Goal: Task Accomplishment & Management: Manage account settings

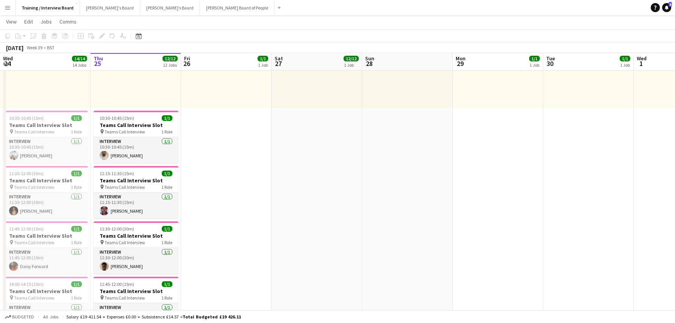
scroll to position [114, 0]
click at [40, 155] on app-card-role "Interview [DATE] 10:30-10:45 (15m) [PERSON_NAME]" at bounding box center [45, 151] width 85 height 26
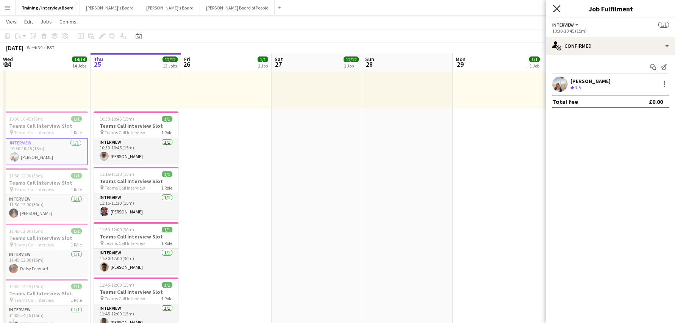
click at [557, 7] on icon "Close pop-in" at bounding box center [556, 8] width 7 height 7
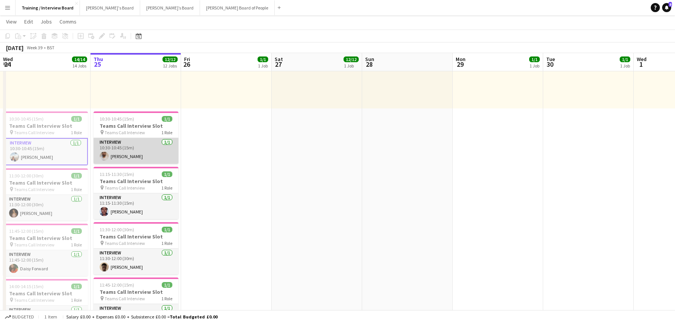
click at [114, 153] on app-card-role "Interview 1/1 10:30-10:45 (15m) Giriraj Mundra" at bounding box center [136, 151] width 85 height 26
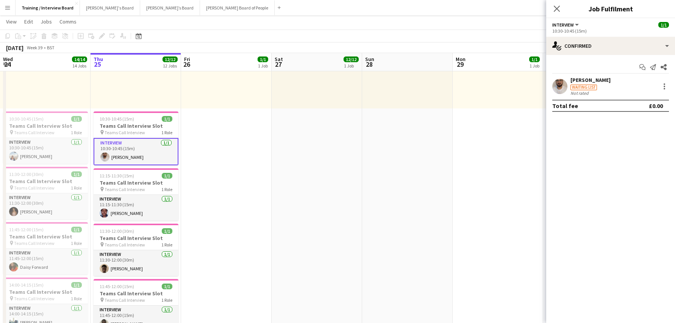
click at [580, 80] on div "Giriraj Mundra" at bounding box center [590, 79] width 40 height 7
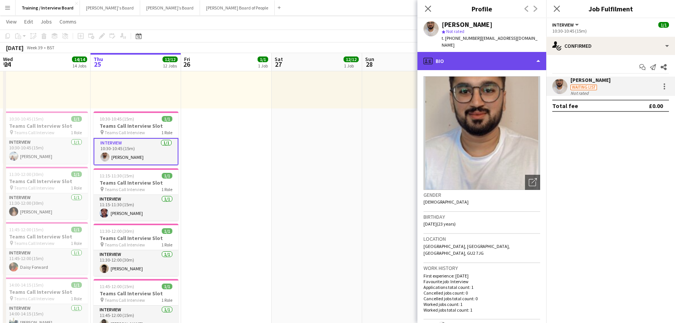
click at [535, 54] on div "profile Bio" at bounding box center [481, 61] width 129 height 18
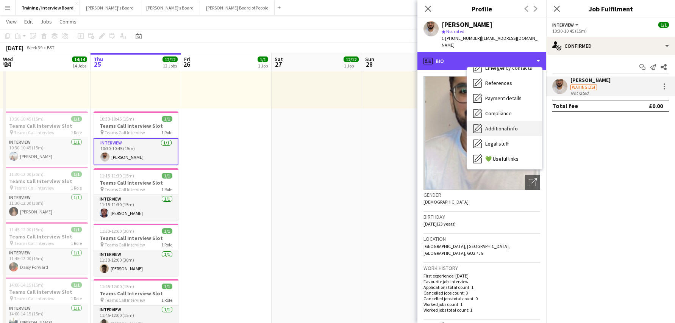
scroll to position [64, 0]
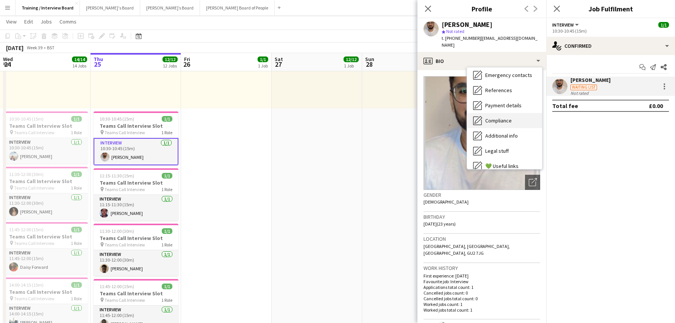
click at [503, 117] on span "Compliance" at bounding box center [498, 120] width 27 height 7
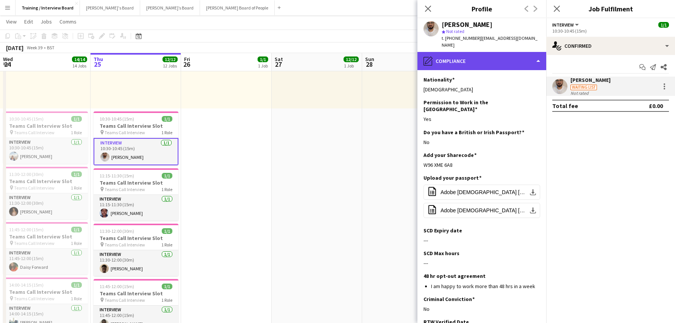
click at [538, 52] on div "pencil4 Compliance" at bounding box center [481, 61] width 129 height 18
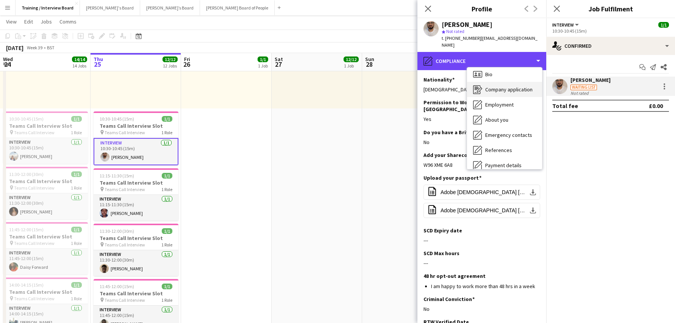
scroll to position [0, 0]
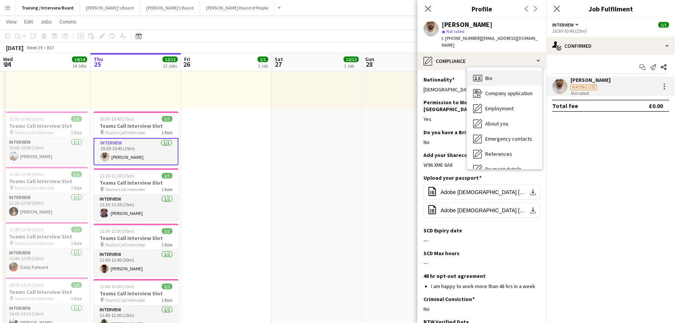
click at [496, 71] on div "Bio Bio" at bounding box center [504, 77] width 75 height 15
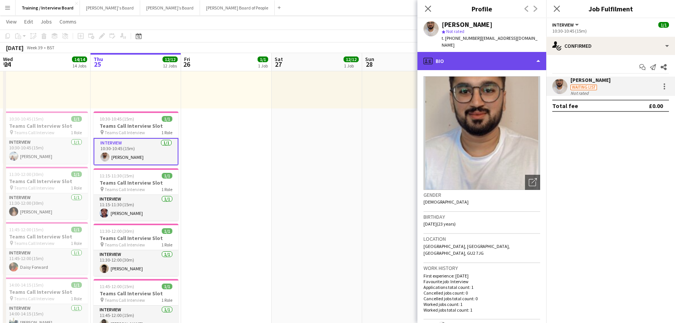
click at [535, 56] on div "profile Bio" at bounding box center [481, 61] width 129 height 18
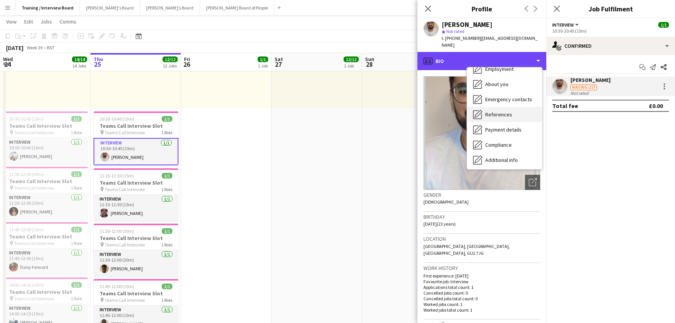
scroll to position [76, 0]
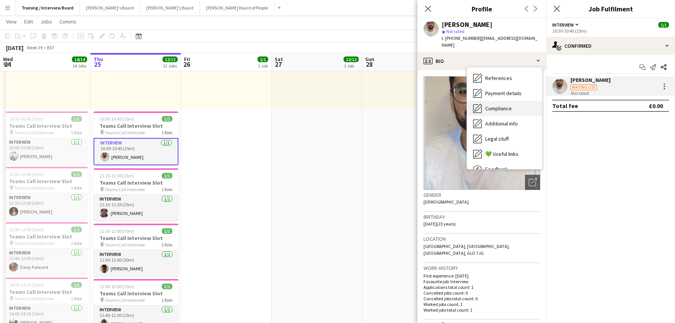
click at [487, 105] on span "Compliance" at bounding box center [498, 108] width 27 height 7
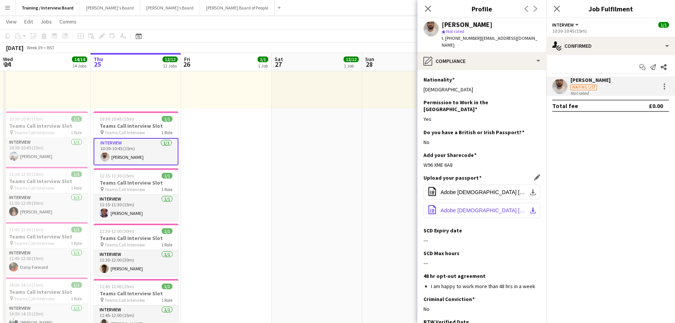
click at [513, 207] on span "Adobe Scan 22 Jul 2023 (1).pdf" at bounding box center [483, 210] width 86 height 6
click at [472, 189] on span "Adobe Scan 22 Jul 2023.pdf" at bounding box center [483, 192] width 86 height 6
drag, startPoint x: 421, startPoint y: 150, endPoint x: 457, endPoint y: 156, distance: 36.5
click at [457, 156] on app-section-data-types "Nationality Edit this field Indian Permission to Work in the UK Edit this field…" at bounding box center [481, 196] width 129 height 253
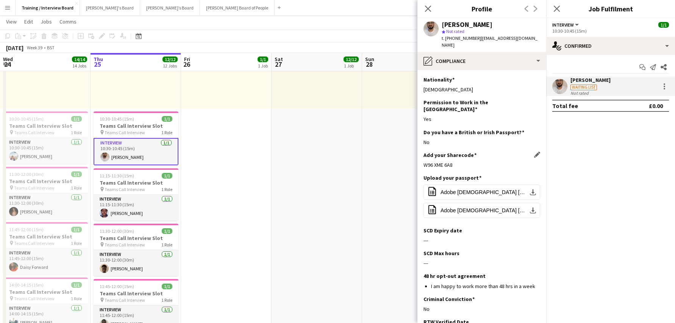
copy div "W96 XME 6A8"
click at [532, 160] on div "Add your Sharecode Edit this field W96 XME 6A8" at bounding box center [481, 162] width 117 height 23
click at [534, 174] on app-icon "Edit this field" at bounding box center [537, 177] width 6 height 6
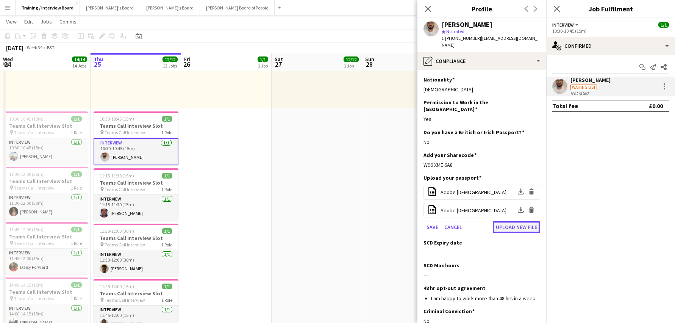
click at [498, 221] on button "Upload new file" at bounding box center [516, 227] width 47 height 12
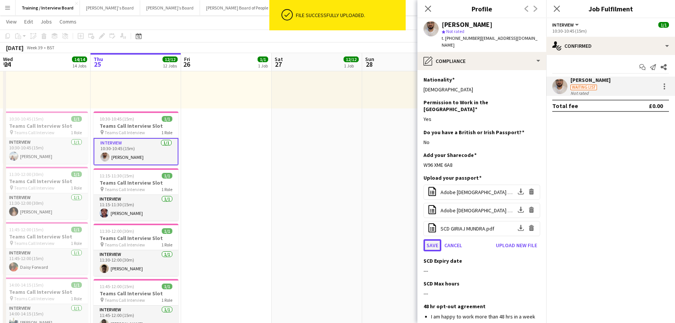
click at [427, 239] on button "Save" at bounding box center [432, 245] width 18 height 12
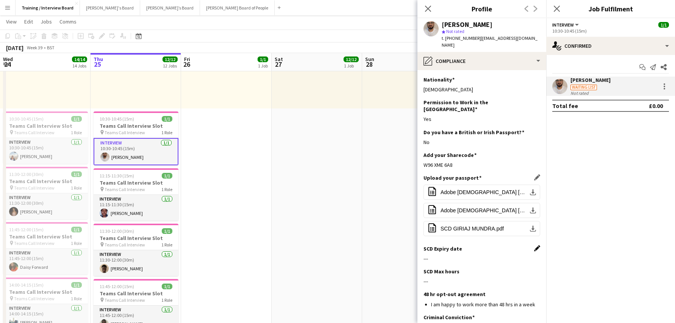
click at [534, 245] on app-icon "Edit this field" at bounding box center [537, 248] width 6 height 6
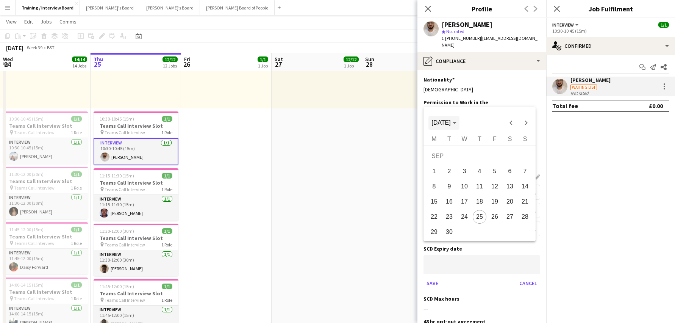
click at [456, 122] on icon "Choose month and year" at bounding box center [454, 123] width 4 height 2
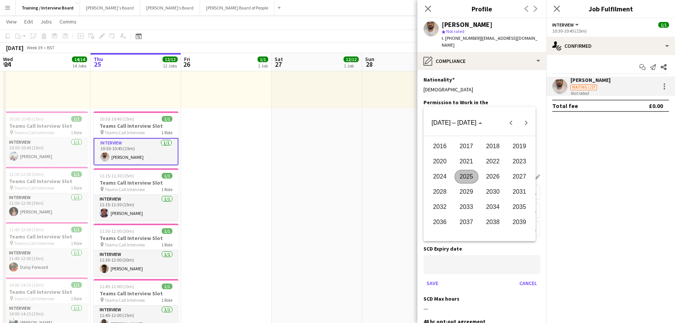
click at [492, 176] on span "2026" at bounding box center [493, 177] width 24 height 14
click at [445, 158] on span "JAN" at bounding box center [440, 161] width 24 height 14
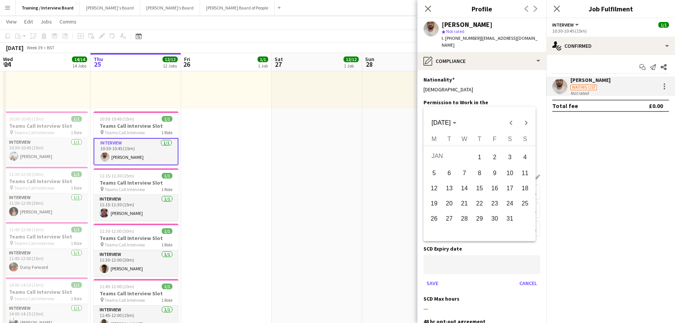
click at [494, 187] on span "16" at bounding box center [495, 188] width 14 height 14
type input "**********"
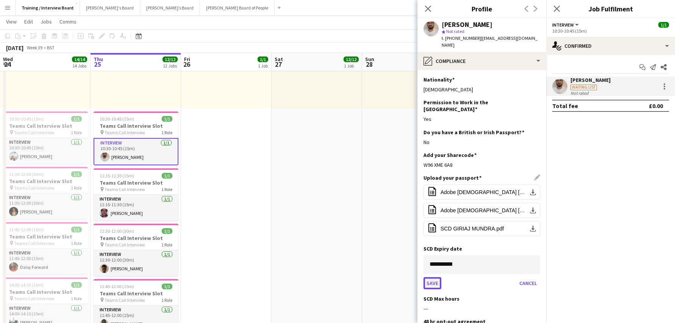
click at [430, 277] on button "Save" at bounding box center [432, 283] width 18 height 12
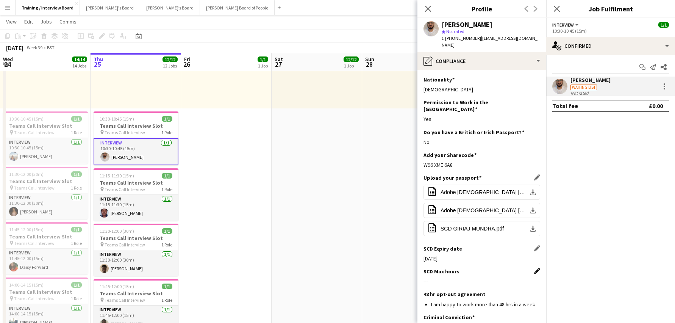
click at [534, 268] on app-icon "Edit this field" at bounding box center [537, 271] width 6 height 6
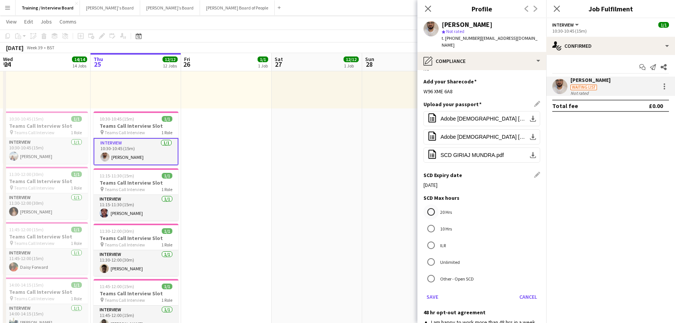
scroll to position [114, 0]
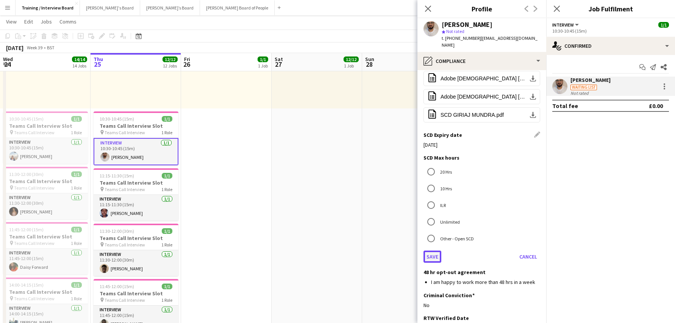
click at [438, 250] on button "Save" at bounding box center [432, 256] width 18 height 12
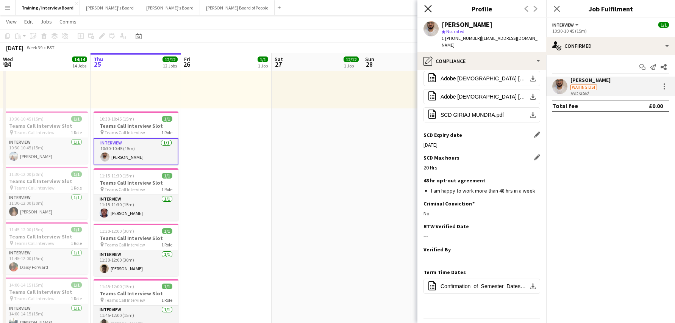
click at [430, 9] on icon "Close pop-in" at bounding box center [427, 8] width 7 height 7
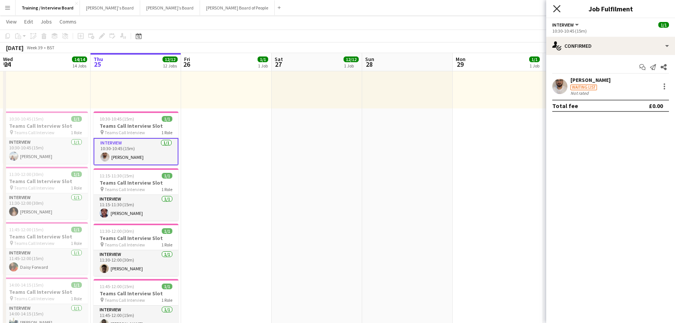
click at [555, 7] on icon "Close pop-in" at bounding box center [556, 8] width 7 height 7
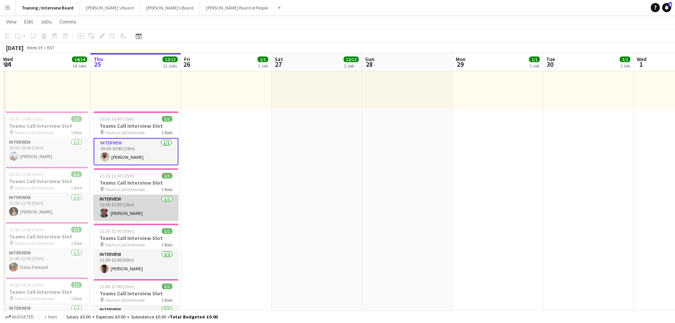
click at [129, 214] on app-card-role "Interview [DATE] 11:15-11:30 (15m) [PERSON_NAME]" at bounding box center [136, 208] width 85 height 26
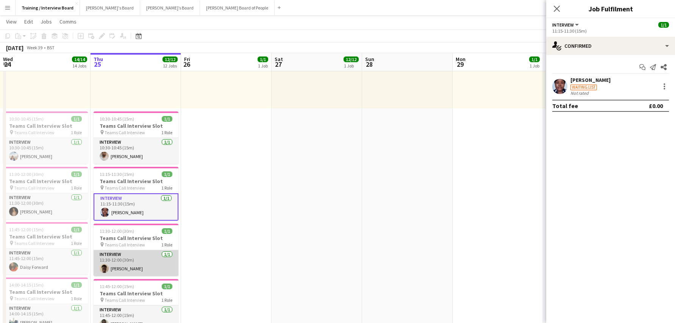
click at [127, 263] on app-card-role "Interview [DATE] 11:30-12:00 (30m) [PERSON_NAME]" at bounding box center [136, 263] width 85 height 26
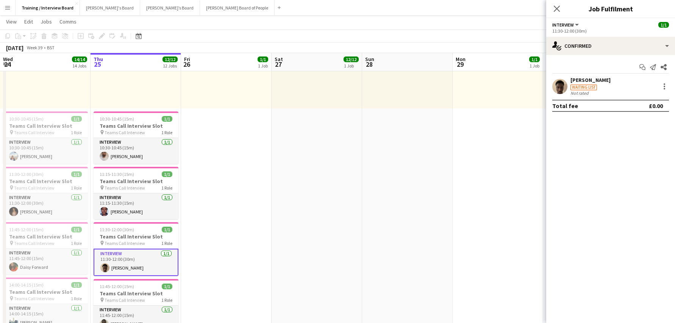
click at [591, 81] on div "[PERSON_NAME]" at bounding box center [590, 79] width 40 height 7
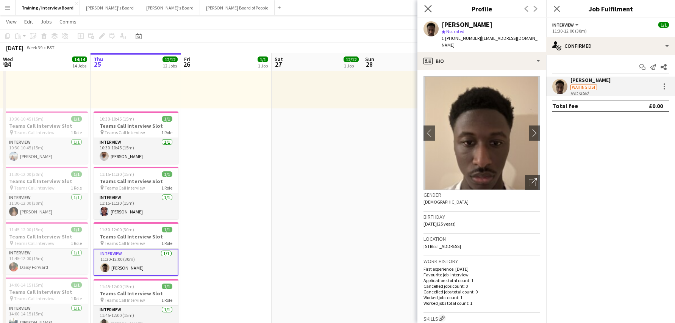
click at [424, 5] on app-icon "Close pop-in" at bounding box center [428, 8] width 11 height 11
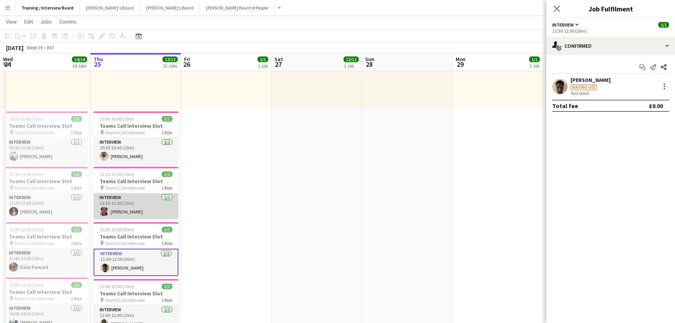
click at [120, 206] on app-card-role "Interview [DATE] 11:15-11:30 (15m) [PERSON_NAME]" at bounding box center [136, 206] width 85 height 26
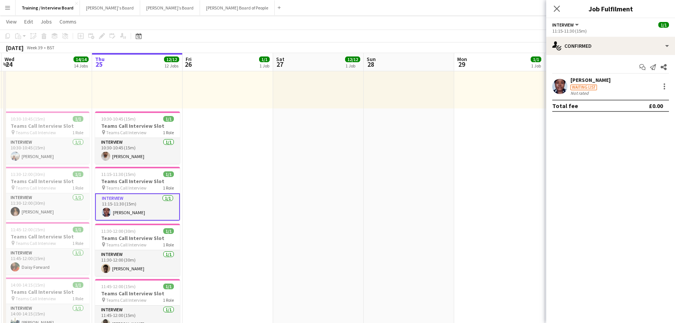
click at [578, 83] on div "[PERSON_NAME]" at bounding box center [590, 79] width 40 height 7
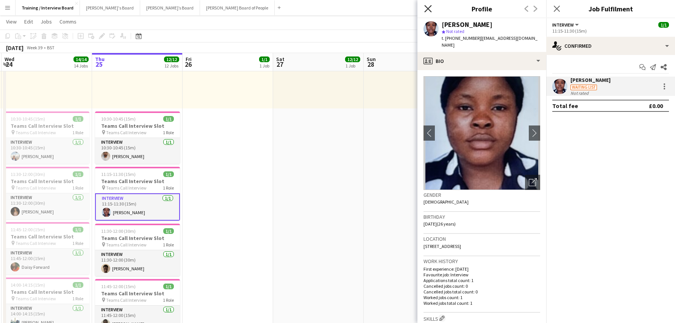
click at [430, 7] on icon "Close pop-in" at bounding box center [427, 8] width 7 height 7
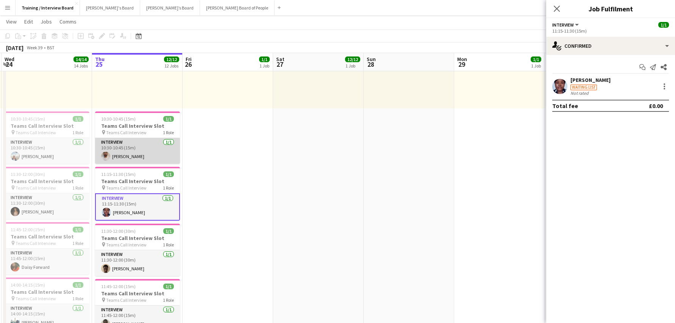
click at [139, 160] on app-card-role "Interview 1/1 10:30-10:45 (15m) Giriraj Mundra" at bounding box center [137, 151] width 85 height 26
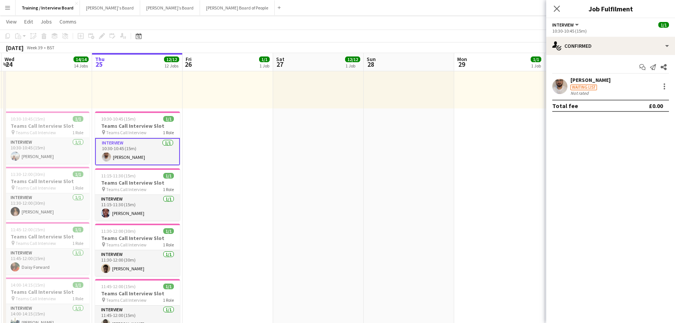
click at [590, 77] on div "Giriraj Mundra" at bounding box center [590, 79] width 40 height 7
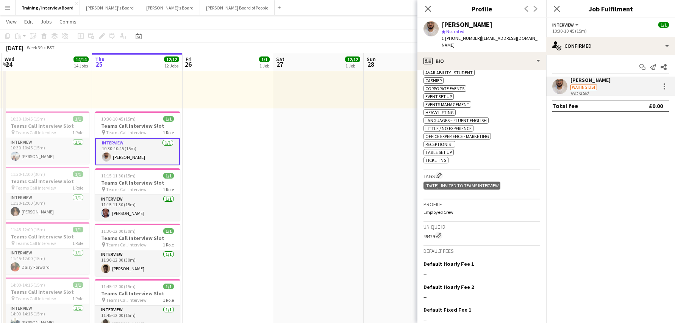
scroll to position [304, 0]
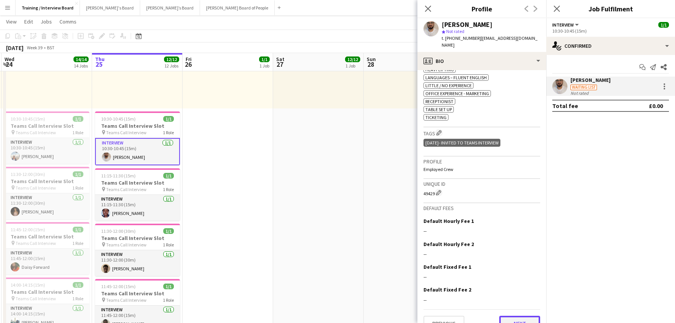
click at [507, 315] on button "Next" at bounding box center [519, 322] width 41 height 15
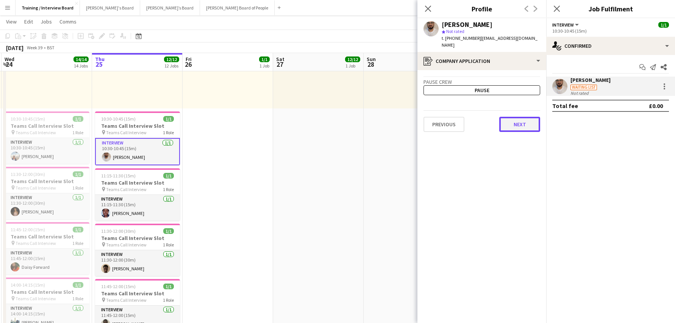
click at [514, 117] on button "Next" at bounding box center [519, 124] width 41 height 15
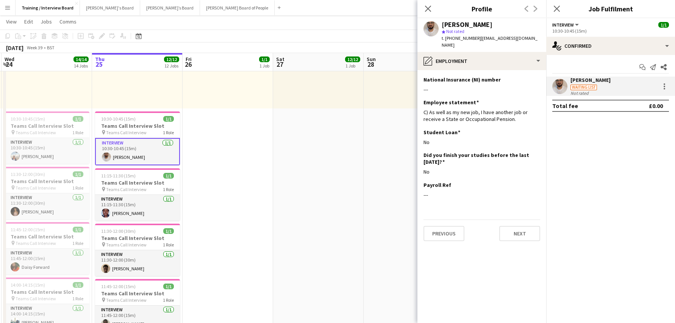
click at [525, 219] on div "Previous Next" at bounding box center [481, 230] width 117 height 22
click at [518, 226] on button "Next" at bounding box center [519, 233] width 41 height 15
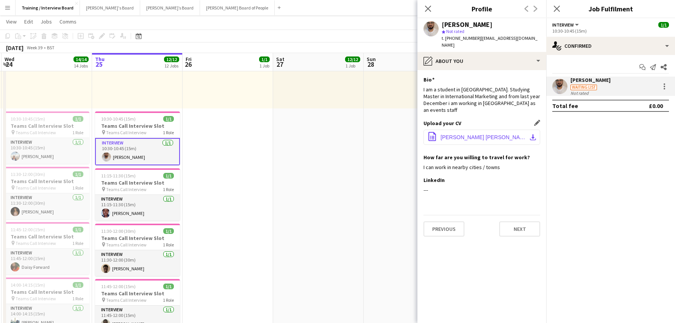
click at [536, 130] on button "office-file-sheet Giriraj Manish Mundra Resume.pdf download-bottom" at bounding box center [481, 136] width 117 height 15
click at [521, 225] on button "Next" at bounding box center [519, 228] width 41 height 15
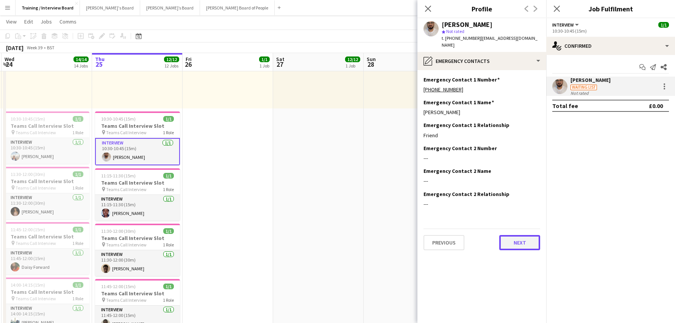
click at [521, 235] on button "Next" at bounding box center [519, 242] width 41 height 15
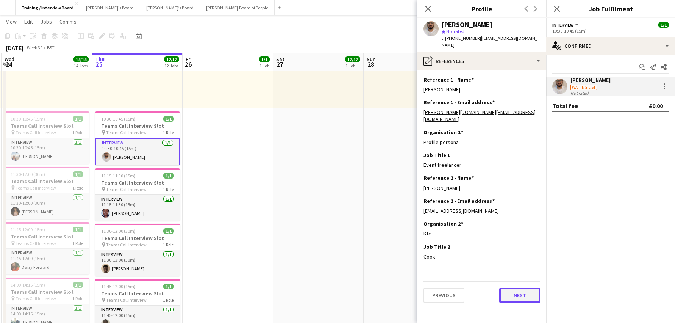
click at [513, 287] on button "Next" at bounding box center [519, 294] width 41 height 15
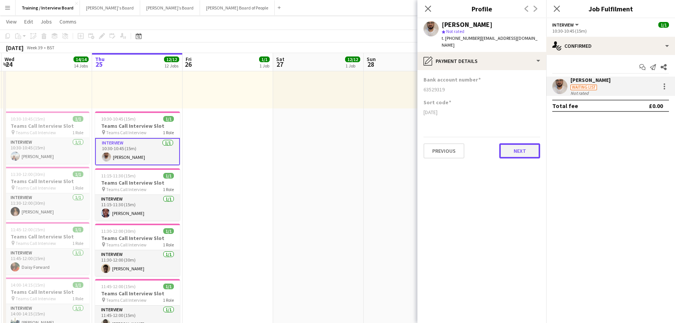
click at [505, 148] on button "Next" at bounding box center [519, 150] width 41 height 15
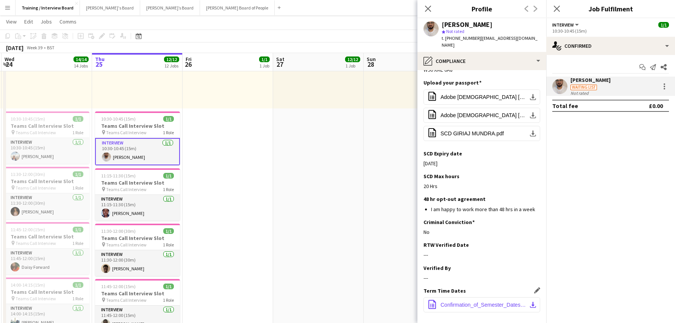
scroll to position [122, 0]
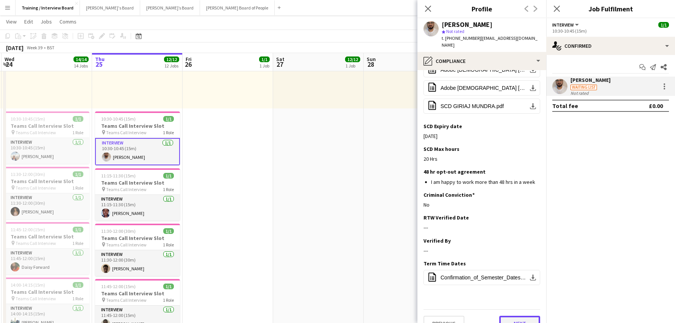
click at [524, 315] on button "Next" at bounding box center [519, 322] width 41 height 15
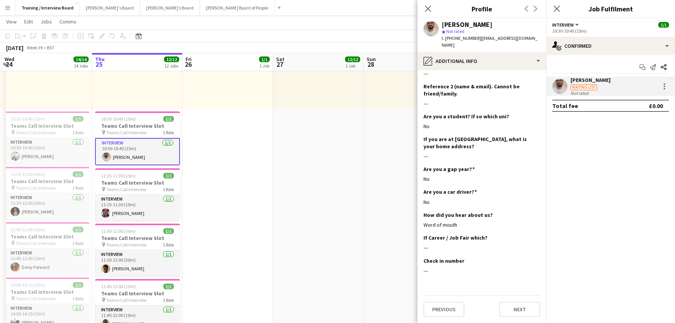
scroll to position [273, 0]
click at [521, 309] on button "Next" at bounding box center [519, 308] width 41 height 15
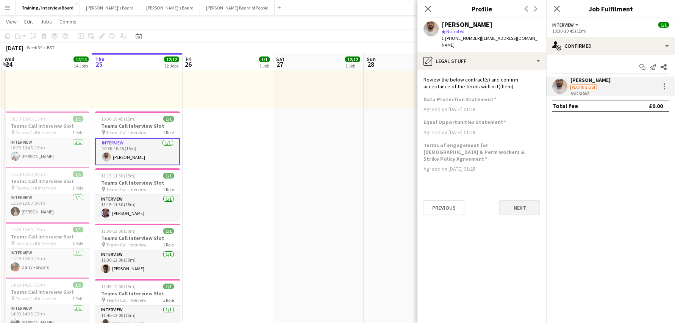
scroll to position [0, 0]
click at [515, 200] on button "Next" at bounding box center [519, 207] width 41 height 15
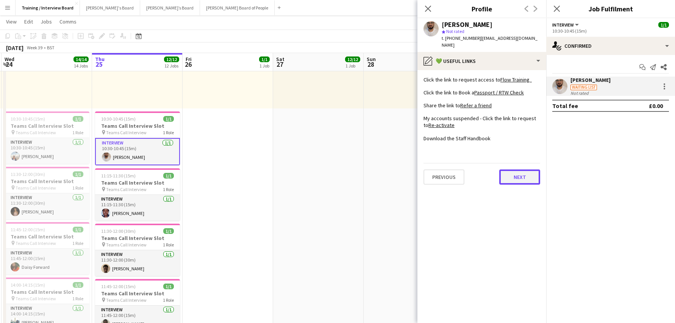
click at [527, 171] on button "Next" at bounding box center [519, 176] width 41 height 15
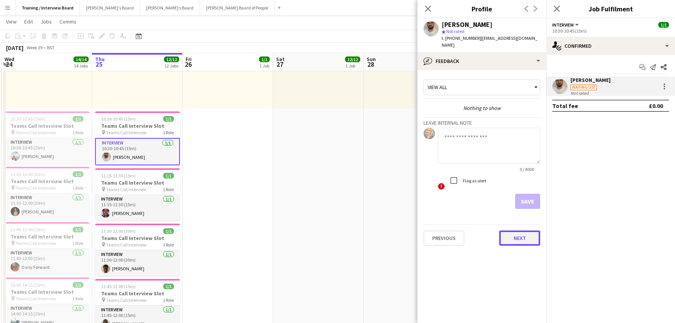
click at [531, 230] on button "Next" at bounding box center [519, 237] width 41 height 15
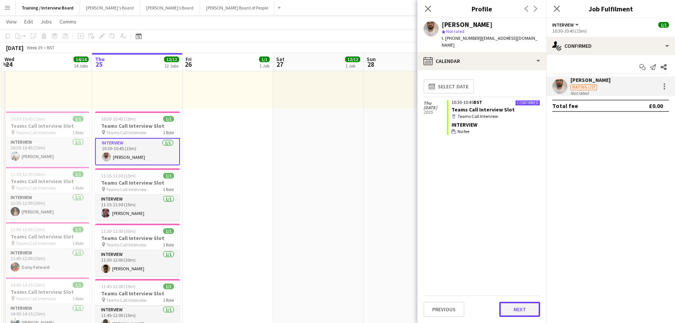
click at [535, 309] on button "Next" at bounding box center [519, 308] width 41 height 15
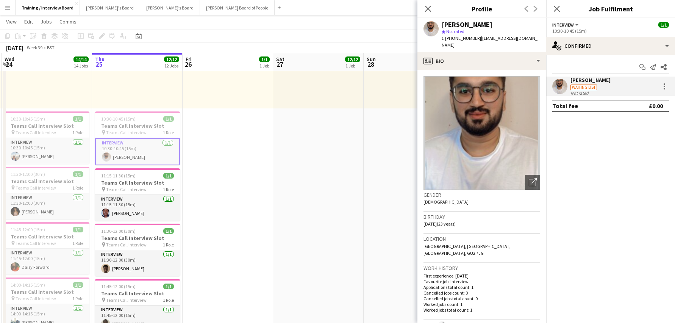
drag, startPoint x: 428, startPoint y: 8, endPoint x: 446, endPoint y: 7, distance: 17.8
click at [428, 8] on icon at bounding box center [428, 9] width 6 height 6
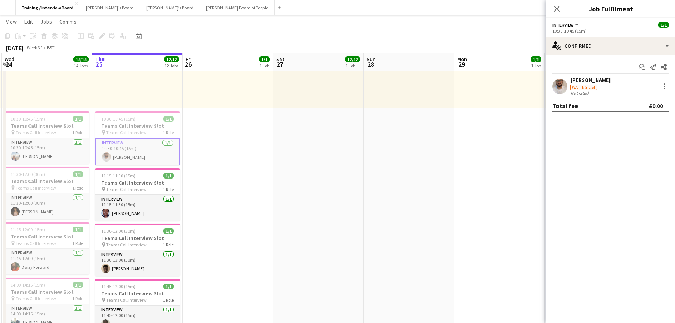
click at [549, 8] on div "Close pop-in" at bounding box center [556, 8] width 21 height 17
click at [560, 8] on icon "Close pop-in" at bounding box center [556, 8] width 7 height 7
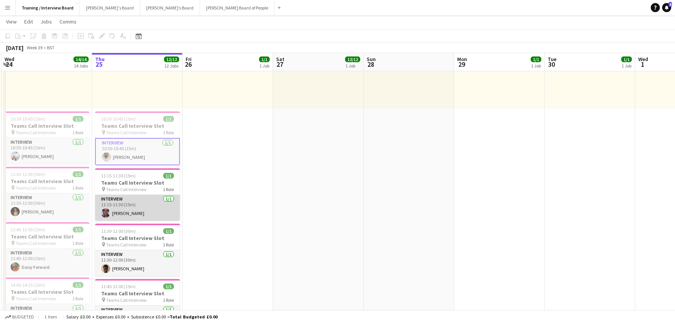
click at [140, 216] on app-card-role "Interview 1/1 11:15-11:30 (15m) Bolanle Ayorinde" at bounding box center [137, 208] width 85 height 26
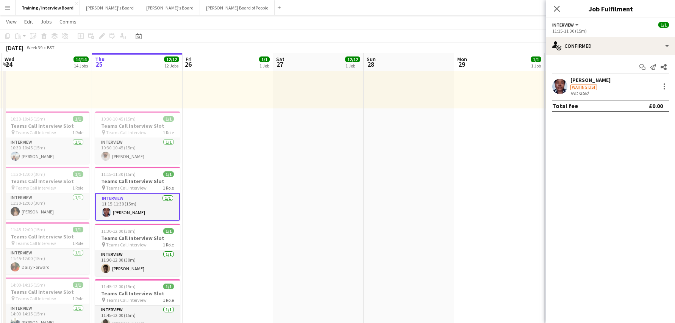
click at [584, 79] on div "Bolanle Ayorinde" at bounding box center [590, 79] width 40 height 7
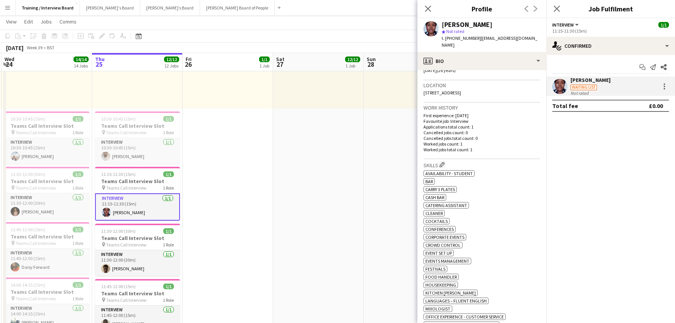
scroll to position [151, 0]
click at [444, 164] on app-icon "Edit crew company skills" at bounding box center [441, 166] width 5 height 5
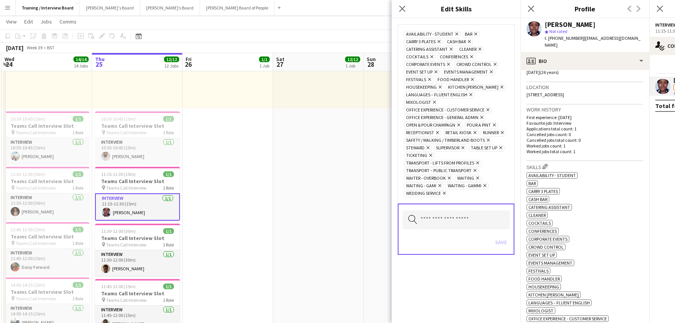
click at [483, 187] on icon "Remove" at bounding box center [483, 185] width 5 height 5
click at [440, 186] on icon "Remove" at bounding box center [438, 185] width 5 height 5
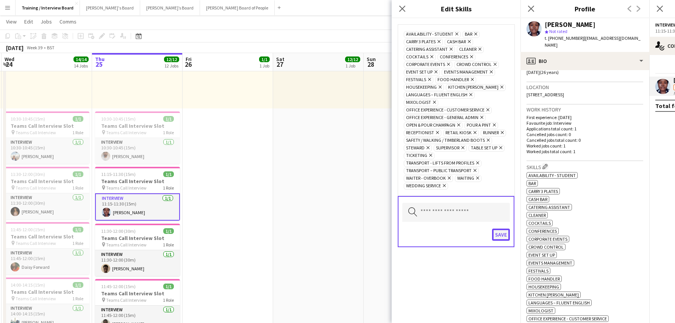
click at [505, 237] on button "Save" at bounding box center [501, 234] width 18 height 12
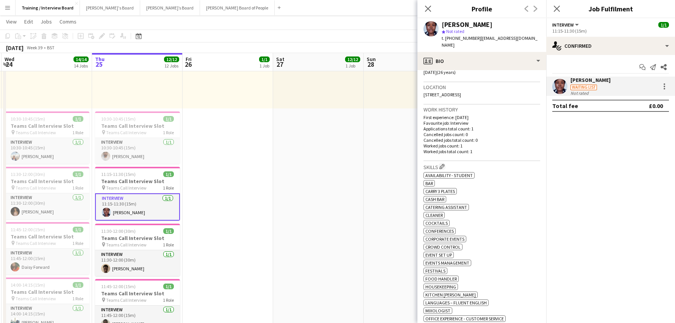
scroll to position [189, 0]
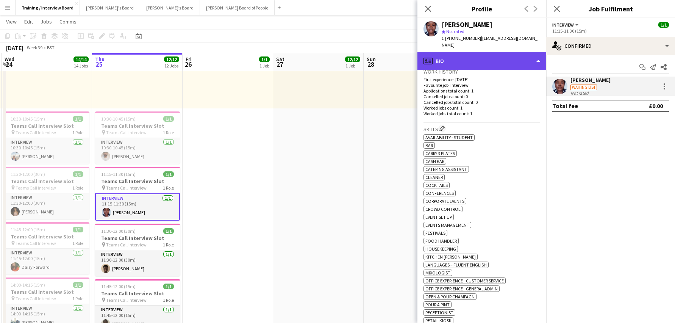
click at [537, 54] on div "profile Bio" at bounding box center [481, 61] width 129 height 18
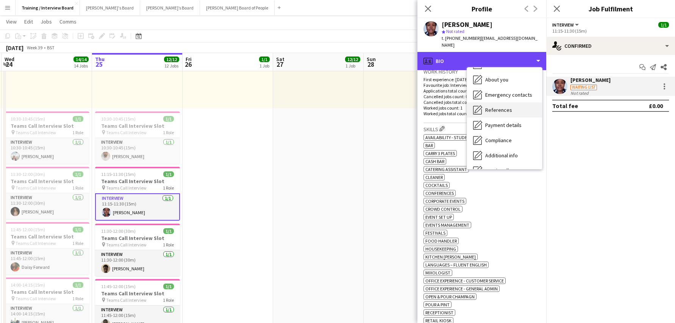
scroll to position [76, 0]
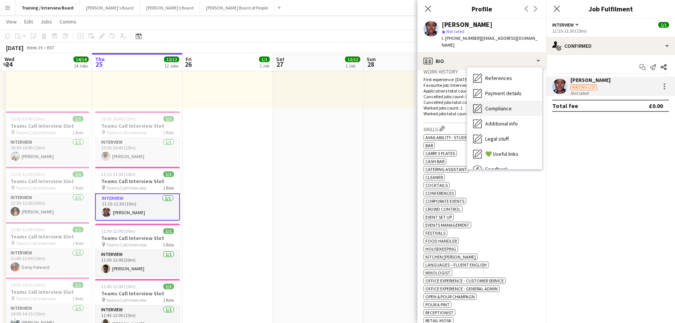
click at [496, 105] on span "Compliance" at bounding box center [498, 108] width 27 height 7
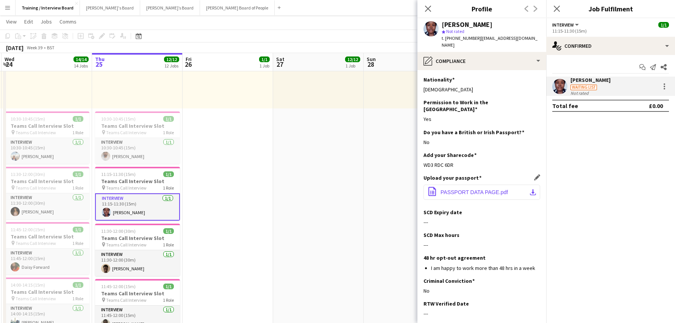
click at [530, 189] on app-icon "download-bottom" at bounding box center [533, 192] width 6 height 6
drag, startPoint x: 458, startPoint y: 151, endPoint x: 422, endPoint y: 155, distance: 36.5
click at [422, 155] on app-section-data-types "Nationality Edit this field Nigerian Permission to Work in the UK Edit this fie…" at bounding box center [481, 196] width 129 height 253
copy div "WD3 RDC 6DR"
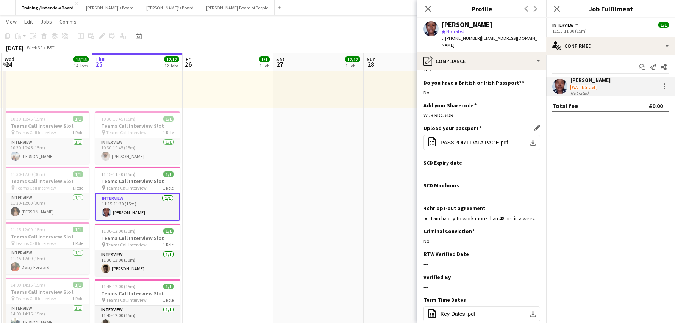
scroll to position [10, 0]
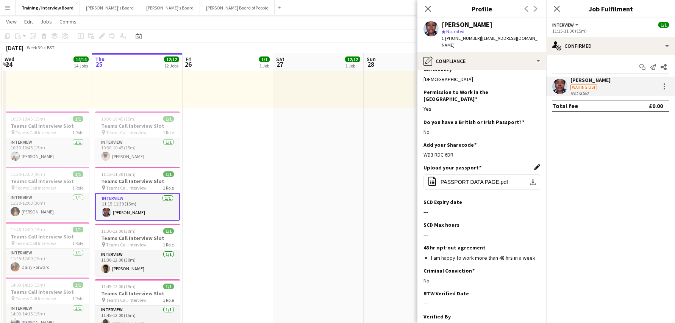
click at [534, 164] on app-icon "Edit this field" at bounding box center [537, 167] width 6 height 6
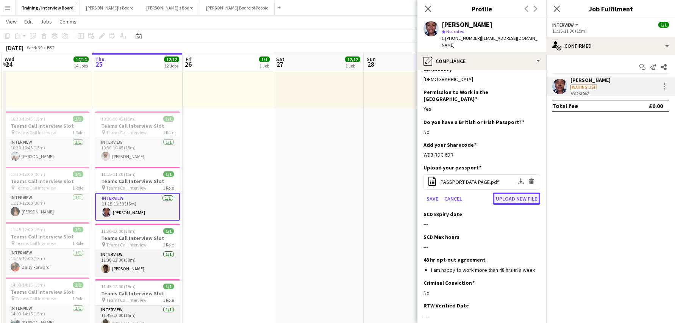
click at [498, 192] on button "Upload new file" at bounding box center [516, 198] width 47 height 12
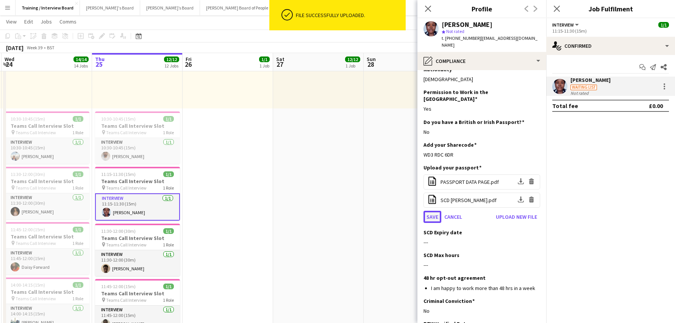
click at [429, 211] on button "Save" at bounding box center [432, 217] width 18 height 12
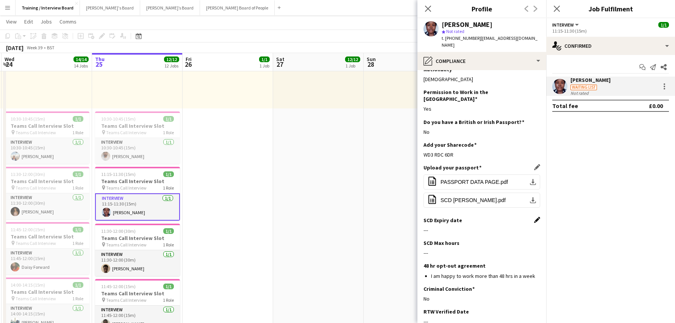
click at [534, 217] on app-icon "Edit this field" at bounding box center [537, 220] width 6 height 6
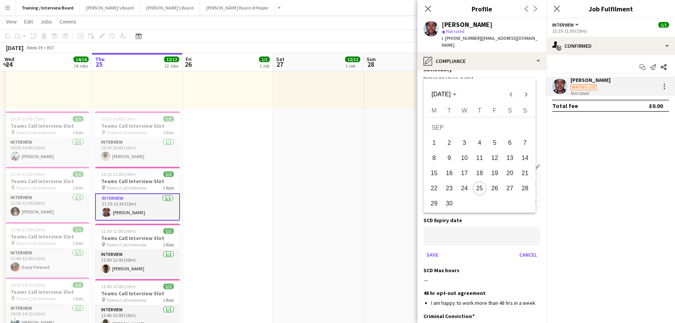
click at [456, 92] on span "[DATE]" at bounding box center [443, 94] width 25 height 7
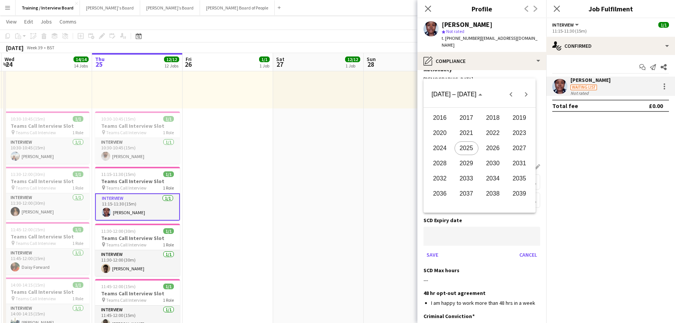
click at [516, 147] on span "2027" at bounding box center [519, 148] width 24 height 14
click at [445, 130] on span "JAN" at bounding box center [440, 133] width 24 height 14
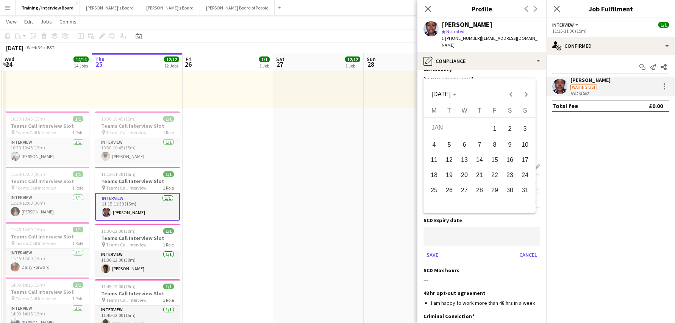
click at [434, 174] on span "18" at bounding box center [434, 175] width 14 height 14
type input "**********"
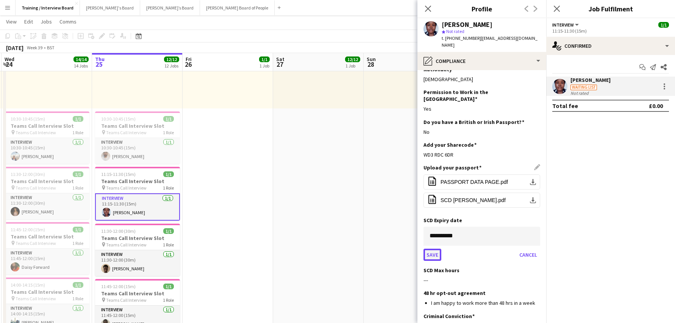
click at [428, 248] on button "Save" at bounding box center [432, 254] width 18 height 12
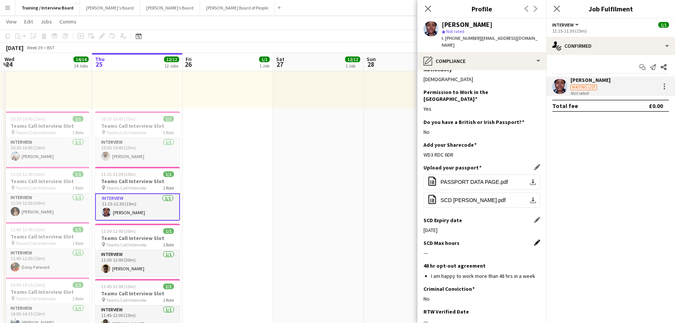
click at [534, 239] on app-icon "Edit this field" at bounding box center [537, 242] width 6 height 6
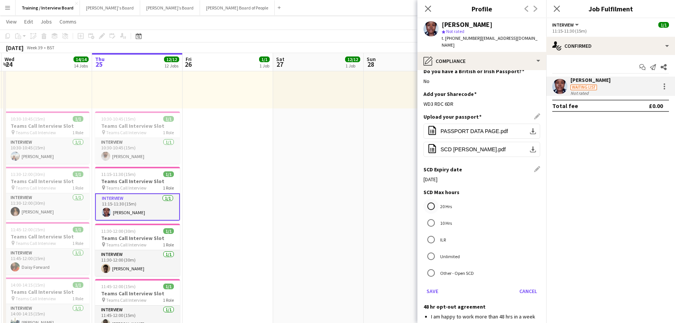
scroll to position [86, 0]
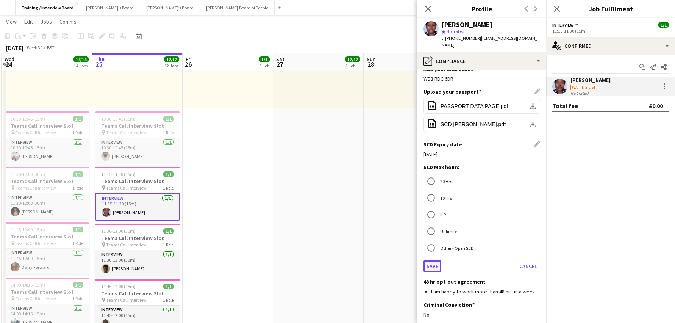
click at [435, 260] on button "Save" at bounding box center [432, 266] width 18 height 12
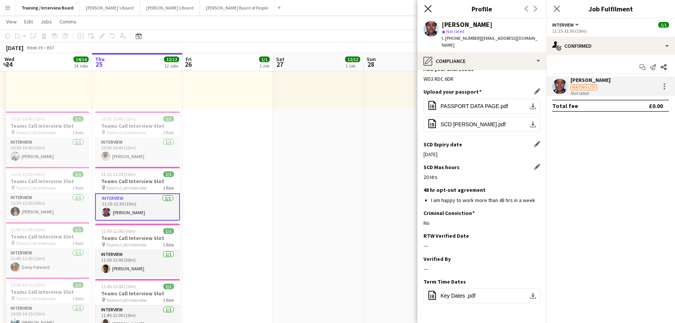
click at [428, 6] on icon "Close pop-in" at bounding box center [427, 8] width 7 height 7
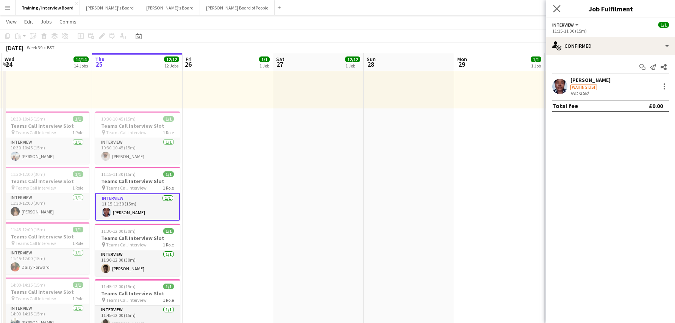
click at [551, 10] on app-icon "Close pop-in" at bounding box center [556, 8] width 11 height 11
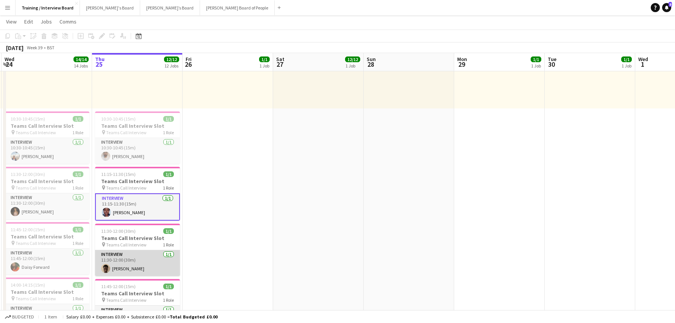
click at [111, 263] on app-card-role "Interview 1/1 11:30-12:00 (30m) Ahmid Sesay" at bounding box center [137, 263] width 85 height 26
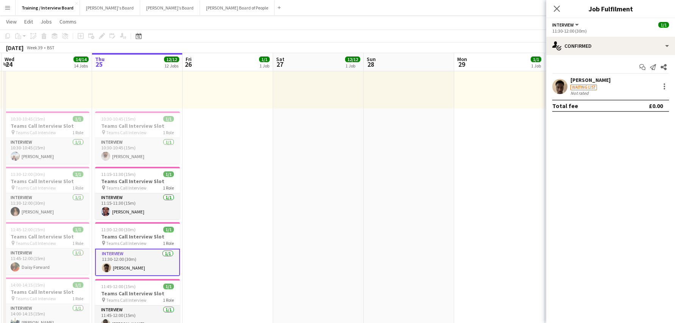
click at [582, 77] on div "Ahmid Sesay" at bounding box center [590, 79] width 40 height 7
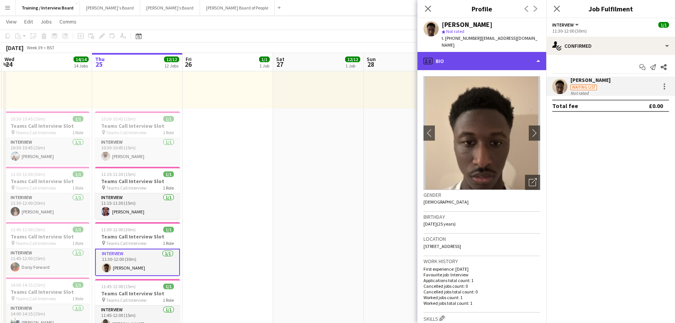
click at [539, 57] on div "profile Bio" at bounding box center [481, 61] width 129 height 18
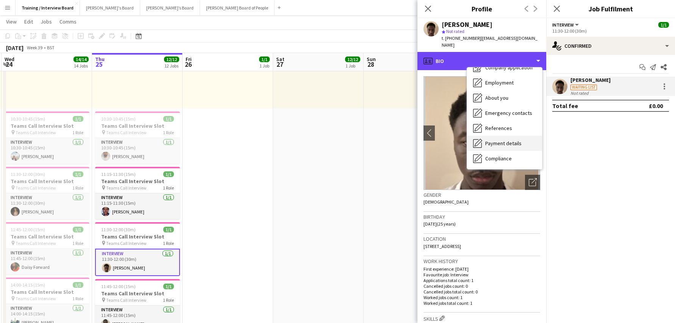
scroll to position [38, 0]
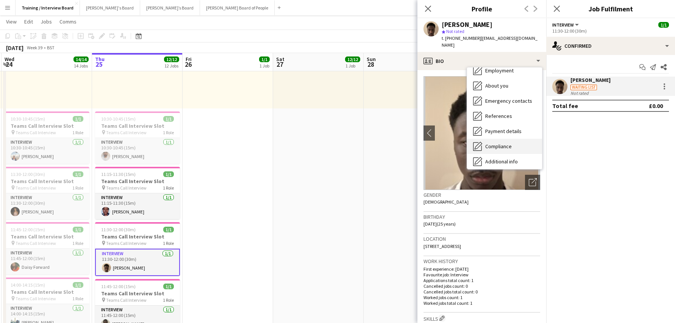
click at [500, 143] on span "Compliance" at bounding box center [498, 146] width 27 height 7
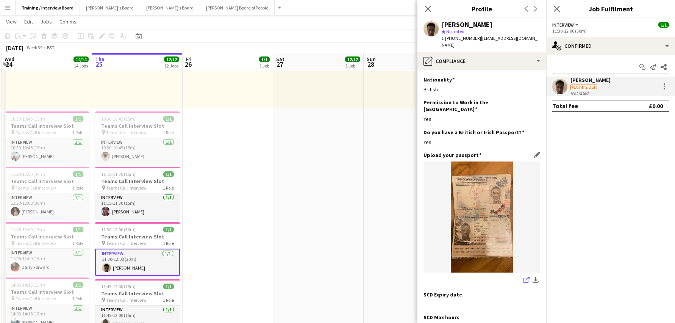
click at [523, 276] on icon "share-external-link-1" at bounding box center [526, 279] width 6 height 6
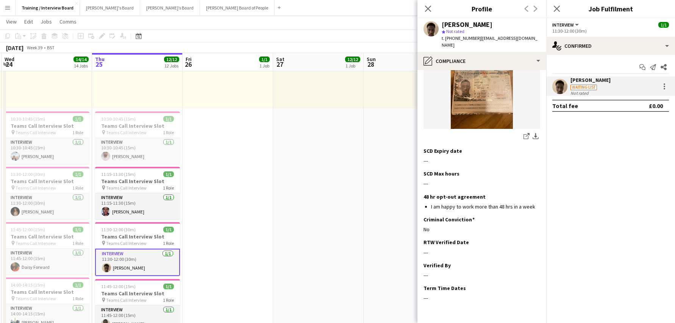
scroll to position [157, 0]
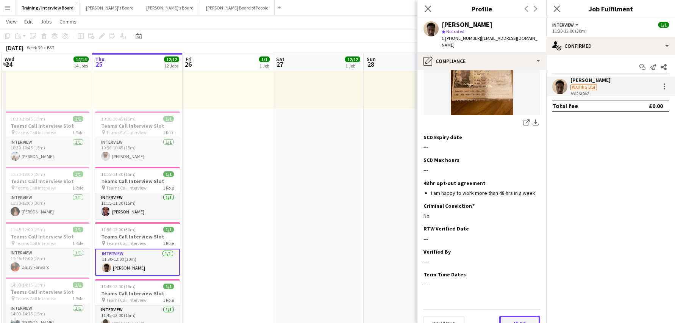
click at [522, 315] on button "Next" at bounding box center [519, 322] width 41 height 15
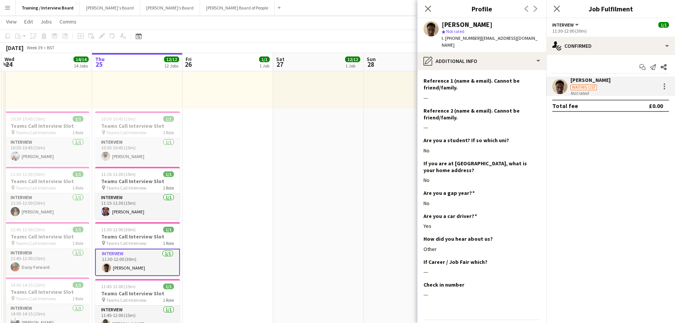
scroll to position [142, 0]
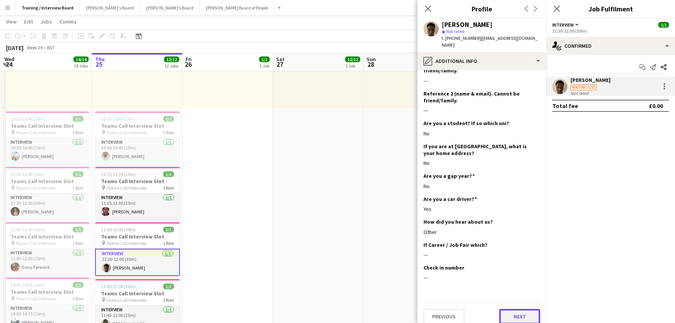
click at [531, 309] on button "Next" at bounding box center [519, 316] width 41 height 15
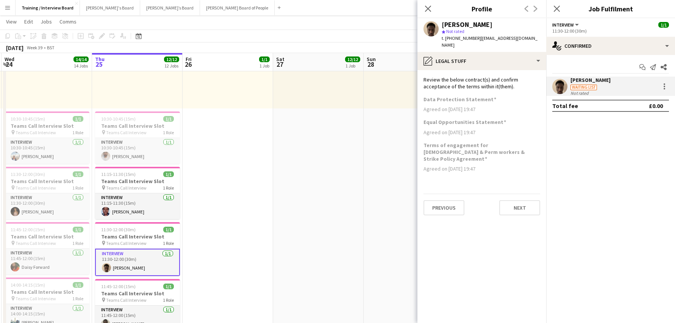
scroll to position [0, 0]
click at [516, 200] on button "Next" at bounding box center [519, 207] width 41 height 15
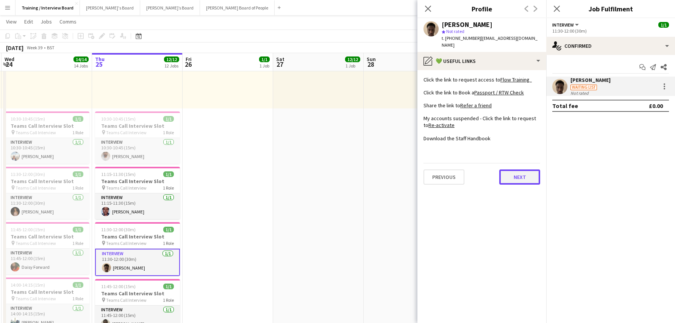
click at [529, 169] on button "Next" at bounding box center [519, 176] width 41 height 15
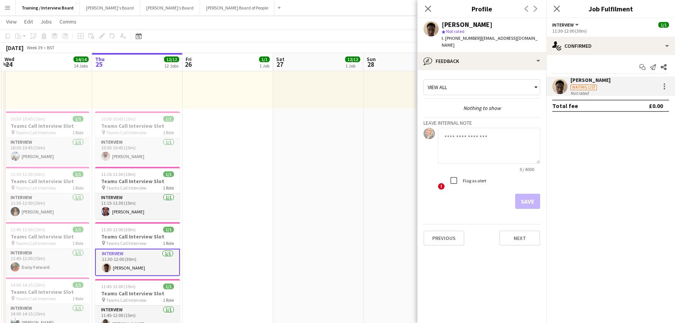
click at [519, 239] on app-crew-profile-feedback-tab "View all Nothing to show Leave internal note 0 / 4000 ! Flag as alert Save Prev…" at bounding box center [481, 196] width 129 height 253
click at [523, 230] on button "Next" at bounding box center [519, 237] width 41 height 15
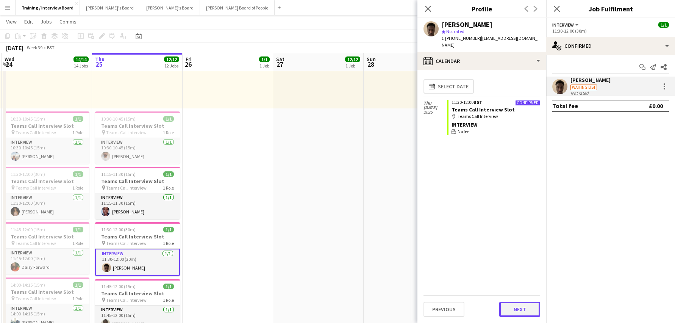
click at [527, 311] on button "Next" at bounding box center [519, 308] width 41 height 15
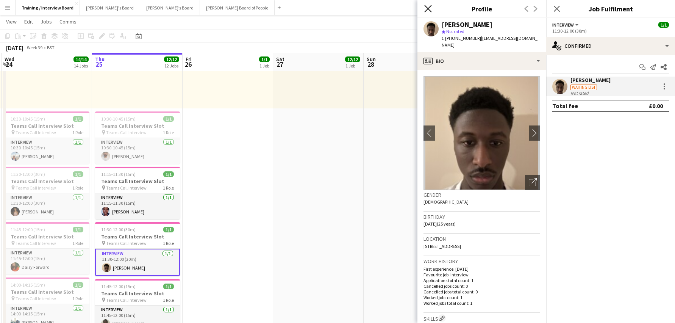
click at [426, 6] on icon "Close pop-in" at bounding box center [427, 8] width 7 height 7
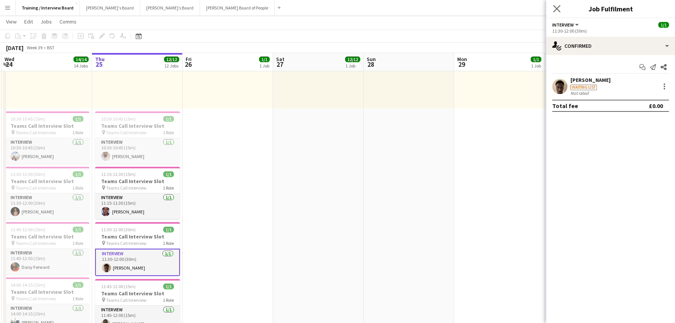
click at [554, 4] on app-icon "Close pop-in" at bounding box center [556, 8] width 11 height 11
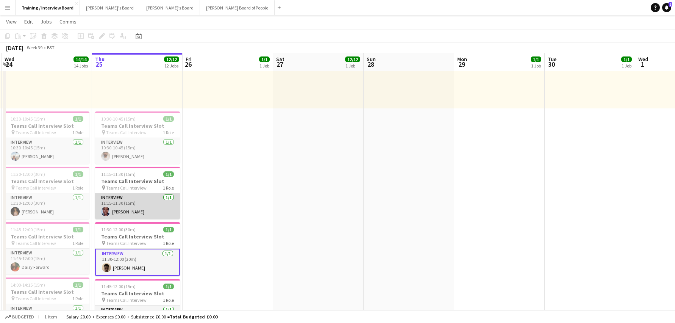
click at [137, 206] on app-card-role "Interview 1/1 11:15-11:30 (15m) Bolanle Ayorinde" at bounding box center [137, 206] width 85 height 26
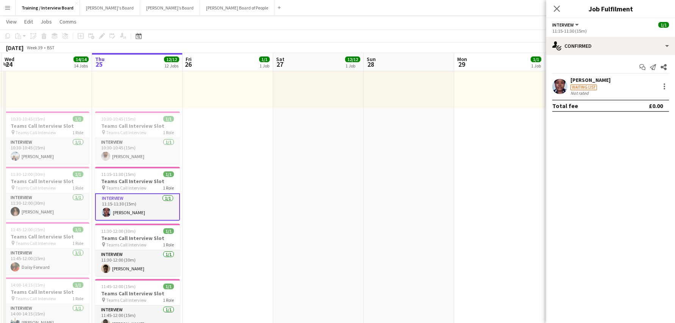
click at [585, 81] on div "Bolanle Ayorinde" at bounding box center [590, 79] width 40 height 7
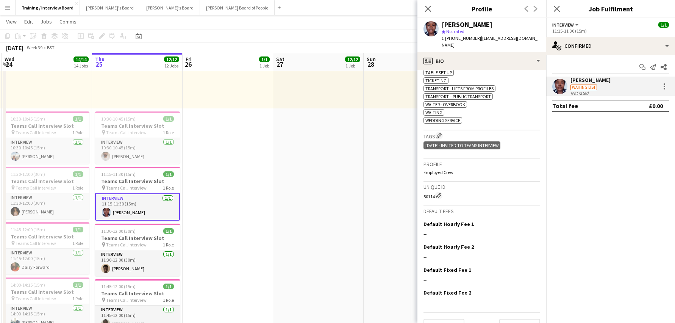
scroll to position [487, 0]
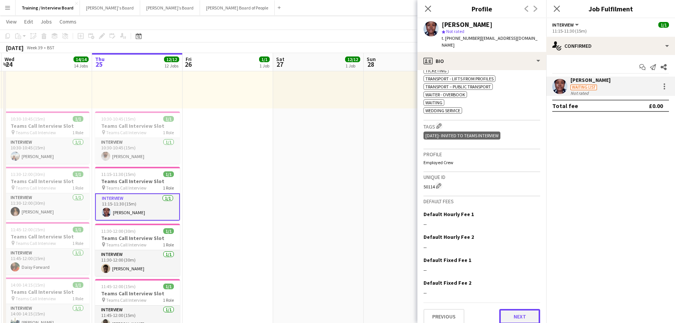
click at [527, 309] on button "Next" at bounding box center [519, 316] width 41 height 15
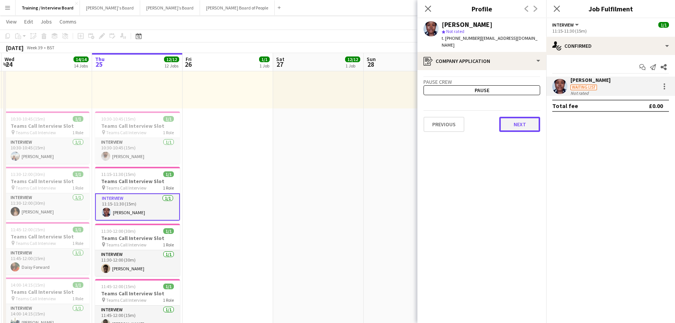
click at [517, 117] on button "Next" at bounding box center [519, 124] width 41 height 15
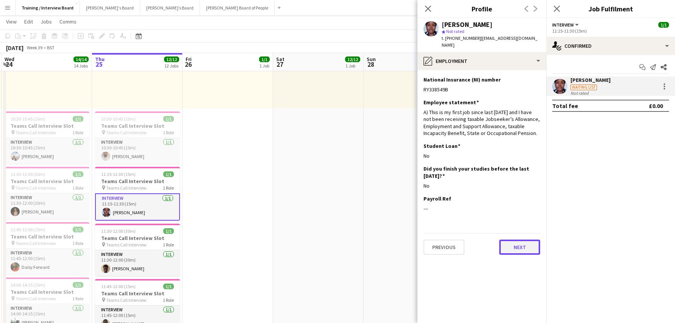
click at [523, 243] on button "Next" at bounding box center [519, 246] width 41 height 15
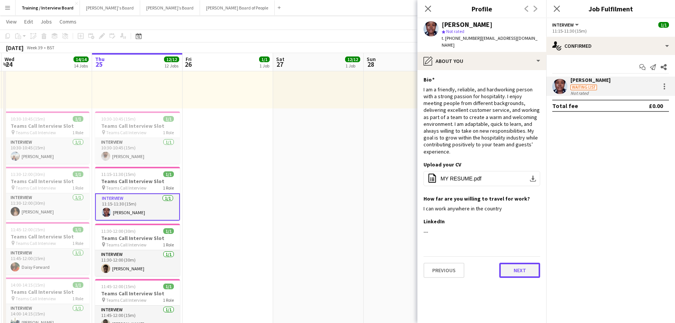
click at [527, 262] on button "Next" at bounding box center [519, 269] width 41 height 15
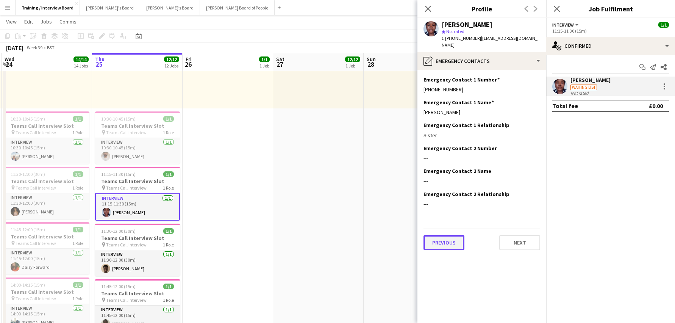
click at [430, 235] on button "Previous" at bounding box center [443, 242] width 41 height 15
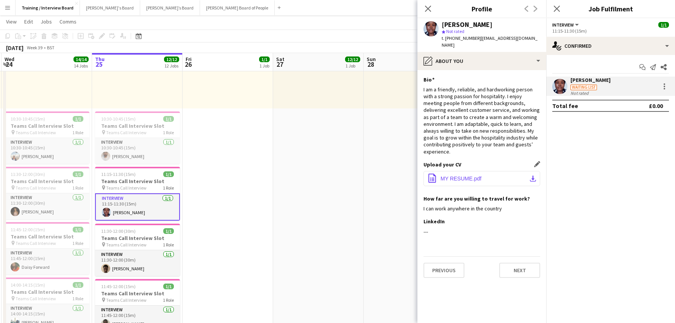
click at [534, 171] on button "office-file-sheet MY RESUME.pdf download-bottom" at bounding box center [481, 178] width 117 height 15
click at [432, 12] on app-icon "Close pop-in" at bounding box center [428, 8] width 11 height 11
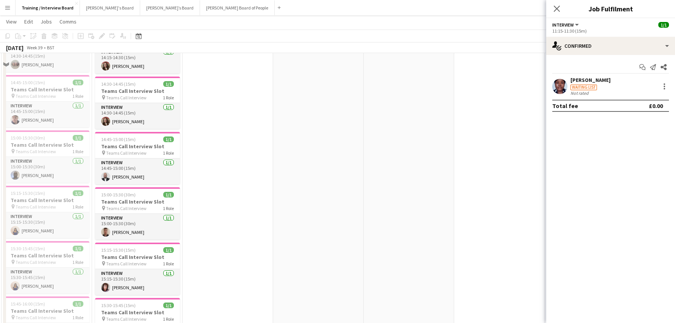
scroll to position [606, 0]
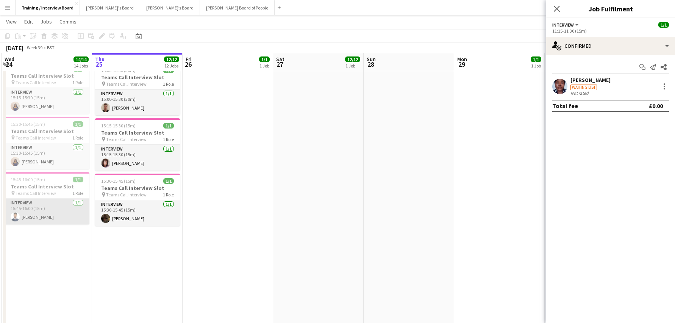
click at [30, 218] on app-card-role "Interview 1/1 15:45-16:00 (15m) Sukhmdeep Singh" at bounding box center [47, 211] width 85 height 26
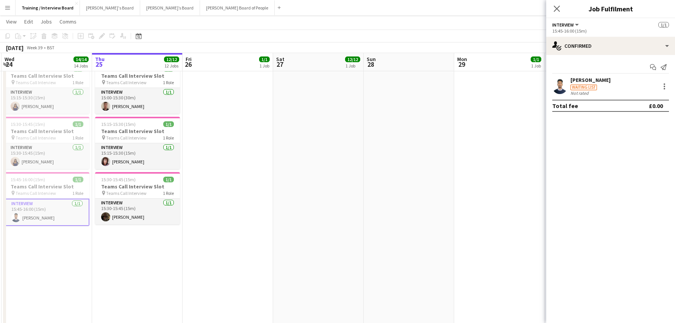
click at [597, 81] on div "Sukhmdeep Singh" at bounding box center [590, 79] width 40 height 7
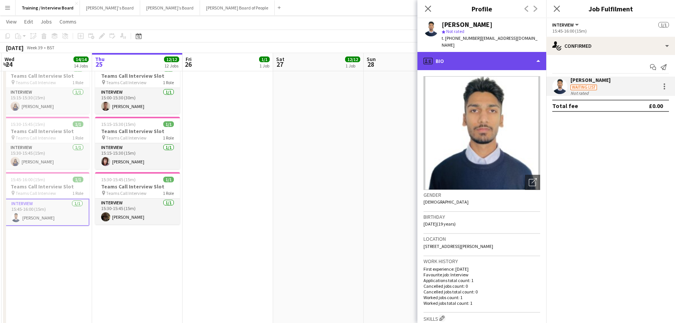
click at [536, 52] on div "profile Bio" at bounding box center [481, 61] width 129 height 18
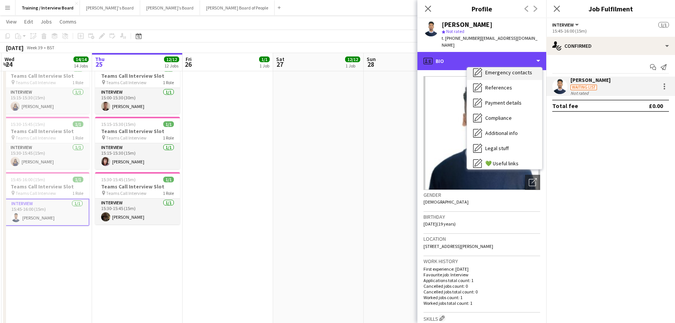
scroll to position [101, 0]
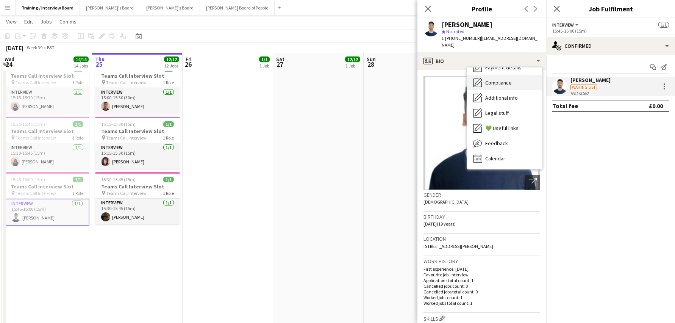
click at [498, 79] on span "Compliance" at bounding box center [498, 82] width 27 height 7
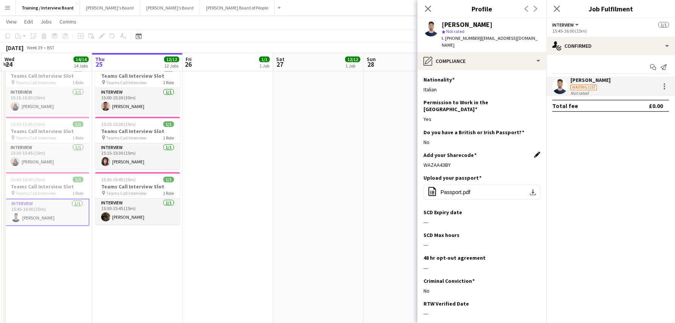
click at [534, 151] on app-icon "Edit this field" at bounding box center [537, 154] width 6 height 6
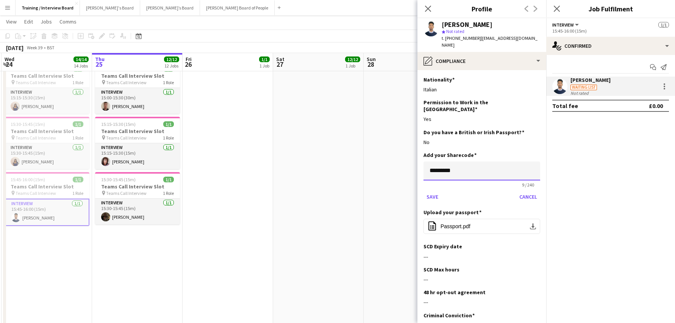
click at [458, 161] on input "*********" at bounding box center [481, 170] width 117 height 19
click at [460, 161] on input "*********" at bounding box center [481, 170] width 117 height 19
type input "*"
click at [429, 161] on input at bounding box center [481, 170] width 117 height 19
paste input "**********"
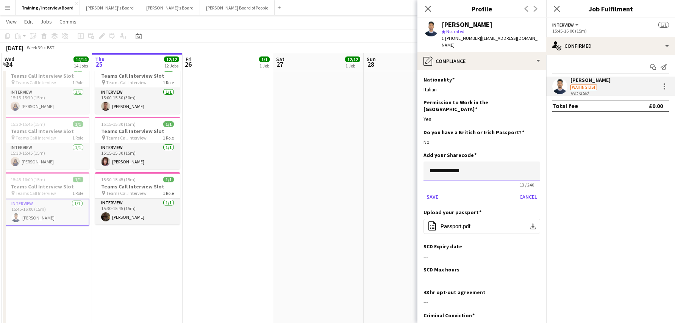
click at [438, 161] on input "**********" at bounding box center [481, 170] width 117 height 19
type input "**********"
click at [427, 190] on button "Save" at bounding box center [432, 196] width 18 height 12
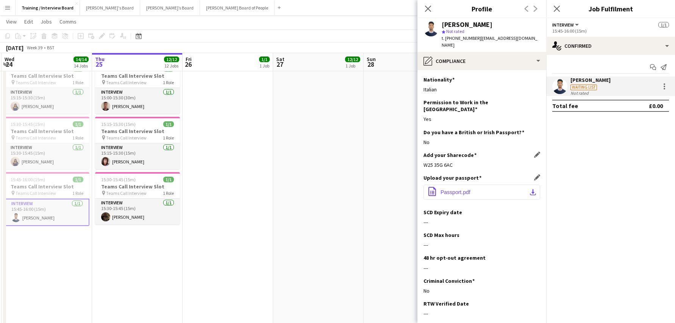
click at [530, 184] on button "office-file-sheet Passport.pdf download-bottom" at bounding box center [481, 191] width 117 height 15
click at [534, 174] on app-icon "Edit this field" at bounding box center [537, 177] width 6 height 6
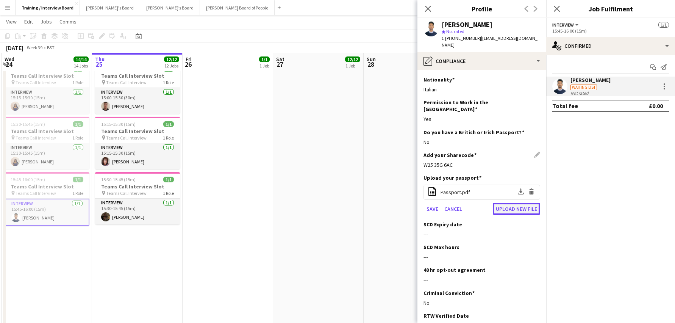
click at [510, 203] on button "Upload new file" at bounding box center [516, 209] width 47 height 12
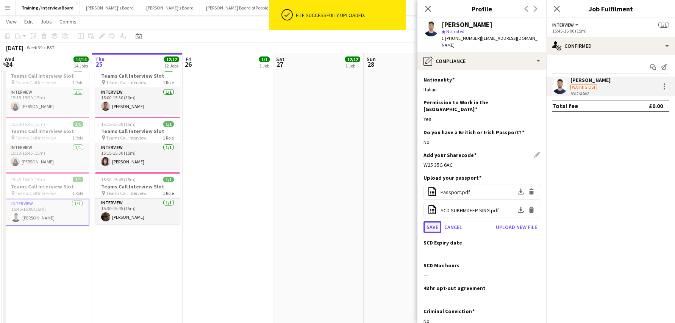
click at [436, 221] on button "Save" at bounding box center [432, 227] width 18 height 12
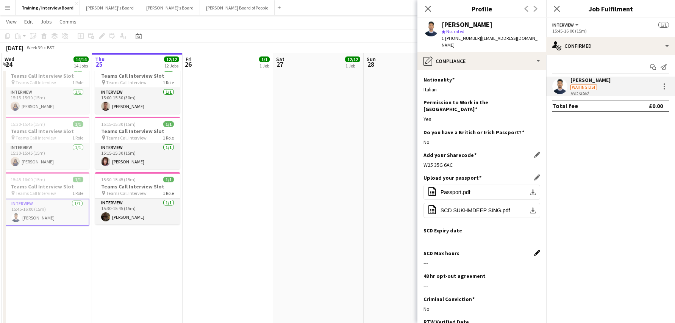
click at [534, 250] on app-icon "Edit this field" at bounding box center [537, 253] width 6 height 6
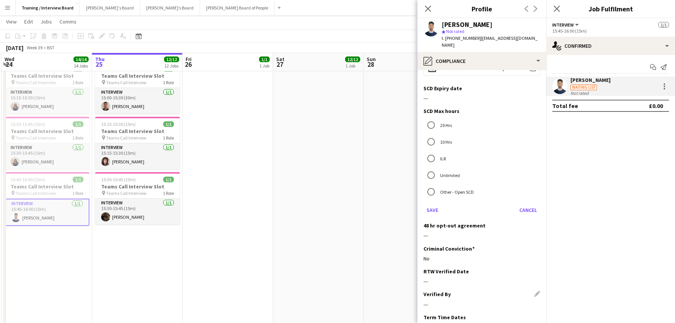
scroll to position [151, 0]
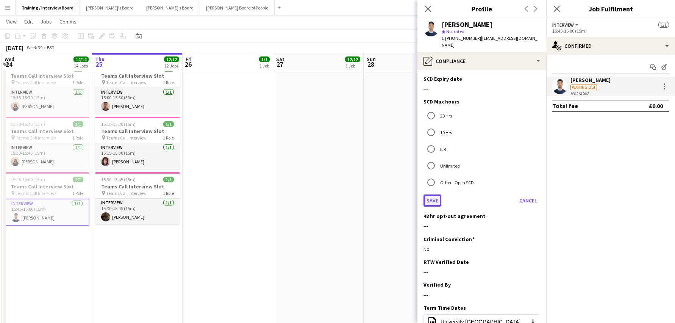
click at [434, 194] on button "Save" at bounding box center [432, 200] width 18 height 12
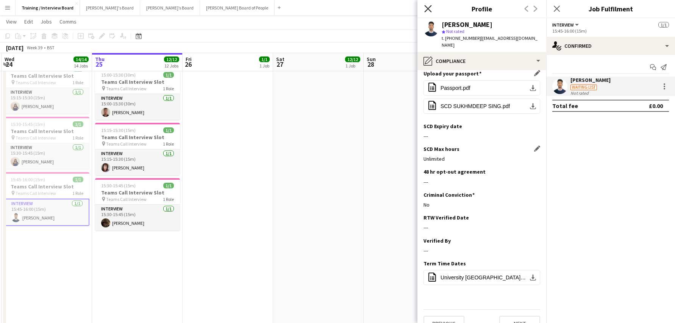
click at [427, 7] on icon "Close pop-in" at bounding box center [427, 8] width 7 height 7
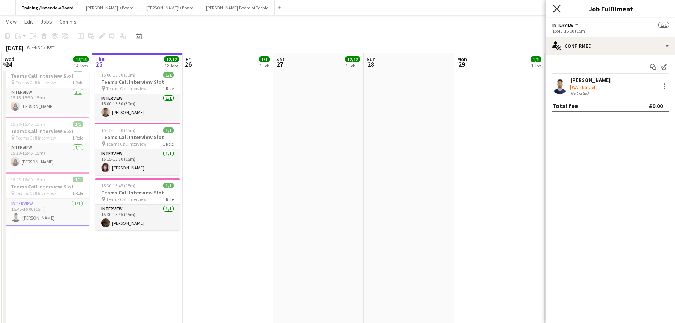
click at [559, 8] on icon "Close pop-in" at bounding box center [556, 8] width 7 height 7
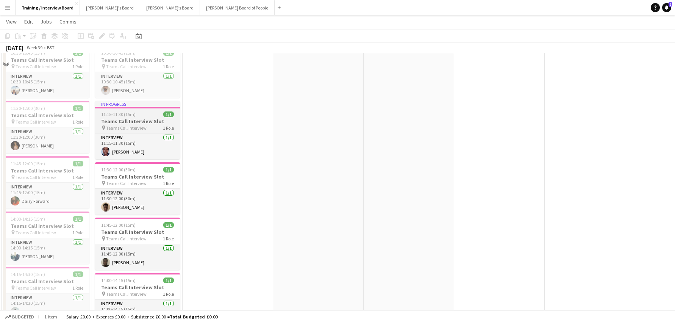
scroll to position [151, 0]
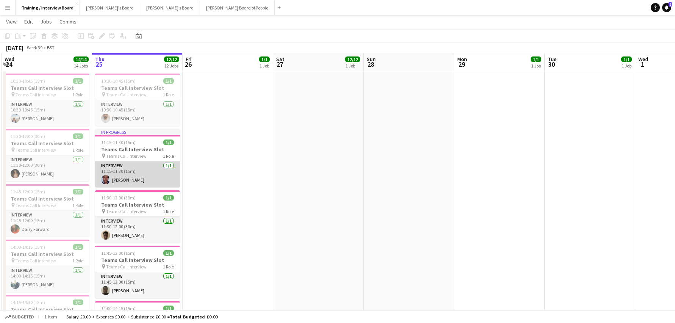
click at [128, 180] on app-card-role "Interview 1/1 11:15-11:30 (15m) Bolanle Ayorinde" at bounding box center [137, 174] width 85 height 26
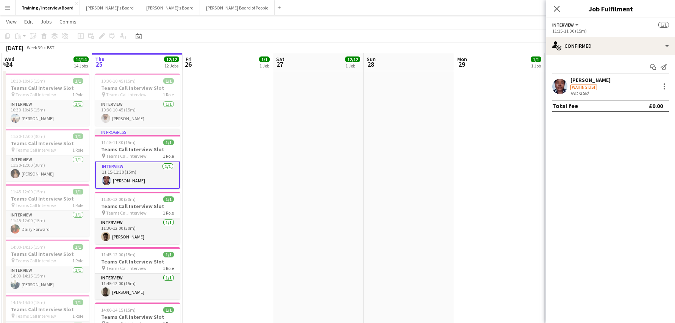
click at [584, 75] on div "Start chat Send notification Bolanle Ayorinde Waiting list Not rated Total fee …" at bounding box center [610, 86] width 129 height 63
click at [592, 82] on div "Bolanle Ayorinde" at bounding box center [590, 79] width 40 height 7
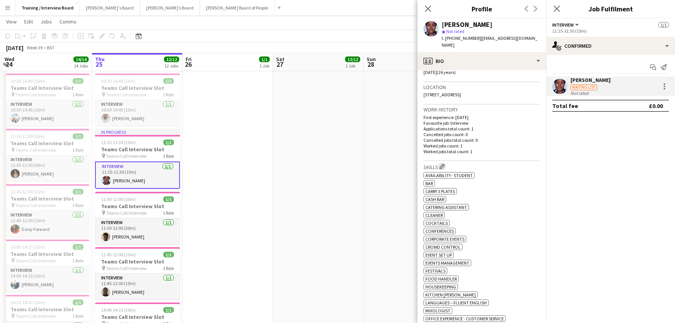
click at [445, 164] on app-icon "Edit crew company skills" at bounding box center [441, 166] width 5 height 5
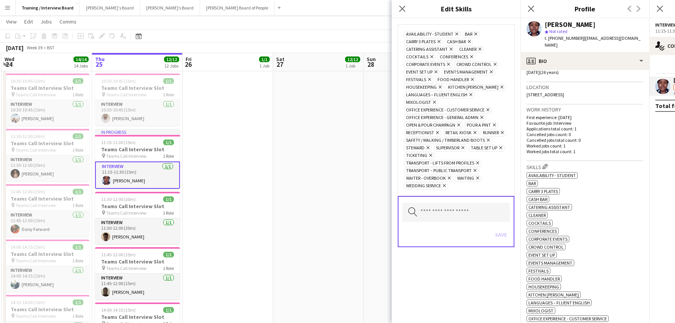
click at [429, 57] on icon "Remove" at bounding box center [430, 56] width 5 height 5
click at [441, 64] on icon "Remove" at bounding box center [443, 64] width 5 height 5
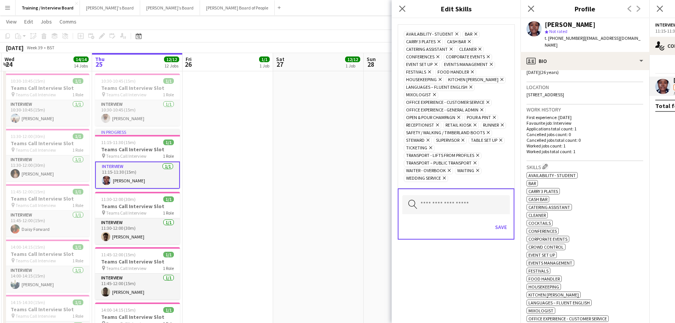
click at [431, 73] on span "Festivals Remove" at bounding box center [419, 72] width 30 height 7
click at [429, 69] on span "Festivals Remove" at bounding box center [419, 72] width 30 height 7
click at [429, 72] on icon at bounding box center [429, 71] width 3 height 3
click at [433, 94] on icon "Remove" at bounding box center [433, 94] width 5 height 5
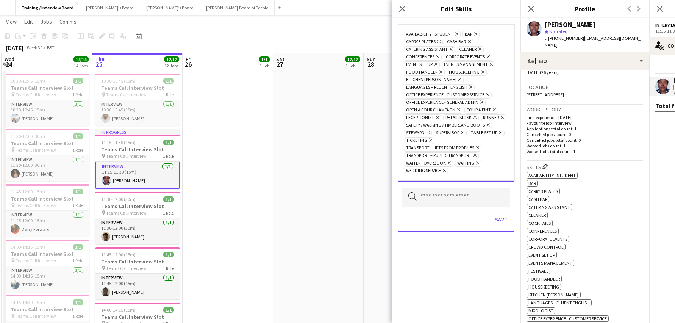
click at [489, 124] on span "Safety / Walking / Timberland Boots Remove" at bounding box center [448, 125] width 88 height 7
click at [488, 124] on icon "Remove" at bounding box center [487, 124] width 5 height 5
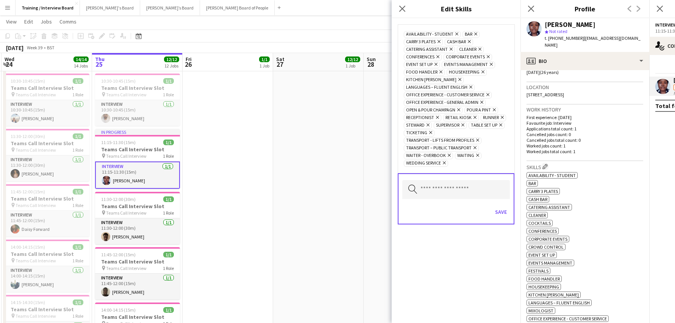
click at [427, 125] on icon "Remove" at bounding box center [426, 124] width 5 height 5
click at [427, 131] on icon "Remove" at bounding box center [429, 132] width 5 height 5
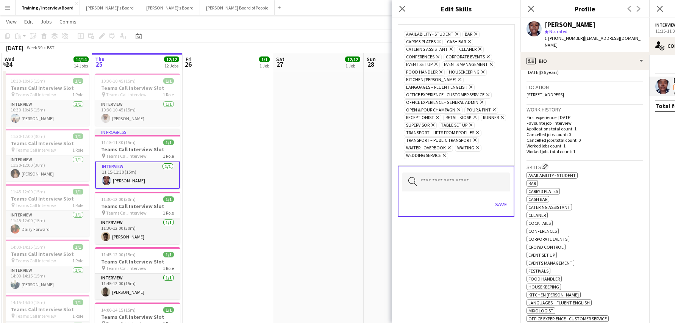
click at [477, 132] on icon "Remove" at bounding box center [476, 132] width 5 height 5
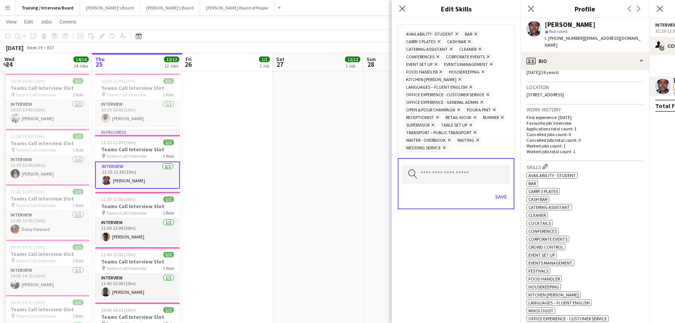
click at [446, 140] on icon "Remove" at bounding box center [448, 139] width 5 height 5
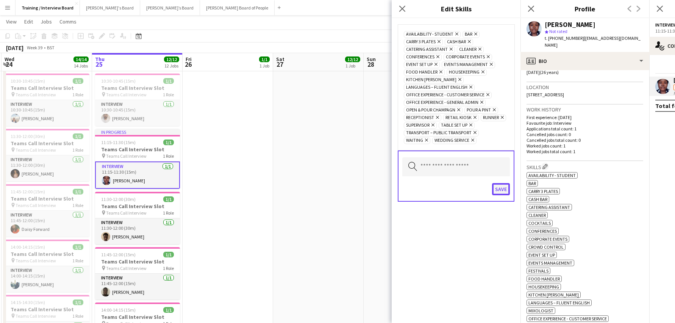
click at [497, 189] on button "Save" at bounding box center [501, 189] width 18 height 12
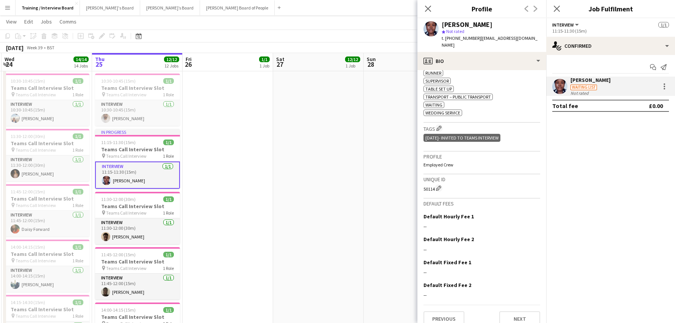
scroll to position [415, 0]
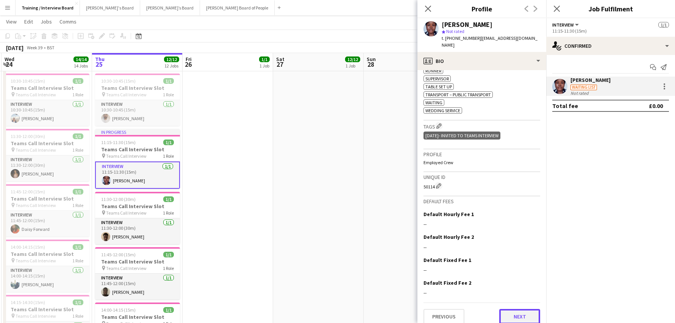
click at [512, 310] on button "Next" at bounding box center [519, 316] width 41 height 15
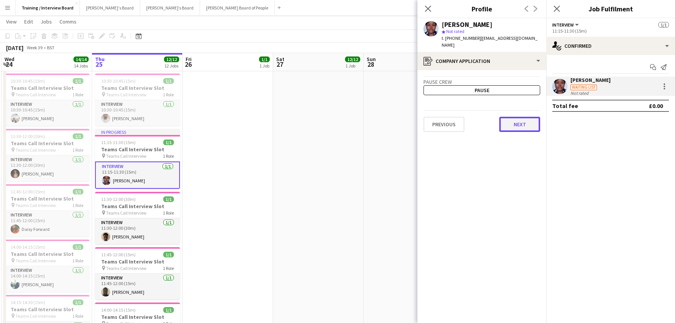
click at [519, 120] on button "Next" at bounding box center [519, 124] width 41 height 15
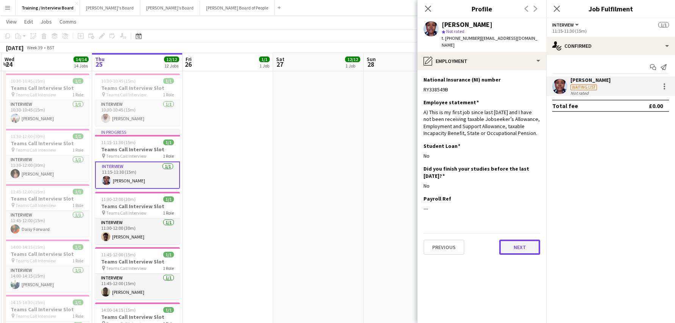
click at [522, 239] on button "Next" at bounding box center [519, 246] width 41 height 15
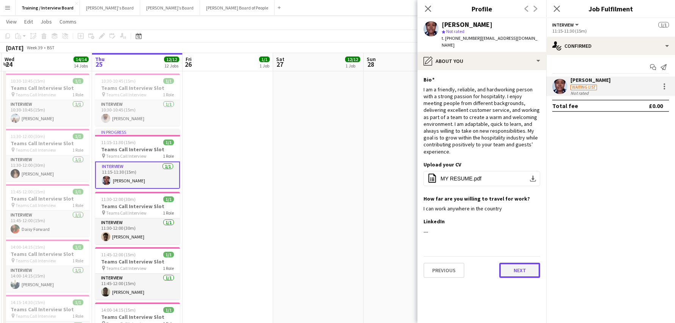
click at [508, 262] on button "Next" at bounding box center [519, 269] width 41 height 15
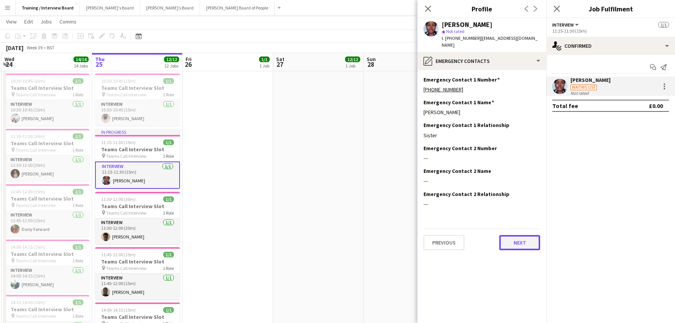
click at [527, 238] on button "Next" at bounding box center [519, 242] width 41 height 15
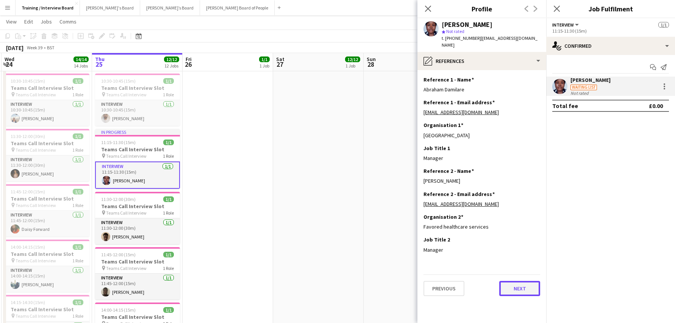
click at [529, 286] on button "Next" at bounding box center [519, 288] width 41 height 15
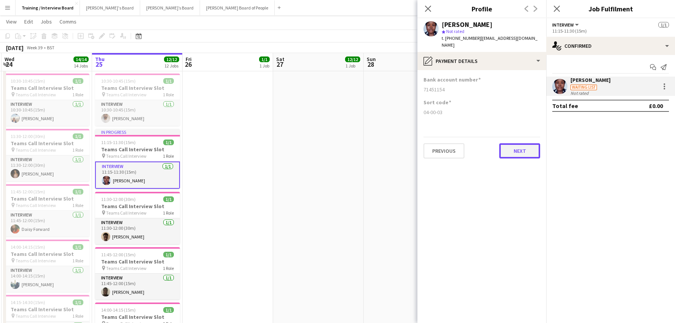
click at [532, 150] on button "Next" at bounding box center [519, 150] width 41 height 15
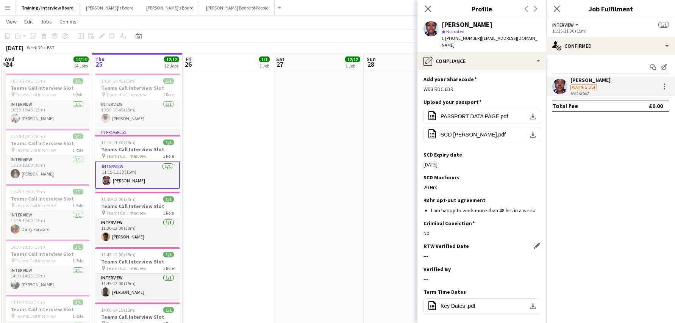
scroll to position [104, 0]
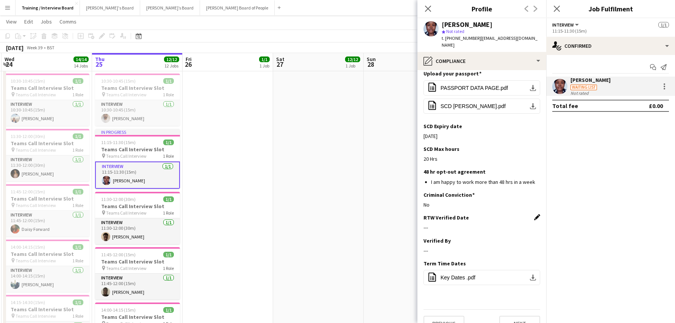
click at [534, 214] on app-icon "Edit this field" at bounding box center [537, 217] width 6 height 6
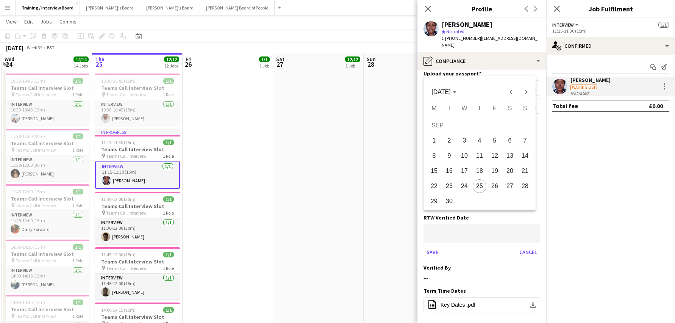
click at [480, 187] on span "25" at bounding box center [480, 186] width 14 height 14
type input "**********"
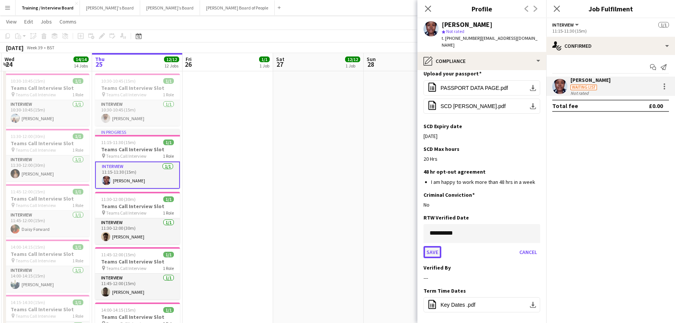
click at [432, 246] on button "Save" at bounding box center [432, 252] width 18 height 12
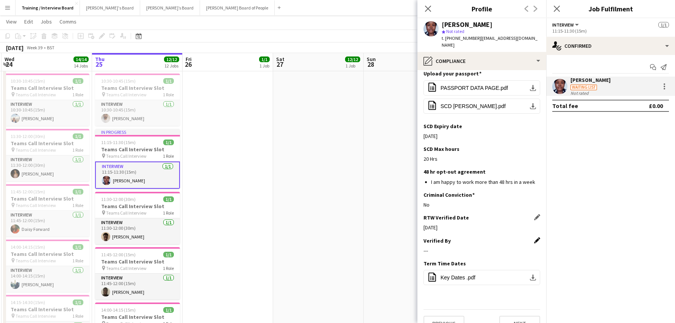
click at [534, 237] on app-icon "Edit this field" at bounding box center [537, 240] width 6 height 6
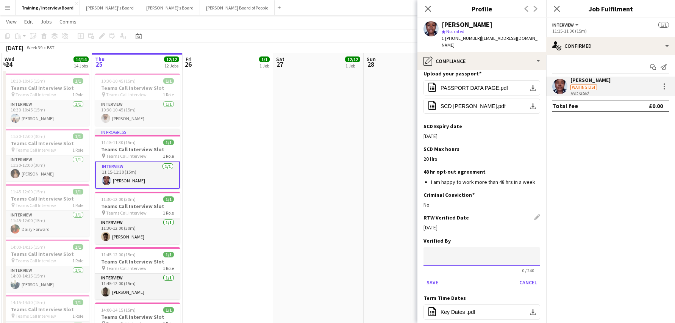
click at [455, 247] on input at bounding box center [481, 256] width 117 height 19
type input "**"
click at [432, 276] on button "Save" at bounding box center [432, 282] width 18 height 12
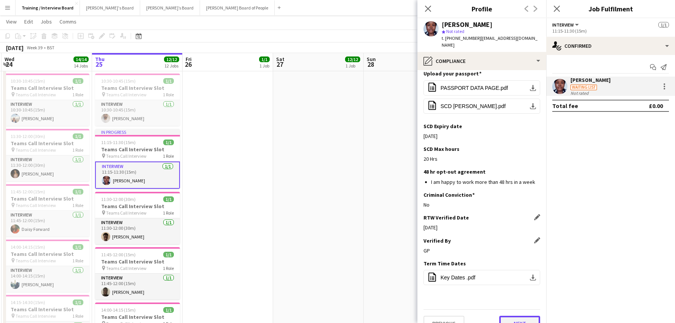
click at [505, 315] on button "Next" at bounding box center [519, 322] width 41 height 15
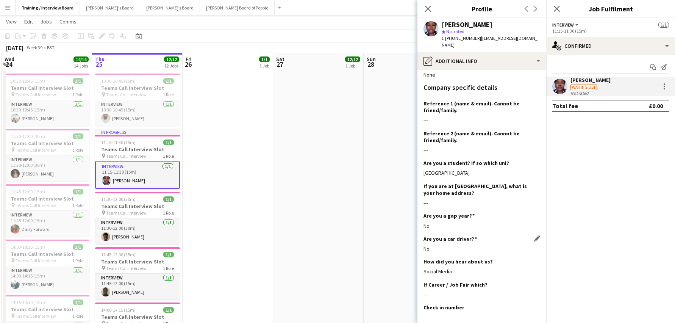
scroll to position [151, 0]
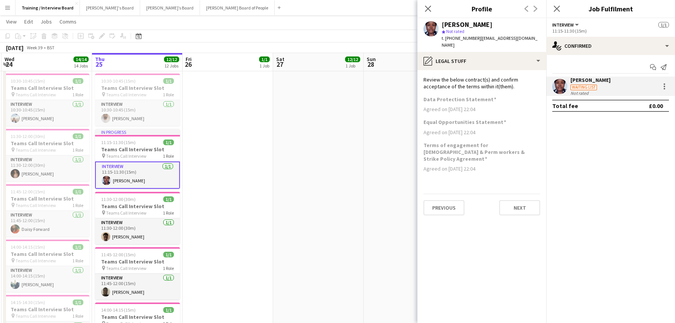
scroll to position [0, 0]
click at [526, 200] on button "Next" at bounding box center [519, 207] width 41 height 15
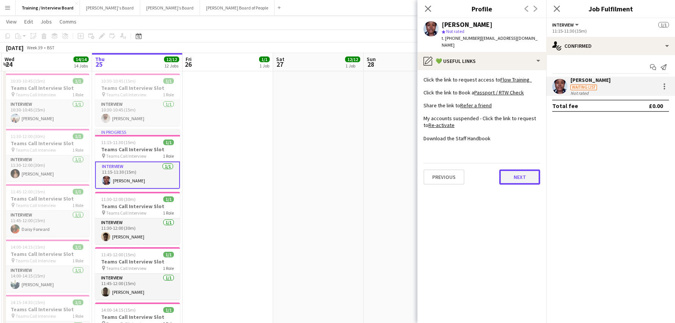
click at [517, 169] on button "Next" at bounding box center [519, 176] width 41 height 15
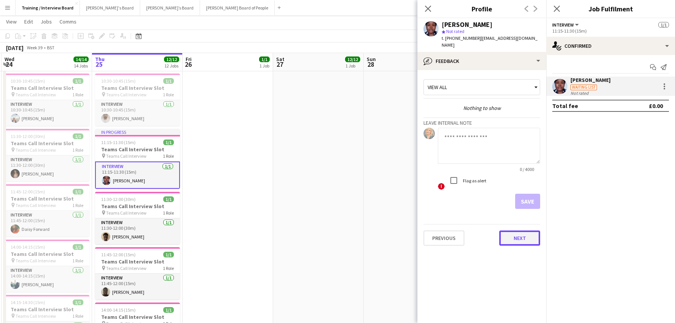
click at [523, 230] on button "Next" at bounding box center [519, 237] width 41 height 15
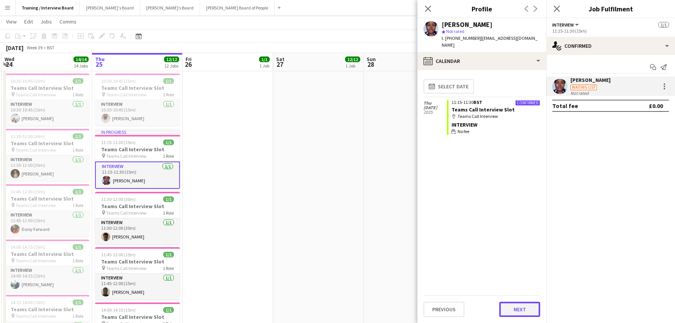
click at [519, 309] on button "Next" at bounding box center [519, 308] width 41 height 15
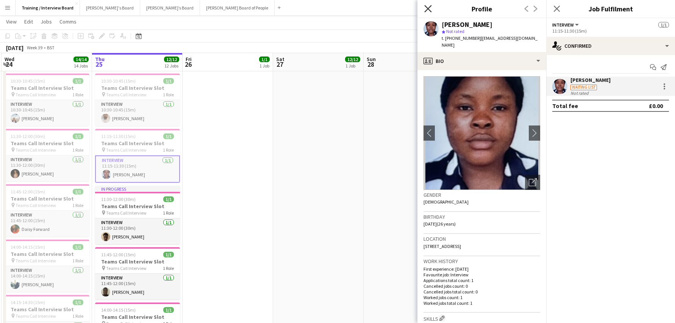
click at [428, 7] on icon "Close pop-in" at bounding box center [427, 8] width 7 height 7
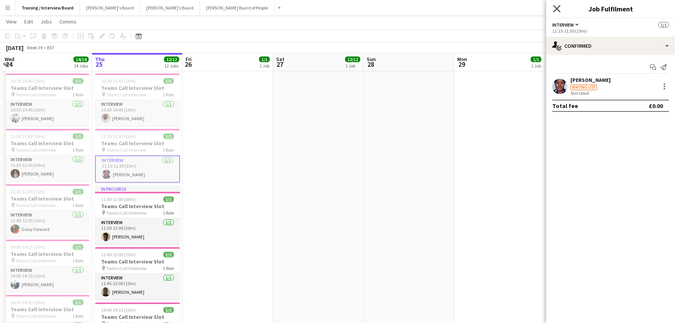
click at [555, 6] on icon "Close pop-in" at bounding box center [556, 8] width 7 height 7
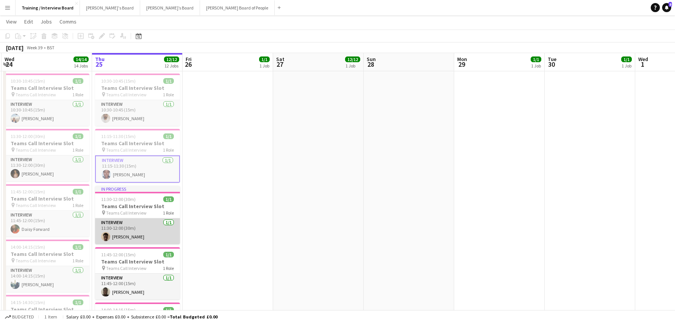
click at [133, 233] on app-card-role "Interview 1/1 11:30-12:00 (30m) Ahmid Sesay" at bounding box center [137, 231] width 85 height 26
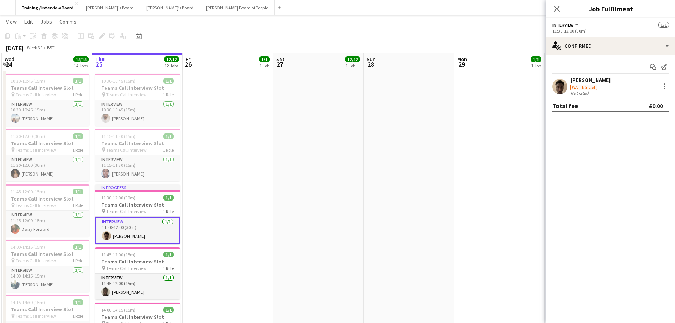
click at [582, 81] on div "Ahmid Sesay" at bounding box center [590, 79] width 40 height 7
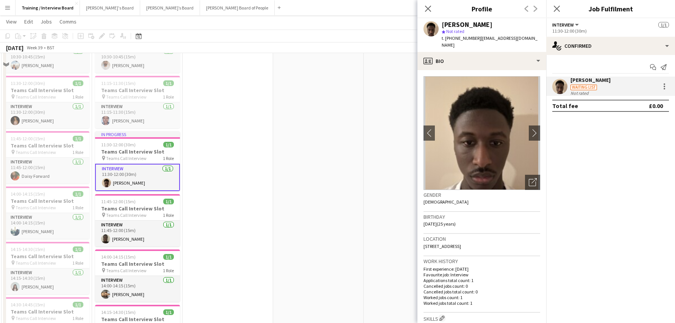
scroll to position [227, 0]
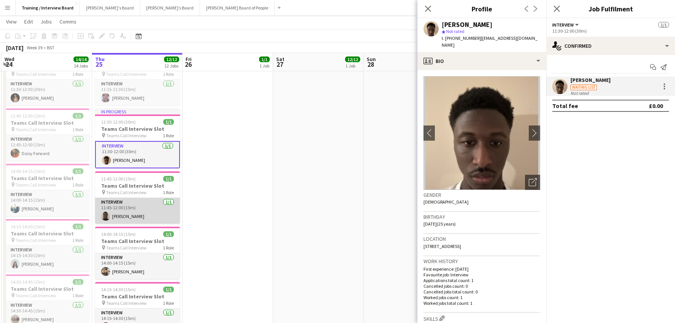
click at [117, 213] on app-card-role "Interview 1/1 11:45-12:00 (15m) Fola Adedeji" at bounding box center [137, 211] width 85 height 26
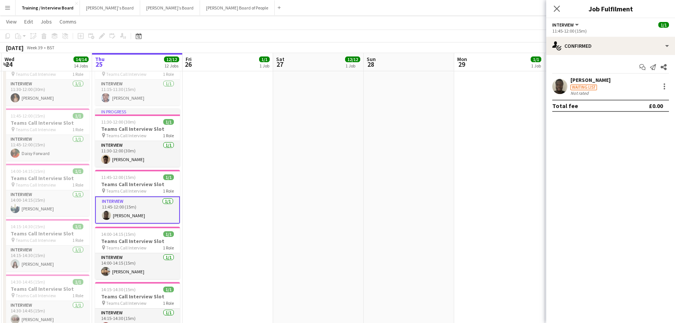
click at [579, 82] on div "[PERSON_NAME]" at bounding box center [590, 79] width 40 height 7
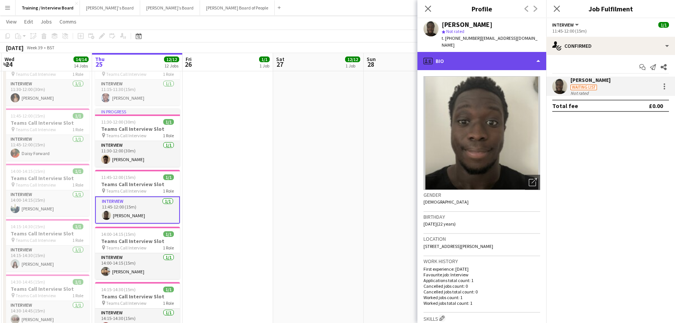
click at [538, 55] on div "profile Bio" at bounding box center [481, 61] width 129 height 18
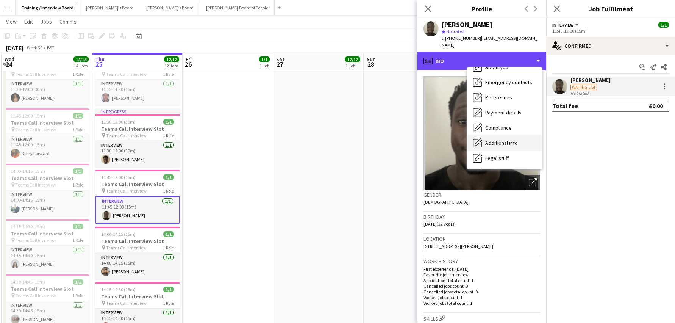
scroll to position [101, 0]
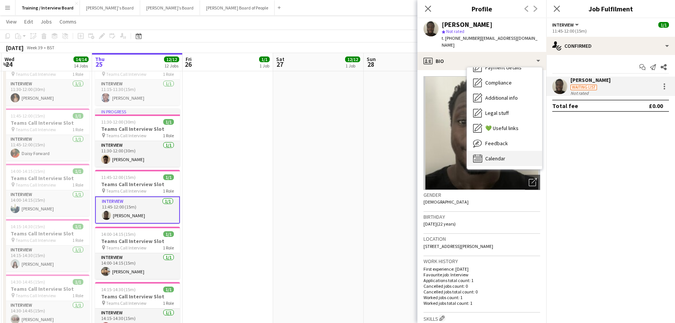
click at [497, 155] on span "Calendar" at bounding box center [495, 158] width 20 height 7
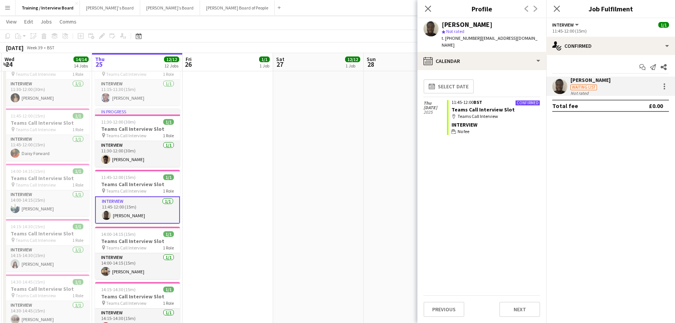
click at [466, 76] on div "calendar-full Select date" at bounding box center [481, 86] width 117 height 20
click at [578, 80] on div "[PERSON_NAME]" at bounding box center [590, 79] width 40 height 7
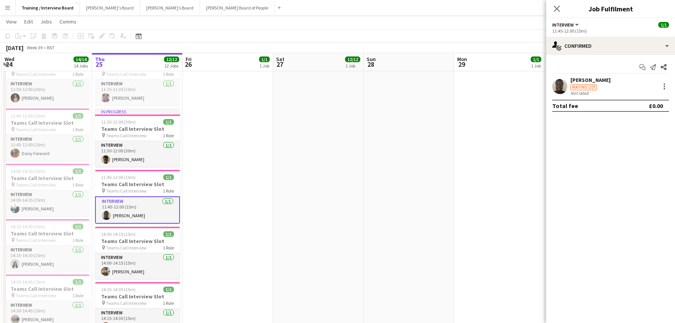
click at [571, 77] on div "[PERSON_NAME]" at bounding box center [590, 79] width 40 height 7
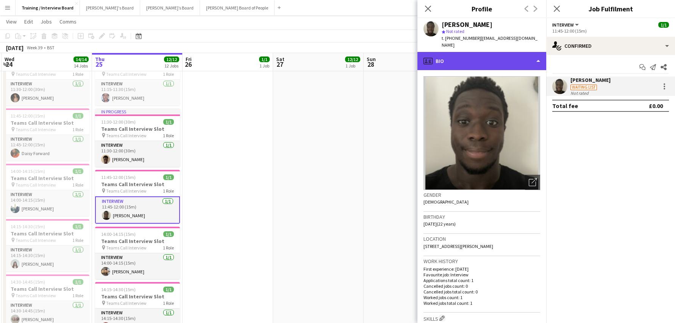
click at [533, 52] on div "profile Bio" at bounding box center [481, 61] width 129 height 18
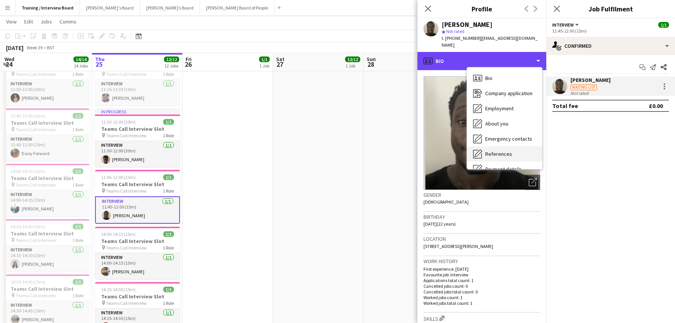
scroll to position [76, 0]
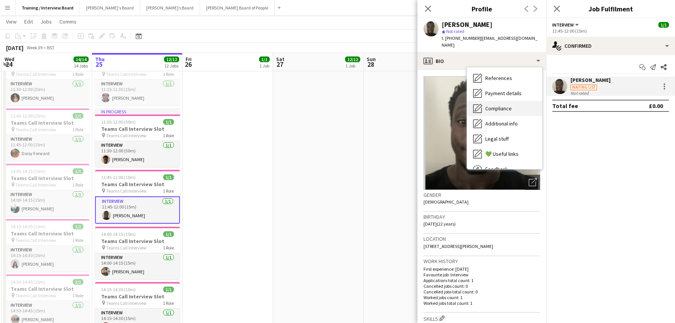
click at [501, 105] on span "Compliance" at bounding box center [498, 108] width 27 height 7
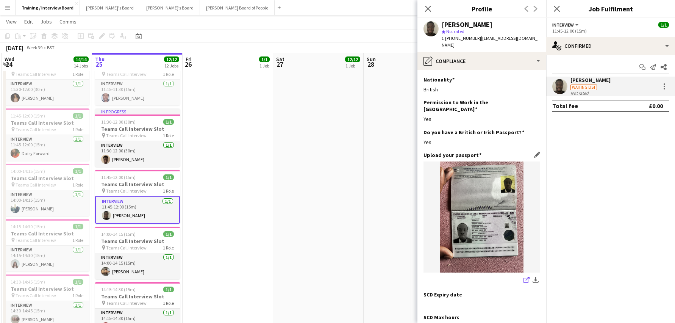
click at [523, 276] on icon "share-external-link-1" at bounding box center [526, 279] width 6 height 6
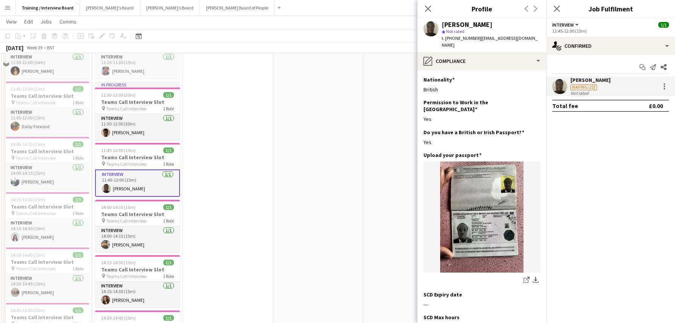
scroll to position [265, 0]
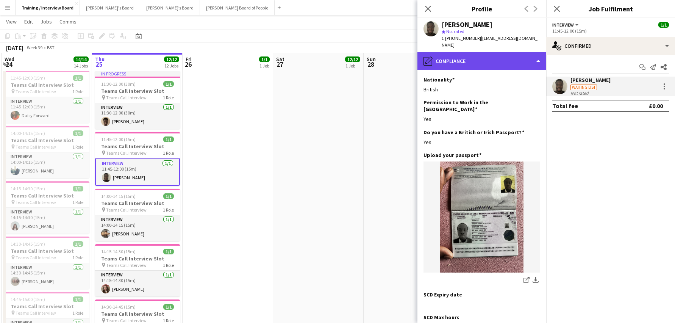
click at [537, 52] on div "pencil4 Compliance" at bounding box center [481, 61] width 129 height 18
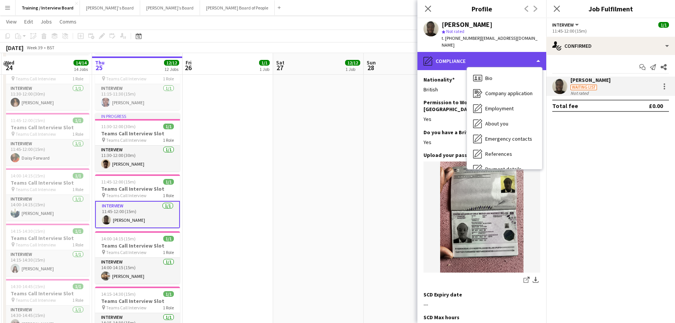
scroll to position [227, 0]
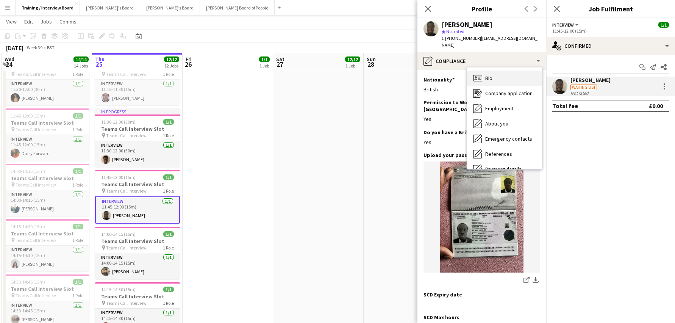
click at [490, 75] on span "Bio" at bounding box center [488, 78] width 7 height 7
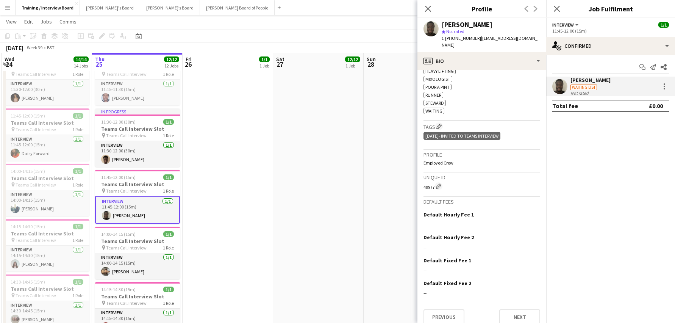
scroll to position [320, 0]
click at [518, 312] on button "Next" at bounding box center [519, 316] width 41 height 15
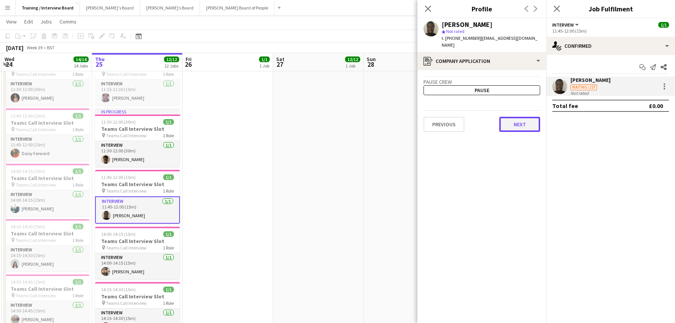
click at [508, 117] on button "Next" at bounding box center [519, 124] width 41 height 15
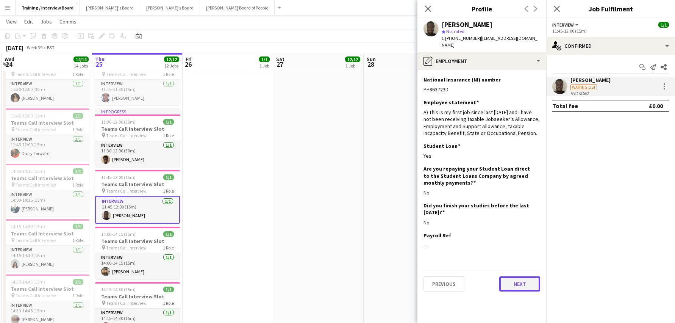
click at [527, 276] on button "Next" at bounding box center [519, 283] width 41 height 15
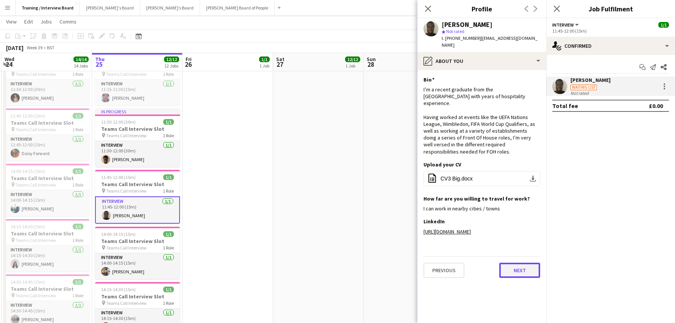
click at [527, 273] on button "Next" at bounding box center [519, 269] width 41 height 15
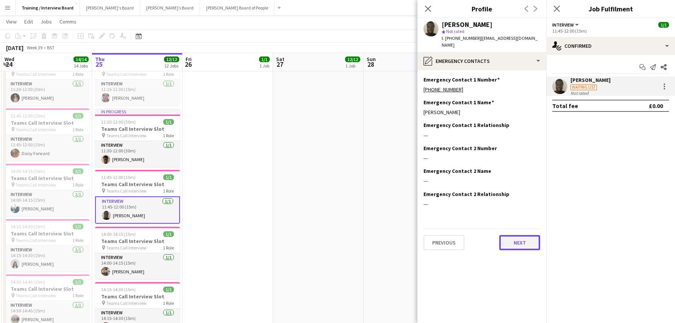
click at [512, 235] on button "Next" at bounding box center [519, 242] width 41 height 15
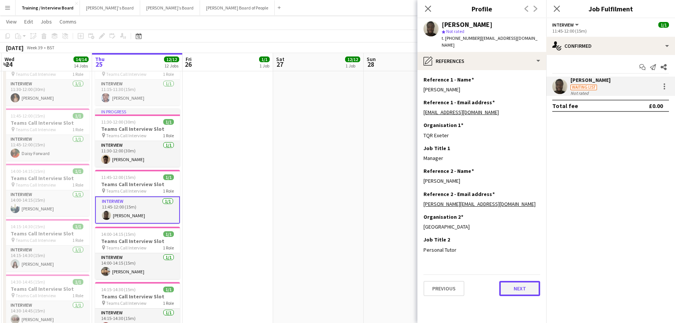
click at [520, 284] on button "Next" at bounding box center [519, 288] width 41 height 15
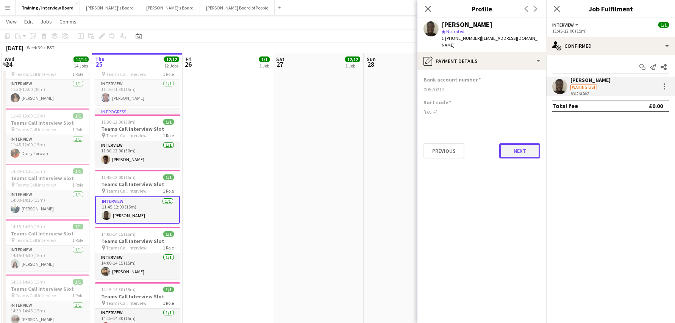
click at [505, 149] on button "Next" at bounding box center [519, 150] width 41 height 15
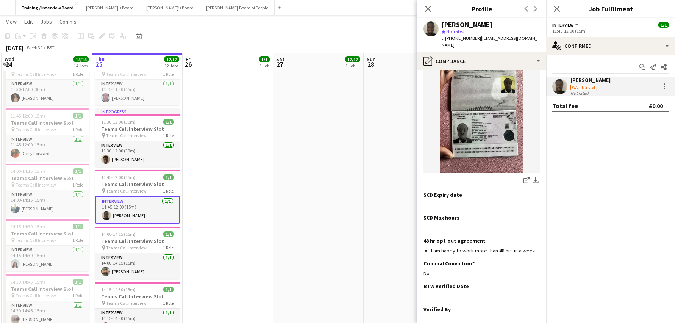
scroll to position [157, 0]
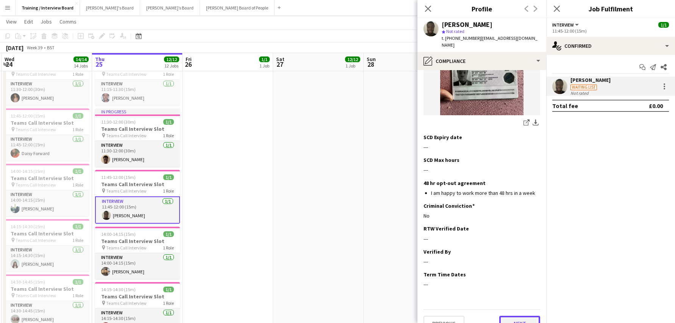
click at [516, 315] on button "Next" at bounding box center [519, 322] width 41 height 15
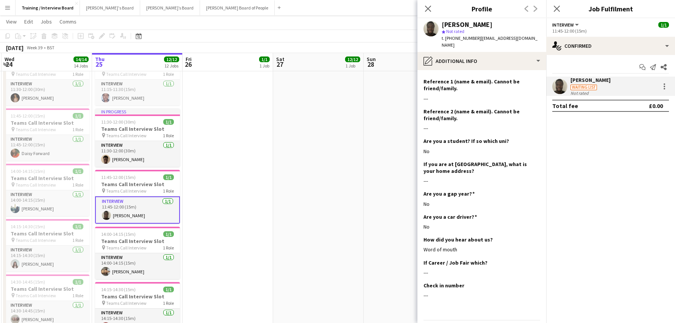
scroll to position [231, 0]
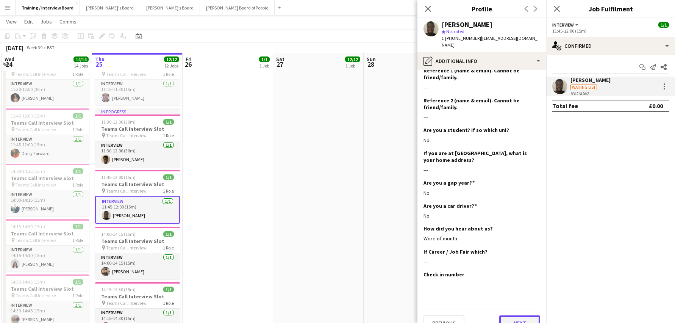
click at [509, 315] on button "Next" at bounding box center [519, 322] width 41 height 15
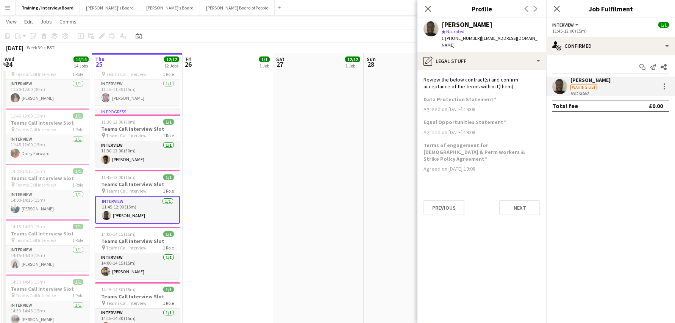
scroll to position [0, 0]
click at [512, 200] on button "Next" at bounding box center [519, 207] width 41 height 15
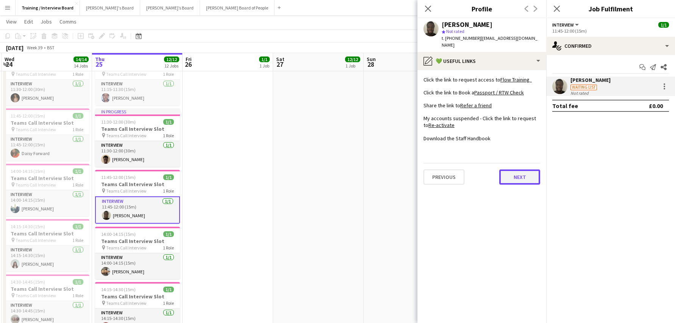
click at [525, 169] on button "Next" at bounding box center [519, 176] width 41 height 15
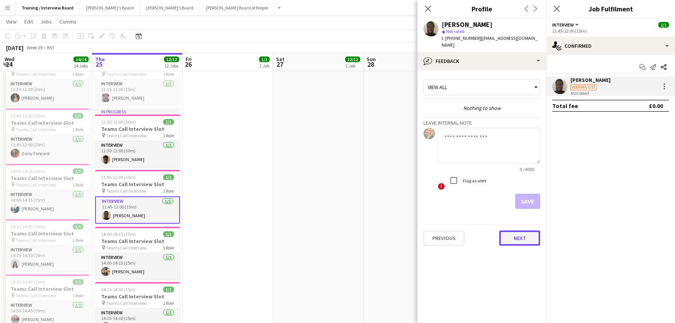
click at [532, 231] on button "Next" at bounding box center [519, 237] width 41 height 15
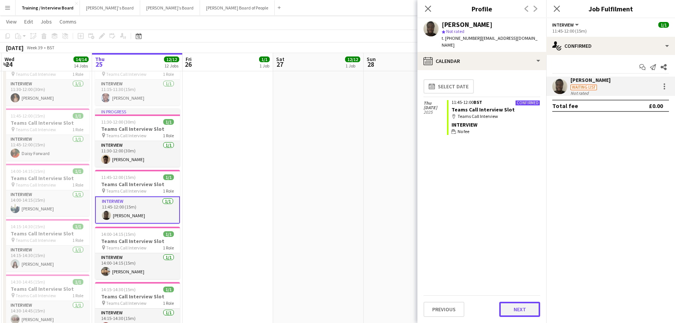
click at [529, 306] on button "Next" at bounding box center [519, 308] width 41 height 15
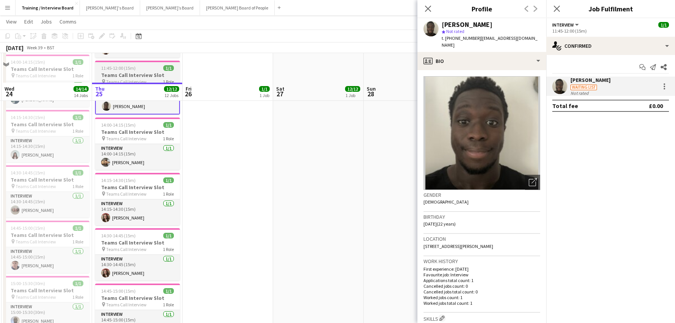
scroll to position [303, 0]
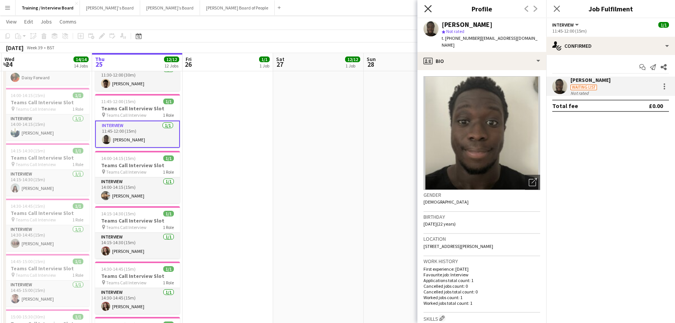
click at [429, 9] on icon at bounding box center [427, 8] width 7 height 7
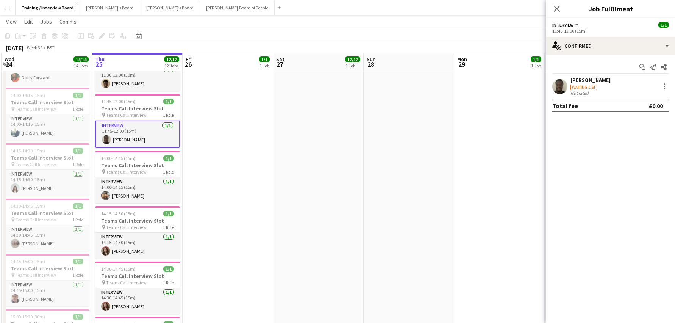
click at [562, 10] on div "Close pop-in" at bounding box center [556, 8] width 21 height 17
click at [142, 83] on app-card-role "Interview 1/1 11:30-12:00 (30m) Ahmid Sesay" at bounding box center [137, 78] width 85 height 26
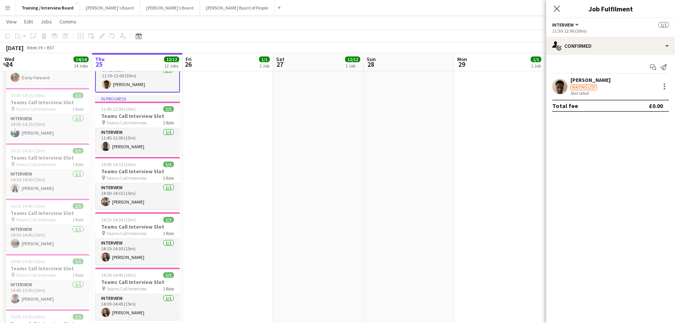
click at [605, 79] on div "Ahmid Sesay Waiting list Not rated" at bounding box center [610, 85] width 129 height 19
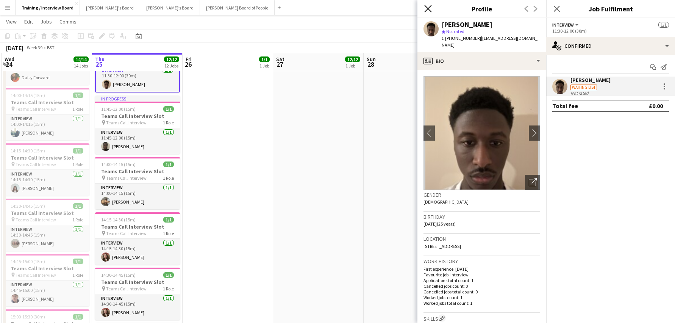
click at [427, 9] on icon at bounding box center [427, 8] width 7 height 7
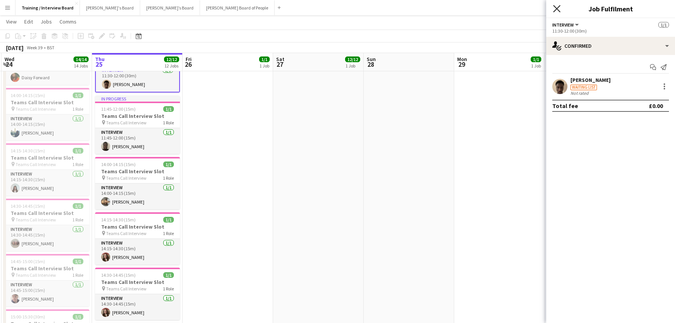
click at [557, 10] on icon "Close pop-in" at bounding box center [556, 8] width 7 height 7
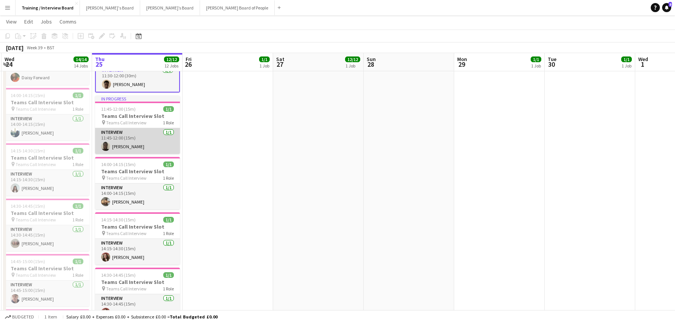
click at [131, 147] on app-card-role "Interview 1/1 11:45-12:00 (15m) Fola Adedeji" at bounding box center [137, 141] width 85 height 26
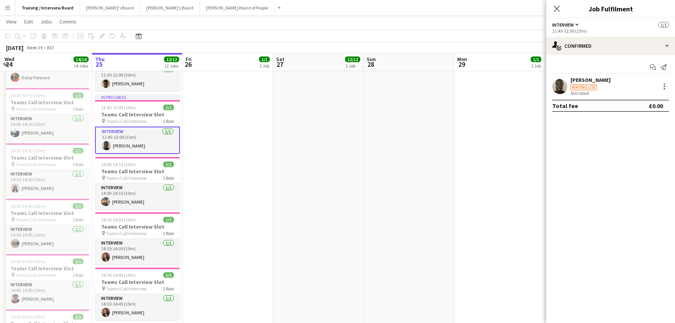
click at [583, 82] on div "[PERSON_NAME]" at bounding box center [590, 79] width 40 height 7
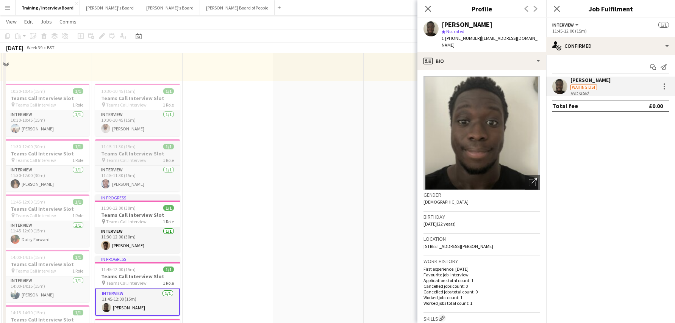
scroll to position [114, 0]
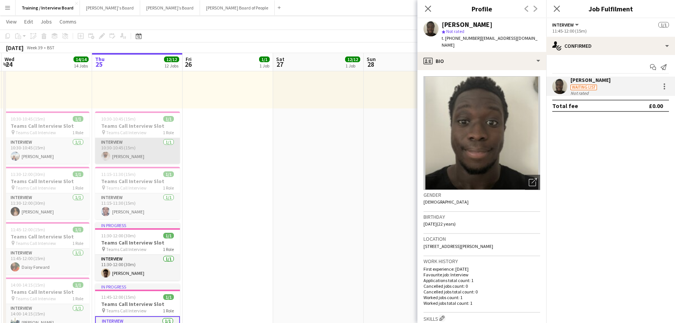
click at [126, 157] on app-card-role "Interview 1/1 10:30-10:45 (15m) Giriraj Mundra" at bounding box center [137, 151] width 85 height 26
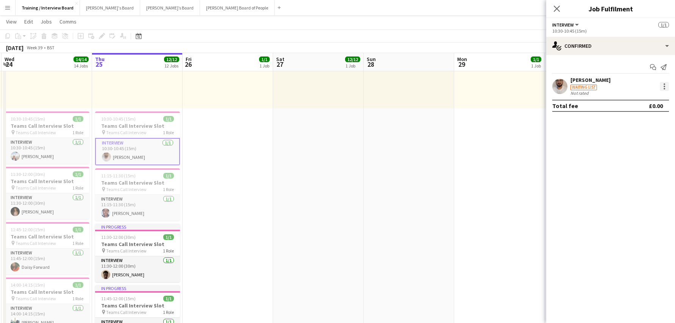
click at [667, 88] on div at bounding box center [664, 86] width 9 height 9
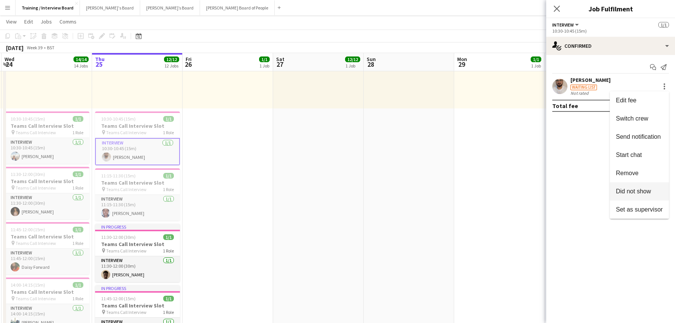
click at [627, 193] on span "Did not show" at bounding box center [633, 191] width 35 height 6
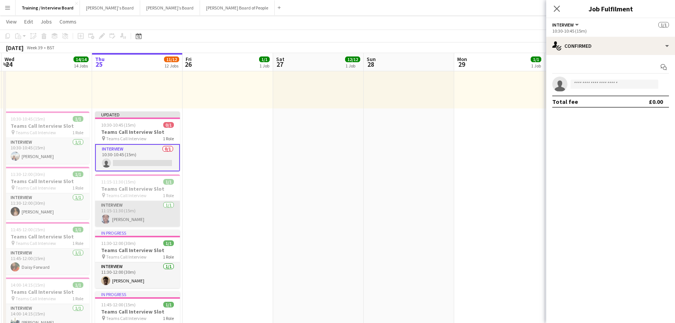
click at [125, 217] on app-card-role "Interview 1/1 11:15-11:30 (15m) Bolanle Ayorinde" at bounding box center [137, 214] width 85 height 26
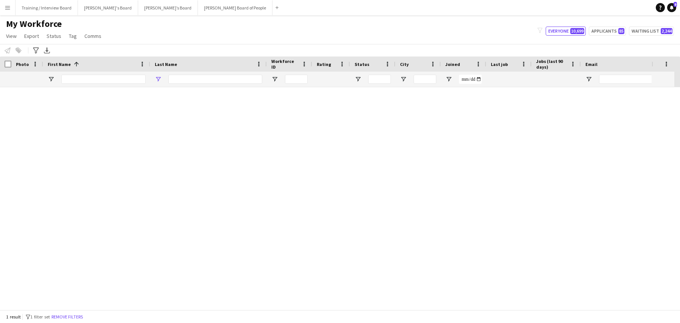
type input "*******"
click at [194, 76] on input "*******" at bounding box center [215, 79] width 94 height 9
type input "*"
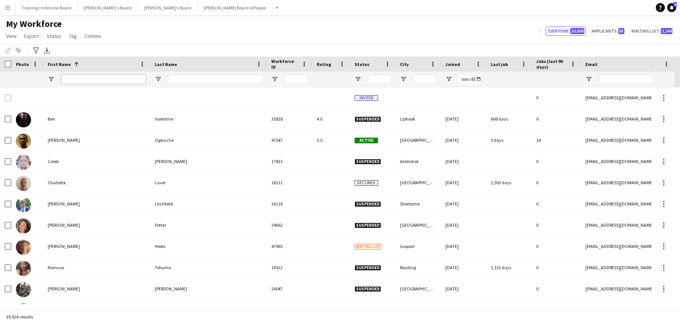
click at [67, 77] on input "First Name Filter Input" at bounding box center [103, 79] width 84 height 9
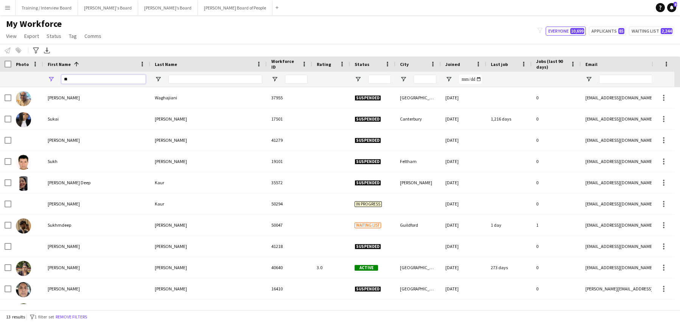
type input "*"
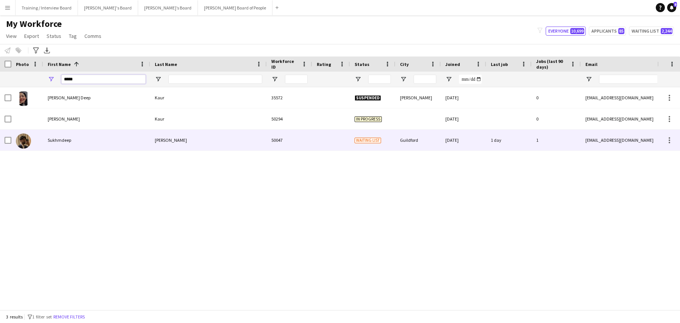
type input "*****"
click at [94, 142] on div "Sukhmdeep" at bounding box center [96, 139] width 107 height 21
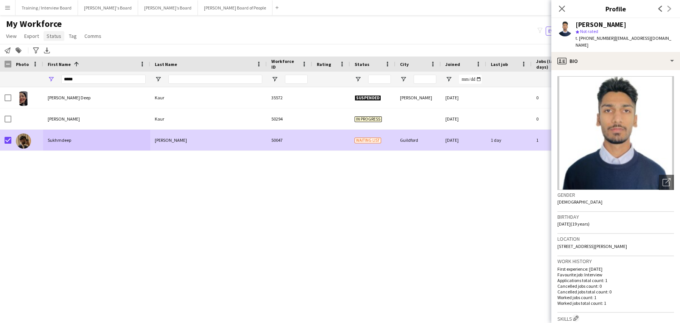
click at [61, 38] on link "Status" at bounding box center [54, 36] width 21 height 10
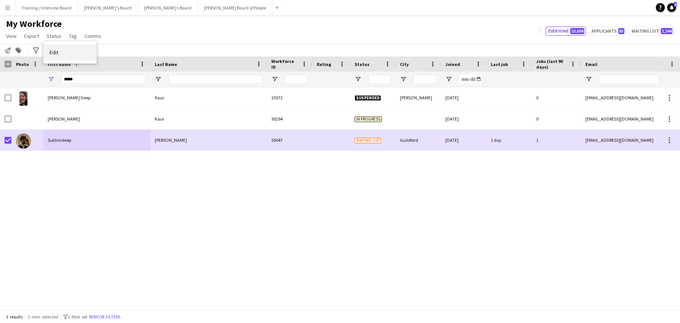
click at [51, 52] on span "Edit" at bounding box center [54, 52] width 9 height 7
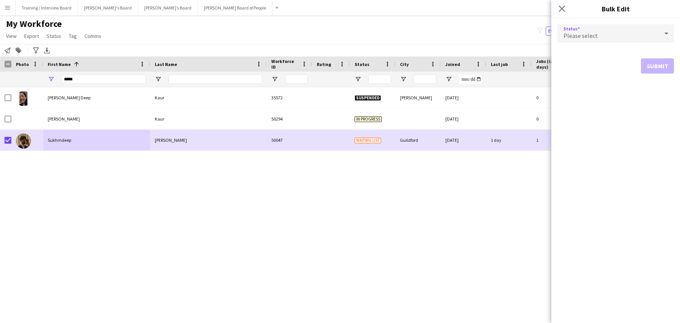
click at [669, 31] on icon at bounding box center [666, 33] width 9 height 15
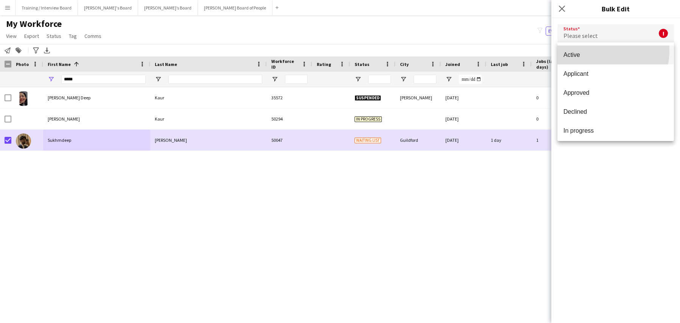
click at [594, 50] on mat-option "Active" at bounding box center [616, 54] width 117 height 19
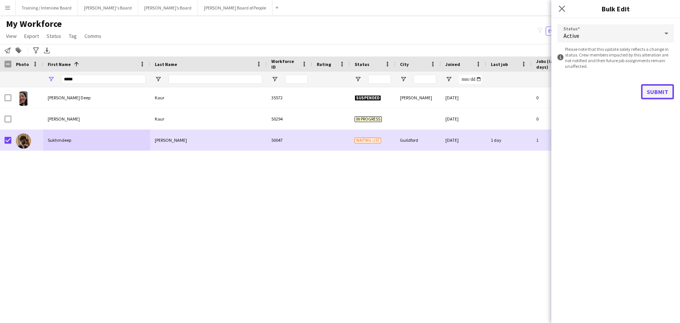
click at [650, 89] on button "Submit" at bounding box center [657, 91] width 33 height 15
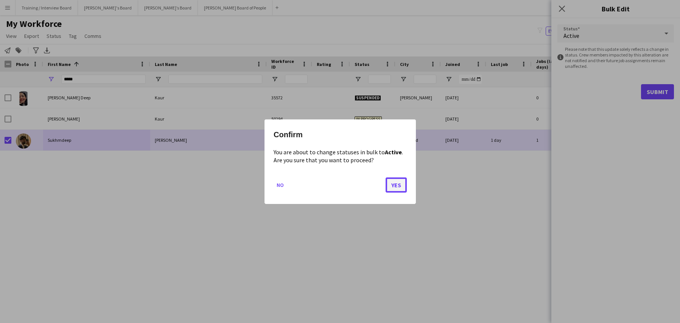
click at [398, 181] on button "Yes" at bounding box center [396, 184] width 21 height 15
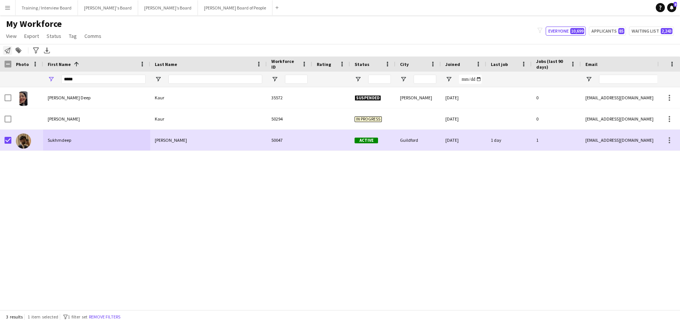
click at [6, 49] on icon "Notify workforce" at bounding box center [8, 50] width 6 height 6
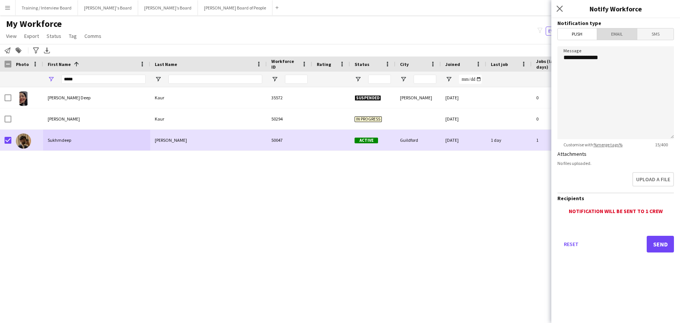
click at [623, 34] on span "Email" at bounding box center [617, 33] width 40 height 11
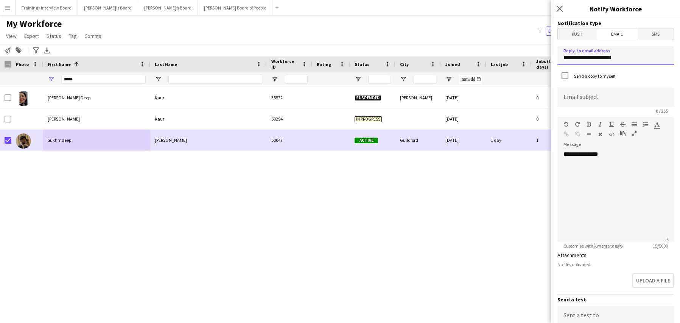
click at [629, 59] on input "**********" at bounding box center [616, 55] width 117 height 19
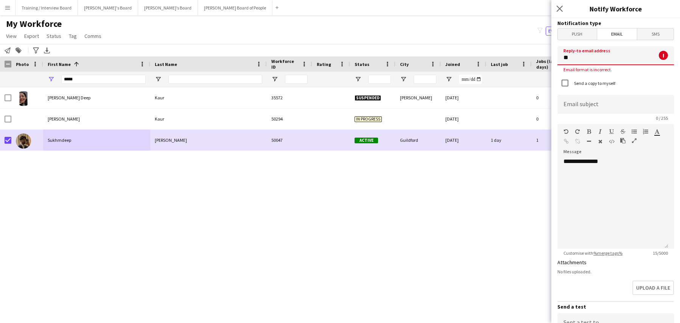
type input "*"
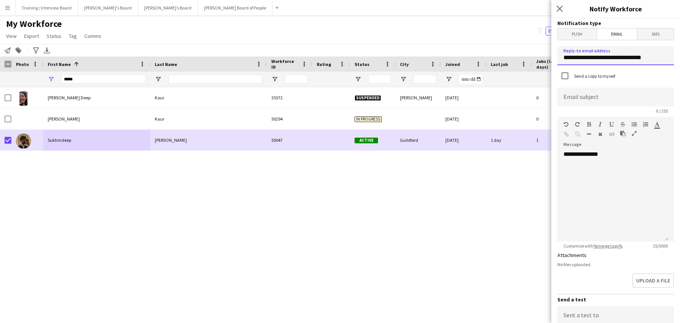
type input "**********"
click at [567, 95] on input at bounding box center [616, 96] width 117 height 19
type input "**********"
click at [637, 162] on div "**********" at bounding box center [613, 195] width 111 height 91
click at [576, 170] on div at bounding box center [613, 169] width 99 height 8
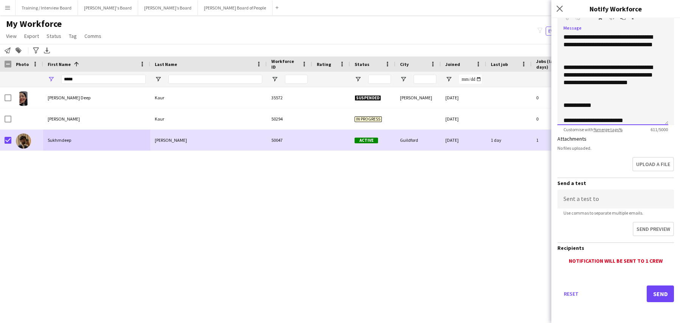
scroll to position [117, 0]
click at [650, 290] on button "Send" at bounding box center [660, 293] width 27 height 17
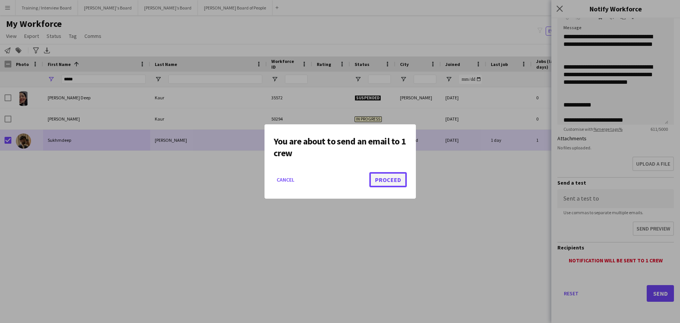
click at [395, 184] on button "Proceed" at bounding box center [388, 179] width 37 height 15
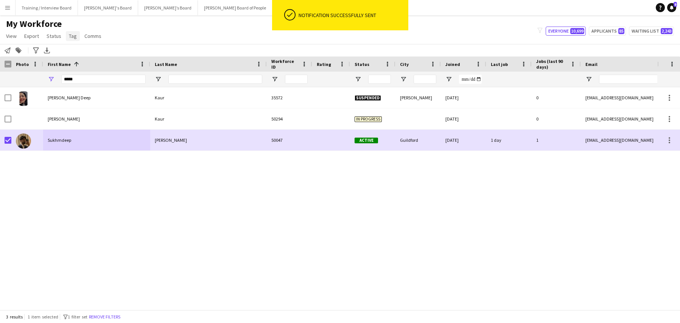
click at [69, 37] on span "Tag" at bounding box center [73, 36] width 8 height 7
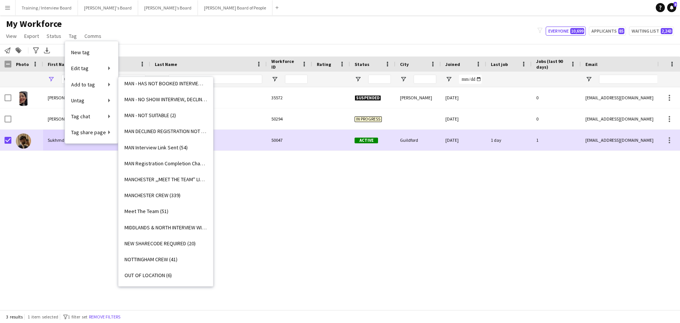
scroll to position [795, 0]
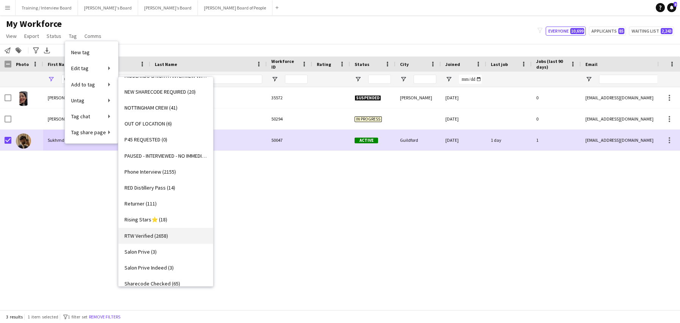
click at [144, 236] on span "RTW Verified (2658)" at bounding box center [147, 235] width 44 height 7
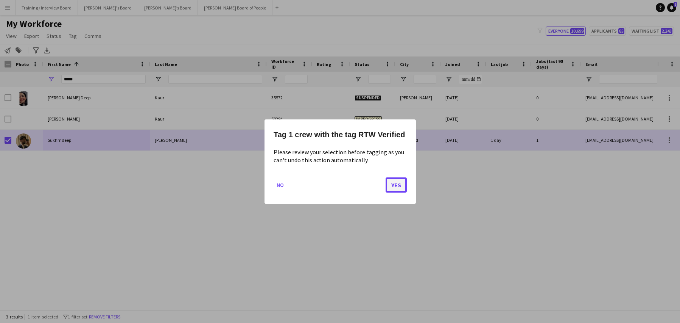
click at [396, 182] on button "Yes" at bounding box center [396, 184] width 21 height 15
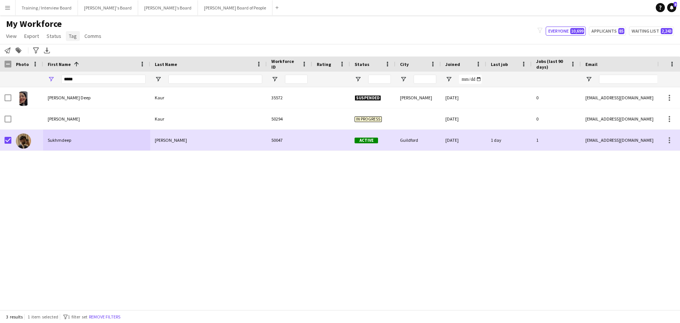
click at [73, 34] on span "Tag" at bounding box center [73, 36] width 8 height 7
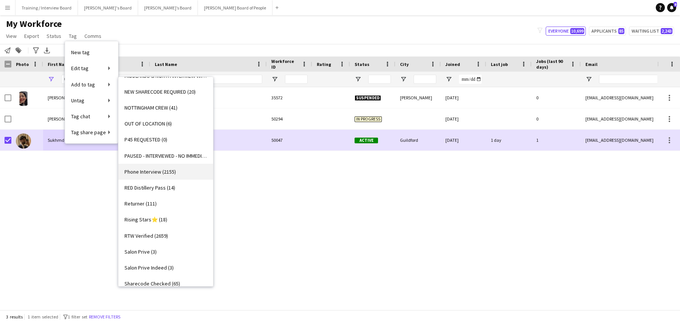
click at [143, 172] on span "Phone Interview (2155)" at bounding box center [150, 171] width 51 height 7
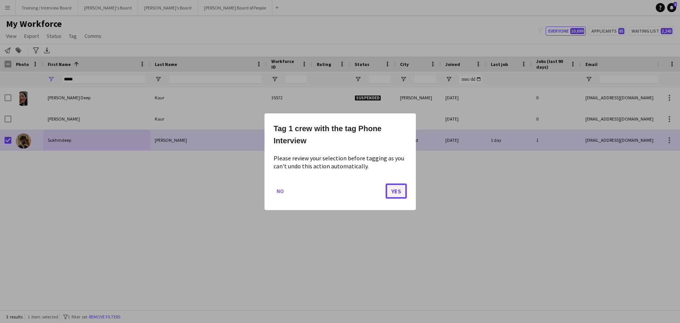
click at [391, 193] on button "Yes" at bounding box center [396, 190] width 21 height 15
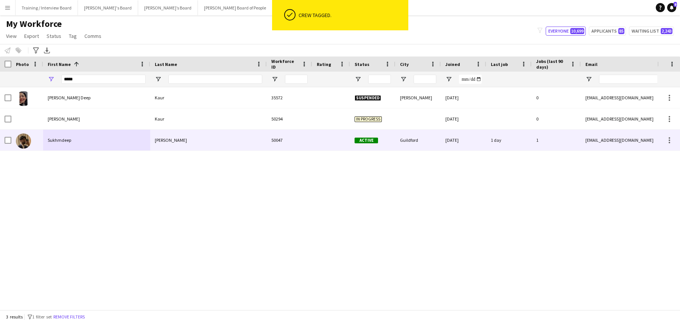
click at [173, 138] on div "Singh" at bounding box center [208, 139] width 117 height 21
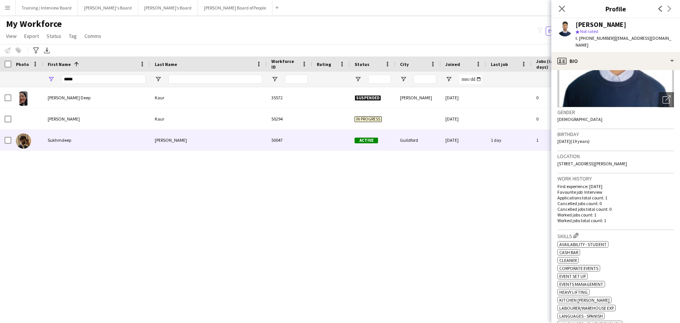
scroll to position [151, 0]
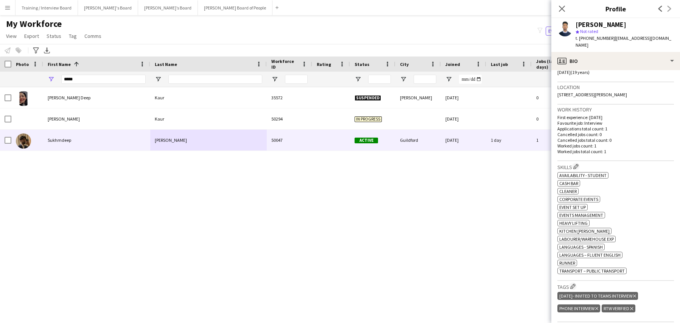
click at [636, 293] on icon "Delete tag" at bounding box center [634, 295] width 3 height 5
click at [560, 10] on icon at bounding box center [561, 8] width 7 height 7
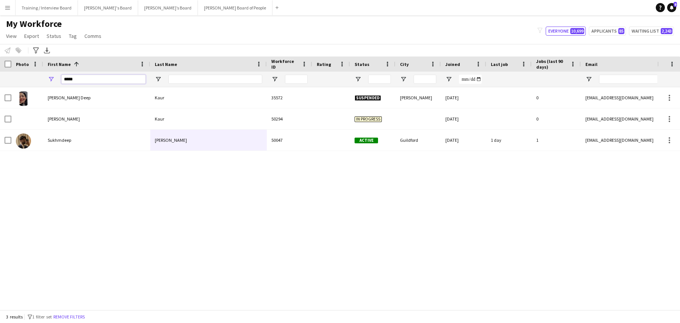
click at [88, 81] on input "*****" at bounding box center [103, 79] width 84 height 9
type input "*"
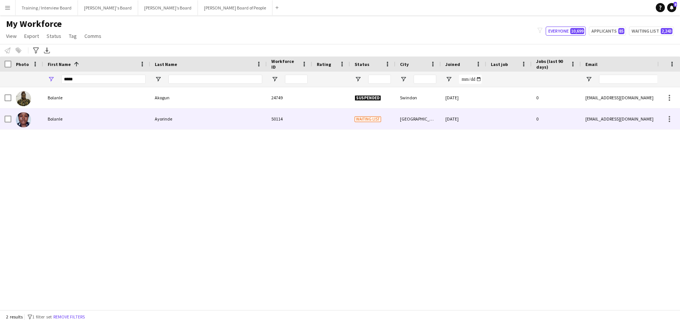
click at [79, 121] on div "Bolanle" at bounding box center [96, 118] width 107 height 21
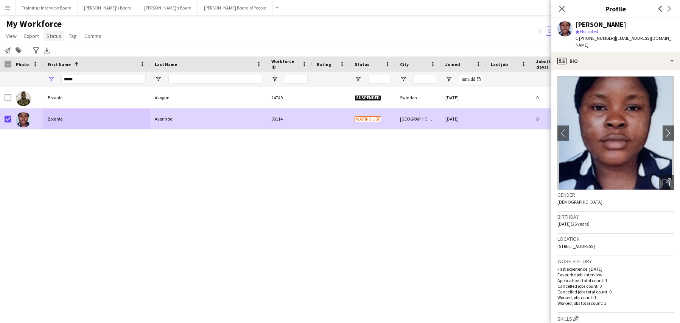
click at [58, 33] on span "Status" at bounding box center [54, 36] width 15 height 7
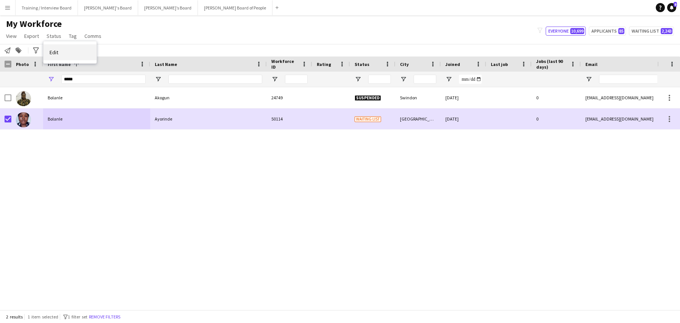
click at [53, 53] on span "Edit" at bounding box center [54, 52] width 9 height 7
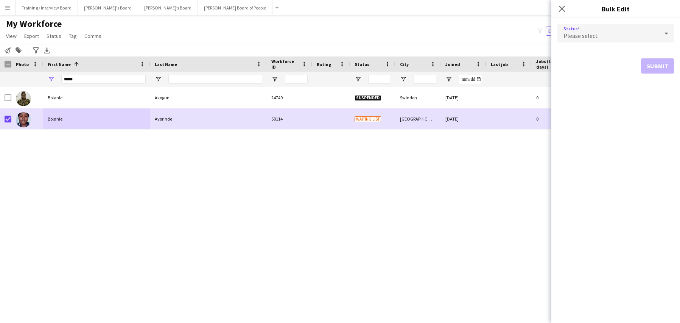
click at [664, 29] on icon at bounding box center [666, 33] width 9 height 15
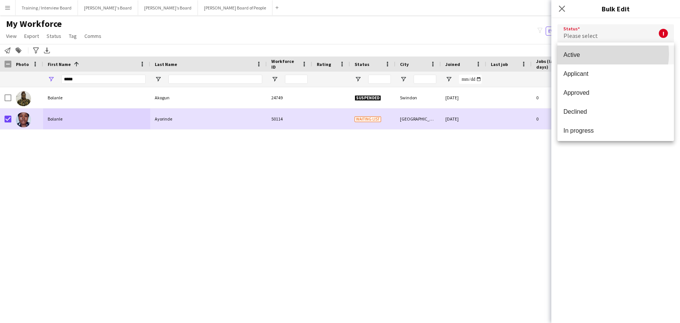
click at [604, 54] on span "Active" at bounding box center [616, 54] width 104 height 7
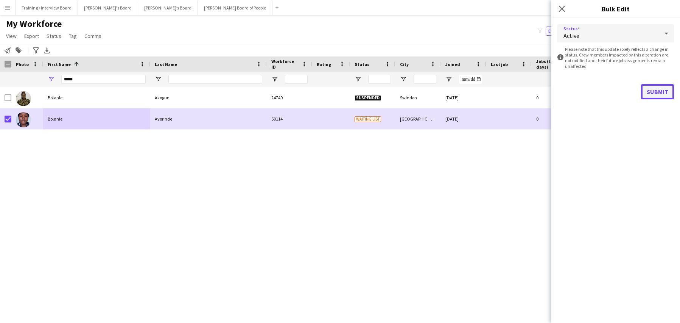
click at [650, 93] on button "Submit" at bounding box center [657, 91] width 33 height 15
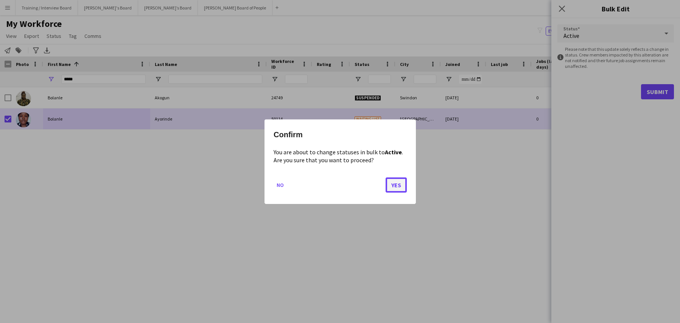
click at [397, 186] on button "Yes" at bounding box center [396, 184] width 21 height 15
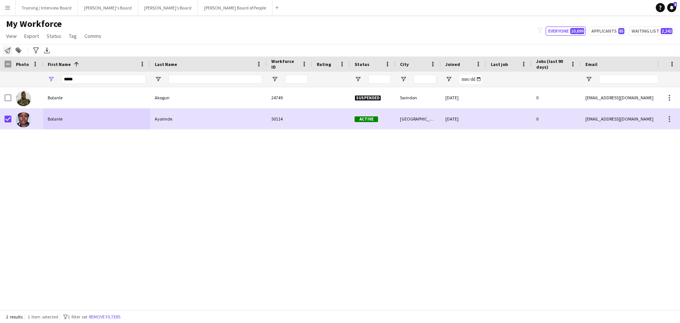
click at [9, 50] on icon "Notify workforce" at bounding box center [8, 50] width 6 height 6
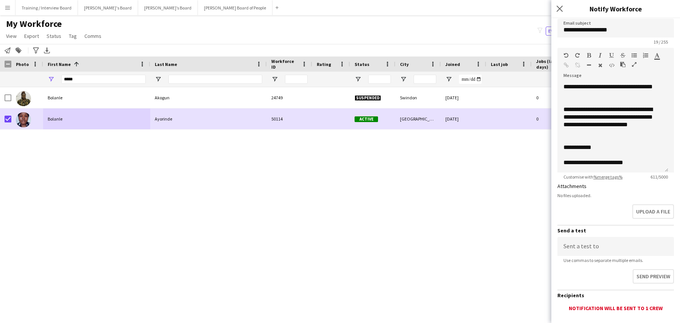
scroll to position [114, 0]
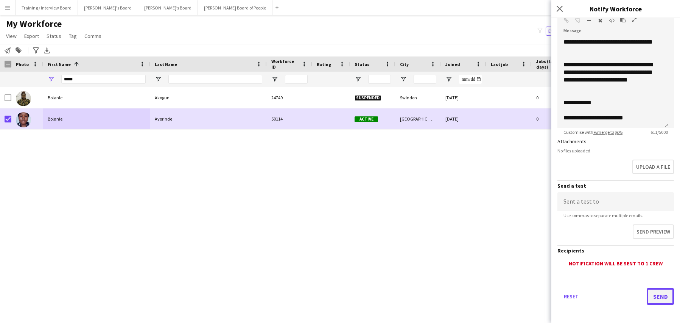
click at [661, 298] on button "Send" at bounding box center [660, 296] width 27 height 17
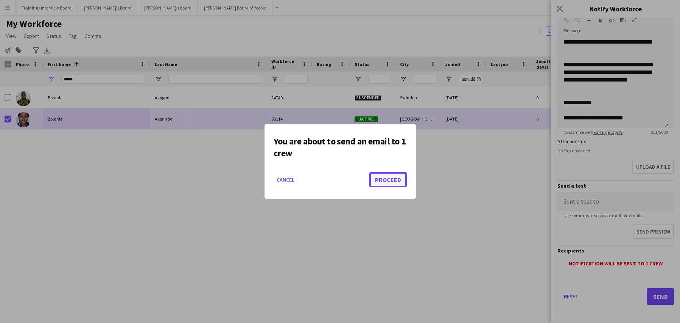
click at [391, 179] on button "Proceed" at bounding box center [388, 179] width 37 height 15
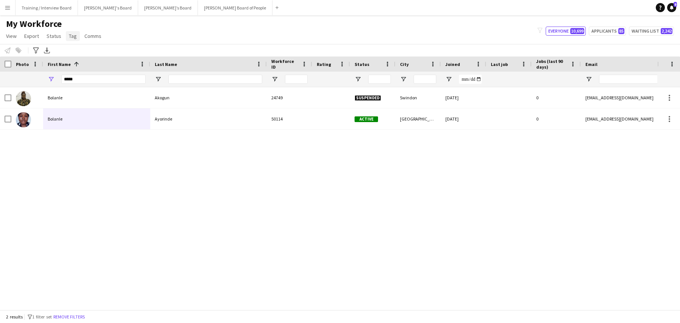
click at [67, 34] on link "Tag" at bounding box center [73, 36] width 14 height 10
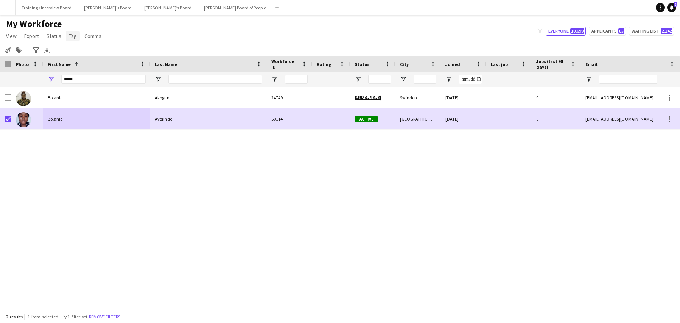
click at [71, 33] on span "Tag" at bounding box center [73, 36] width 8 height 7
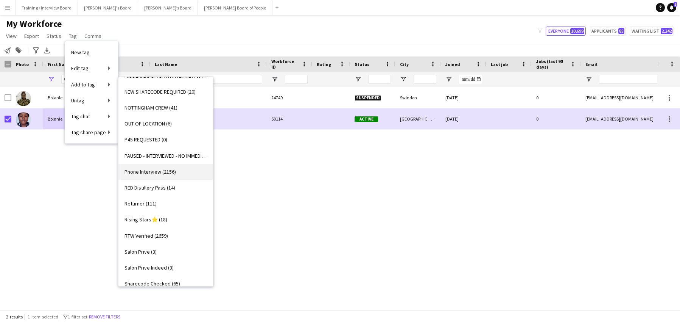
click at [155, 169] on span "Phone Interview (2156)" at bounding box center [150, 171] width 51 height 7
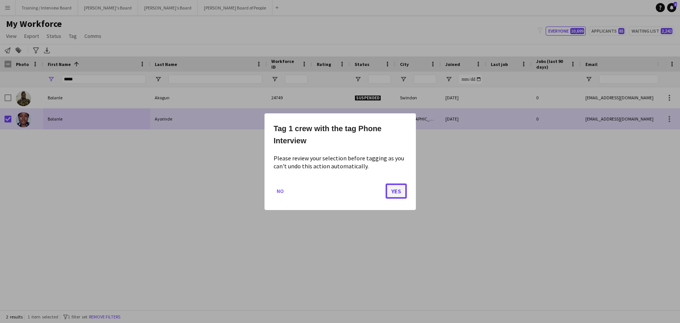
click at [400, 192] on button "Yes" at bounding box center [396, 190] width 21 height 15
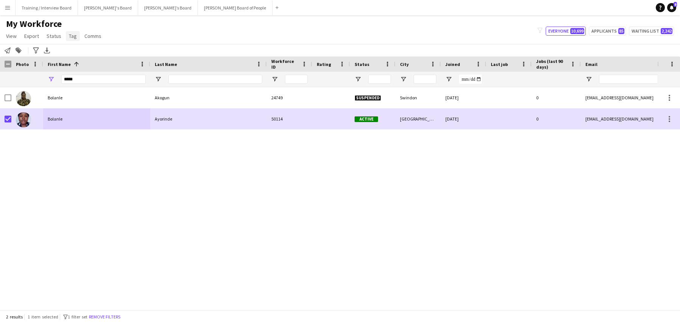
click at [69, 36] on span "Tag" at bounding box center [73, 36] width 8 height 7
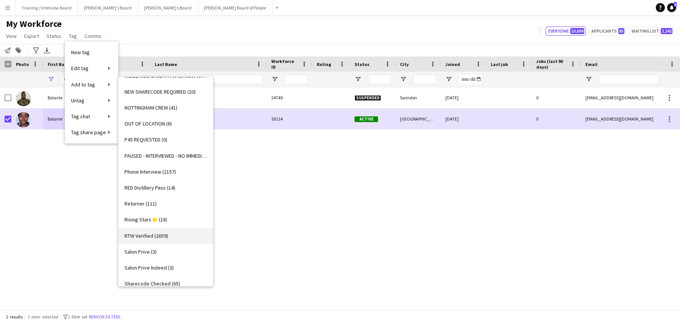
click at [142, 236] on span "RTW Verified (2659)" at bounding box center [147, 235] width 44 height 7
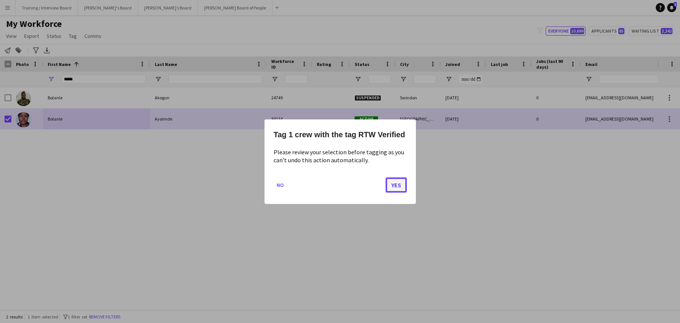
click at [401, 186] on button "Yes" at bounding box center [396, 184] width 21 height 15
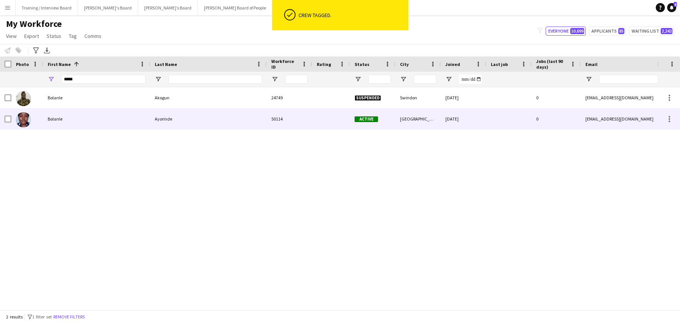
click at [193, 114] on div "Ayorinde" at bounding box center [208, 118] width 117 height 21
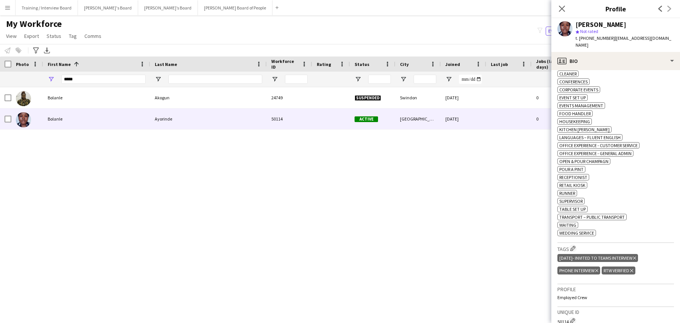
scroll to position [323, 0]
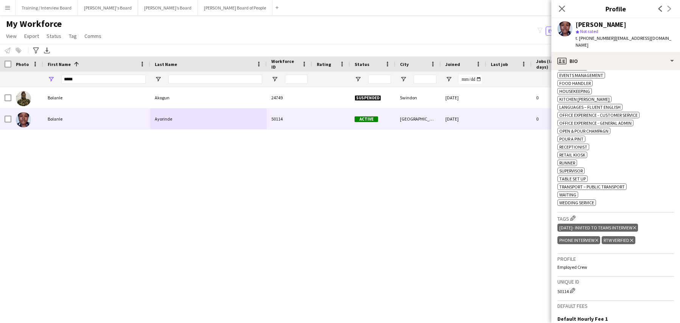
click at [636, 225] on icon "Delete tag" at bounding box center [634, 227] width 3 height 5
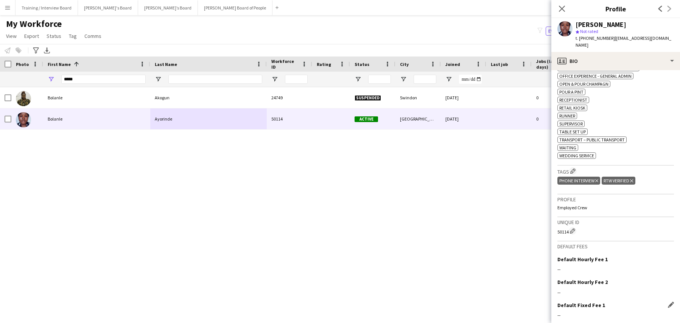
scroll to position [361, 0]
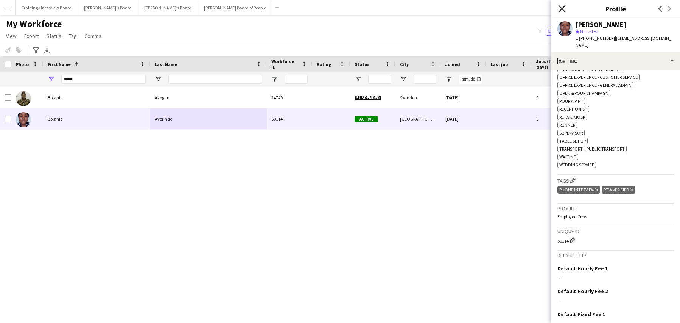
click at [563, 6] on icon "Close pop-in" at bounding box center [561, 8] width 7 height 7
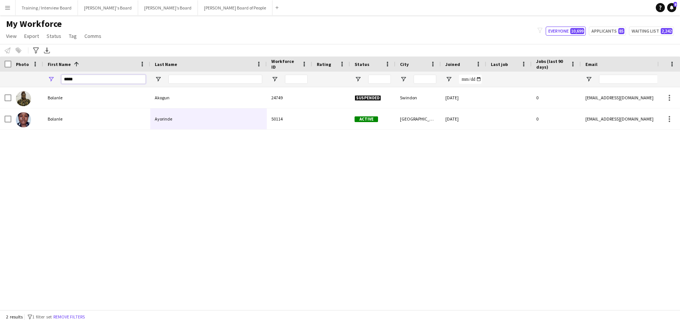
click at [92, 76] on input "*****" at bounding box center [103, 79] width 84 height 9
type input "*"
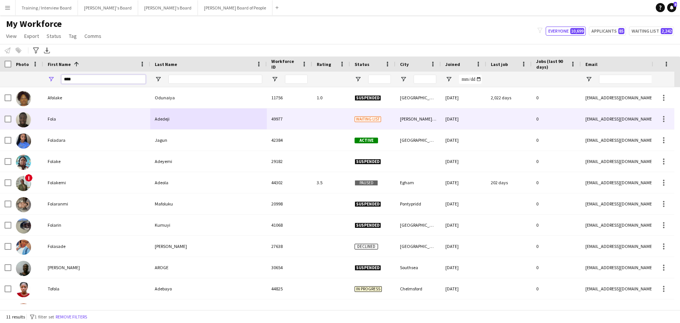
type input "****"
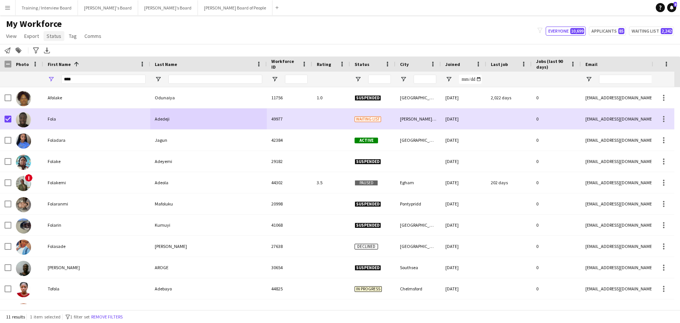
click at [55, 32] on link "Status" at bounding box center [54, 36] width 21 height 10
click at [57, 48] on link "Edit" at bounding box center [70, 52] width 53 height 16
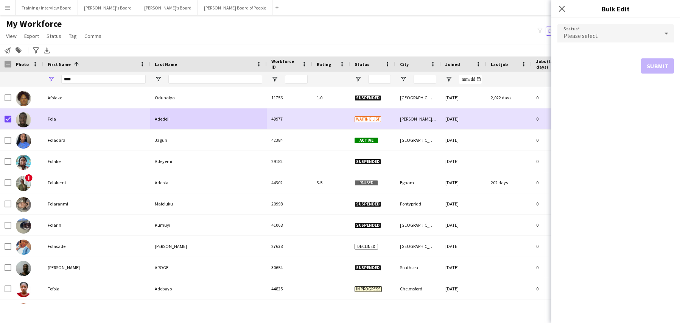
click at [667, 31] on icon at bounding box center [666, 33] width 9 height 15
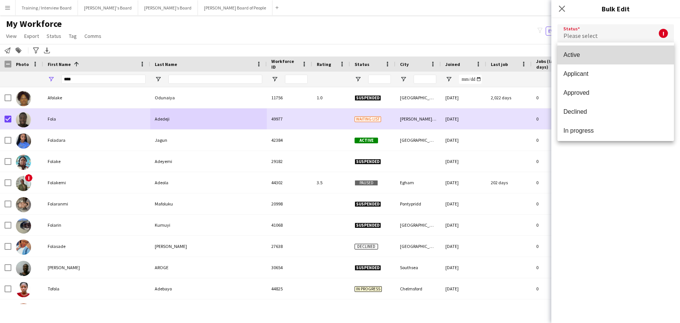
click at [627, 59] on mat-option "Active" at bounding box center [616, 54] width 117 height 19
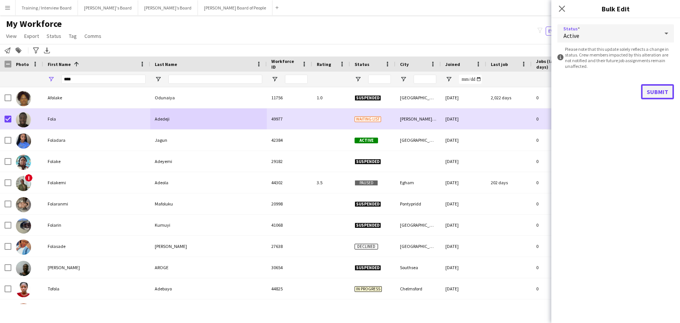
click at [662, 87] on button "Submit" at bounding box center [657, 91] width 33 height 15
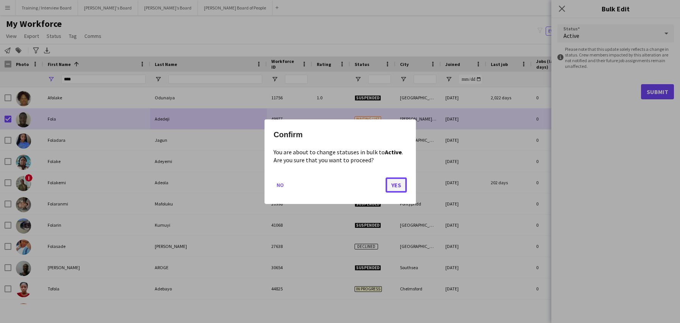
click at [396, 180] on button "Yes" at bounding box center [396, 184] width 21 height 15
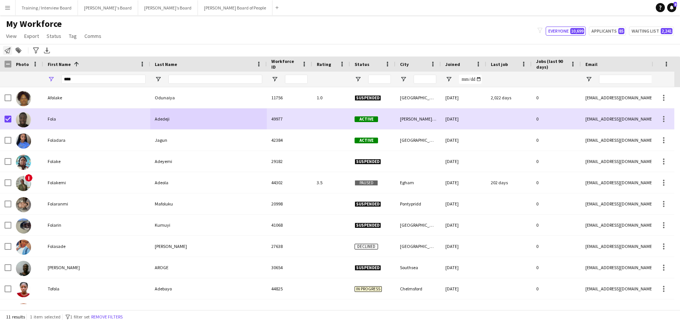
click at [10, 47] on icon "Notify workforce" at bounding box center [8, 50] width 6 height 6
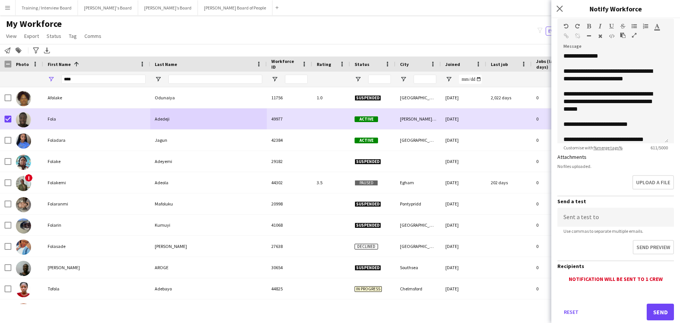
scroll to position [117, 0]
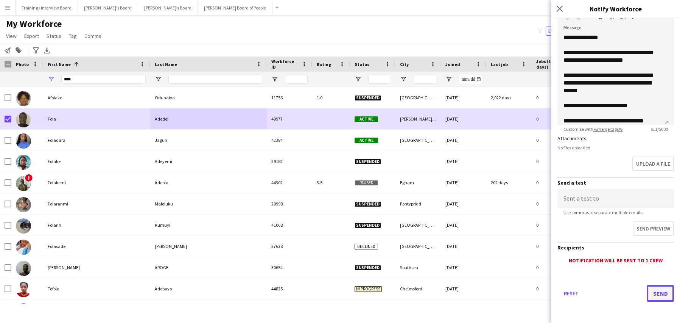
click at [661, 292] on button "Send" at bounding box center [660, 293] width 27 height 17
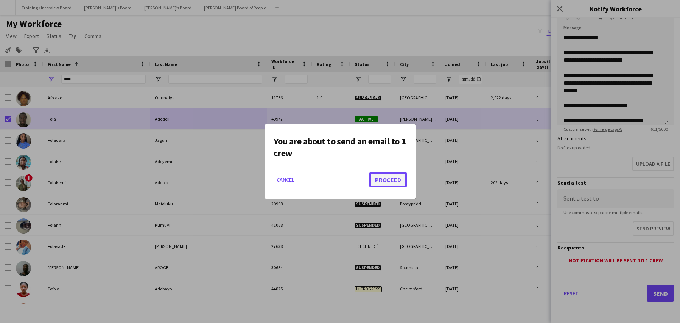
click at [400, 182] on button "Proceed" at bounding box center [388, 179] width 37 height 15
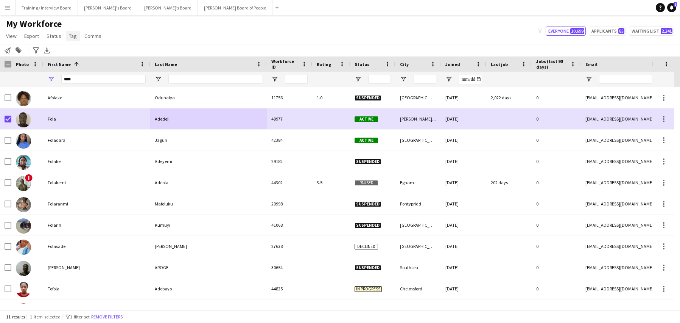
click at [69, 32] on link "Tag" at bounding box center [73, 36] width 14 height 10
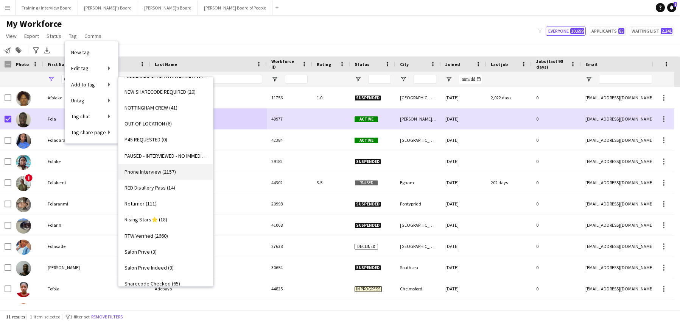
click at [153, 172] on span "Phone Interview (2157)" at bounding box center [150, 171] width 51 height 7
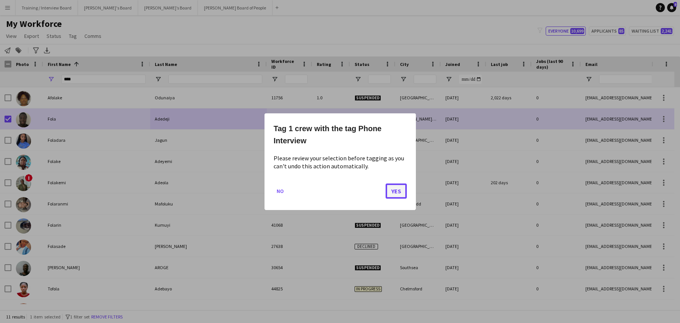
click at [394, 190] on button "Yes" at bounding box center [396, 190] width 21 height 15
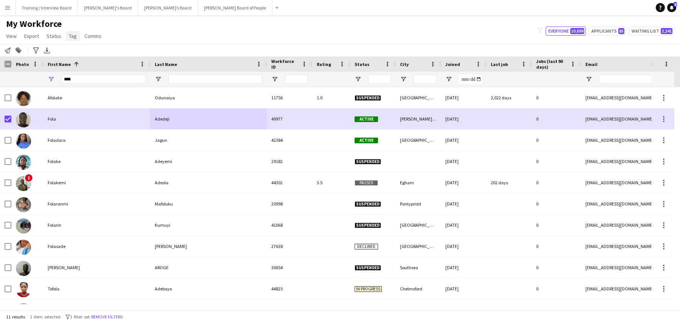
click at [74, 36] on span "Tag" at bounding box center [73, 36] width 8 height 7
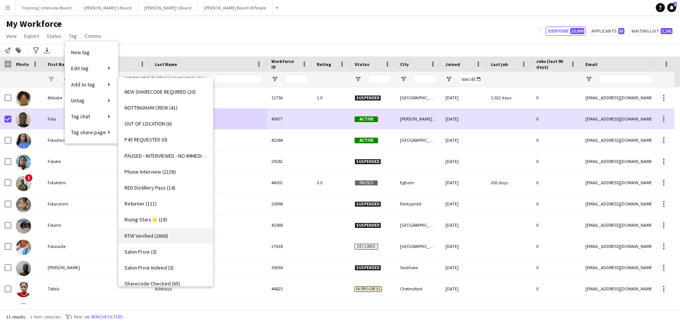
click at [147, 234] on span "RTW Verified (2660)" at bounding box center [147, 235] width 44 height 7
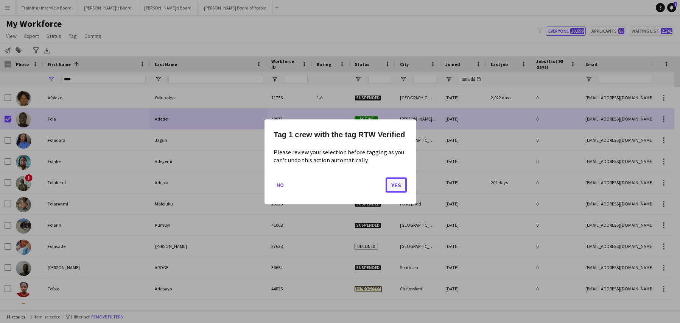
click at [398, 185] on button "Yes" at bounding box center [396, 184] width 21 height 15
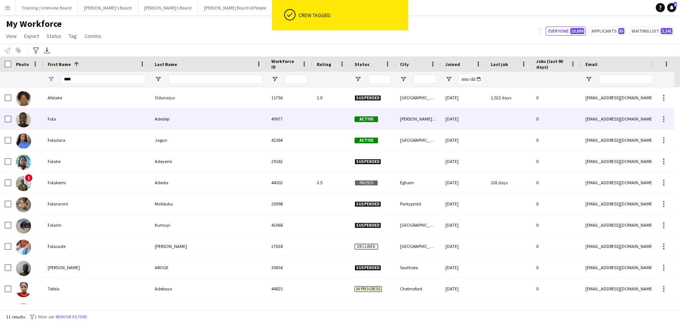
click at [82, 119] on div "Fola" at bounding box center [96, 118] width 107 height 21
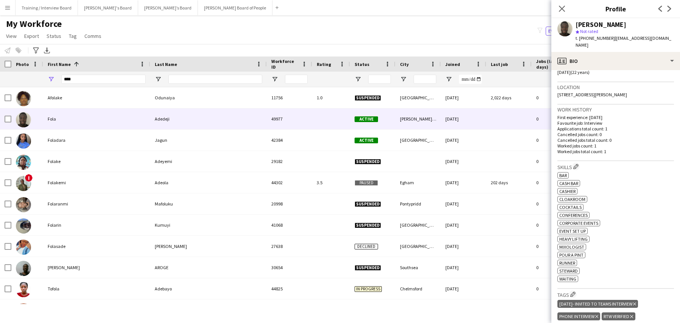
scroll to position [177, 0]
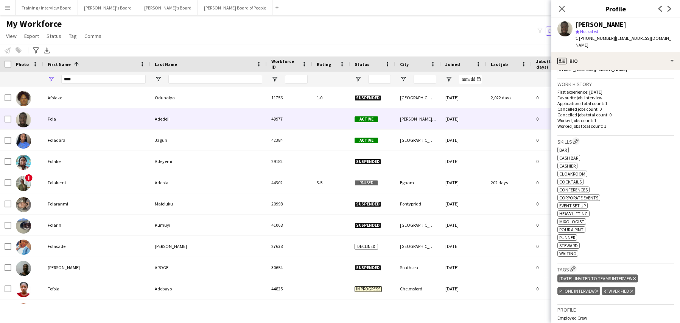
click at [636, 276] on icon "Delete tag" at bounding box center [634, 278] width 3 height 5
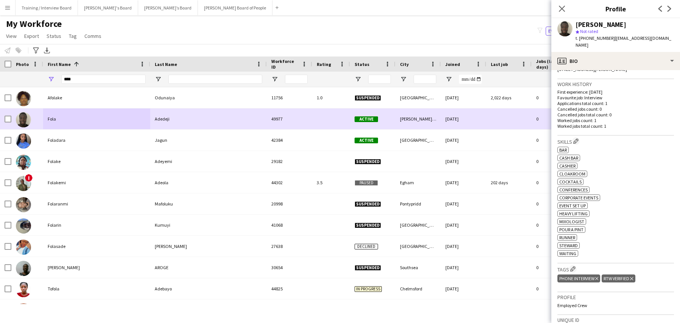
click at [9, 115] on div at bounding box center [8, 118] width 7 height 21
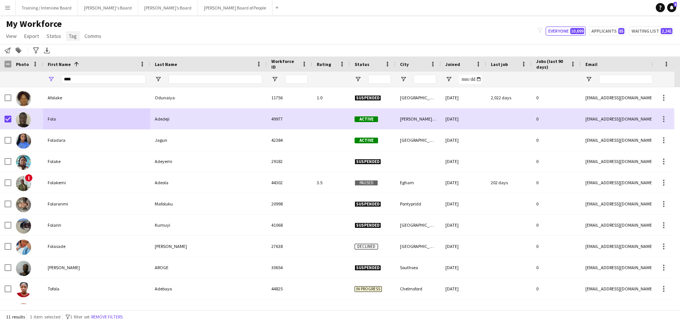
click at [75, 33] on span "Tag" at bounding box center [73, 36] width 8 height 7
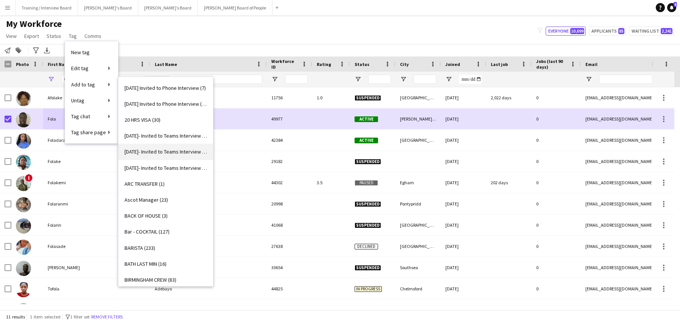
scroll to position [76, 0]
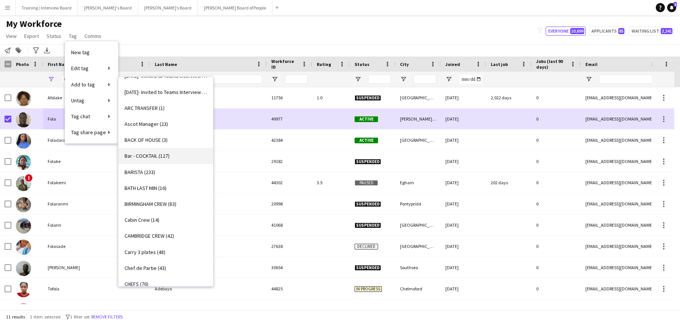
click at [148, 155] on span "Bar - COCKTAIL (127)" at bounding box center [147, 155] width 45 height 7
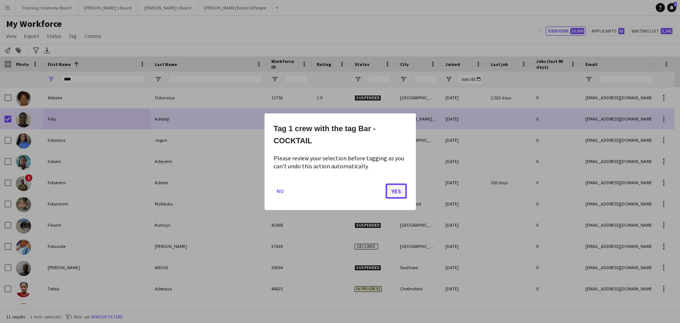
click at [396, 192] on button "Yes" at bounding box center [396, 190] width 21 height 15
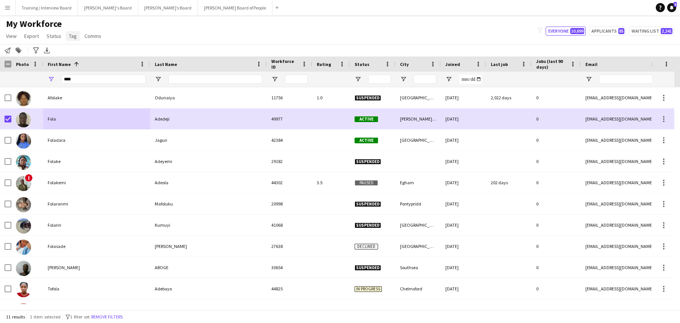
click at [70, 37] on span "Tag" at bounding box center [73, 36] width 8 height 7
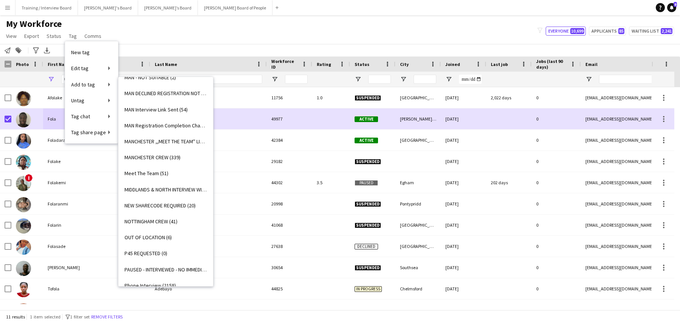
scroll to position [757, 0]
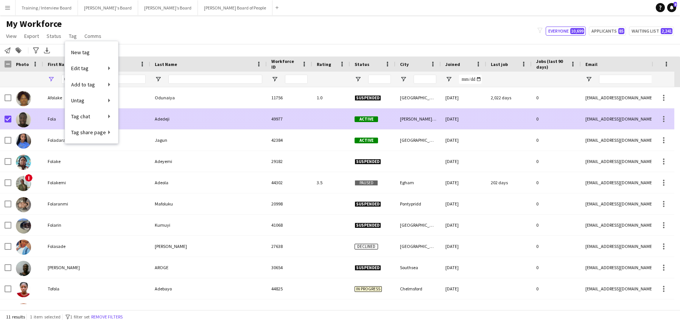
click at [234, 120] on div "Adedeji" at bounding box center [208, 118] width 117 height 21
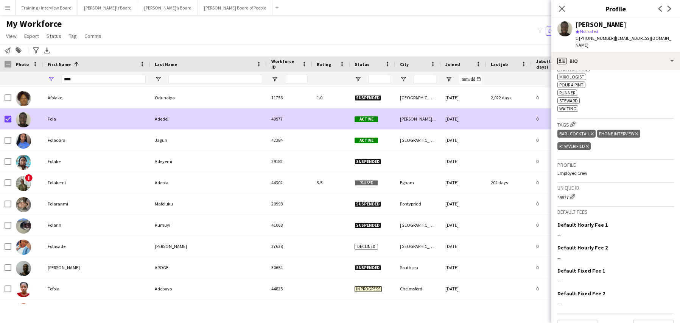
scroll to position [332, 0]
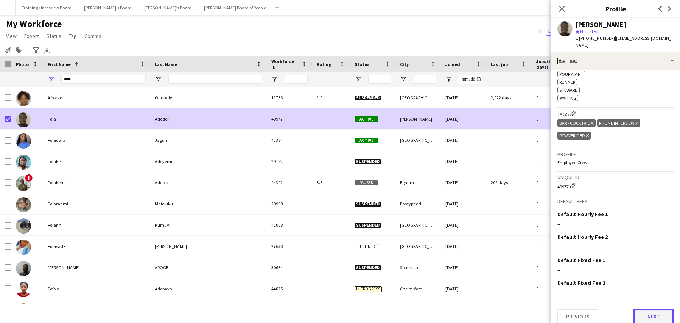
click at [639, 309] on button "Next" at bounding box center [653, 316] width 41 height 15
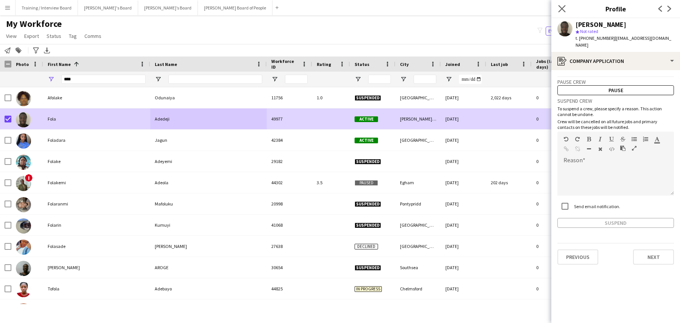
click at [561, 5] on icon "Close pop-in" at bounding box center [561, 8] width 7 height 7
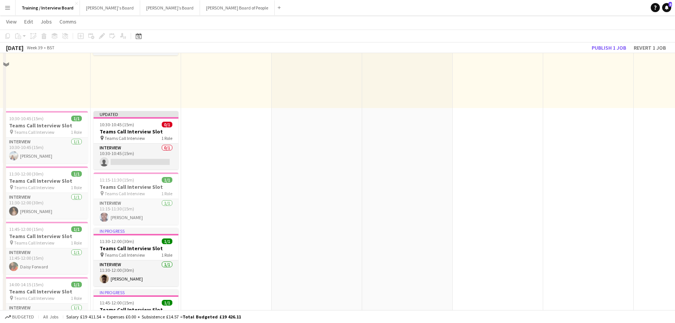
scroll to position [151, 0]
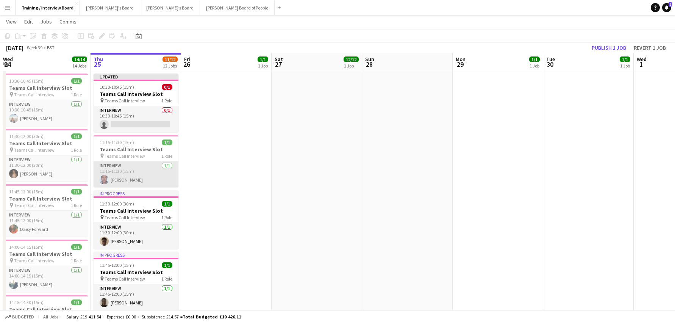
click at [133, 179] on app-card-role "Interview 1/1 11:15-11:30 (15m) Bolanle Ayorinde" at bounding box center [136, 174] width 85 height 26
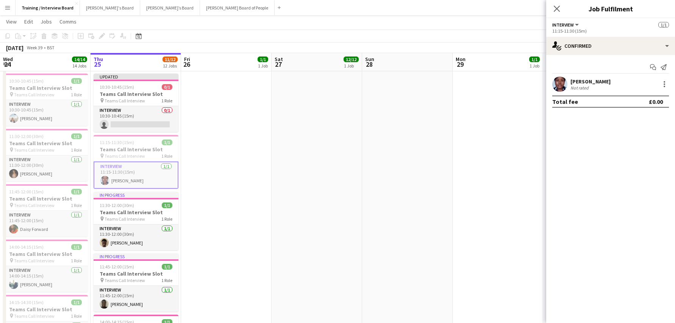
click at [515, 17] on app-page-menu "View Day view expanded Day view collapsed Month view Date picker Jump to today …" at bounding box center [337, 22] width 675 height 14
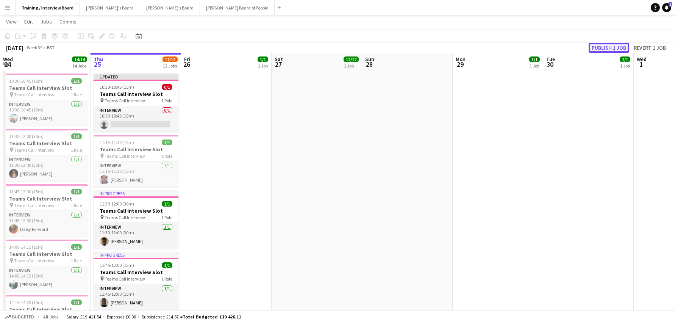
click at [624, 47] on button "Publish 1 job" at bounding box center [608, 48] width 41 height 10
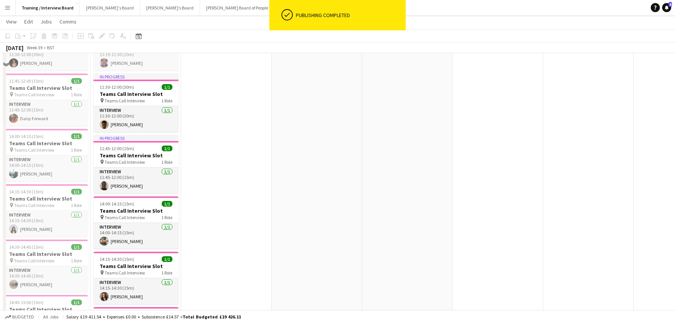
scroll to position [265, 0]
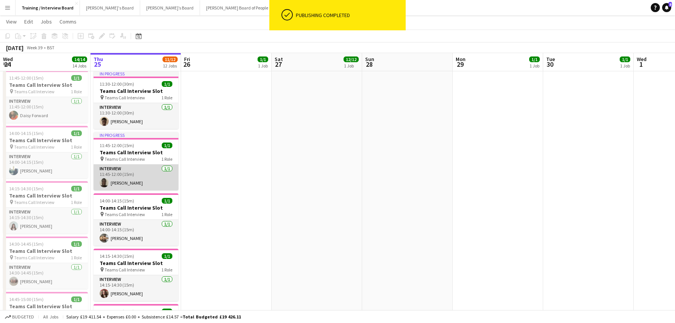
click at [130, 182] on app-card-role "Interview 1/1 11:45-12:00 (15m) Fola Adedeji" at bounding box center [136, 177] width 85 height 26
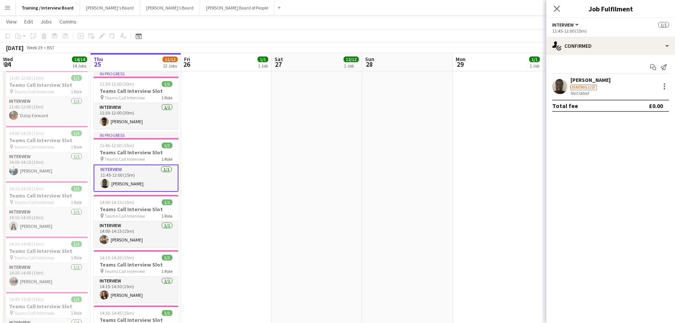
click at [572, 77] on div "[PERSON_NAME]" at bounding box center [590, 79] width 40 height 7
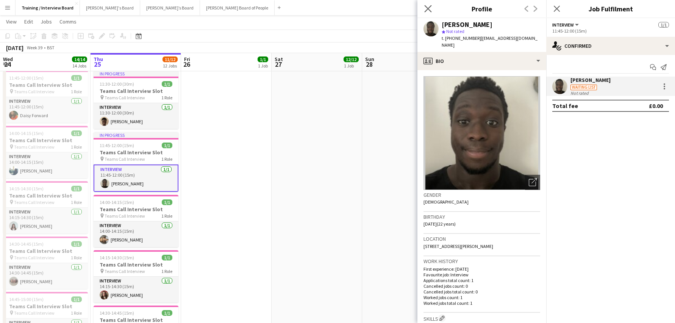
click at [424, 6] on app-icon "Close pop-in" at bounding box center [428, 8] width 11 height 11
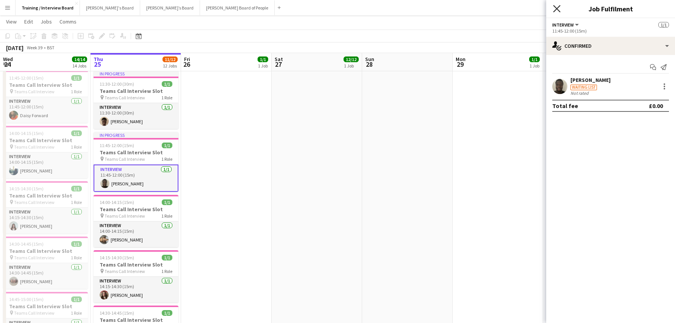
click at [555, 9] on icon "Close pop-in" at bounding box center [556, 8] width 7 height 7
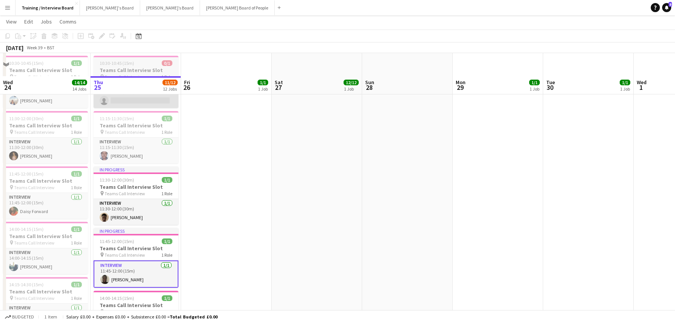
scroll to position [151, 0]
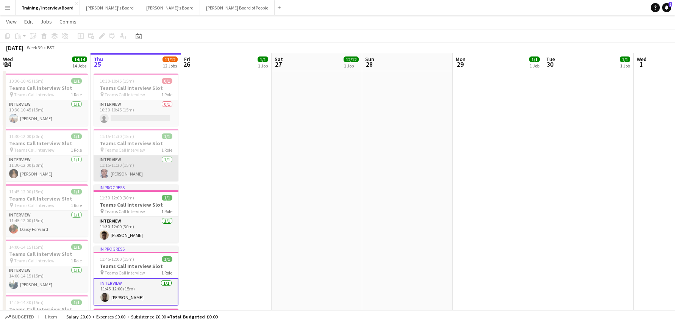
click at [114, 175] on app-card-role "Interview [DATE] 11:15-11:30 (15m) [PERSON_NAME]" at bounding box center [136, 168] width 85 height 26
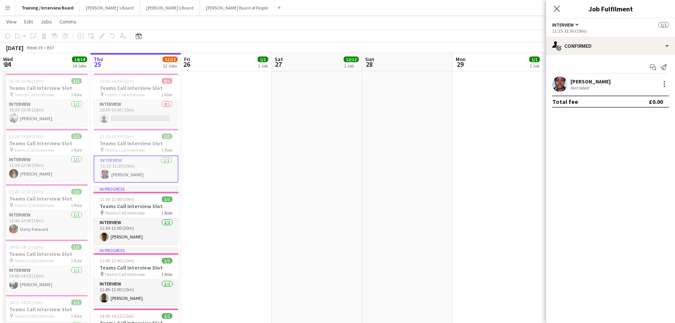
click at [573, 81] on div "[PERSON_NAME]" at bounding box center [590, 81] width 40 height 7
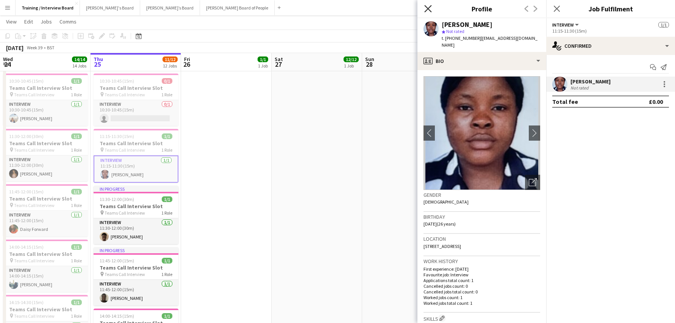
click at [428, 7] on icon "Close pop-in" at bounding box center [427, 8] width 7 height 7
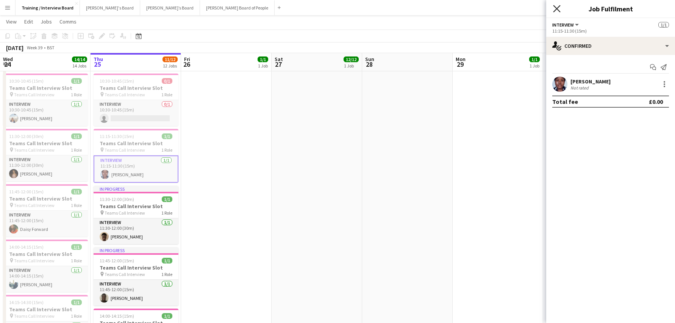
click at [557, 9] on icon at bounding box center [556, 8] width 7 height 7
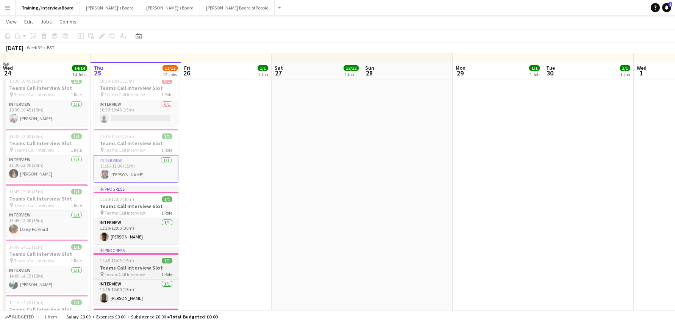
scroll to position [189, 0]
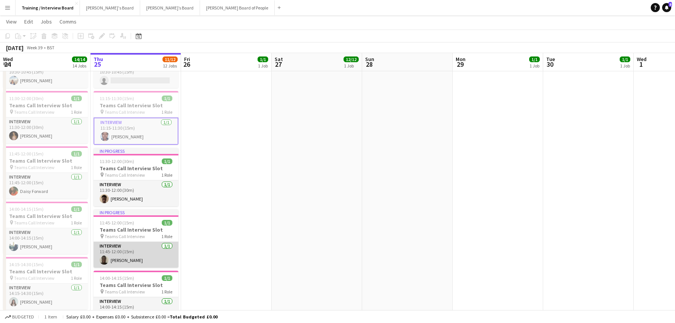
click at [124, 260] on app-card-role "Interview [DATE] 11:45-12:00 (15m) [PERSON_NAME]" at bounding box center [136, 255] width 85 height 26
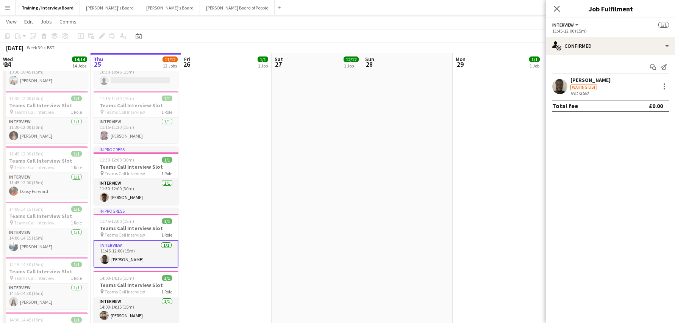
click at [570, 78] on div "Fola Adedeji Waiting list Not rated" at bounding box center [610, 85] width 129 height 19
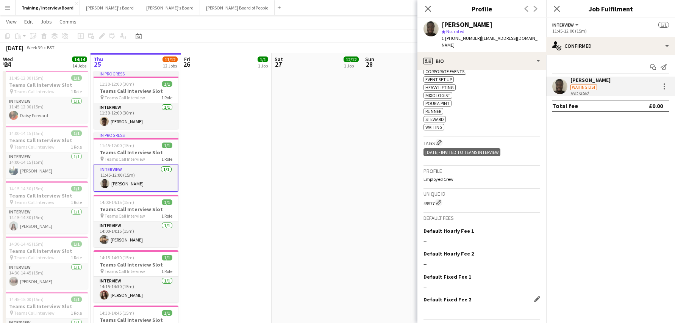
scroll to position [320, 0]
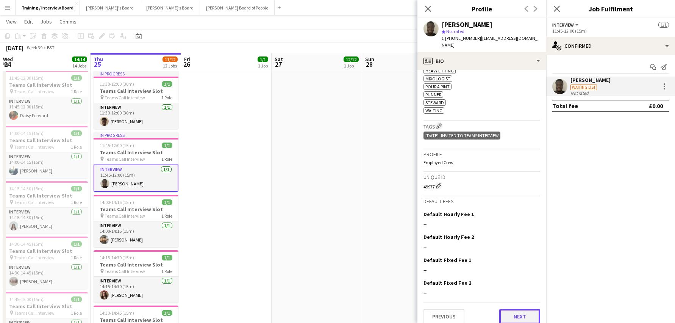
click at [507, 309] on button "Next" at bounding box center [519, 316] width 41 height 15
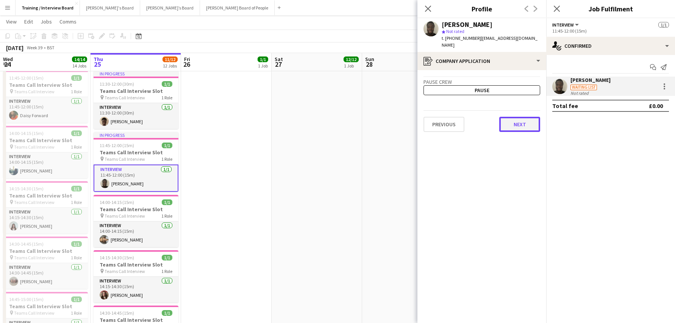
click at [516, 117] on button "Next" at bounding box center [519, 124] width 41 height 15
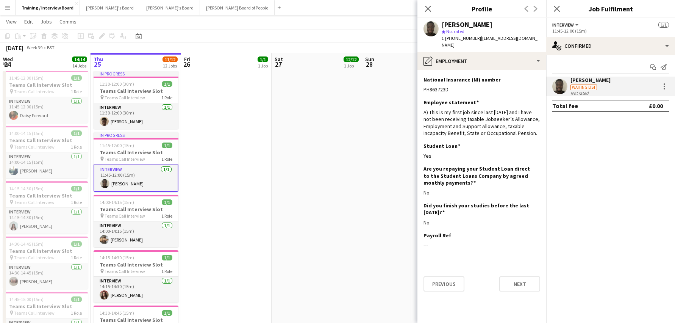
click at [526, 270] on div "Previous Next" at bounding box center [481, 281] width 117 height 22
click at [522, 276] on button "Next" at bounding box center [519, 283] width 41 height 15
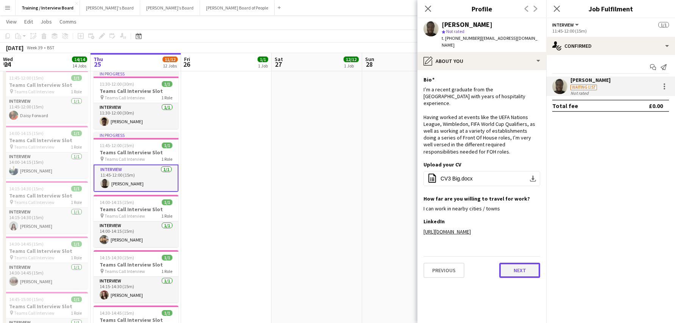
click at [523, 268] on button "Next" at bounding box center [519, 269] width 41 height 15
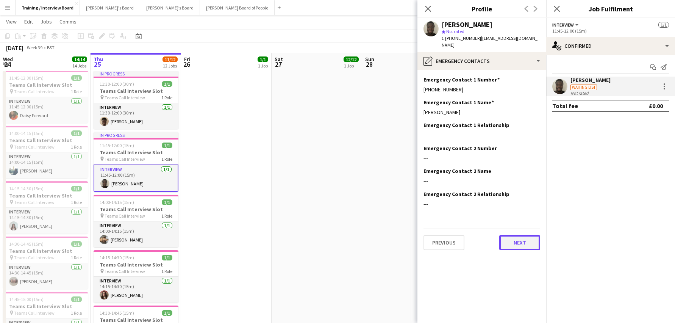
click at [523, 236] on button "Next" at bounding box center [519, 242] width 41 height 15
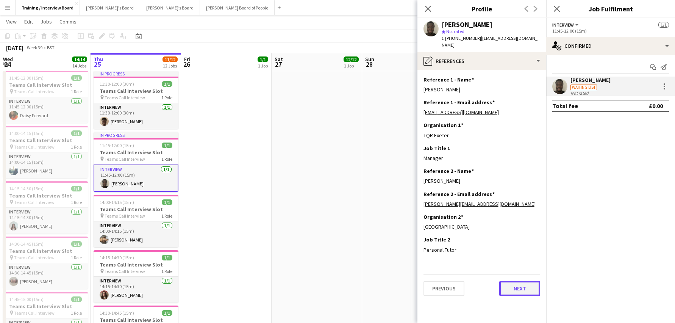
click at [523, 281] on button "Next" at bounding box center [519, 288] width 41 height 15
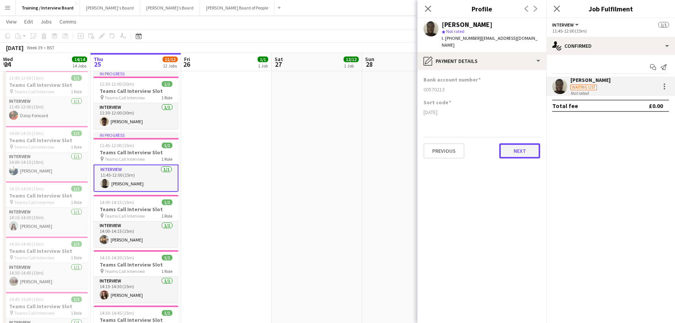
click at [520, 145] on button "Next" at bounding box center [519, 150] width 41 height 15
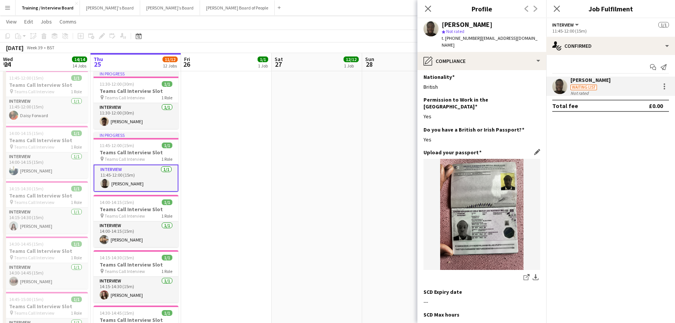
scroll to position [0, 0]
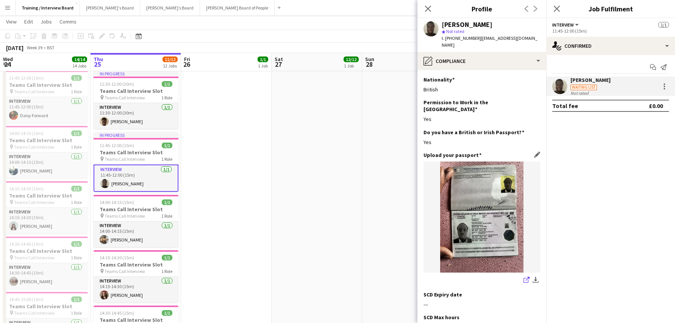
click at [526, 276] on icon at bounding box center [528, 278] width 4 height 4
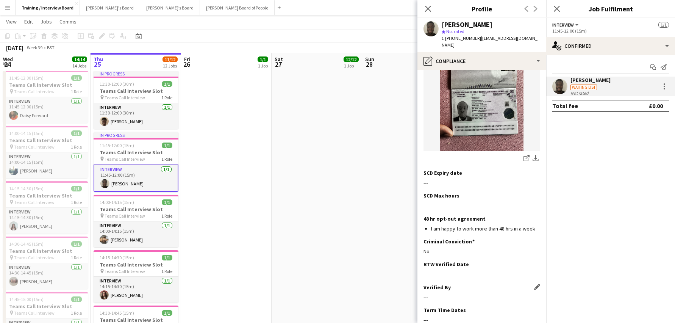
scroll to position [151, 0]
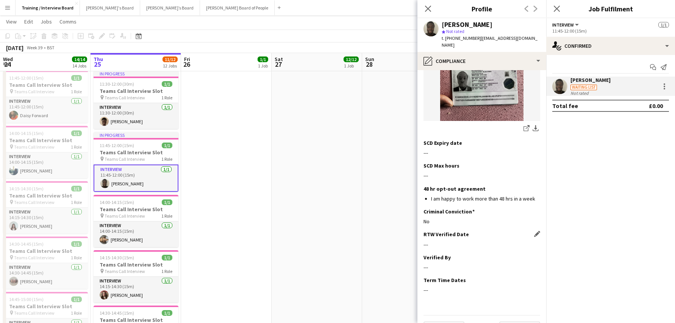
click at [534, 231] on app-icon "Edit this field" at bounding box center [537, 234] width 6 height 6
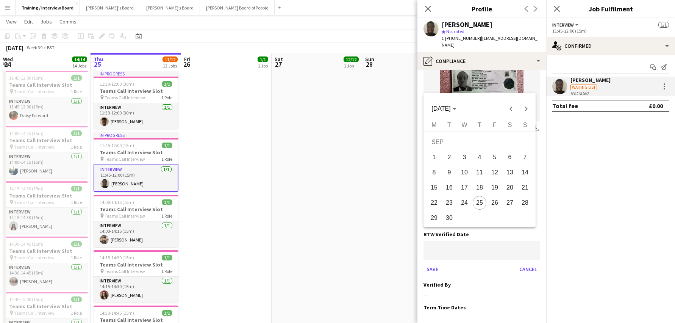
click at [476, 201] on span "25" at bounding box center [480, 203] width 14 height 14
type input "**********"
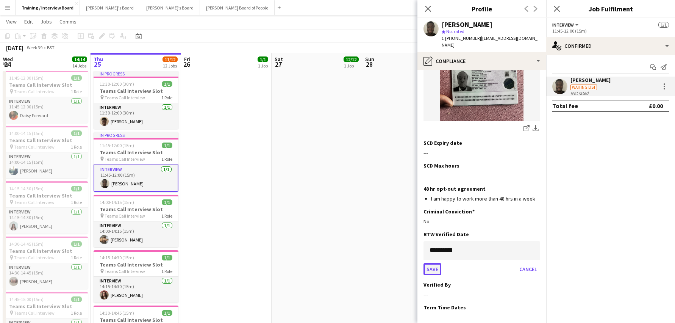
click at [433, 263] on button "Save" at bounding box center [432, 269] width 18 height 12
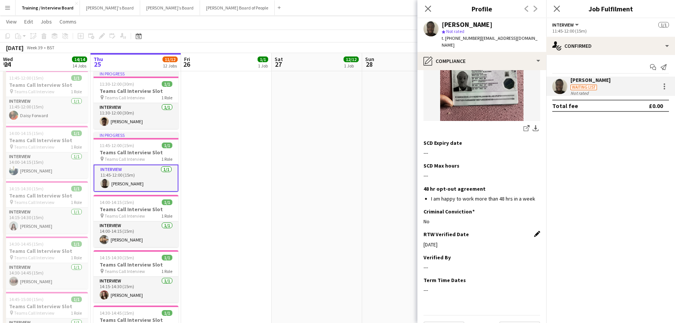
click at [534, 231] on app-icon "Edit this field" at bounding box center [537, 234] width 6 height 6
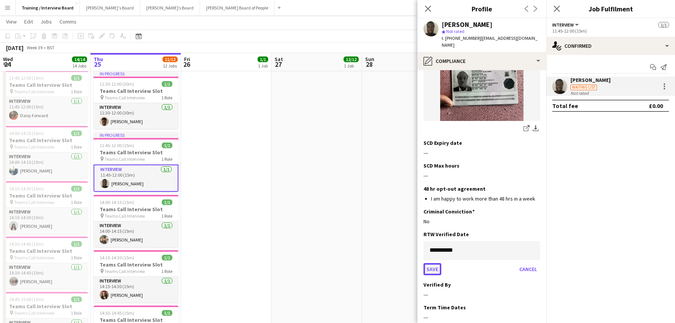
click at [438, 263] on button "Save" at bounding box center [432, 269] width 18 height 12
click at [523, 263] on button "Cancel" at bounding box center [528, 269] width 24 height 12
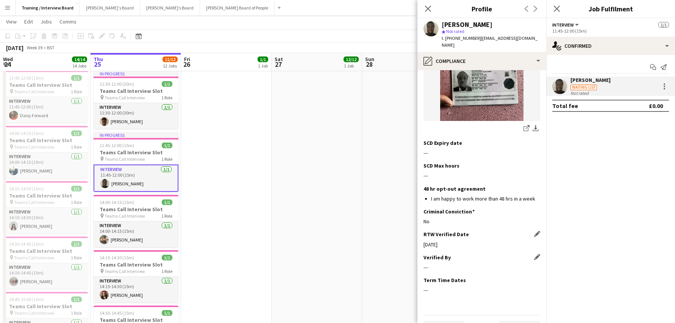
click at [437, 264] on div "---" at bounding box center [481, 267] width 117 height 7
click at [527, 254] on div "Verified By Edit this field" at bounding box center [481, 257] width 117 height 7
click at [534, 254] on app-icon "Edit this field" at bounding box center [537, 257] width 6 height 6
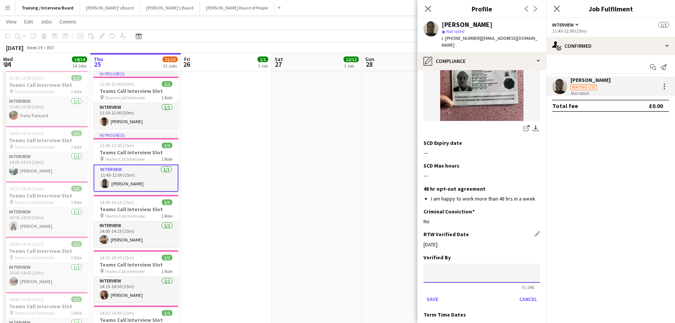
click at [449, 264] on input at bounding box center [481, 273] width 117 height 19
type input "**"
click at [429, 293] on button "Save" at bounding box center [432, 299] width 18 height 12
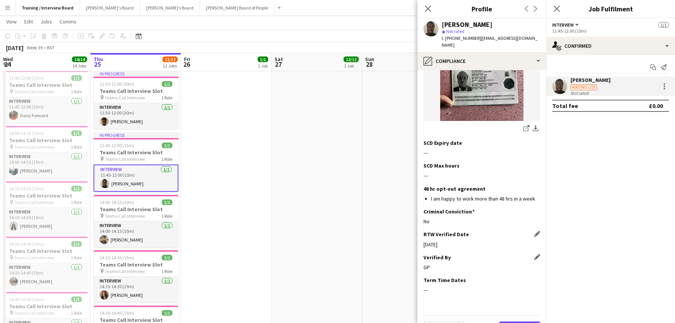
click at [518, 321] on button "Next" at bounding box center [519, 328] width 41 height 15
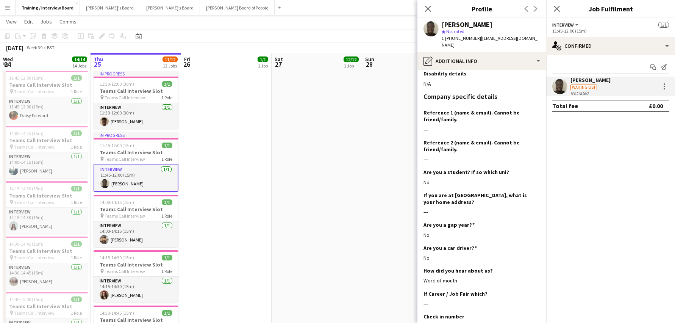
scroll to position [231, 0]
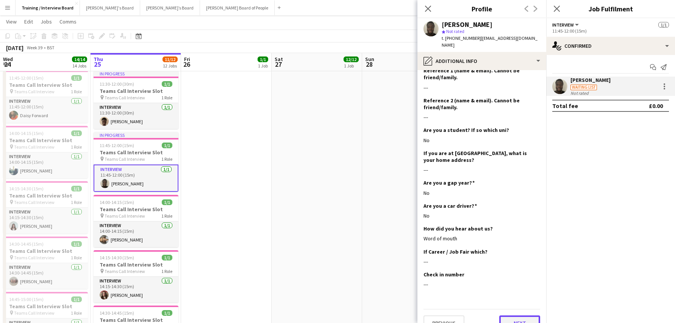
click at [509, 315] on button "Next" at bounding box center [519, 322] width 41 height 15
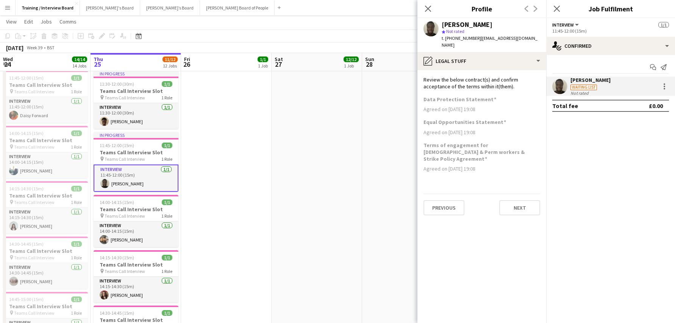
scroll to position [0, 0]
click at [522, 200] on button "Next" at bounding box center [519, 207] width 41 height 15
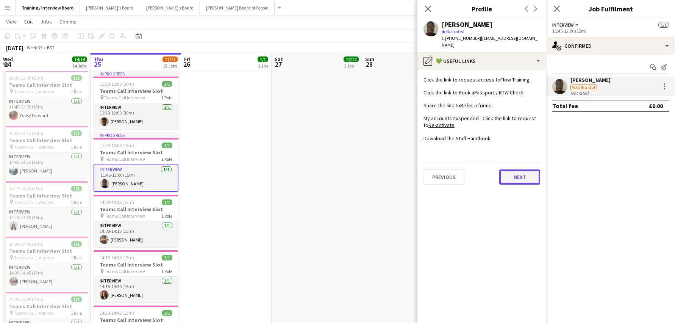
click at [511, 169] on button "Next" at bounding box center [519, 176] width 41 height 15
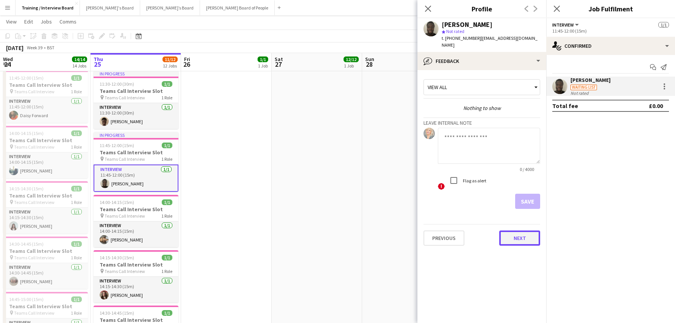
click at [526, 230] on button "Next" at bounding box center [519, 237] width 41 height 15
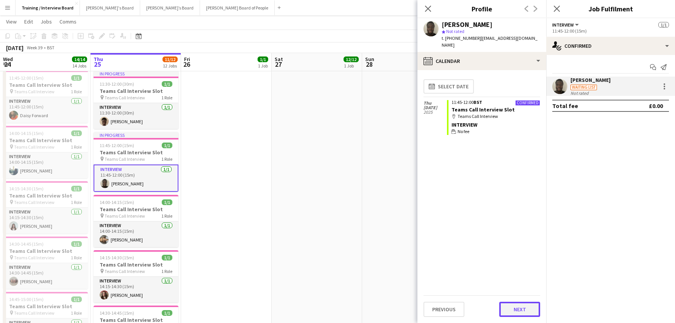
click at [527, 311] on button "Next" at bounding box center [519, 308] width 41 height 15
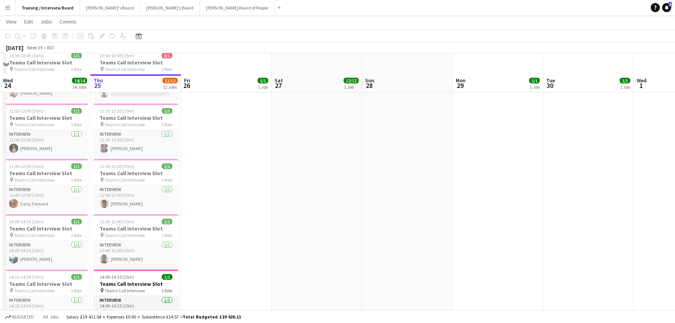
scroll to position [215, 0]
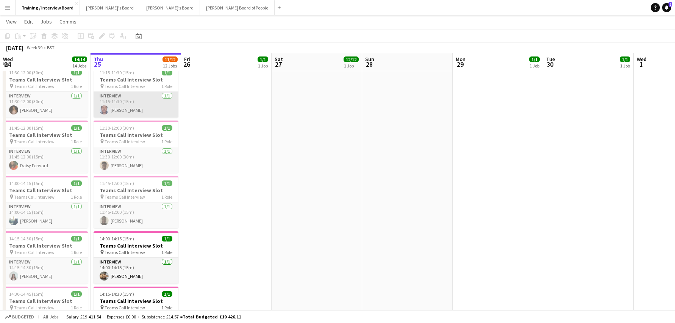
click at [123, 109] on app-card-role "Interview [DATE] 11:15-11:30 (15m) [PERSON_NAME]" at bounding box center [136, 105] width 85 height 26
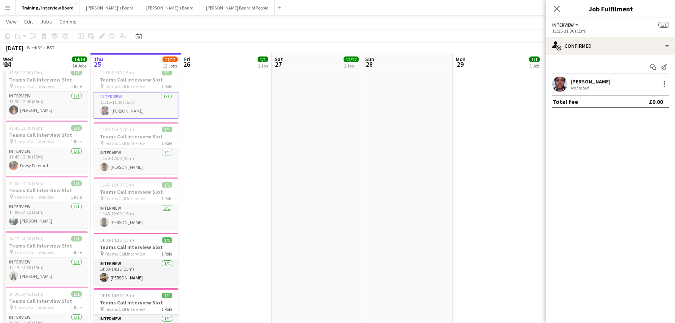
click at [596, 78] on div "[PERSON_NAME]" at bounding box center [590, 81] width 40 height 7
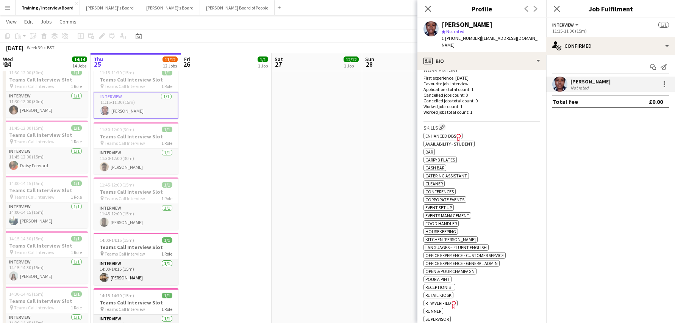
scroll to position [265, 0]
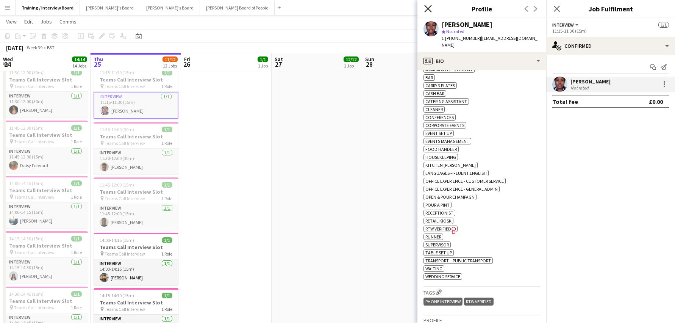
click at [428, 9] on icon at bounding box center [427, 8] width 7 height 7
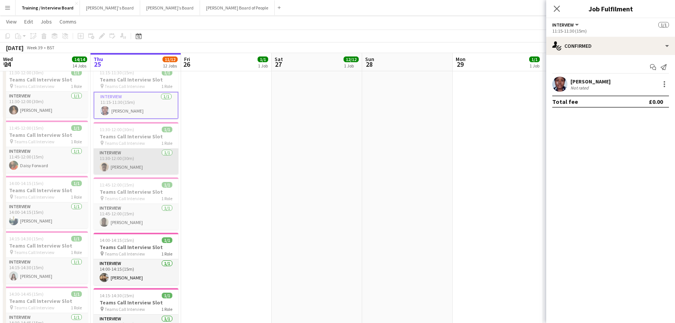
click at [121, 167] on app-card-role "Interview [DATE] 11:30-12:00 (30m) [PERSON_NAME]" at bounding box center [136, 161] width 85 height 26
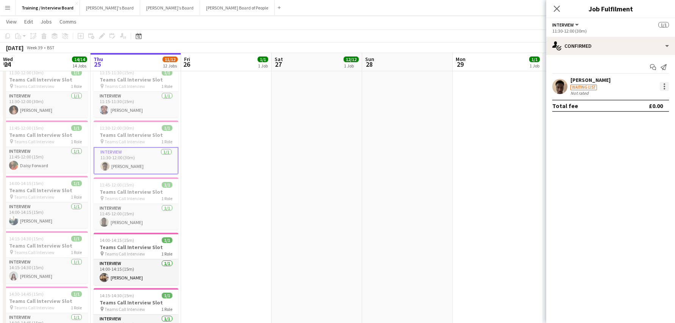
click at [664, 84] on div at bounding box center [664, 84] width 2 height 2
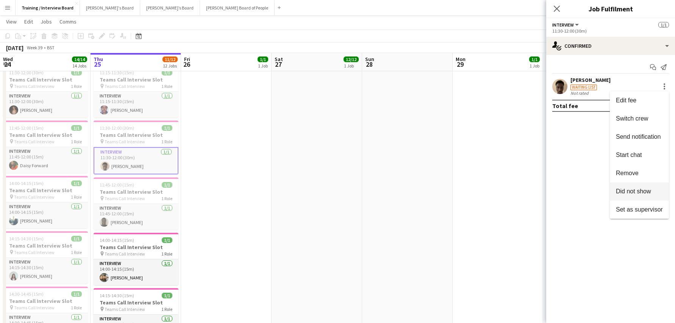
click at [618, 193] on span "Did not show" at bounding box center [633, 191] width 35 height 6
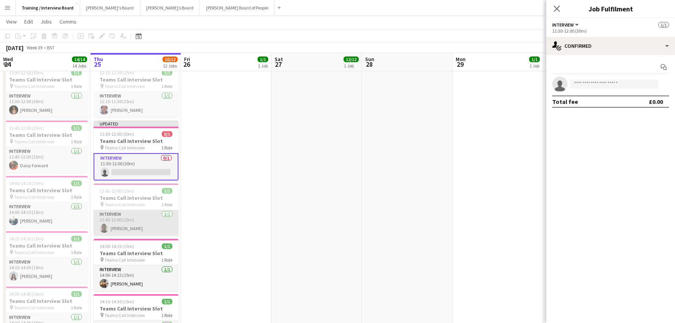
click at [136, 229] on app-card-role "Interview [DATE] 11:45-12:00 (15m) [PERSON_NAME]" at bounding box center [136, 223] width 85 height 26
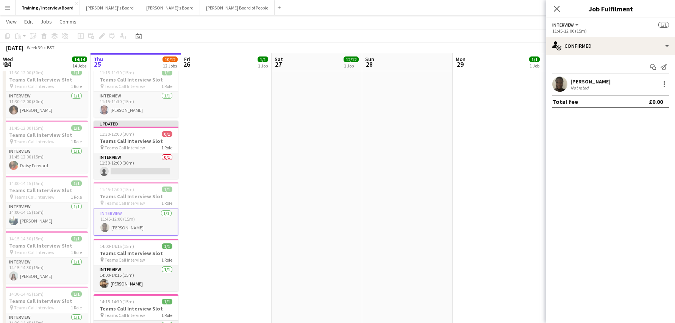
click at [593, 80] on div "[PERSON_NAME]" at bounding box center [590, 81] width 40 height 7
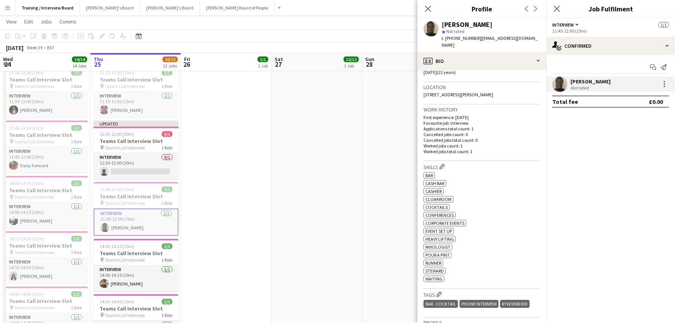
scroll to position [227, 0]
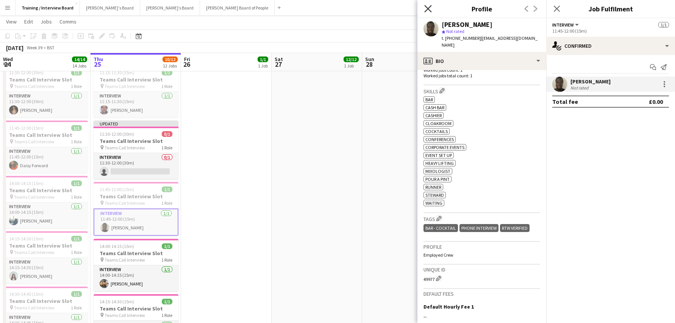
click at [426, 7] on icon at bounding box center [427, 8] width 7 height 7
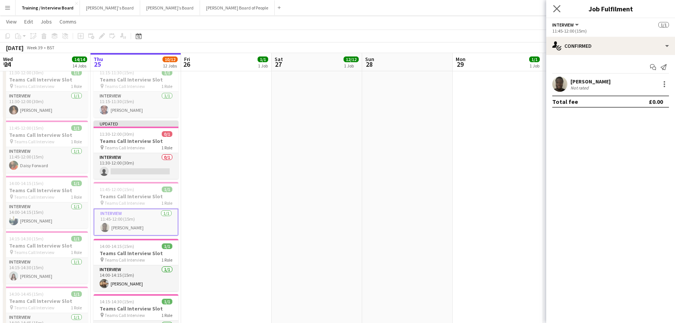
click at [555, 5] on icon "Close pop-in" at bounding box center [556, 8] width 7 height 7
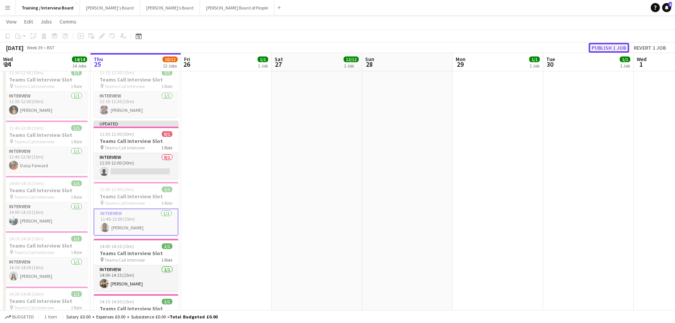
click at [611, 49] on button "Publish 1 job" at bounding box center [608, 48] width 41 height 10
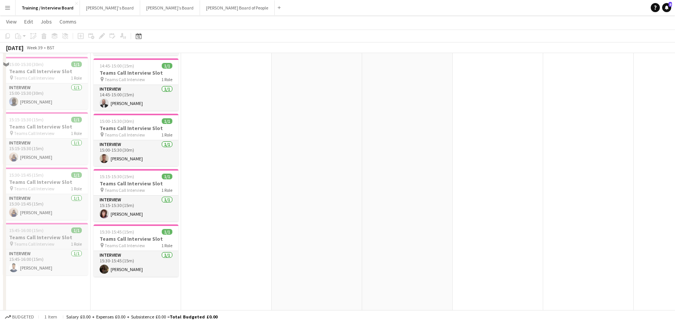
scroll to position [556, 0]
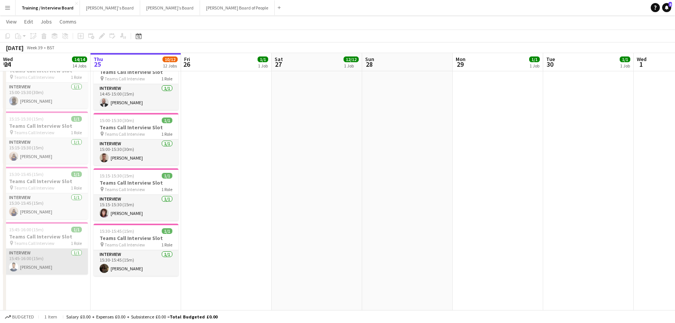
click at [38, 266] on app-card-role "Interview [DATE] 15:45-16:00 (15m) [PERSON_NAME]" at bounding box center [45, 261] width 85 height 26
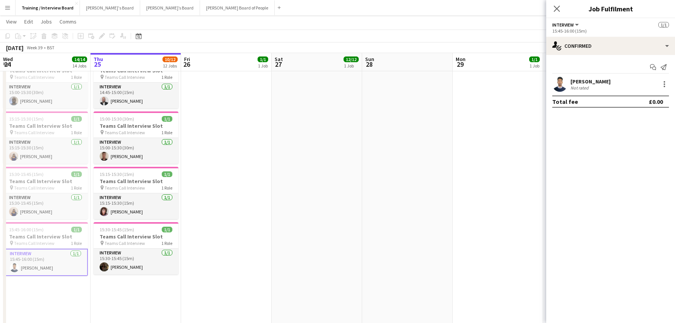
click at [586, 86] on div "Not rated" at bounding box center [580, 88] width 20 height 6
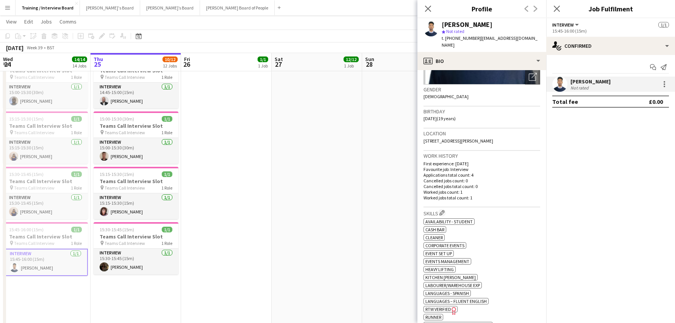
scroll to position [114, 0]
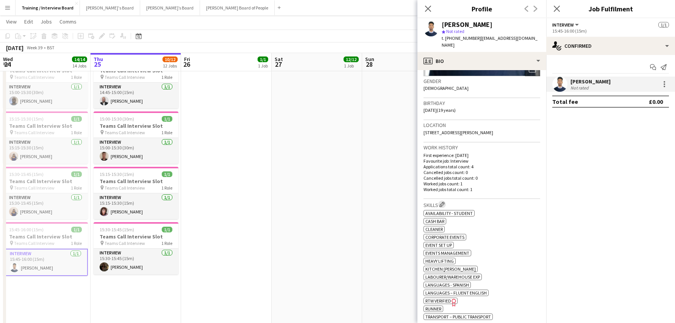
click at [441, 201] on app-icon "Edit crew company skills" at bounding box center [441, 203] width 5 height 5
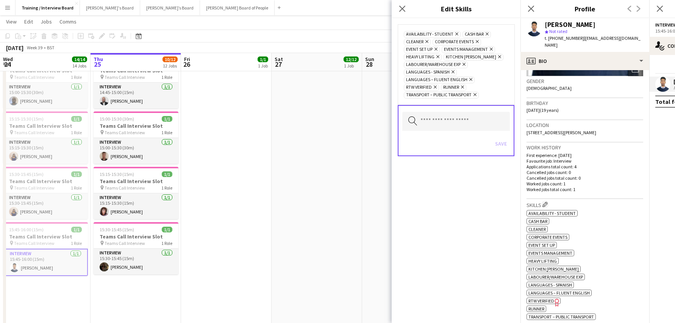
click at [475, 41] on icon "Remove" at bounding box center [476, 41] width 5 height 5
click at [467, 41] on span "Event Set Up Remove" at bounding box center [450, 42] width 36 height 7
click at [450, 49] on icon "Remove" at bounding box center [452, 49] width 5 height 5
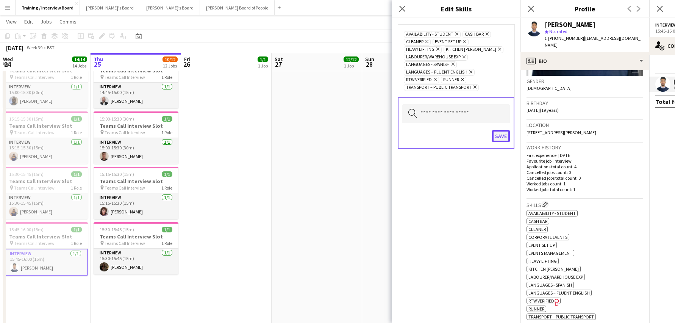
click at [499, 136] on button "Save" at bounding box center [501, 136] width 18 height 12
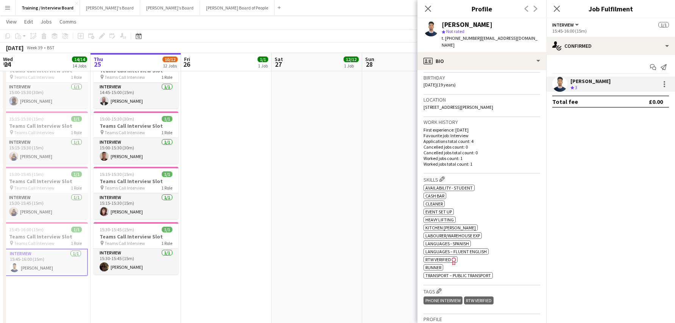
scroll to position [227, 0]
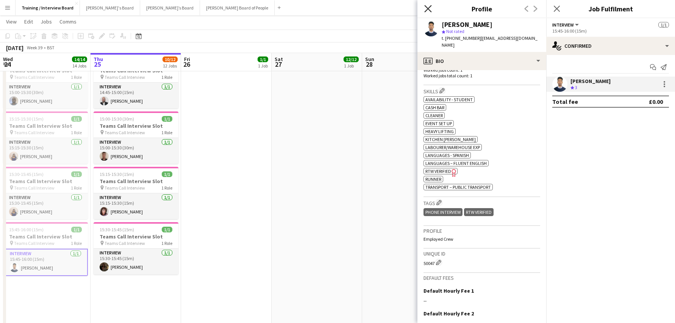
click at [425, 8] on icon "Close pop-in" at bounding box center [427, 8] width 7 height 7
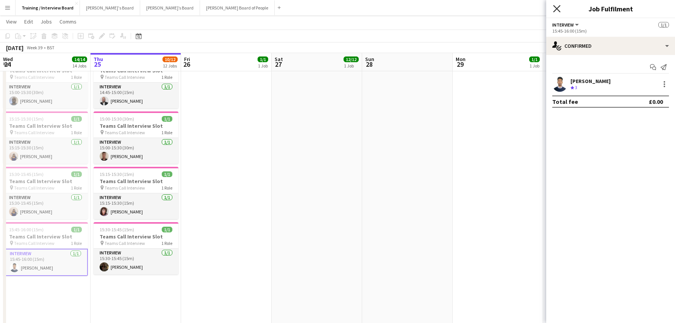
click at [556, 8] on icon "Close pop-in" at bounding box center [556, 8] width 7 height 7
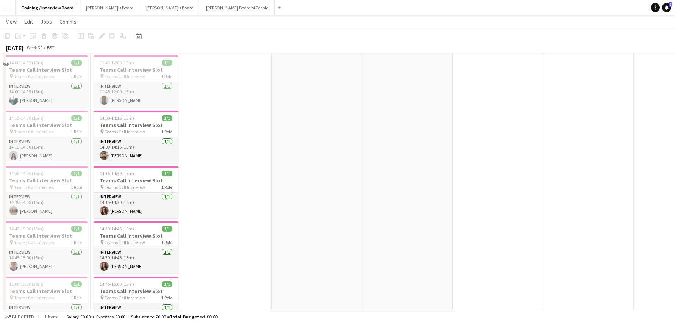
scroll to position [291, 0]
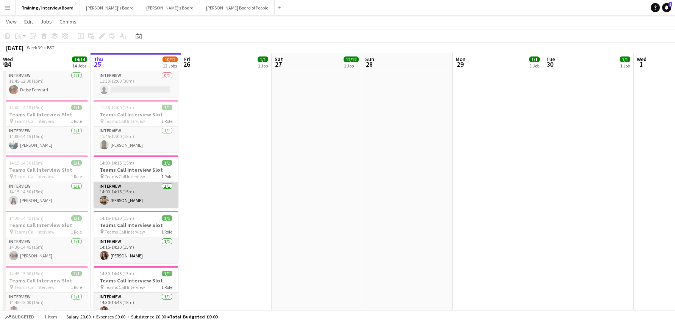
click at [113, 198] on app-card-role "Interview [DATE] 14:00-14:15 (15m) [PERSON_NAME]" at bounding box center [136, 195] width 85 height 26
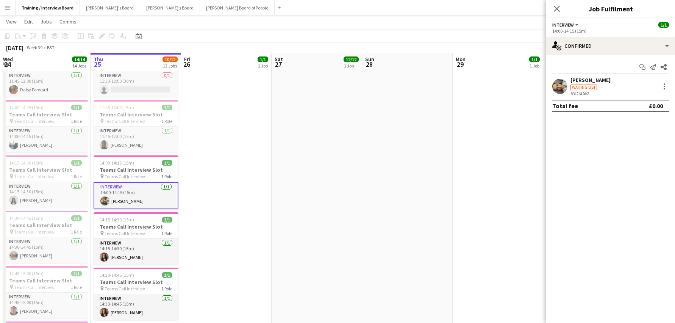
click at [585, 80] on div "[PERSON_NAME]" at bounding box center [590, 79] width 40 height 7
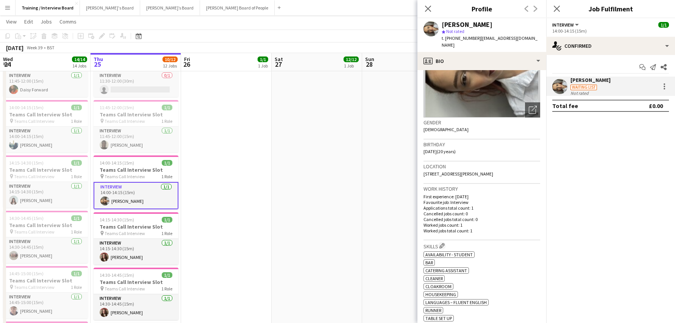
scroll to position [114, 0]
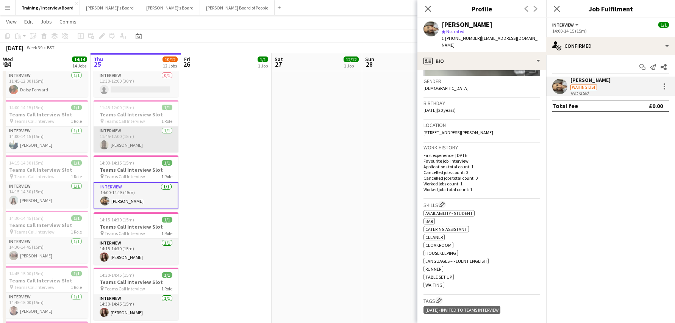
click at [128, 142] on app-card-role "Interview [DATE] 11:45-12:00 (15m) [PERSON_NAME]" at bounding box center [136, 139] width 85 height 26
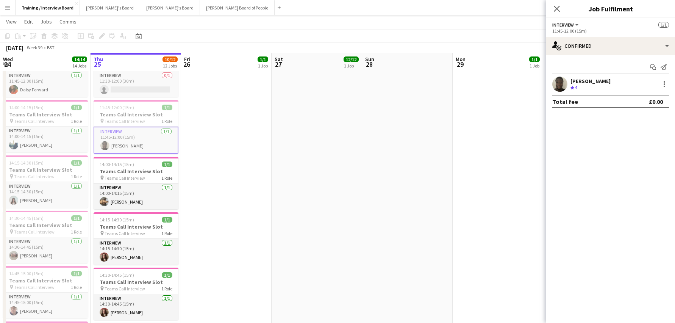
click at [586, 82] on div "[PERSON_NAME]" at bounding box center [590, 81] width 40 height 7
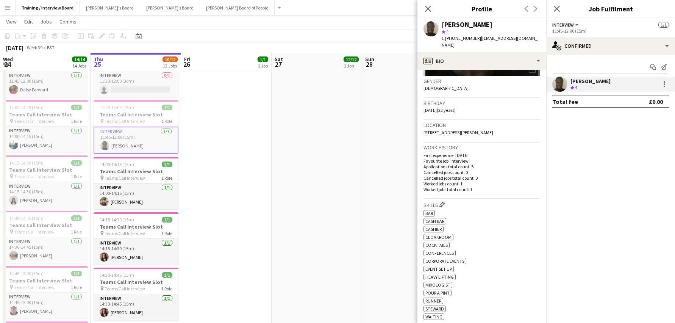
scroll to position [151, 0]
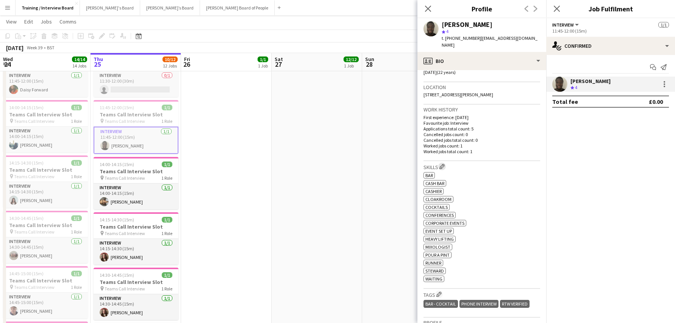
click at [442, 164] on app-icon "Edit crew company skills" at bounding box center [441, 166] width 5 height 5
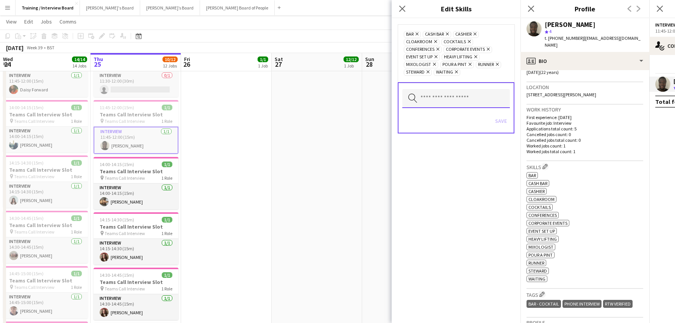
click at [455, 96] on input "text" at bounding box center [456, 98] width 108 height 19
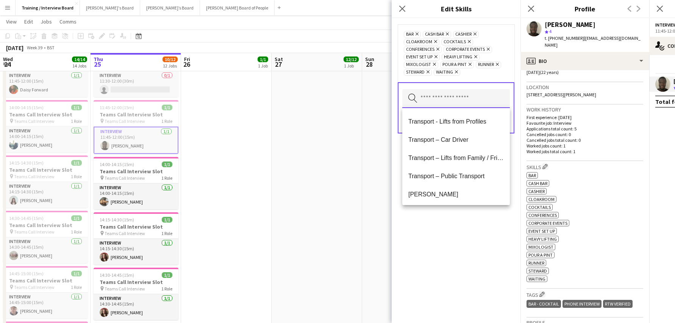
scroll to position [876, 0]
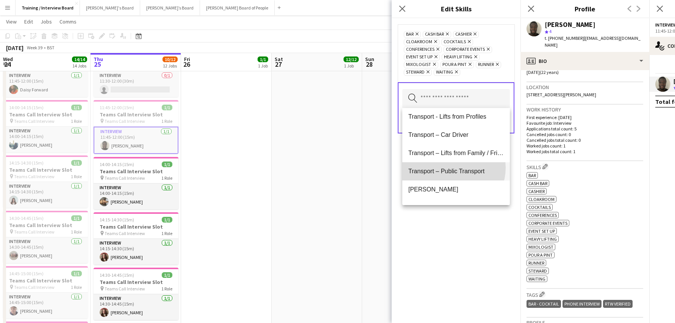
click at [449, 167] on span "Transport – Public Transport" at bounding box center [455, 170] width 95 height 7
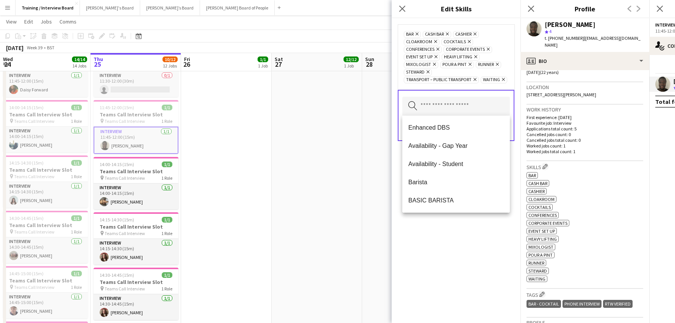
click at [508, 242] on div "bar Remove Cash Bar Remove Cashier Remove Cloakroom Remove Cocktails Remove Con…" at bounding box center [455, 170] width 129 height 304
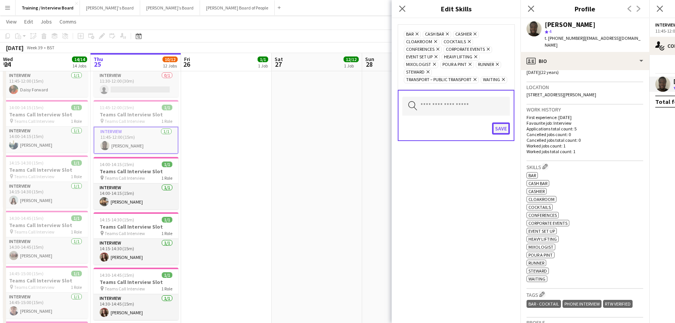
click at [501, 130] on button "Save" at bounding box center [501, 128] width 18 height 12
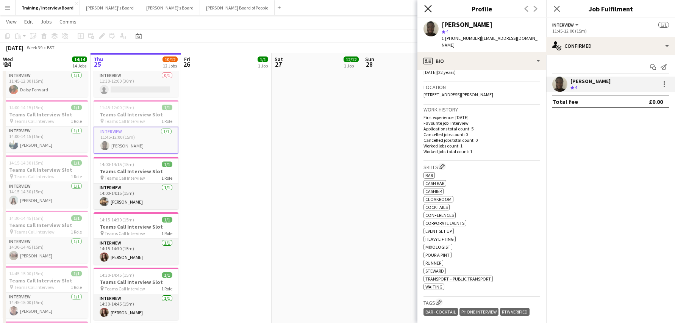
click at [425, 5] on icon "Close pop-in" at bounding box center [427, 8] width 7 height 7
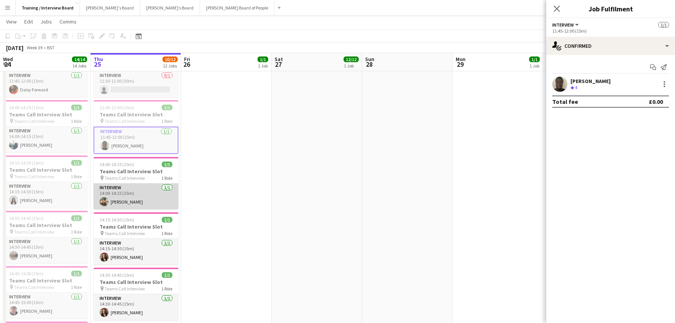
click at [121, 197] on app-card-role "Interview [DATE] 14:00-14:15 (15m) [PERSON_NAME]" at bounding box center [136, 196] width 85 height 26
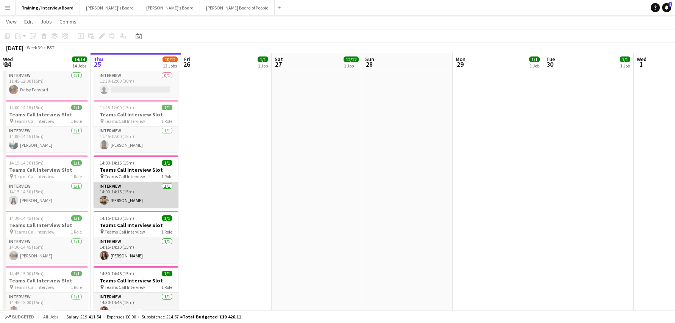
click at [121, 204] on app-card-role "Interview [DATE] 14:00-14:15 (15m) [PERSON_NAME]" at bounding box center [136, 195] width 85 height 26
click at [153, 198] on app-card-role "Interview [DATE] 14:00-14:15 (15m) [PERSON_NAME]" at bounding box center [136, 195] width 85 height 26
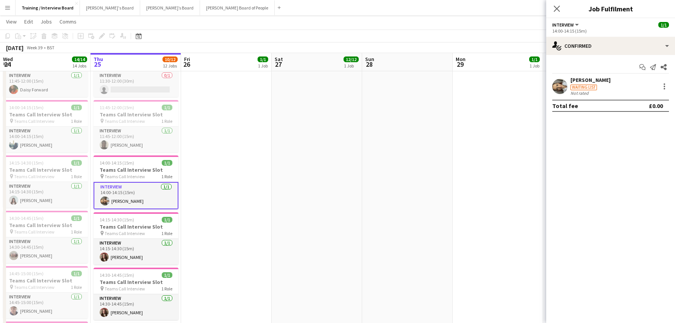
click at [584, 82] on div "[PERSON_NAME]" at bounding box center [590, 79] width 40 height 7
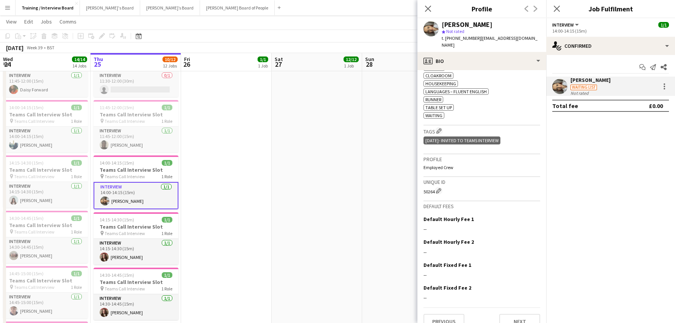
scroll to position [288, 0]
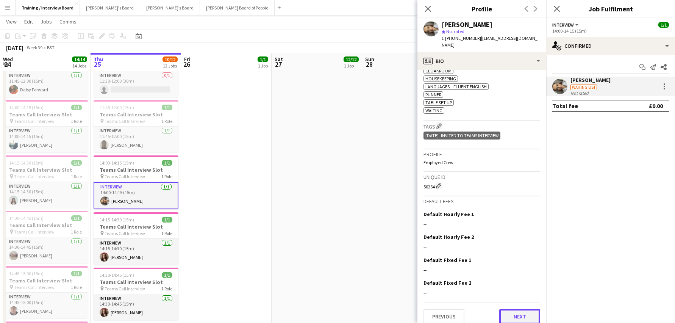
click at [513, 312] on button "Next" at bounding box center [519, 316] width 41 height 15
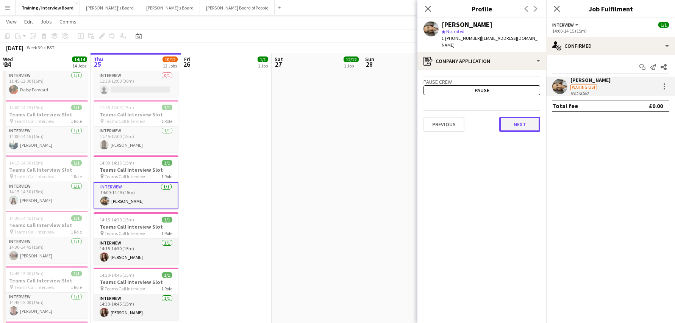
click at [516, 117] on button "Next" at bounding box center [519, 124] width 41 height 15
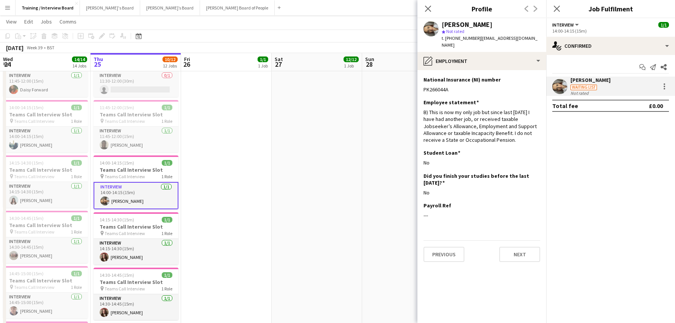
click at [517, 240] on div "Previous Next" at bounding box center [481, 251] width 117 height 22
click at [515, 246] on button "Next" at bounding box center [519, 253] width 41 height 15
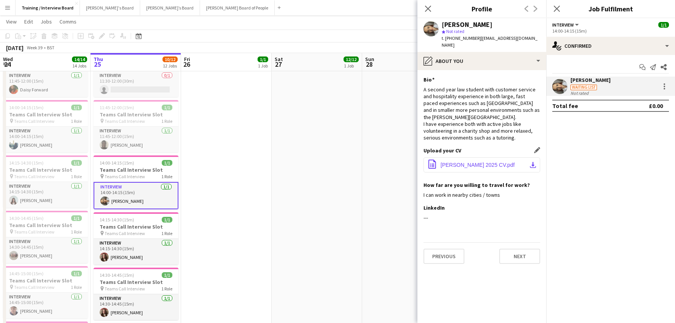
click at [530, 157] on button "office-file-sheet [PERSON_NAME] 2025 CV.pdf download-bottom" at bounding box center [481, 164] width 117 height 15
click at [508, 249] on button "Next" at bounding box center [519, 255] width 41 height 15
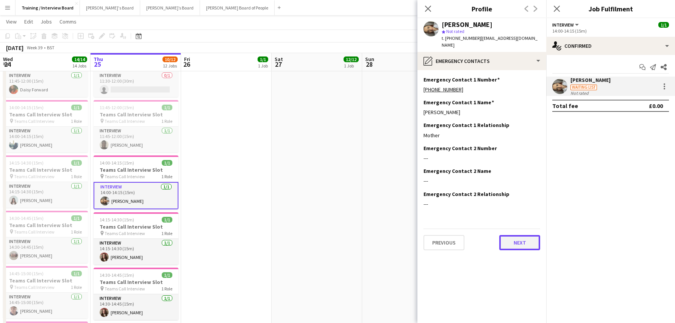
click at [518, 235] on button "Next" at bounding box center [519, 242] width 41 height 15
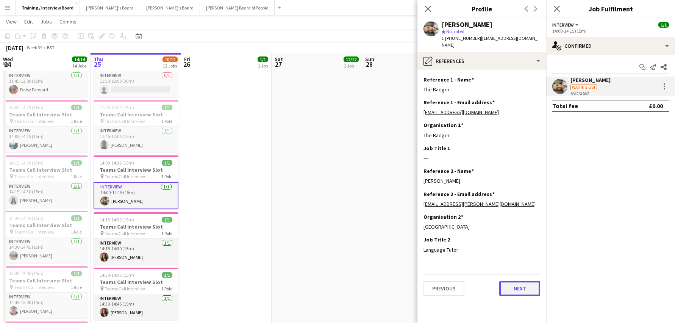
click at [522, 282] on button "Next" at bounding box center [519, 288] width 41 height 15
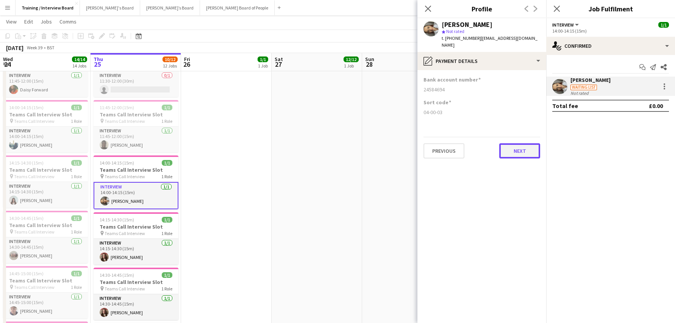
click at [517, 145] on button "Next" at bounding box center [519, 150] width 41 height 15
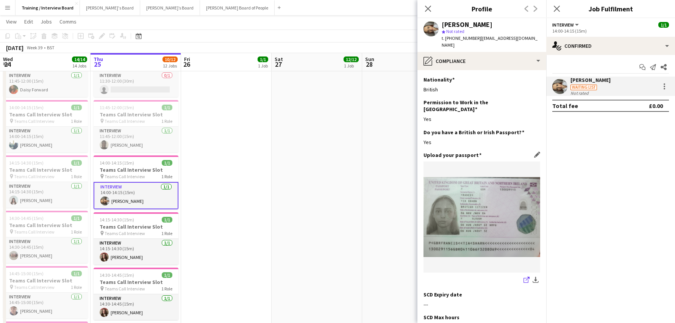
click at [523, 276] on icon "share-external-link-1" at bounding box center [526, 279] width 6 height 6
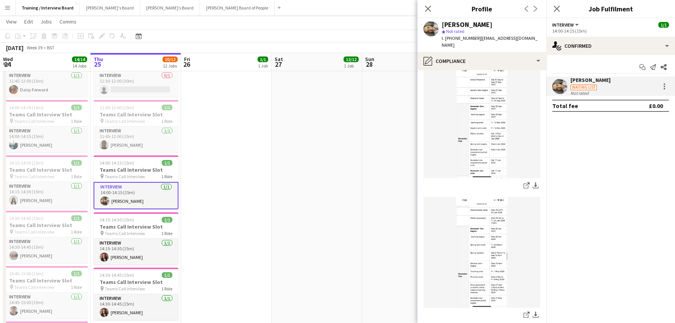
scroll to position [403, 0]
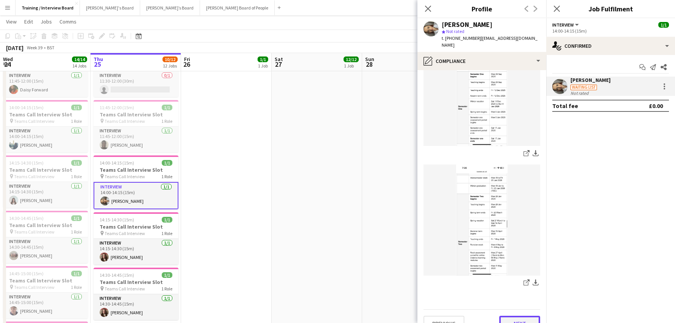
click at [519, 315] on button "Next" at bounding box center [519, 322] width 41 height 15
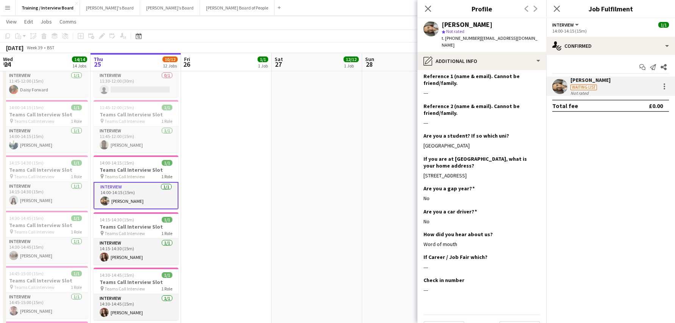
scroll to position [266, 0]
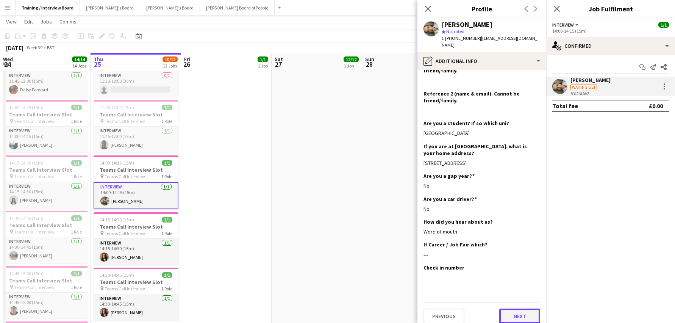
click at [530, 308] on button "Next" at bounding box center [519, 315] width 41 height 15
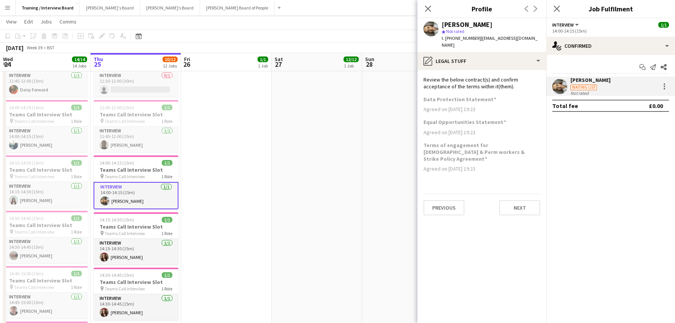
scroll to position [0, 0]
click at [521, 200] on button "Next" at bounding box center [519, 207] width 41 height 15
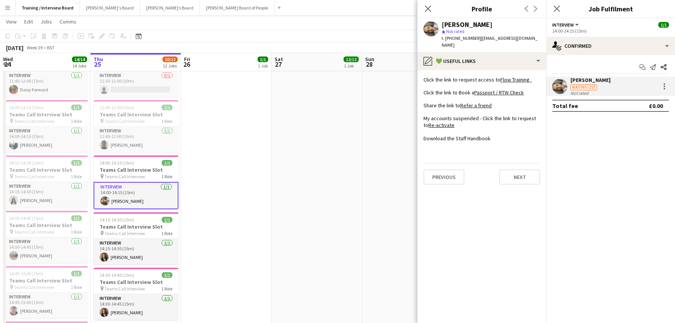
click at [521, 178] on app-section-data-types "Click the link to request access to Flow Training Click the link to Book a Pass…" at bounding box center [481, 196] width 129 height 253
click at [522, 178] on app-section-data-types "Click the link to request access to Flow Training Click the link to Book a Pass…" at bounding box center [481, 196] width 129 height 253
click at [523, 172] on button "Next" at bounding box center [519, 176] width 41 height 15
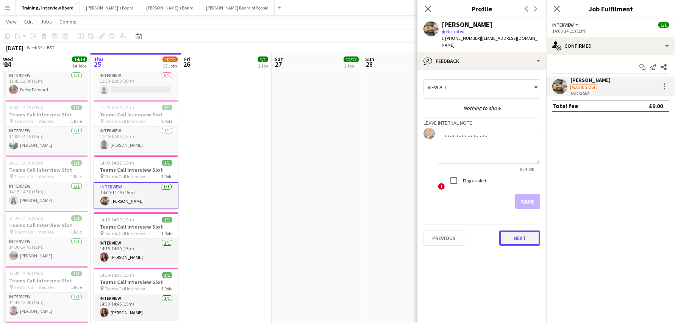
click at [521, 230] on button "Next" at bounding box center [519, 237] width 41 height 15
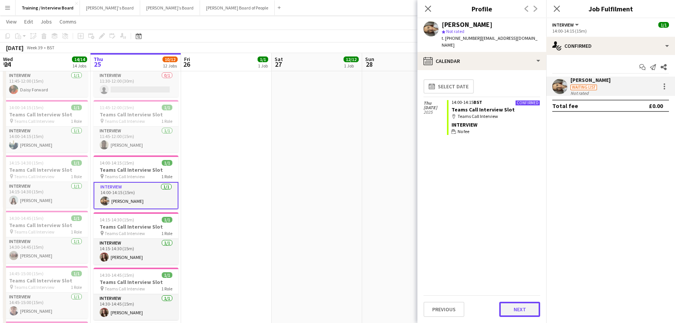
click at [534, 308] on button "Next" at bounding box center [519, 308] width 41 height 15
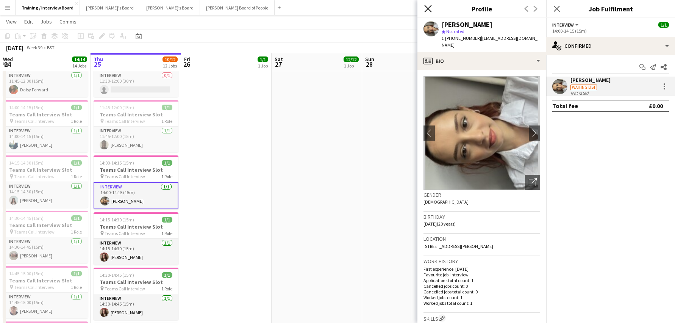
click at [426, 7] on icon at bounding box center [427, 8] width 7 height 7
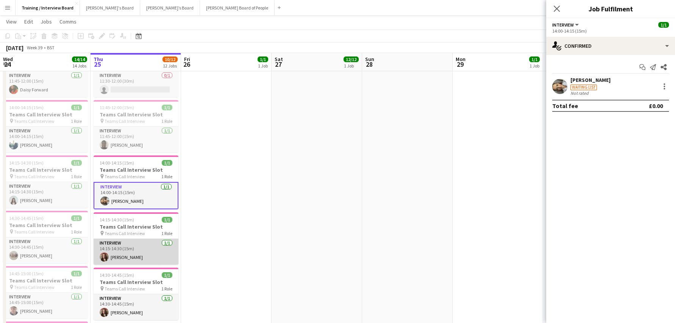
click at [117, 254] on app-card-role "Interview 1/1 14:15-14:30 (15m) holly penny" at bounding box center [136, 252] width 85 height 26
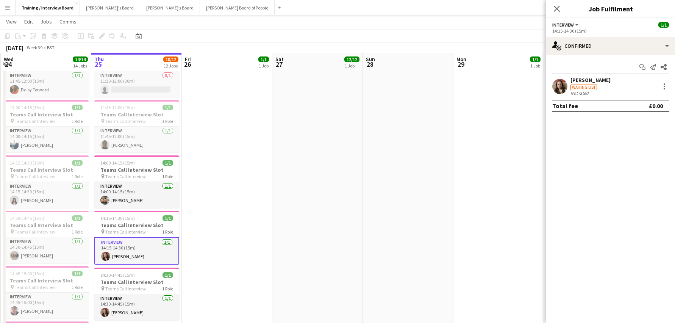
click at [581, 81] on div "holly penny" at bounding box center [590, 79] width 40 height 7
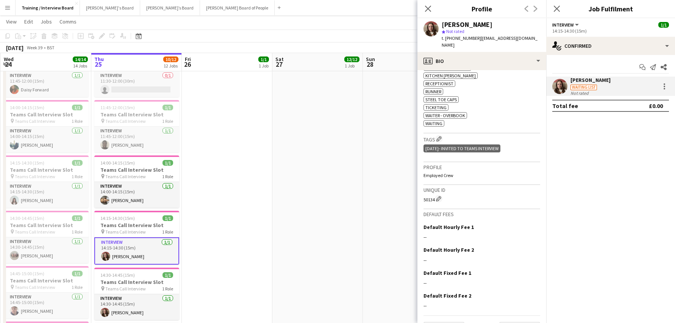
scroll to position [320, 0]
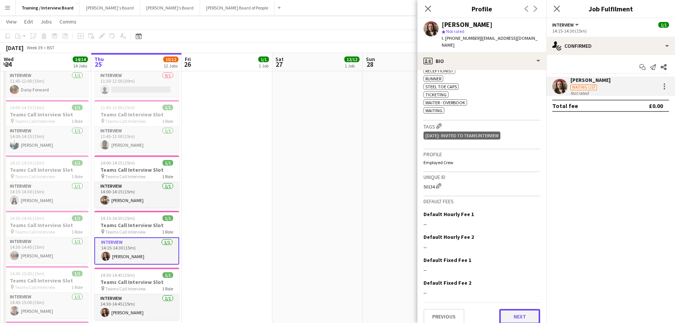
click at [519, 309] on button "Next" at bounding box center [519, 316] width 41 height 15
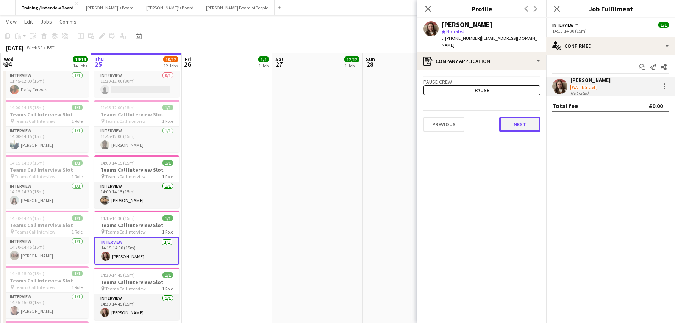
click at [518, 119] on button "Next" at bounding box center [519, 124] width 41 height 15
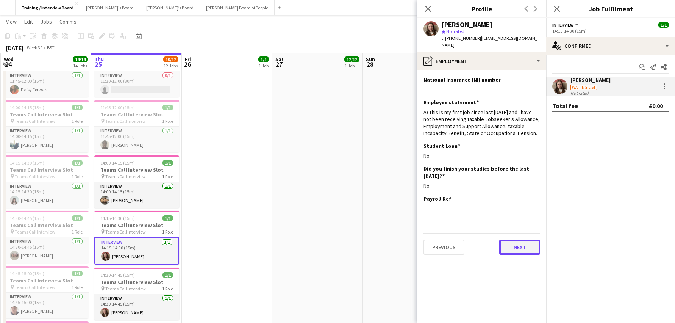
click at [530, 239] on button "Next" at bounding box center [519, 246] width 41 height 15
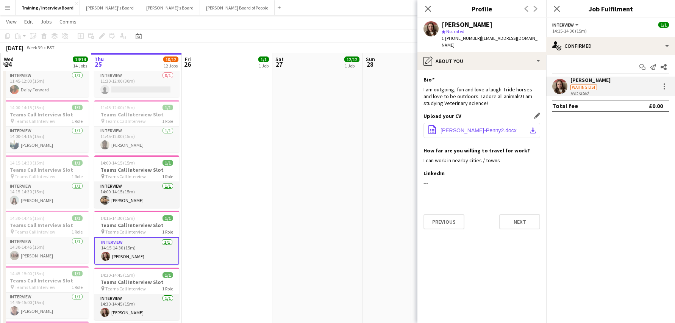
click at [533, 127] on app-icon "download-bottom" at bounding box center [533, 130] width 6 height 6
click at [520, 216] on button "Next" at bounding box center [519, 221] width 41 height 15
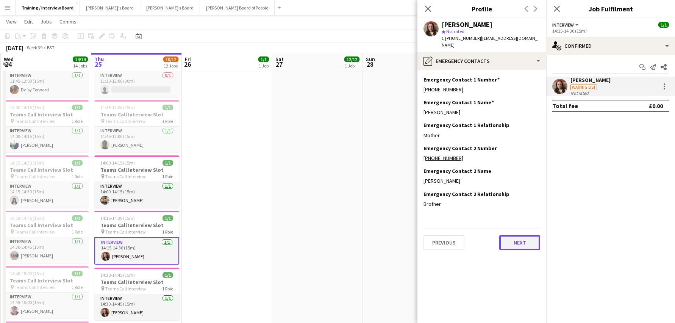
click at [513, 235] on button "Next" at bounding box center [519, 242] width 41 height 15
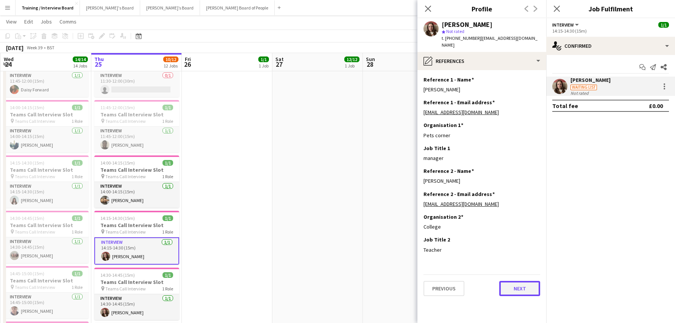
click at [525, 284] on button "Next" at bounding box center [519, 288] width 41 height 15
click at [525, 284] on app-section-data-types "Reference 1 - Name Edit this field James Reference 1 - Email address Edit this …" at bounding box center [481, 196] width 129 height 253
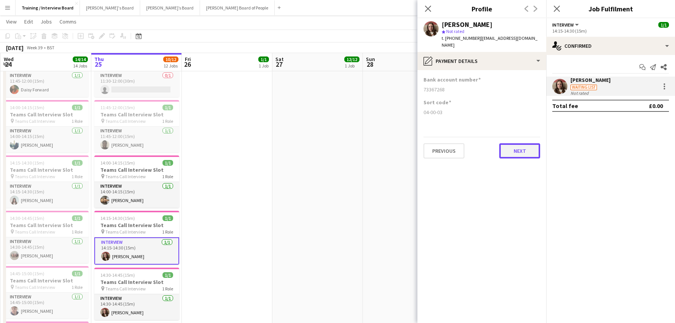
click at [504, 147] on button "Next" at bounding box center [519, 150] width 41 height 15
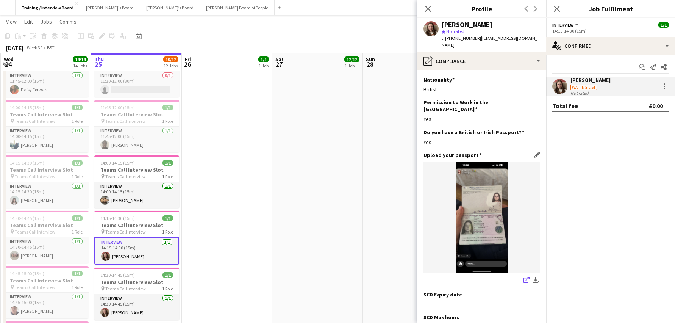
click at [523, 276] on icon "share-external-link-1" at bounding box center [526, 279] width 6 height 6
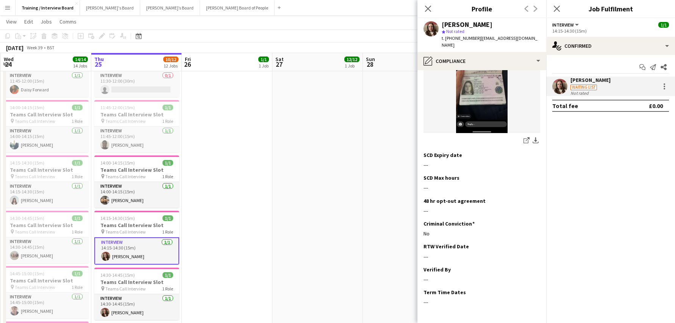
scroll to position [157, 0]
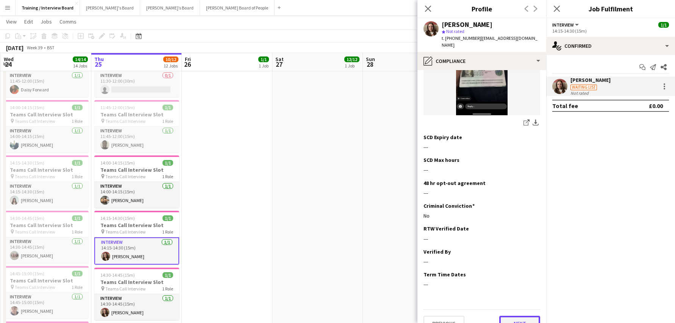
click at [527, 315] on button "Next" at bounding box center [519, 322] width 41 height 15
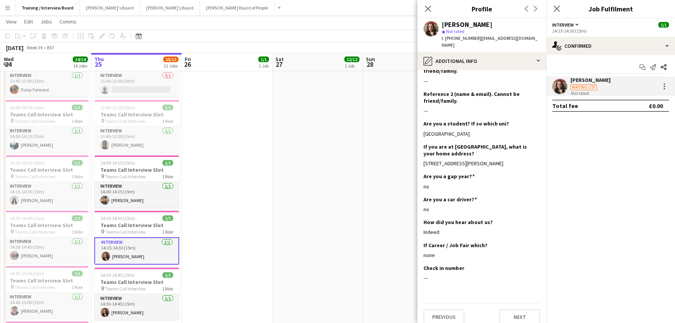
scroll to position [107, 0]
click at [526, 310] on button "Next" at bounding box center [519, 316] width 41 height 15
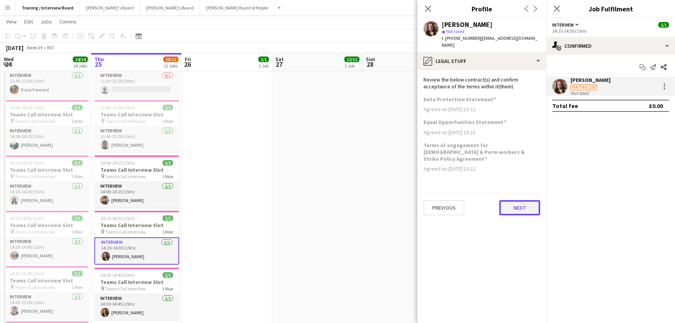
click at [514, 200] on button "Next" at bounding box center [519, 207] width 41 height 15
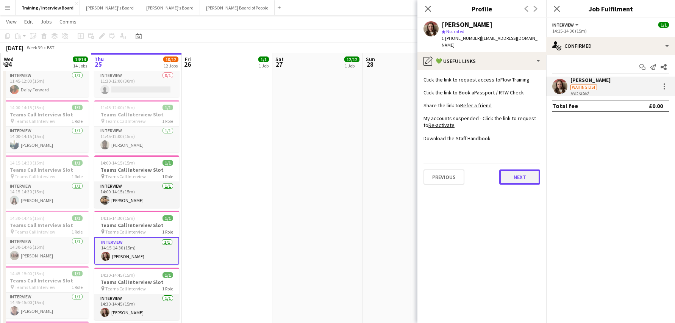
click at [531, 170] on button "Next" at bounding box center [519, 176] width 41 height 15
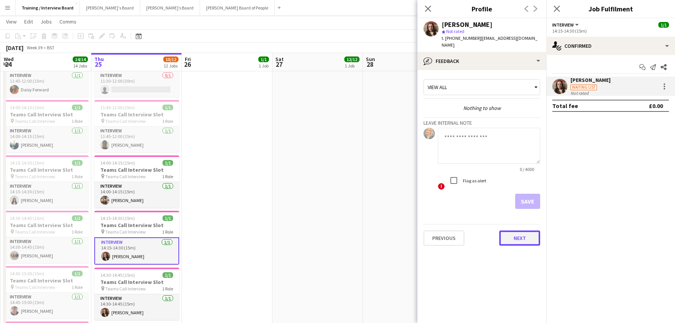
click at [534, 230] on button "Next" at bounding box center [519, 237] width 41 height 15
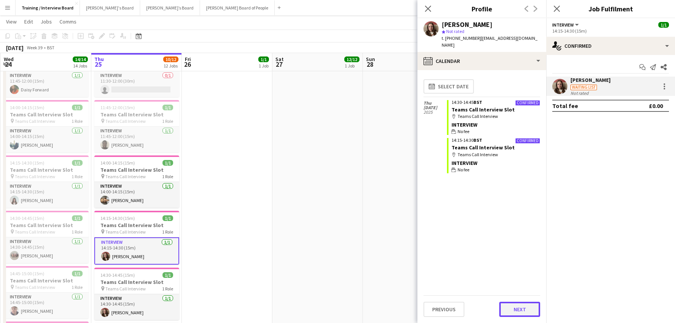
click at [527, 308] on button "Next" at bounding box center [519, 308] width 41 height 15
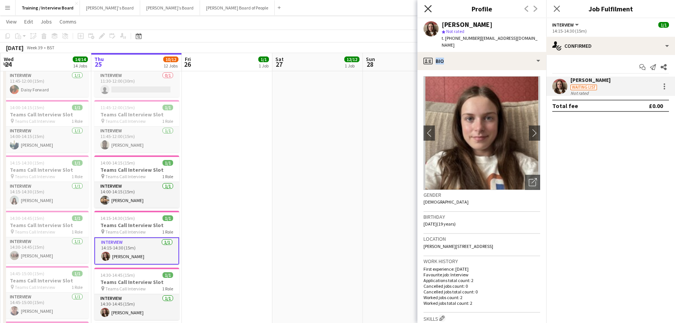
click at [425, 9] on icon "Close pop-in" at bounding box center [427, 8] width 7 height 7
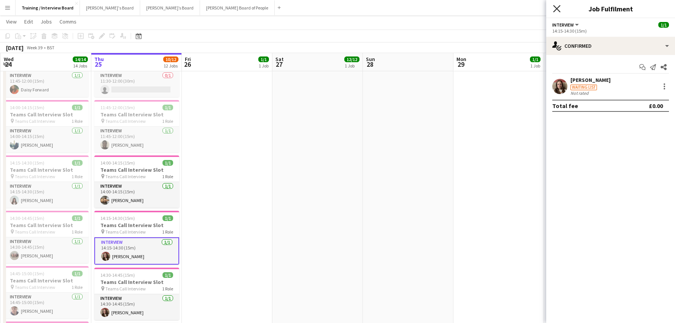
click at [557, 9] on icon at bounding box center [556, 8] width 7 height 7
click at [557, 9] on app-navbar "Menu Boards Boards Boards All jobs Status Workforce Workforce My Workforce Recr…" at bounding box center [337, 7] width 675 height 15
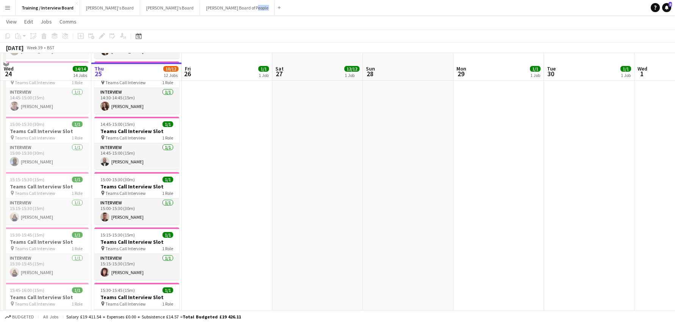
scroll to position [518, 0]
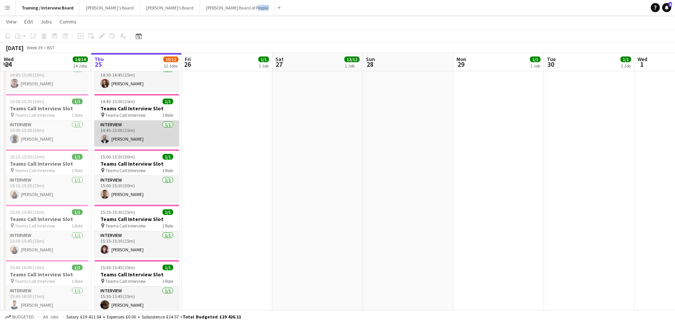
click at [123, 139] on app-card-role "Interview 1/1 14:45-15:00 (15m) Gaurav Ramchandani" at bounding box center [136, 133] width 85 height 26
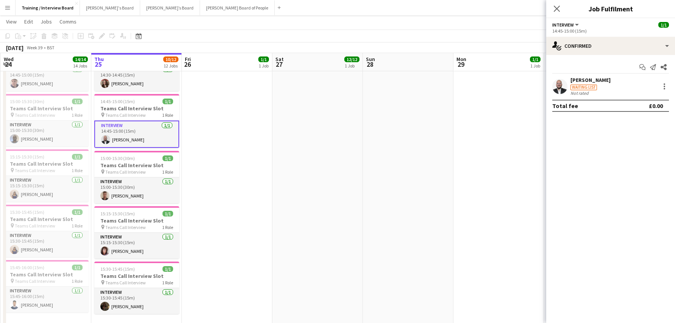
click at [610, 80] on div "Gaurav Ramchandani" at bounding box center [590, 79] width 40 height 7
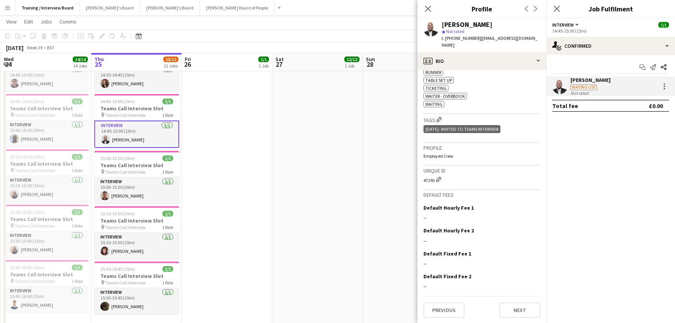
scroll to position [422, 0]
click at [524, 309] on button "Next" at bounding box center [519, 308] width 41 height 15
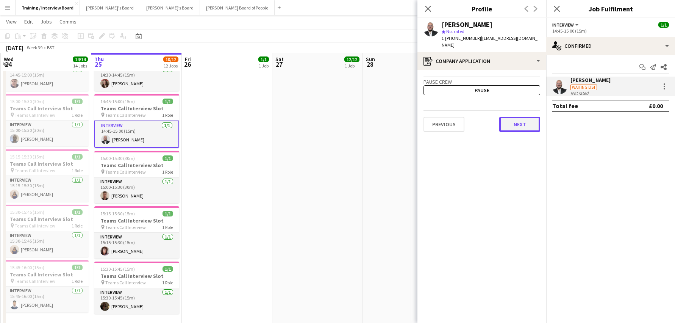
click at [530, 125] on button "Next" at bounding box center [519, 124] width 41 height 15
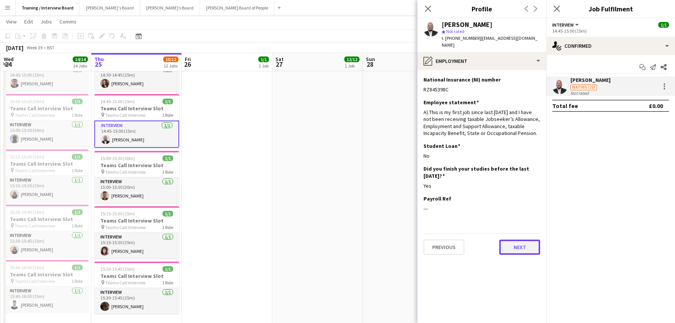
click at [526, 243] on button "Next" at bounding box center [519, 246] width 41 height 15
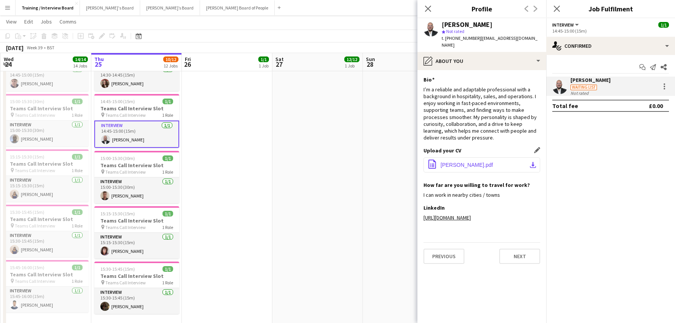
click at [534, 165] on app-icon "download-bottom" at bounding box center [533, 165] width 6 height 6
click at [507, 249] on button "Next" at bounding box center [519, 255] width 41 height 15
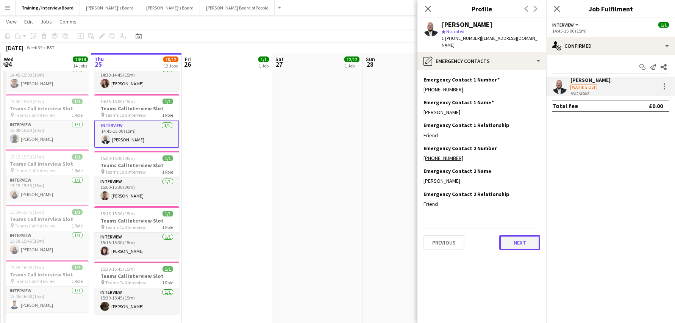
click at [524, 242] on button "Next" at bounding box center [519, 242] width 41 height 15
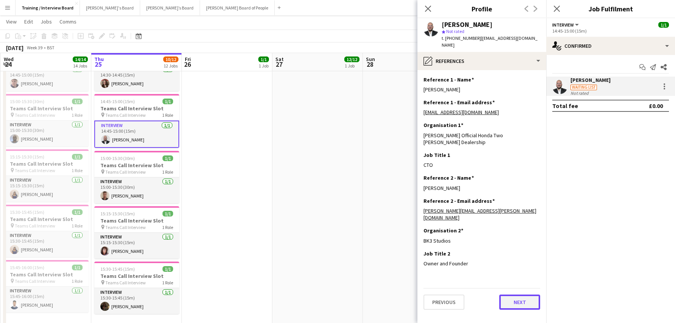
click at [540, 294] on button "Next" at bounding box center [519, 301] width 41 height 15
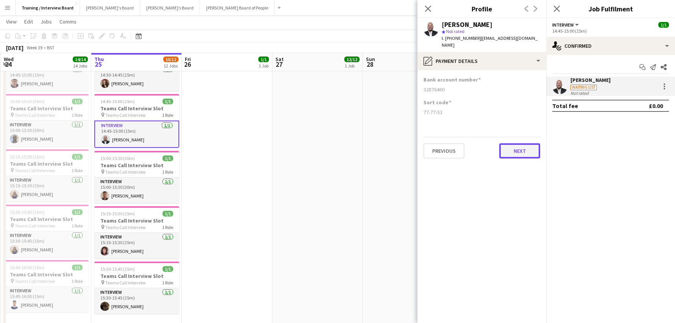
click at [529, 147] on button "Next" at bounding box center [519, 150] width 41 height 15
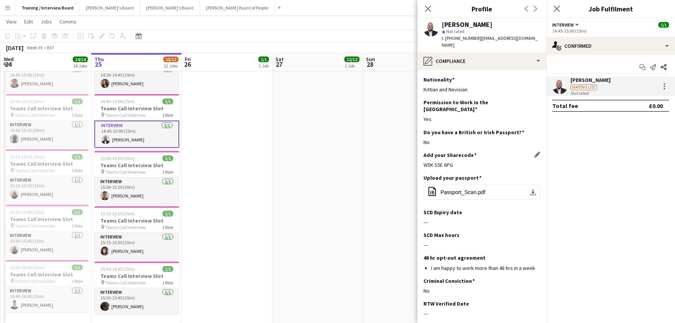
drag, startPoint x: 460, startPoint y: 157, endPoint x: 424, endPoint y: 162, distance: 35.6
click at [424, 162] on div "Add your Sharecode Edit this field W5K S5E 6PG" at bounding box center [481, 162] width 117 height 23
copy div "W5K S5E 6PG"
click at [534, 174] on app-icon "Edit this field" at bounding box center [537, 177] width 6 height 6
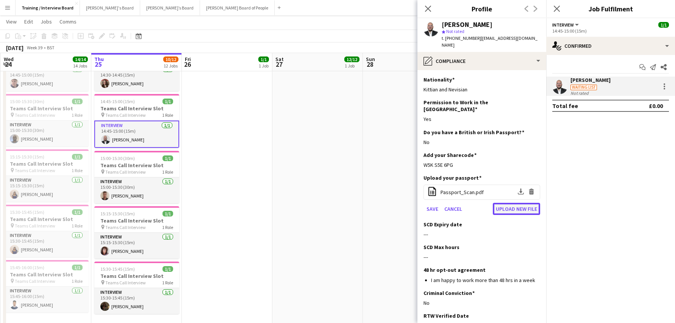
click at [521, 203] on button "Upload new file" at bounding box center [516, 209] width 47 height 12
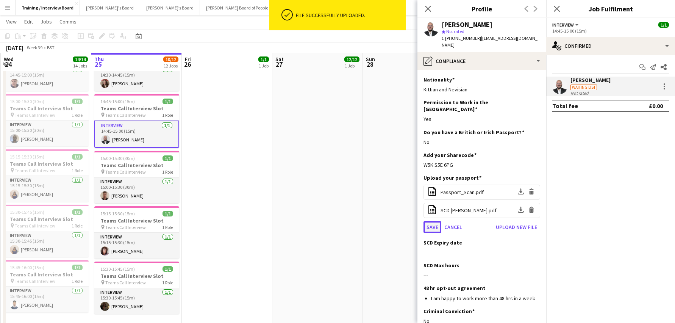
click at [431, 221] on button "Save" at bounding box center [432, 227] width 18 height 12
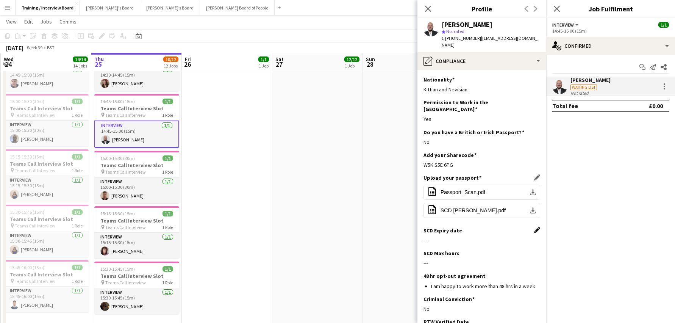
click at [534, 227] on app-icon "Edit this field" at bounding box center [537, 230] width 6 height 6
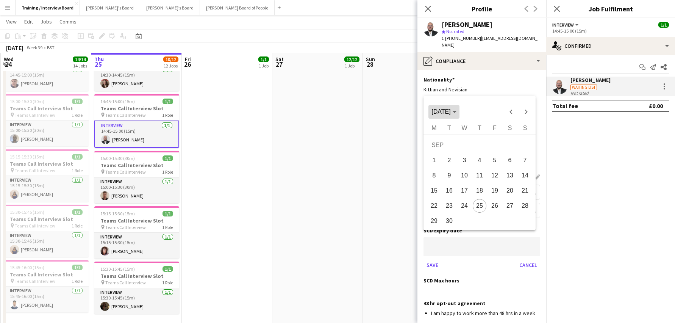
click at [456, 110] on span "SEP 2025" at bounding box center [443, 111] width 25 height 7
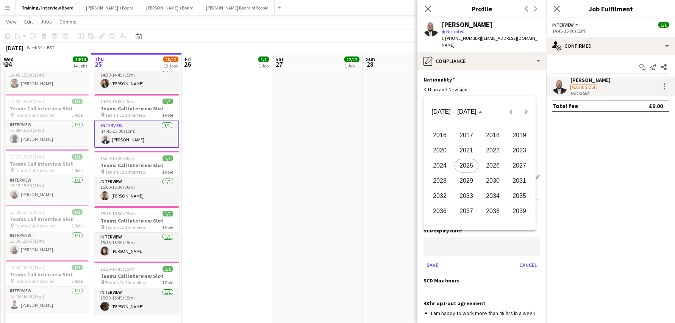
click at [521, 167] on span "2027" at bounding box center [519, 166] width 24 height 14
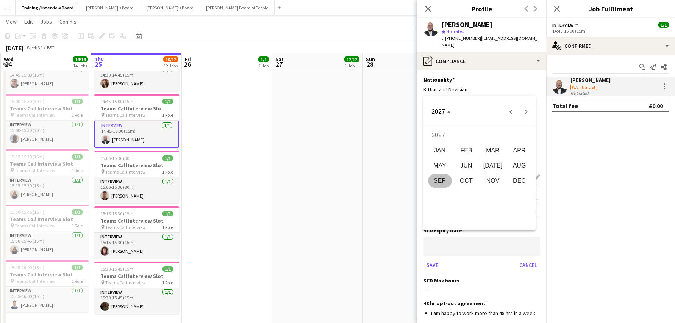
click at [441, 154] on span "JAN" at bounding box center [440, 150] width 24 height 14
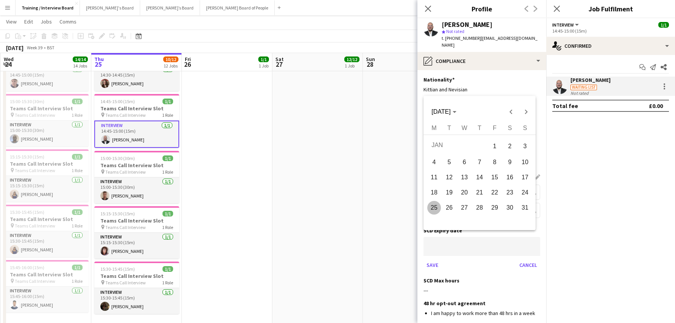
click at [512, 193] on span "23" at bounding box center [510, 193] width 14 height 14
type input "**********"
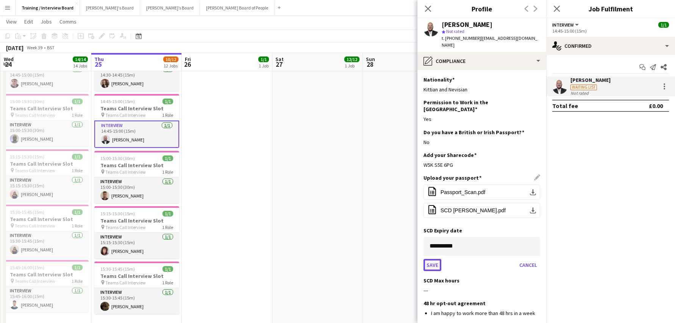
click at [430, 259] on button "Save" at bounding box center [432, 265] width 18 height 12
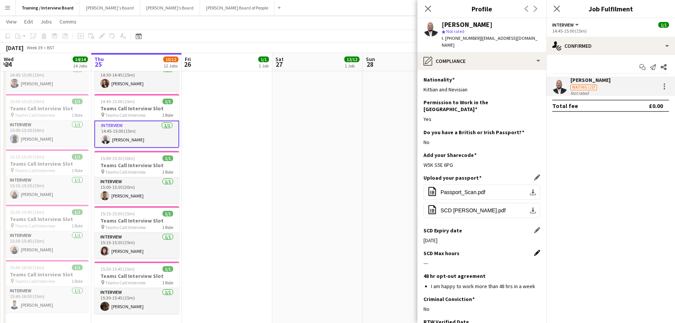
click at [534, 250] on app-icon "Edit this field" at bounding box center [537, 253] width 6 height 6
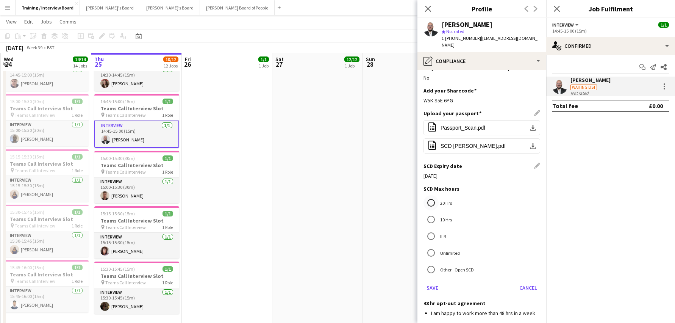
scroll to position [76, 0]
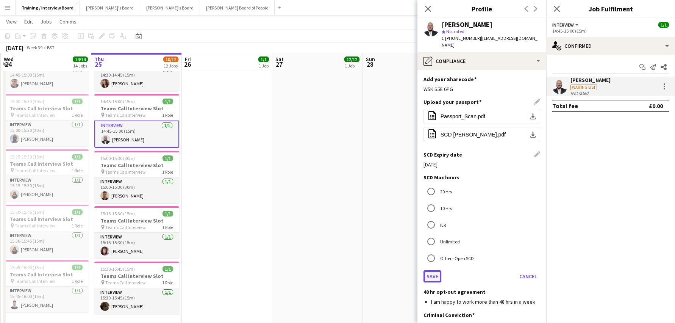
click at [430, 270] on button "Save" at bounding box center [432, 276] width 18 height 12
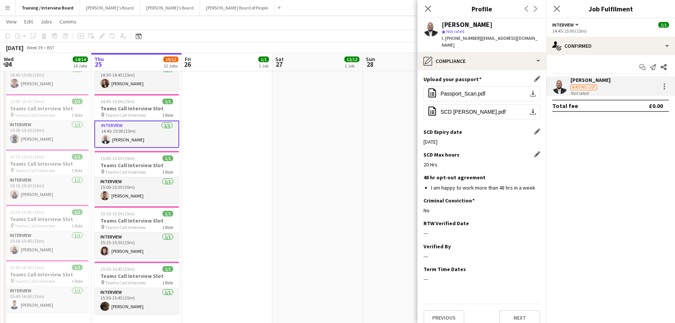
scroll to position [100, 0]
click at [432, 8] on app-icon "Close pop-in" at bounding box center [428, 8] width 11 height 11
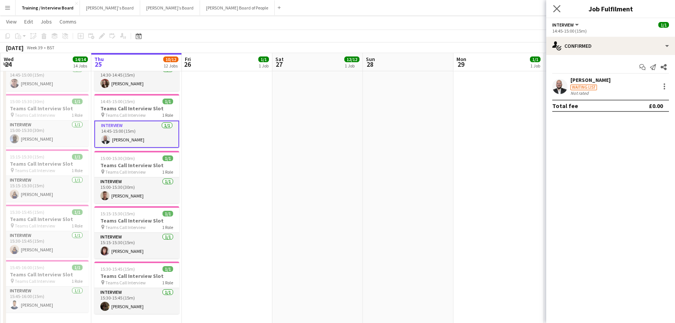
click at [559, 4] on app-icon "Close pop-in" at bounding box center [556, 8] width 11 height 11
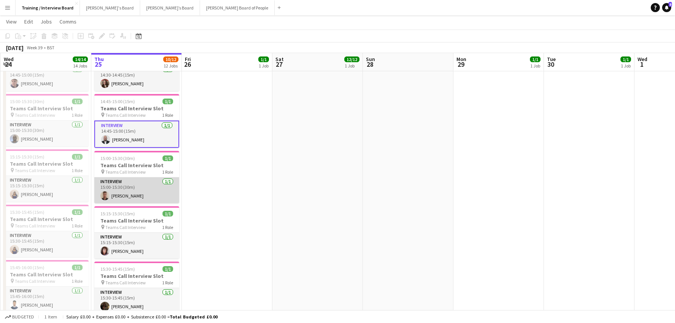
click at [129, 193] on app-card-role "Interview 1/1 15:00-15:30 (30m) Adam Burdett" at bounding box center [136, 190] width 85 height 26
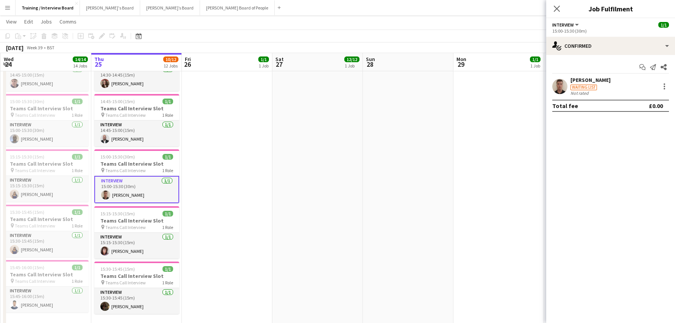
click at [596, 80] on div "Adam Burdett" at bounding box center [590, 79] width 40 height 7
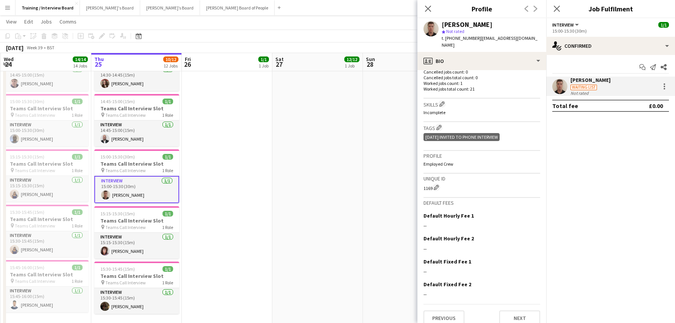
scroll to position [221, 0]
click at [504, 309] on button "Next" at bounding box center [519, 316] width 41 height 15
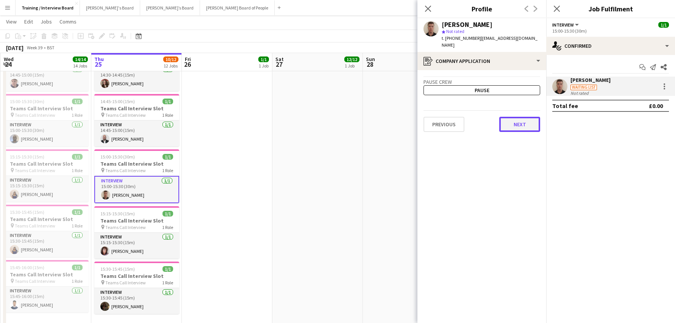
click at [521, 120] on button "Next" at bounding box center [519, 124] width 41 height 15
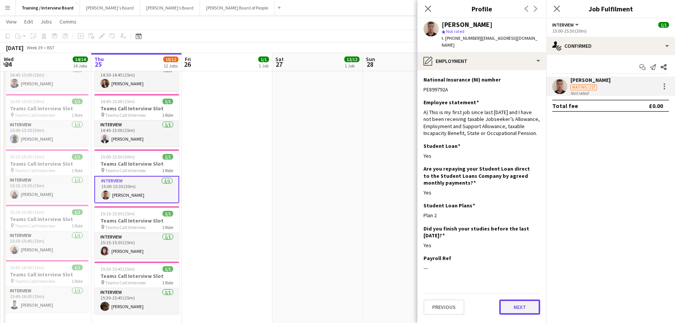
click at [532, 302] on button "Next" at bounding box center [519, 306] width 41 height 15
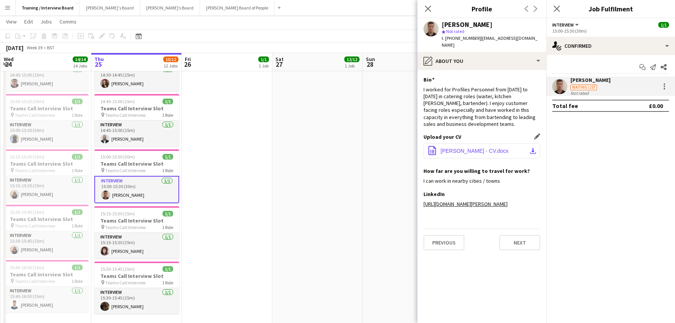
click at [535, 148] on app-icon "download-bottom" at bounding box center [533, 151] width 6 height 6
click at [522, 236] on button "Next" at bounding box center [519, 242] width 41 height 15
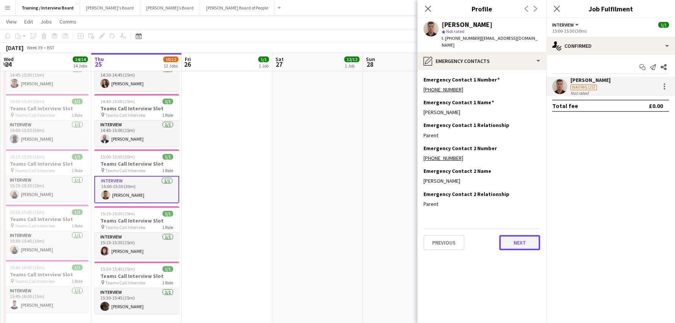
click at [511, 235] on button "Next" at bounding box center [519, 242] width 41 height 15
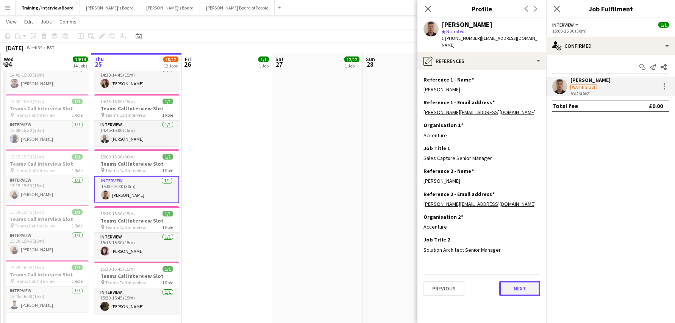
click at [529, 281] on button "Next" at bounding box center [519, 288] width 41 height 15
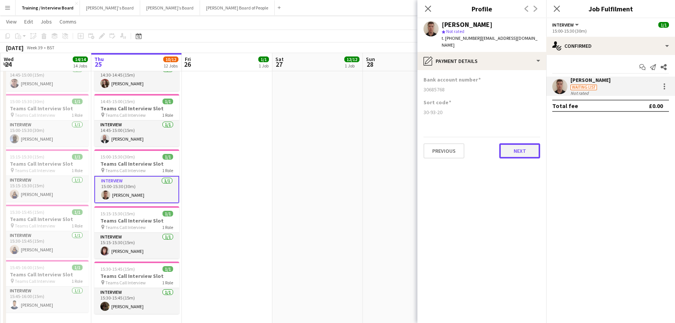
click at [511, 145] on button "Next" at bounding box center [519, 150] width 41 height 15
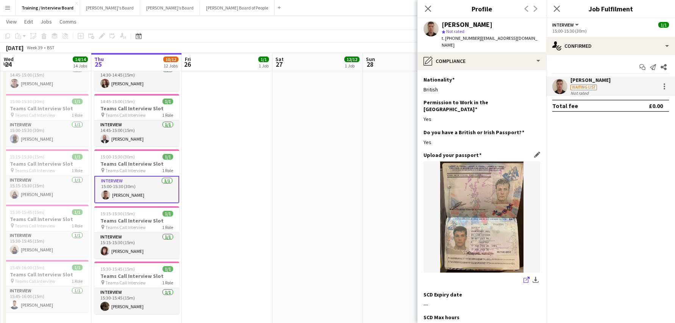
click at [524, 276] on link "share-external-link-1" at bounding box center [526, 280] width 9 height 9
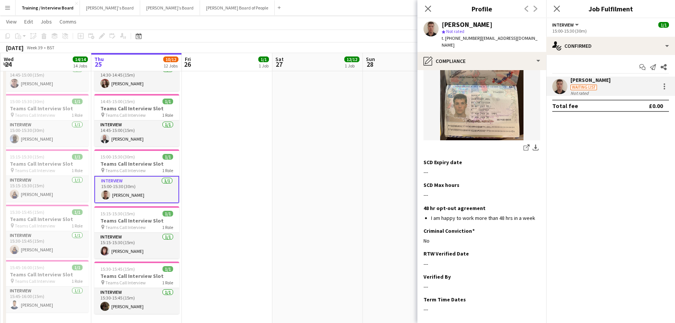
scroll to position [157, 0]
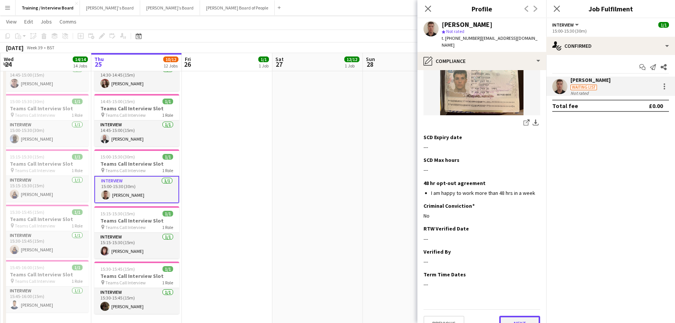
click at [524, 315] on button "Next" at bounding box center [519, 322] width 41 height 15
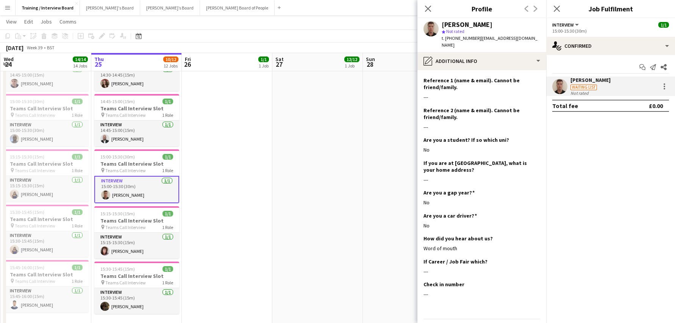
scroll to position [135, 0]
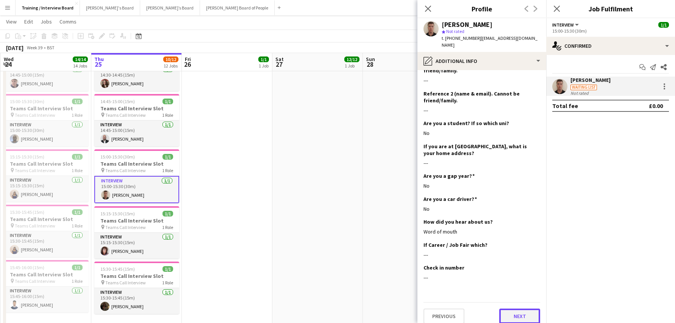
click at [519, 308] on button "Next" at bounding box center [519, 315] width 41 height 15
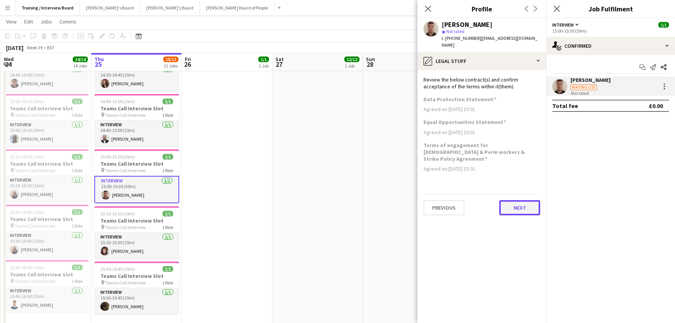
click at [507, 200] on button "Next" at bounding box center [519, 207] width 41 height 15
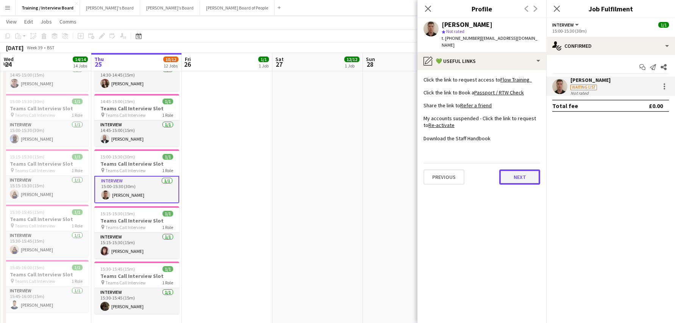
click at [534, 169] on button "Next" at bounding box center [519, 176] width 41 height 15
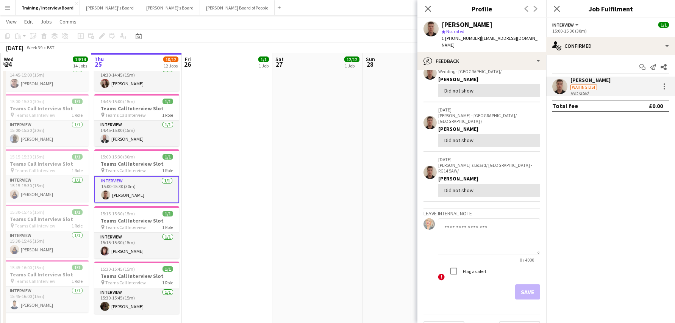
scroll to position [48, 0]
click at [516, 320] on button "Next" at bounding box center [519, 327] width 41 height 15
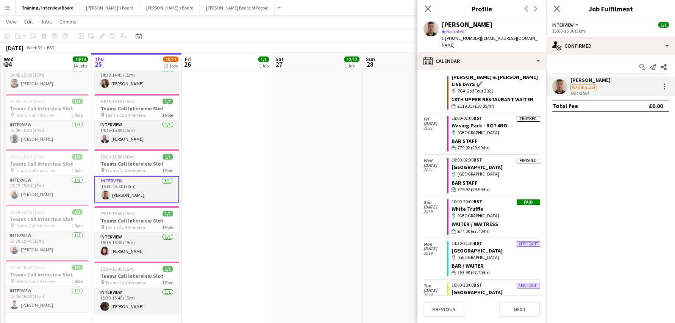
scroll to position [596, 0]
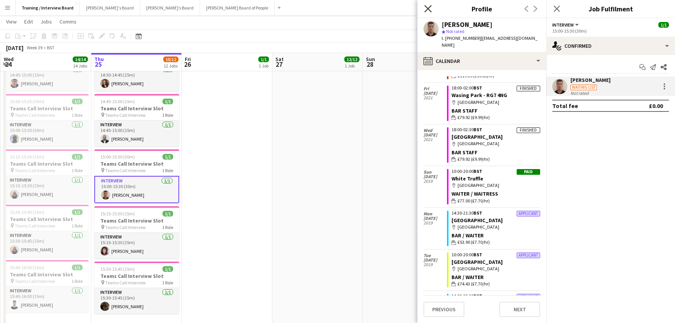
click at [430, 12] on icon "Close pop-in" at bounding box center [427, 8] width 7 height 7
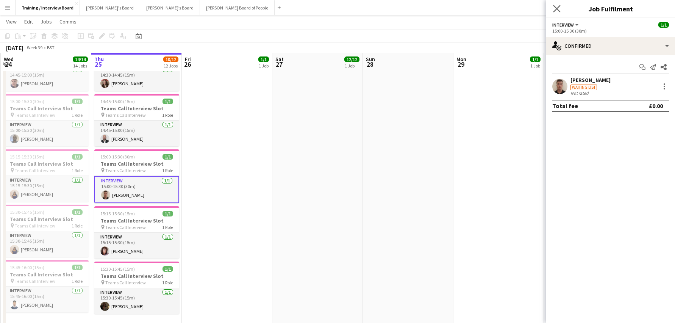
click at [554, 5] on app-icon "Close pop-in" at bounding box center [556, 8] width 11 height 11
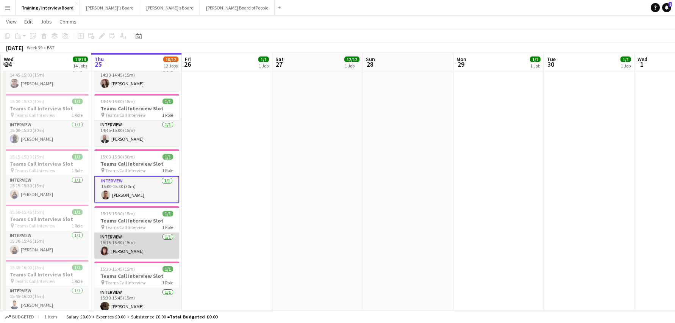
click at [129, 243] on app-card-role "Interview 1/1 15:15-15:30 (15m) Linda Warne" at bounding box center [136, 245] width 85 height 26
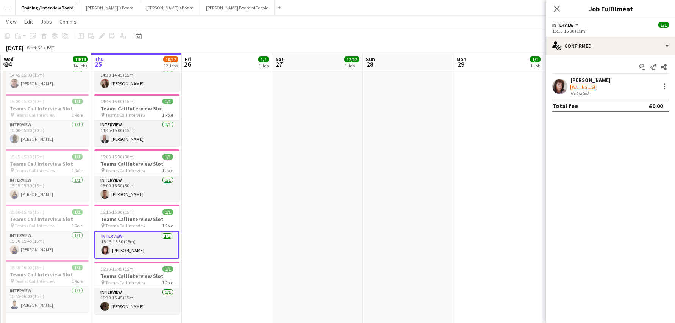
click at [594, 77] on div "Linda Warne" at bounding box center [590, 79] width 40 height 7
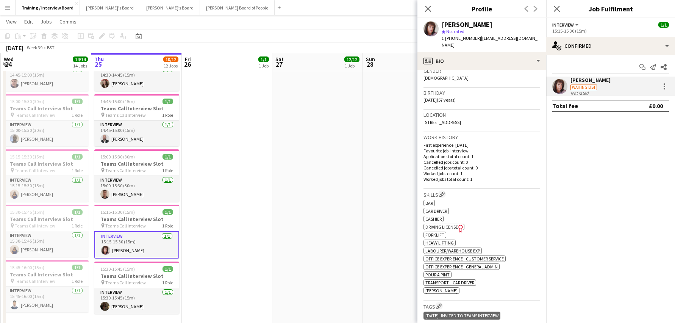
scroll to position [129, 0]
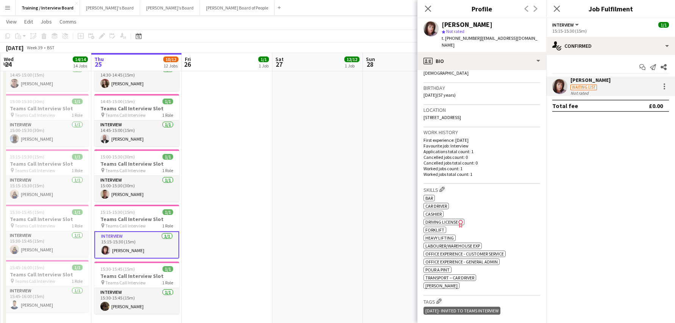
click at [540, 319] on app-crew-profile-bio "chevron-left chevron-right Open photos pop-in Gender Female Birthday 13-10-1967…" at bounding box center [481, 196] width 129 height 253
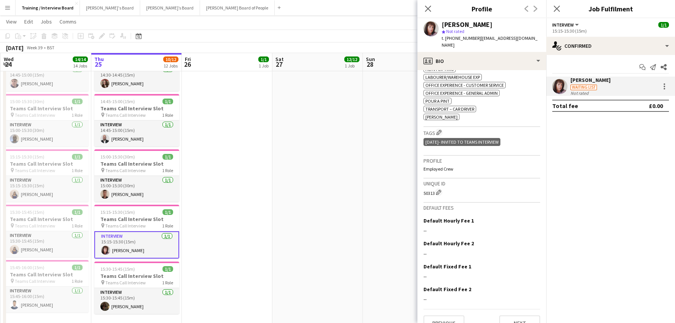
scroll to position [304, 0]
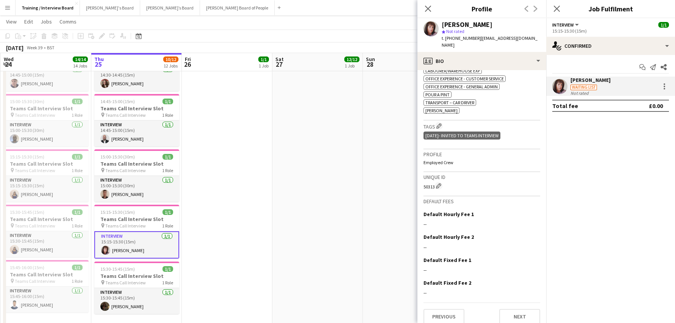
click at [524, 302] on div "Previous Next" at bounding box center [481, 313] width 117 height 22
click at [519, 309] on button "Next" at bounding box center [519, 316] width 41 height 15
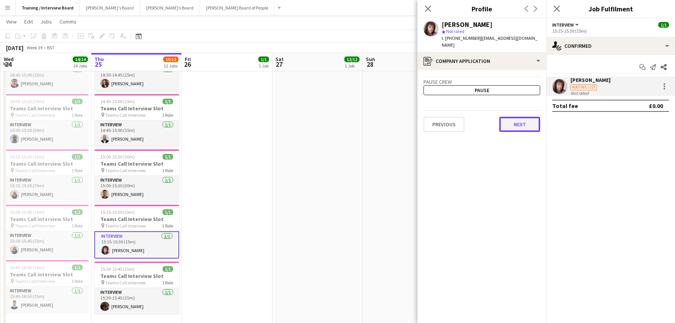
click at [509, 117] on button "Next" at bounding box center [519, 124] width 41 height 15
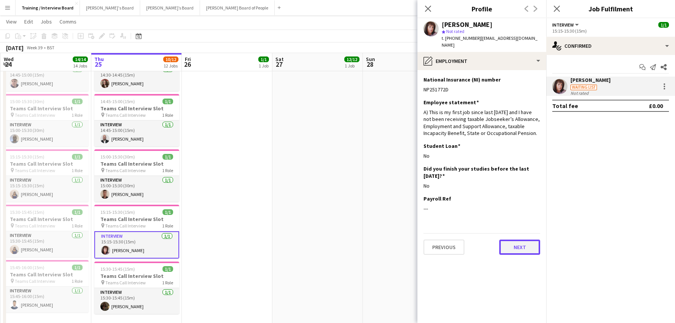
click at [521, 240] on button "Next" at bounding box center [519, 246] width 41 height 15
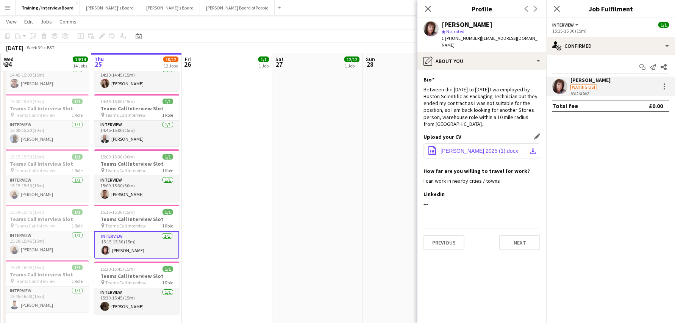
click at [535, 148] on app-icon "download-bottom" at bounding box center [533, 151] width 6 height 6
click at [522, 236] on button "Next" at bounding box center [519, 242] width 41 height 15
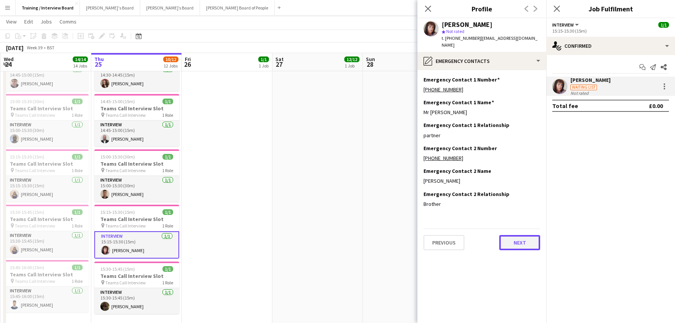
click at [526, 239] on button "Next" at bounding box center [519, 242] width 41 height 15
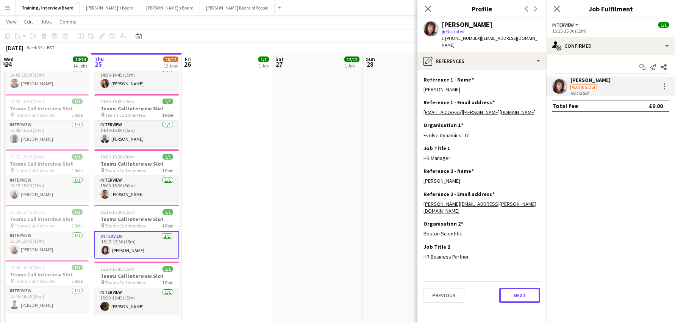
drag, startPoint x: 512, startPoint y: 283, endPoint x: 512, endPoint y: 279, distance: 4.5
click at [512, 287] on button "Next" at bounding box center [519, 294] width 41 height 15
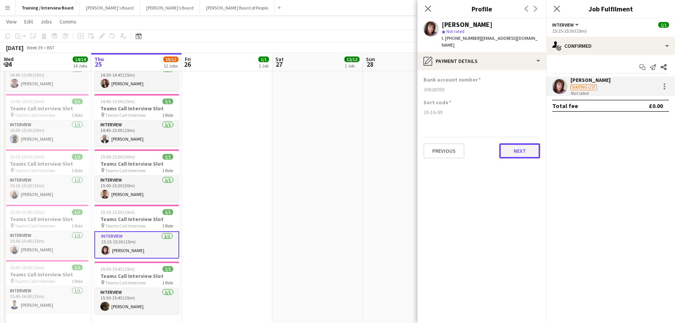
click at [511, 145] on button "Next" at bounding box center [519, 150] width 41 height 15
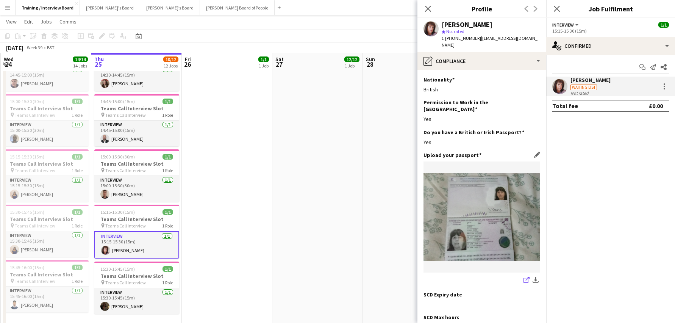
click at [523, 276] on icon "share-external-link-1" at bounding box center [526, 279] width 6 height 6
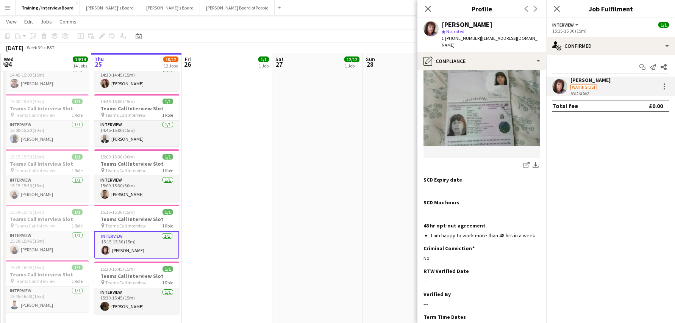
scroll to position [157, 0]
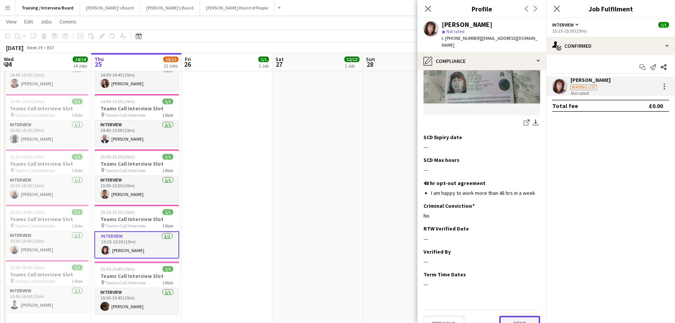
click at [520, 315] on button "Next" at bounding box center [519, 322] width 41 height 15
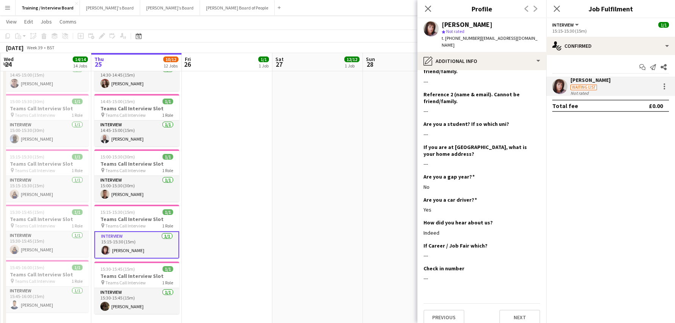
scroll to position [142, 0]
click at [517, 309] on button "Next" at bounding box center [519, 316] width 41 height 15
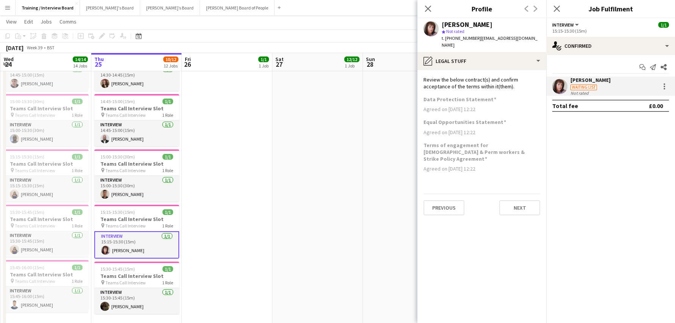
scroll to position [0, 0]
click at [520, 200] on button "Next" at bounding box center [519, 207] width 41 height 15
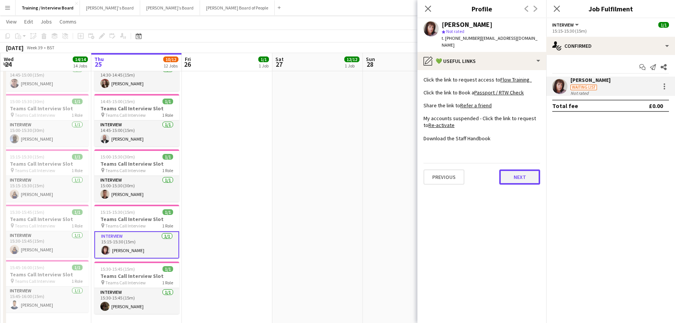
click at [525, 169] on button "Next" at bounding box center [519, 176] width 41 height 15
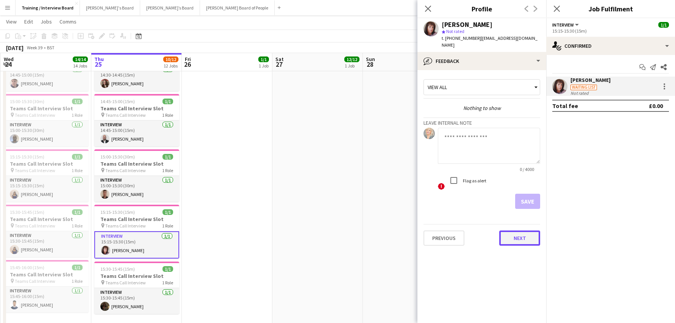
click at [530, 230] on button "Next" at bounding box center [519, 237] width 41 height 15
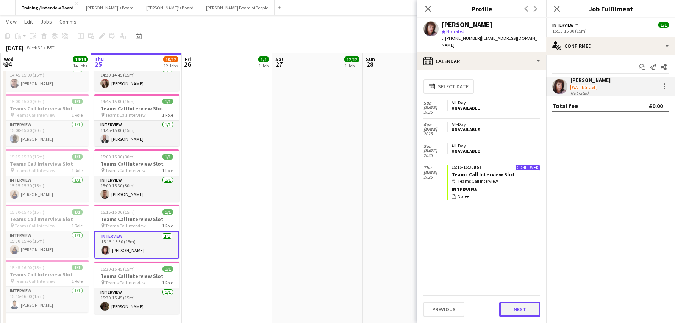
click at [523, 308] on button "Next" at bounding box center [519, 308] width 41 height 15
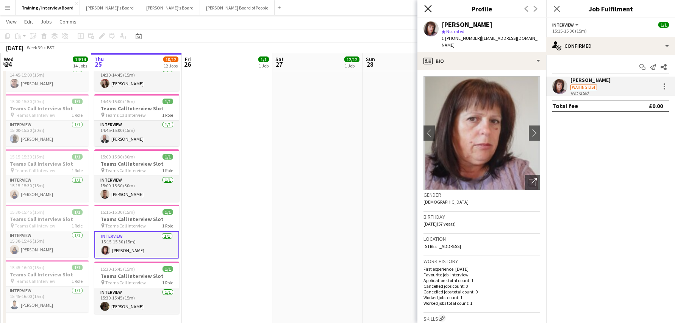
click at [427, 8] on icon "Close pop-in" at bounding box center [427, 8] width 7 height 7
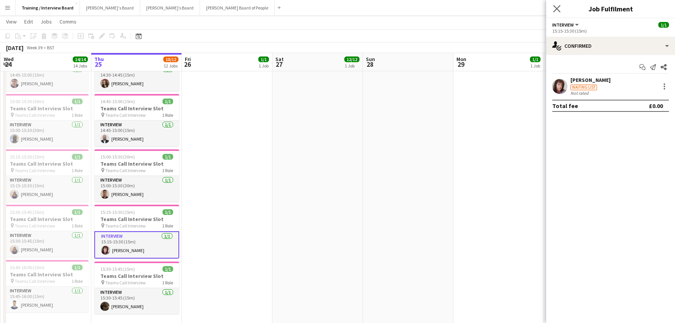
click at [561, 9] on app-icon "Close pop-in" at bounding box center [556, 8] width 11 height 11
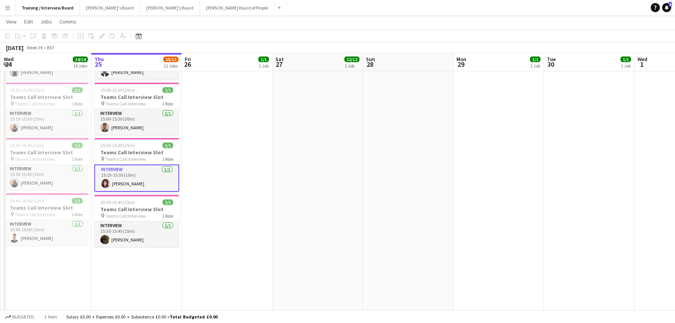
scroll to position [632, 0]
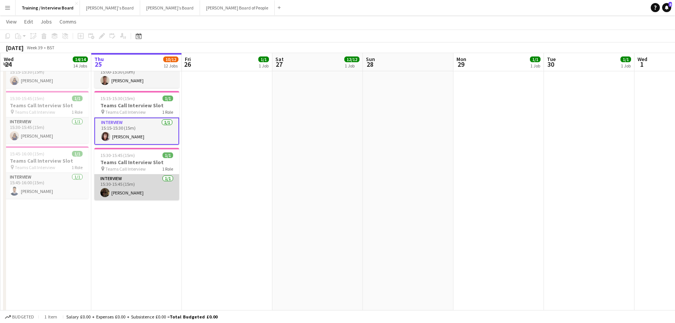
click at [140, 193] on app-card-role "Interview 1/1 15:30-15:45 (15m) Flossie Thornton-Wood" at bounding box center [136, 187] width 85 height 26
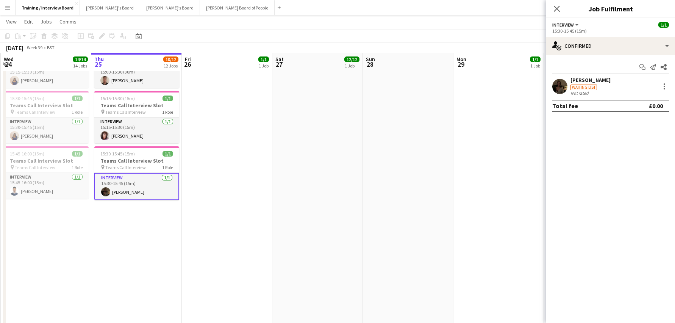
click at [604, 82] on div "[PERSON_NAME]" at bounding box center [590, 79] width 40 height 7
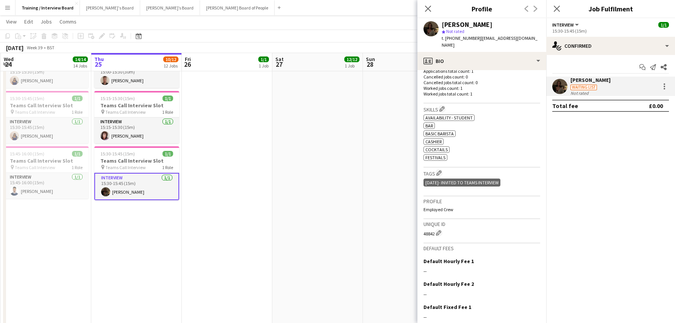
scroll to position [256, 0]
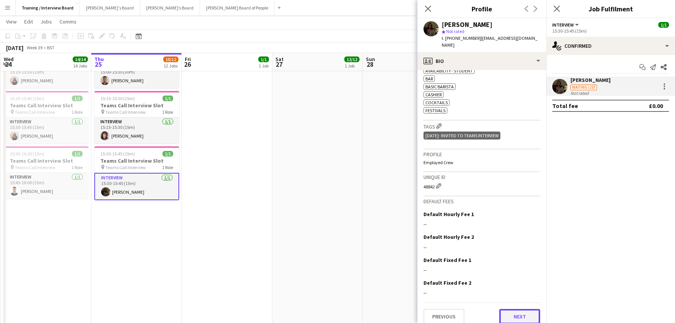
click at [508, 309] on button "Next" at bounding box center [519, 316] width 41 height 15
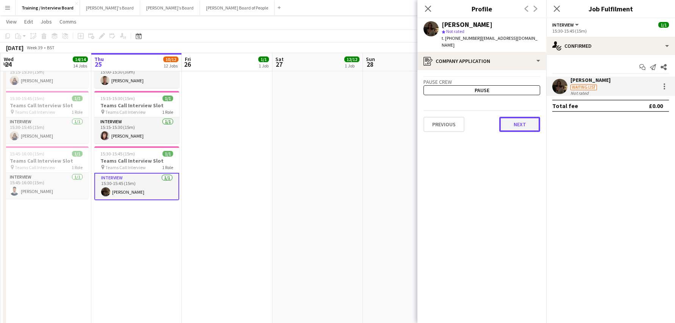
click at [527, 118] on button "Next" at bounding box center [519, 124] width 41 height 15
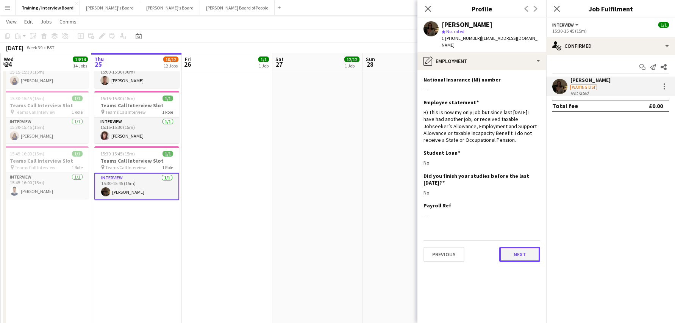
click at [519, 246] on button "Next" at bounding box center [519, 253] width 41 height 15
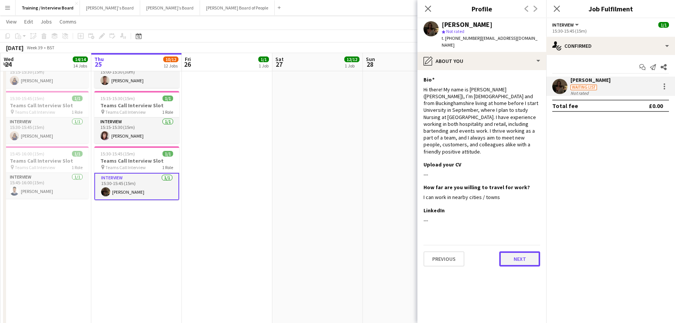
click at [526, 251] on button "Next" at bounding box center [519, 258] width 41 height 15
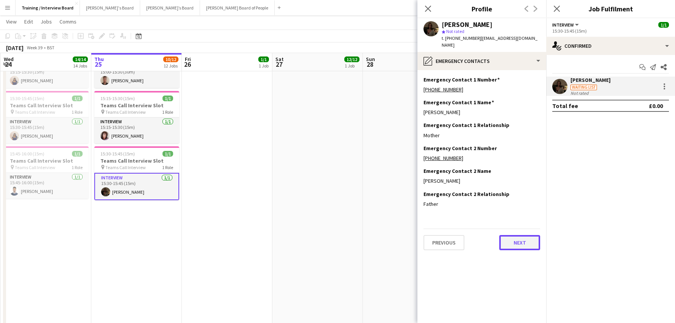
click at [516, 235] on button "Next" at bounding box center [519, 242] width 41 height 15
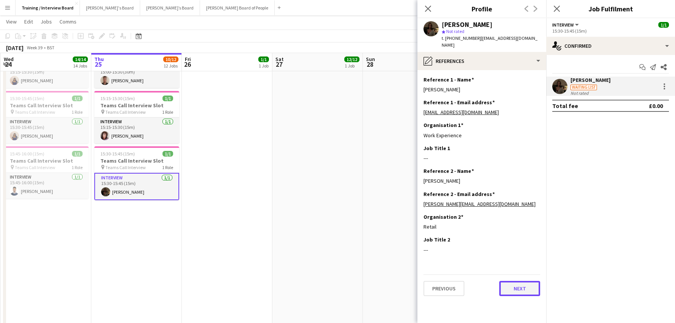
click at [525, 281] on button "Next" at bounding box center [519, 288] width 41 height 15
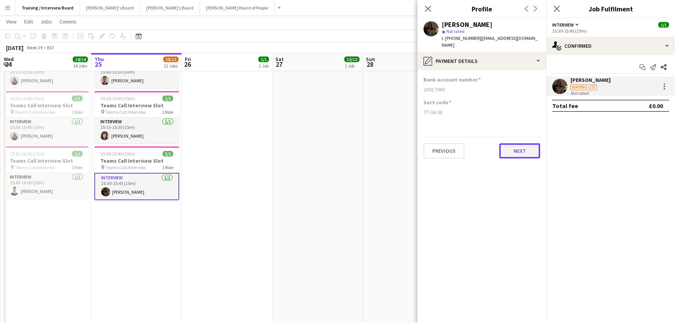
click at [516, 147] on button "Next" at bounding box center [519, 150] width 41 height 15
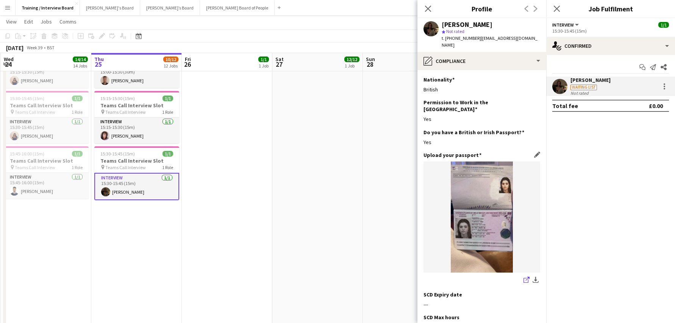
click at [523, 276] on icon "share-external-link-1" at bounding box center [526, 279] width 6 height 6
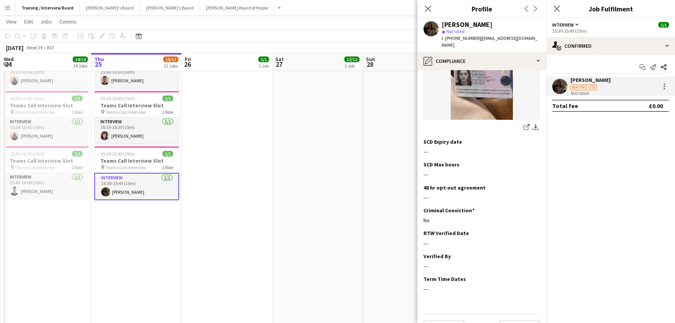
scroll to position [157, 0]
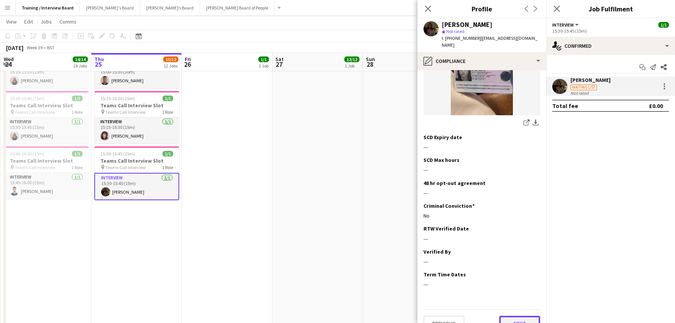
click at [524, 315] on button "Next" at bounding box center [519, 322] width 41 height 15
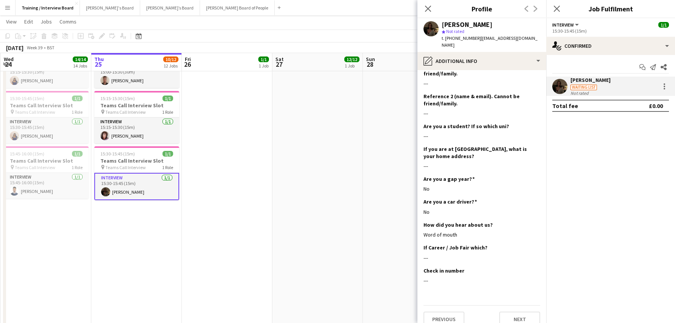
scroll to position [128, 0]
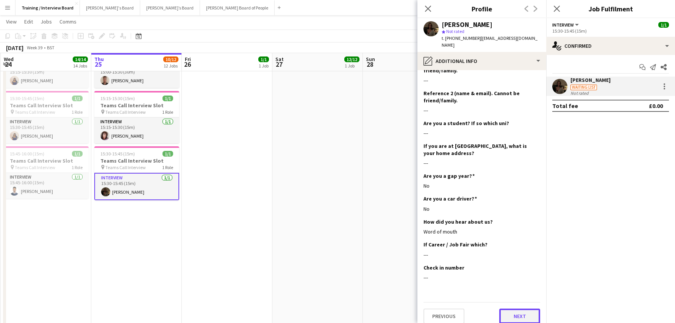
click at [510, 308] on button "Next" at bounding box center [519, 315] width 41 height 15
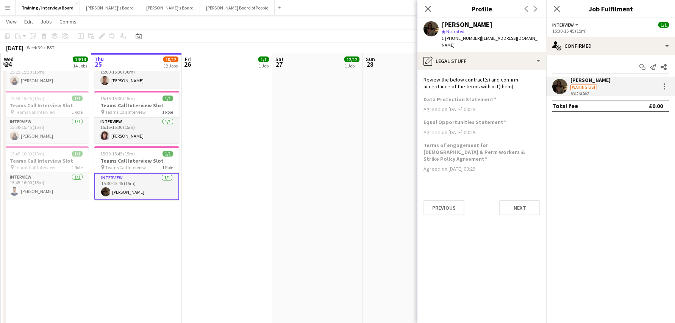
scroll to position [0, 0]
click at [499, 200] on button "Next" at bounding box center [519, 207] width 41 height 15
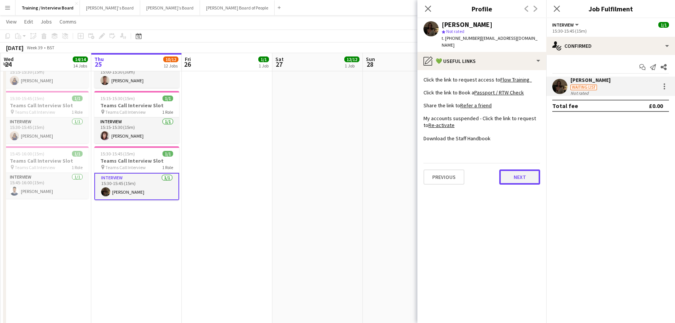
click at [507, 173] on button "Next" at bounding box center [519, 176] width 41 height 15
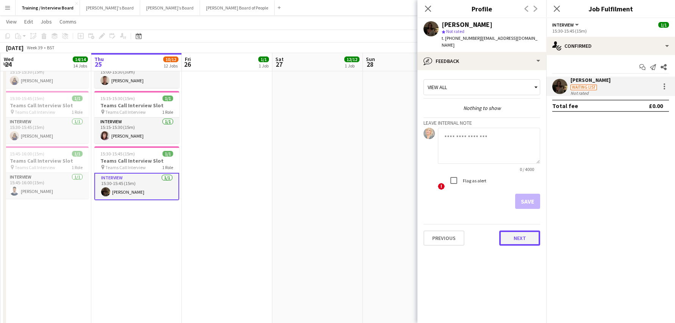
click at [511, 230] on button "Next" at bounding box center [519, 237] width 41 height 15
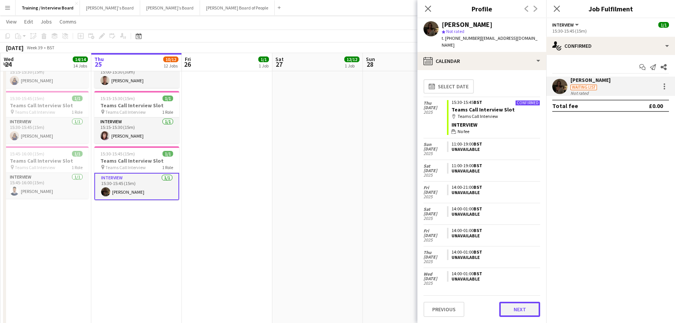
click at [529, 307] on button "Next" at bounding box center [519, 308] width 41 height 15
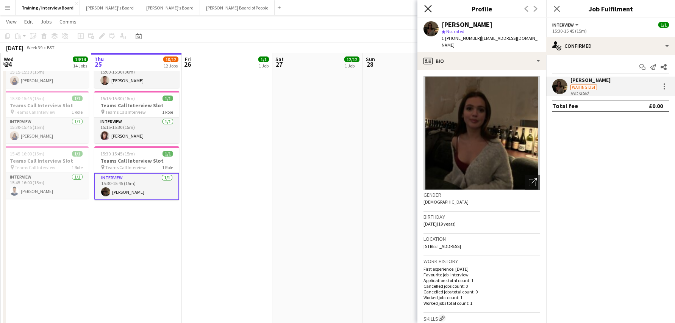
click at [429, 8] on icon at bounding box center [427, 8] width 7 height 7
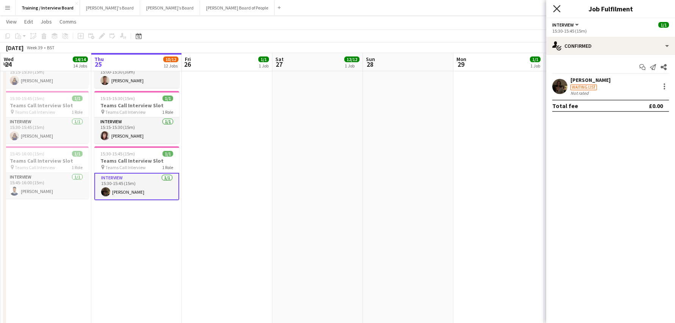
click at [559, 9] on icon "Close pop-in" at bounding box center [556, 8] width 7 height 7
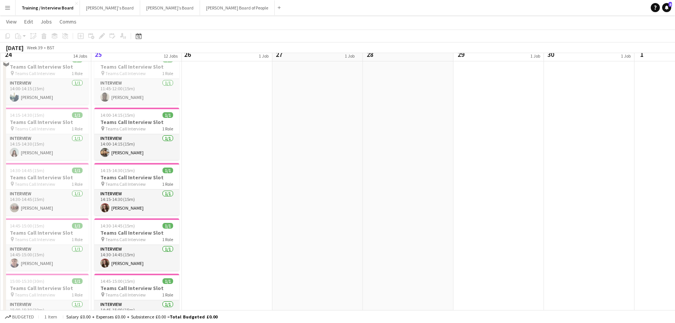
scroll to position [329, 0]
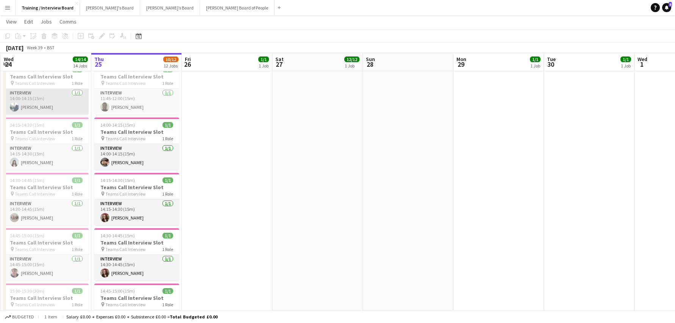
click at [28, 108] on app-card-role "Interview 1/1 14:00-14:15 (15m) Ash Rahman" at bounding box center [46, 102] width 85 height 26
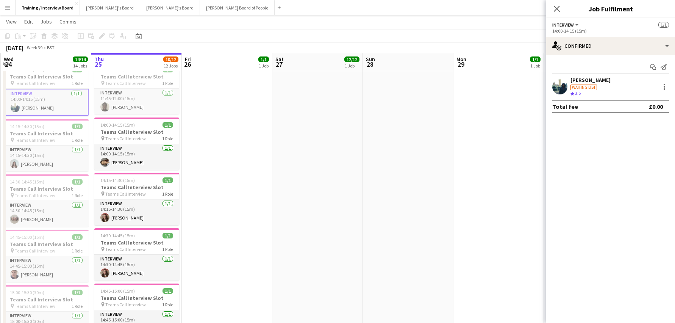
click at [586, 80] on div "[PERSON_NAME]" at bounding box center [590, 79] width 40 height 7
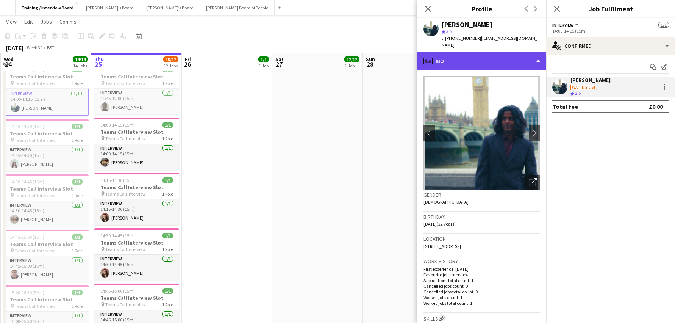
click at [535, 53] on div "profile Bio" at bounding box center [481, 61] width 129 height 18
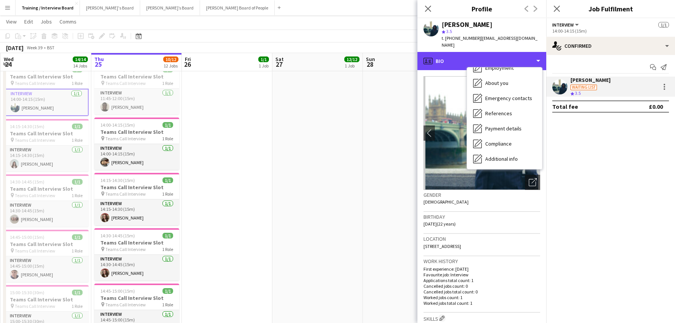
scroll to position [101, 0]
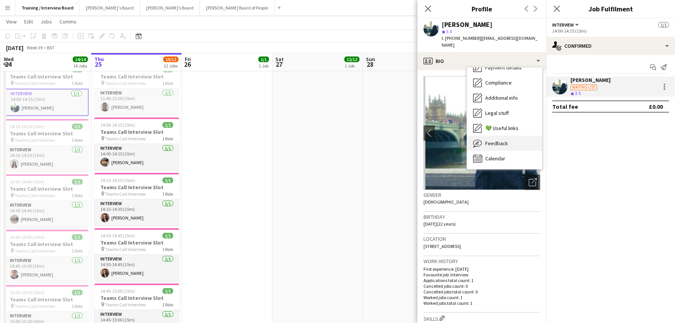
click at [507, 139] on div "Feedback Feedback" at bounding box center [504, 143] width 75 height 15
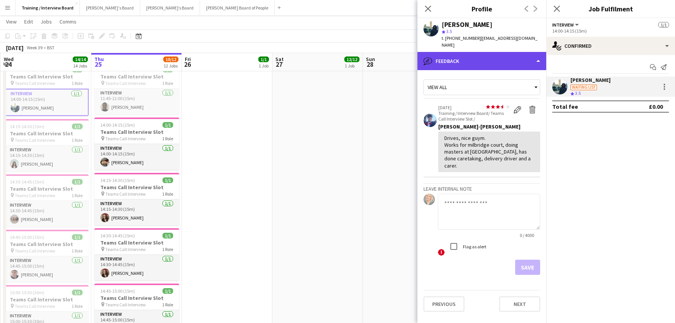
click at [539, 53] on div "bubble-pencil Feedback" at bounding box center [481, 61] width 129 height 18
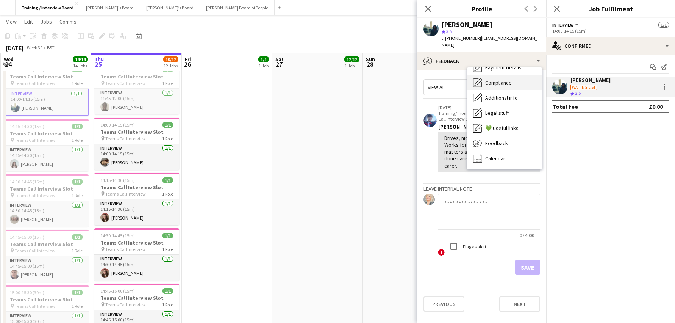
click at [505, 79] on span "Compliance" at bounding box center [498, 82] width 27 height 7
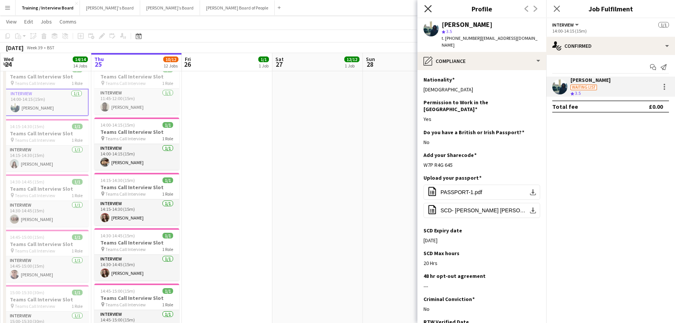
click at [428, 8] on icon "Close pop-in" at bounding box center [427, 8] width 7 height 7
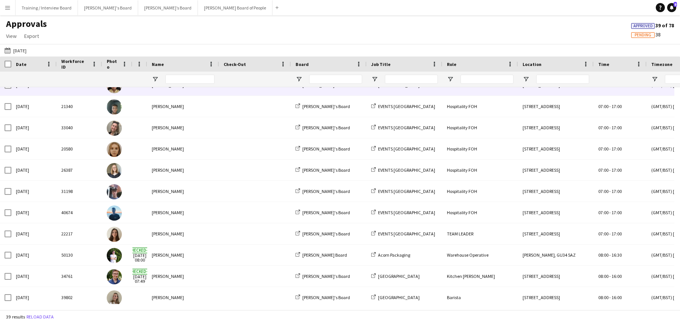
scroll to position [151, 0]
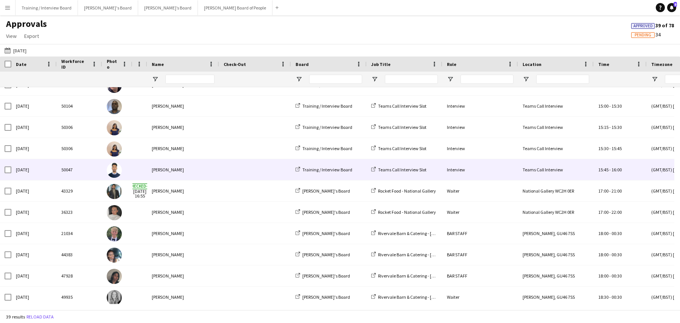
click at [182, 171] on div "[PERSON_NAME]" at bounding box center [183, 169] width 72 height 21
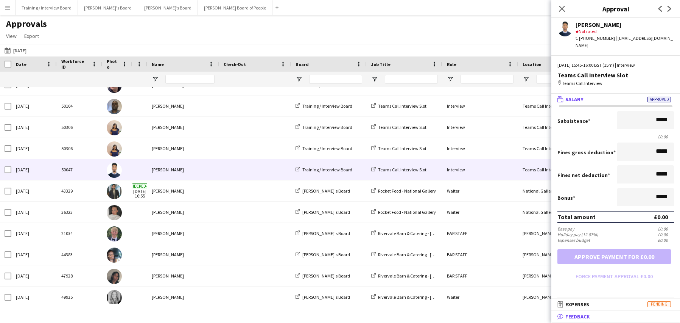
click at [569, 319] on span "Feedback" at bounding box center [578, 316] width 25 height 7
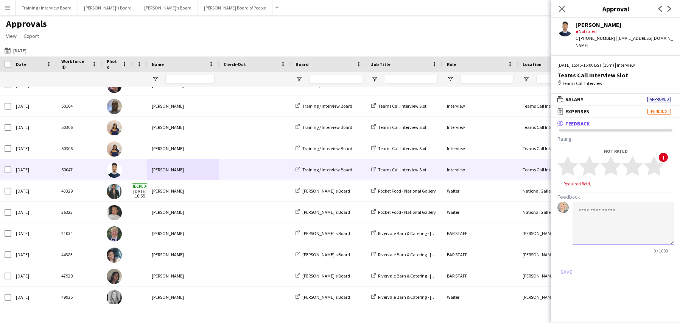
click at [599, 209] on textarea at bounding box center [623, 223] width 101 height 44
click at [585, 225] on textarea "**********" at bounding box center [623, 223] width 101 height 44
click at [603, 226] on textarea "**********" at bounding box center [623, 223] width 101 height 44
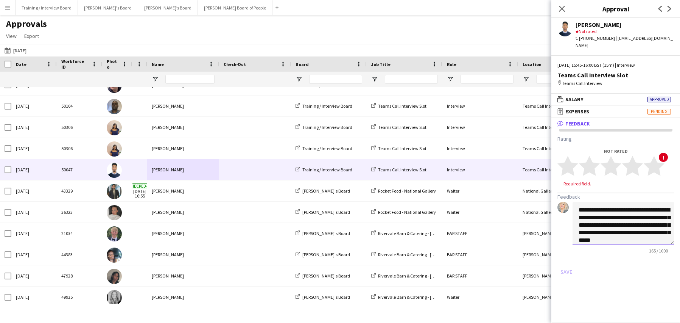
scroll to position [8, 0]
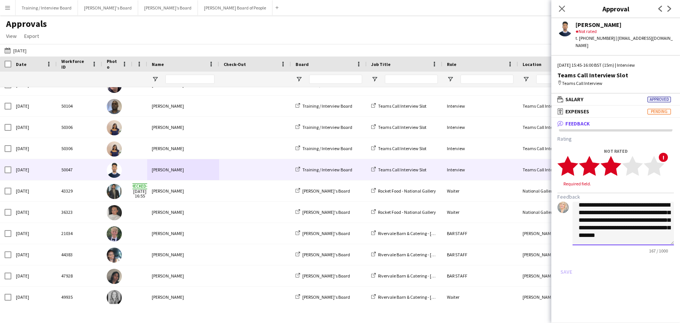
type textarea "**********"
click at [612, 161] on polygon at bounding box center [611, 166] width 21 height 20
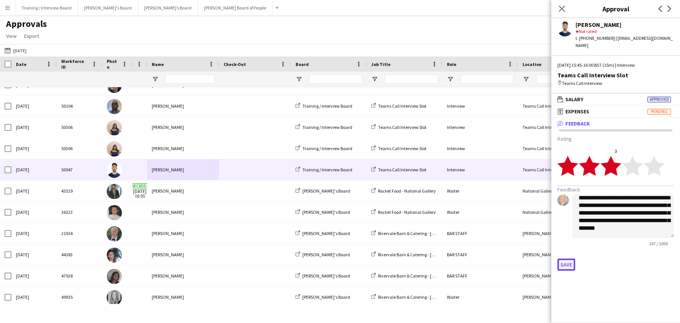
click at [569, 258] on button "Save" at bounding box center [567, 264] width 18 height 12
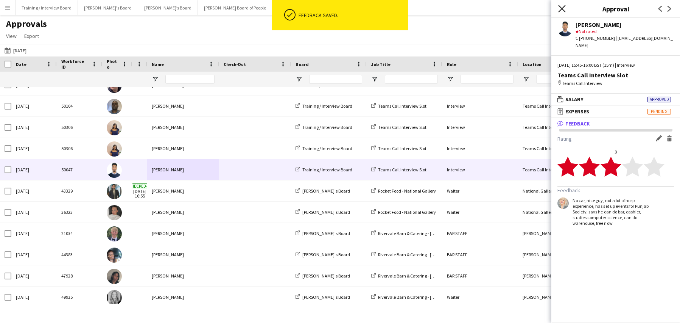
click at [560, 5] on icon "Close pop-in" at bounding box center [561, 8] width 7 height 7
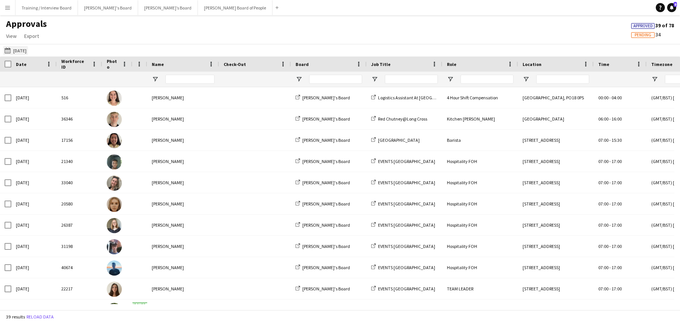
click at [7, 51] on app-icon "[DATE]" at bounding box center [9, 50] width 9 height 6
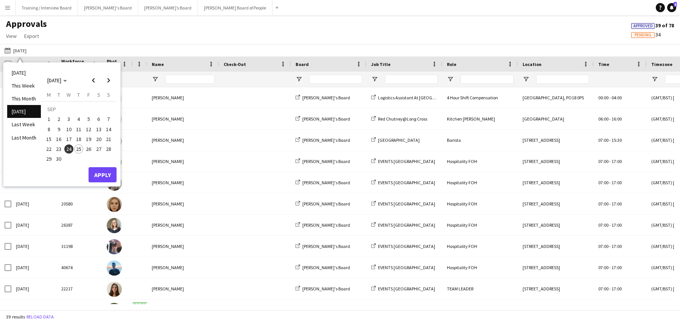
click at [78, 151] on span "25" at bounding box center [78, 148] width 9 height 9
click at [94, 175] on button "Apply" at bounding box center [103, 174] width 28 height 15
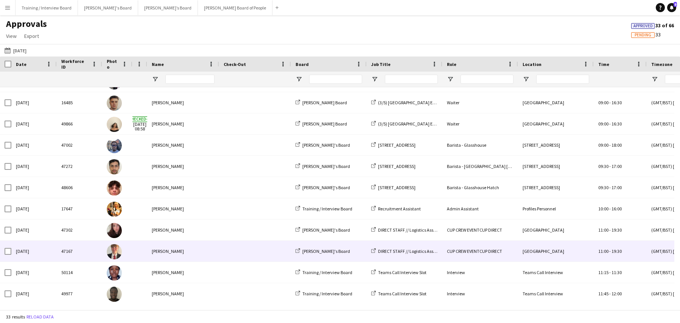
scroll to position [483, 0]
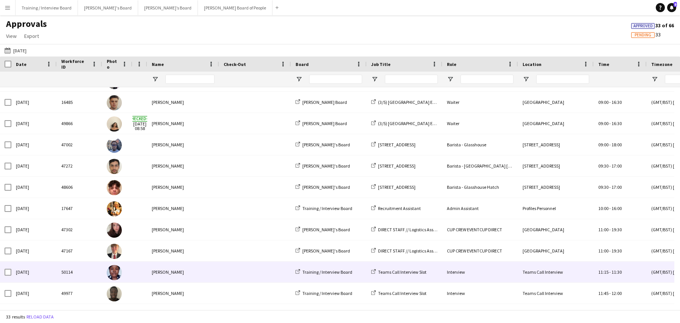
click at [164, 270] on div "Bolanle Ayorinde" at bounding box center [183, 271] width 72 height 21
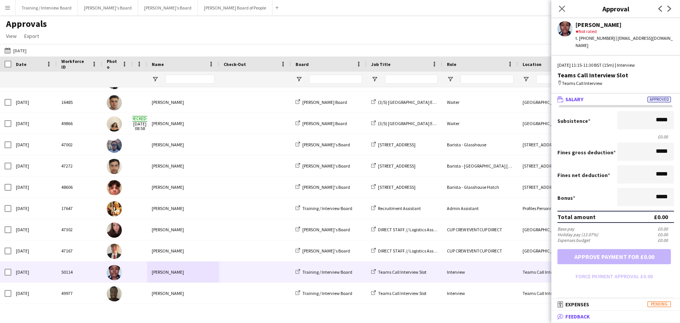
click at [570, 313] on span "Feedback" at bounding box center [578, 316] width 25 height 7
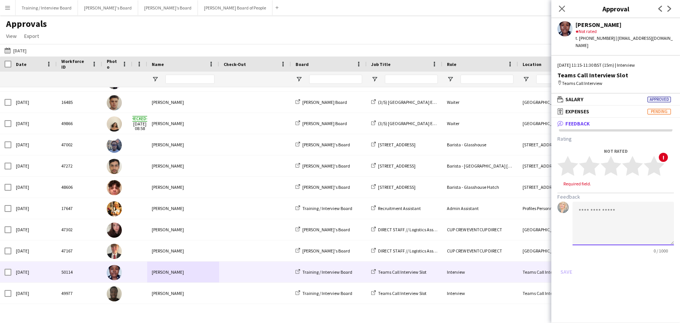
click at [596, 209] on textarea at bounding box center [623, 223] width 101 height 44
click at [595, 218] on textarea "**********" at bounding box center [623, 223] width 101 height 44
click at [659, 217] on textarea "**********" at bounding box center [623, 223] width 101 height 44
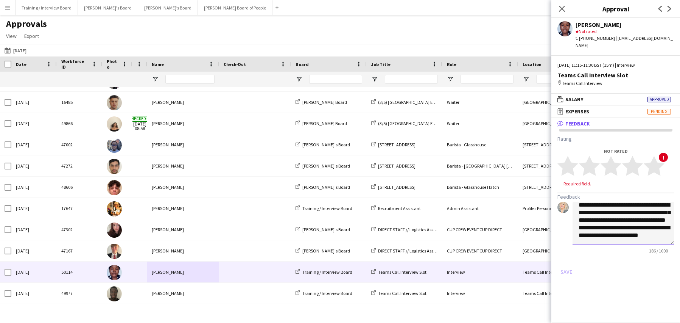
scroll to position [23, 0]
click at [649, 224] on textarea "**********" at bounding box center [623, 223] width 101 height 44
click at [604, 225] on textarea "**********" at bounding box center [623, 223] width 101 height 44
click at [649, 232] on textarea "**********" at bounding box center [623, 223] width 101 height 44
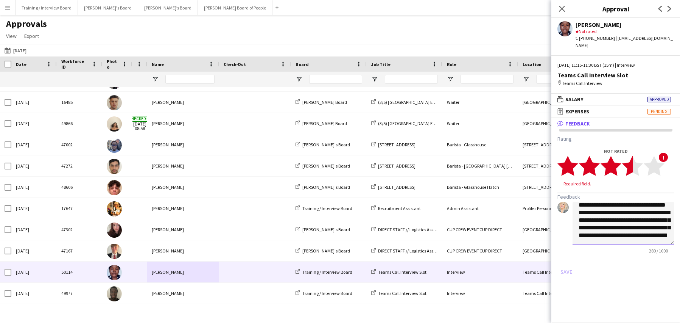
type textarea "**********"
click at [630, 161] on polygon at bounding box center [632, 166] width 21 height 20
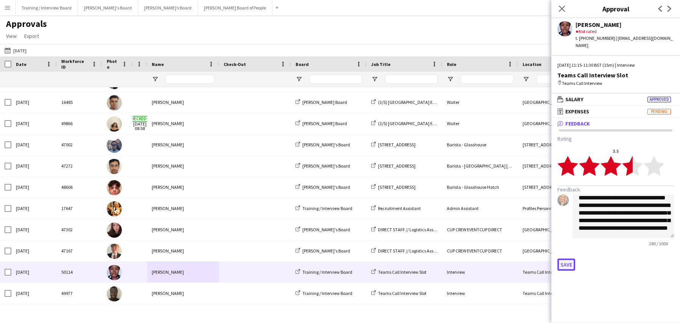
click at [565, 258] on button "Save" at bounding box center [567, 264] width 18 height 12
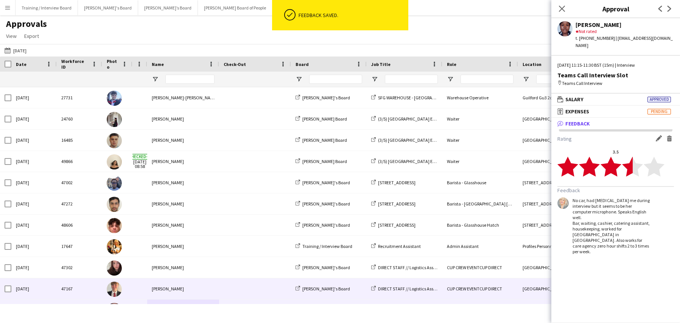
scroll to position [445, 0]
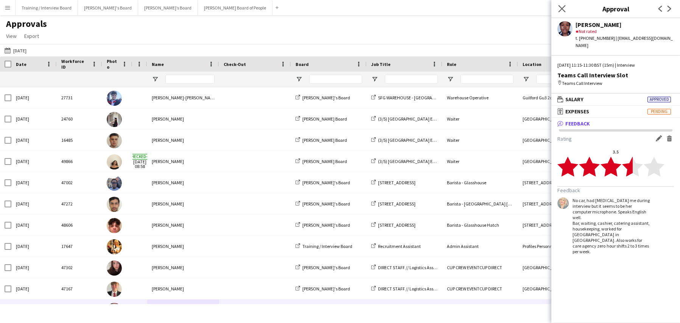
click at [558, 7] on app-icon "Close pop-in" at bounding box center [562, 8] width 11 height 11
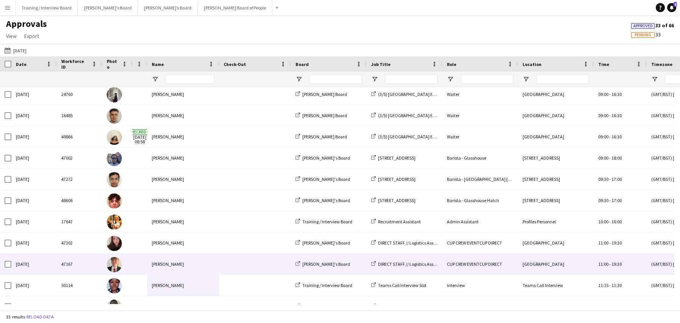
scroll to position [483, 0]
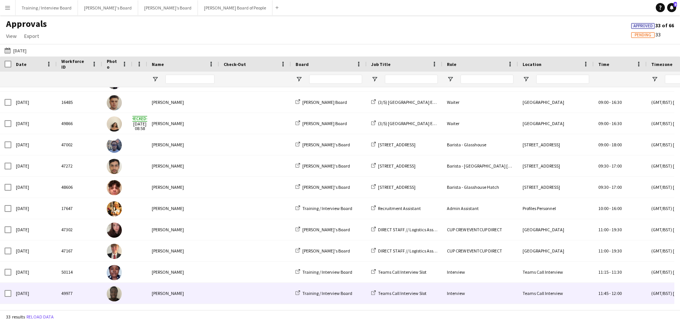
click at [163, 295] on div "Fola Adedeji" at bounding box center [183, 292] width 72 height 21
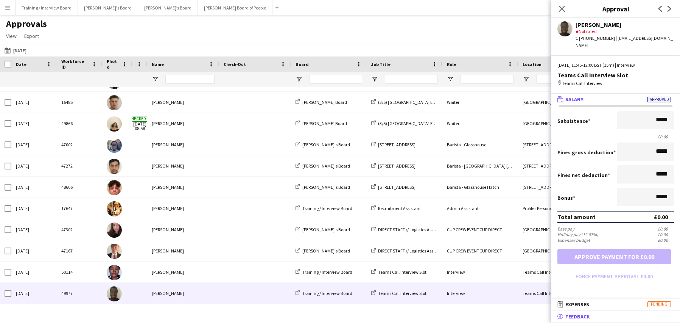
click at [568, 315] on span "Feedback" at bounding box center [578, 316] width 25 height 7
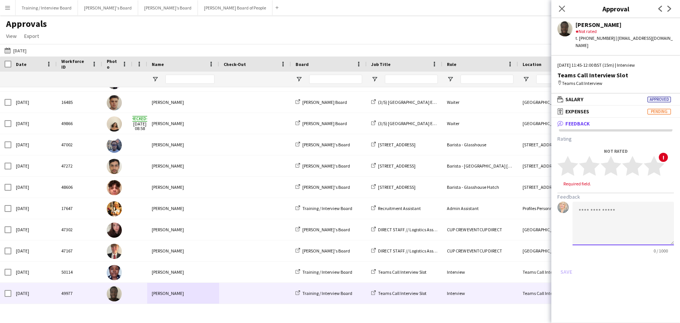
click at [586, 206] on textarea at bounding box center [623, 223] width 101 height 44
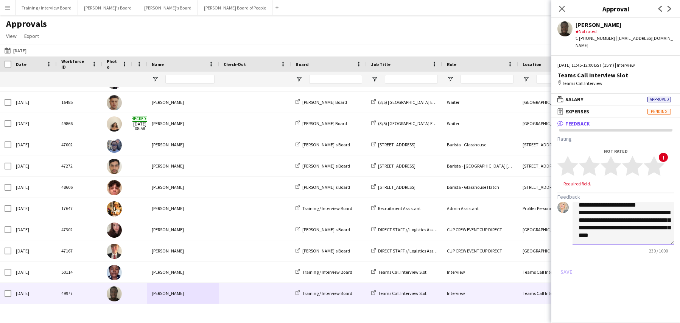
scroll to position [31, 0]
click at [629, 224] on textarea "**********" at bounding box center [623, 223] width 101 height 44
click at [610, 232] on textarea "**********" at bounding box center [623, 223] width 101 height 44
click at [622, 211] on textarea "**********" at bounding box center [623, 223] width 101 height 44
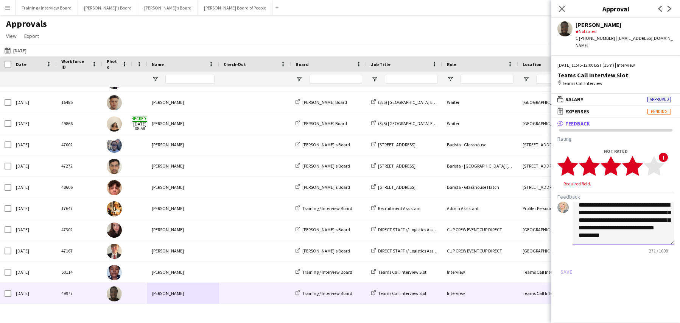
type textarea "**********"
click at [635, 165] on polygon at bounding box center [632, 166] width 21 height 20
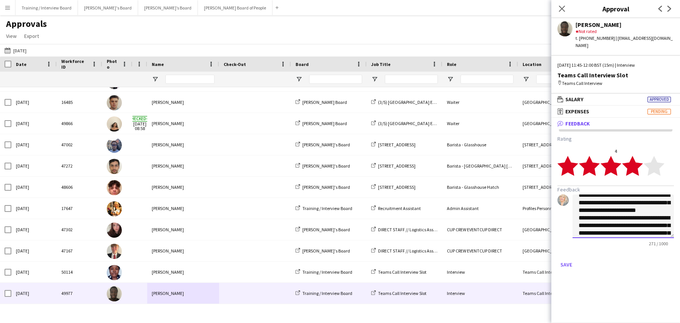
scroll to position [0, 0]
click at [565, 258] on button "Save" at bounding box center [567, 264] width 18 height 12
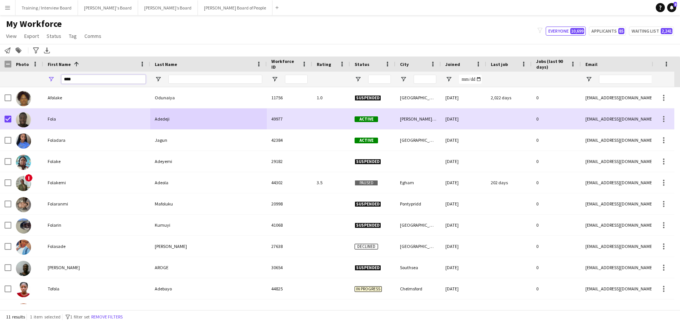
click at [105, 82] on input "****" at bounding box center [103, 79] width 84 height 9
type input "*"
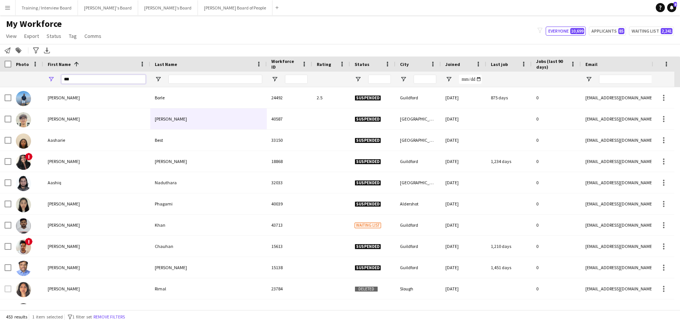
type input "***"
click at [182, 80] on input "Last Name Filter Input" at bounding box center [215, 79] width 94 height 9
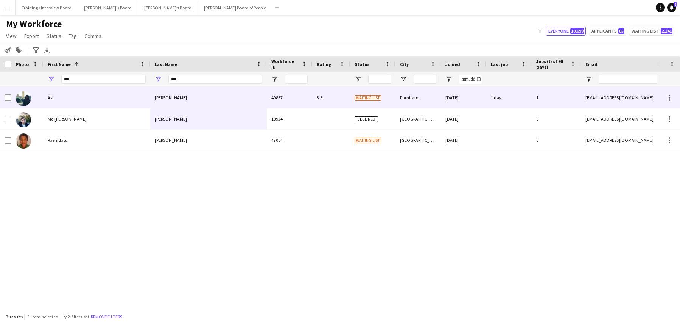
click at [43, 101] on div "Ash" at bounding box center [96, 97] width 107 height 21
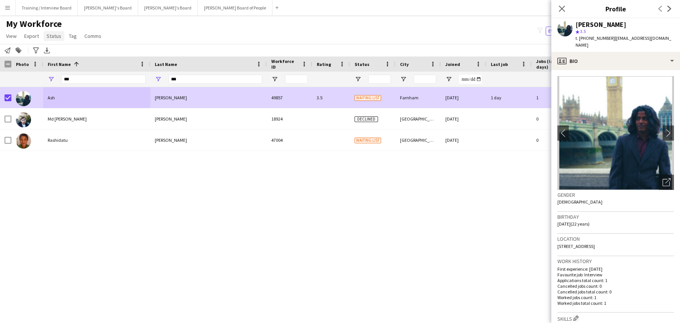
click at [61, 37] on link "Status" at bounding box center [54, 36] width 21 height 10
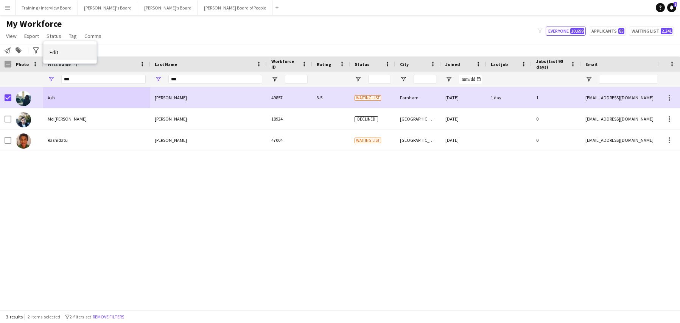
click at [61, 50] on link "Edit" at bounding box center [70, 52] width 53 height 16
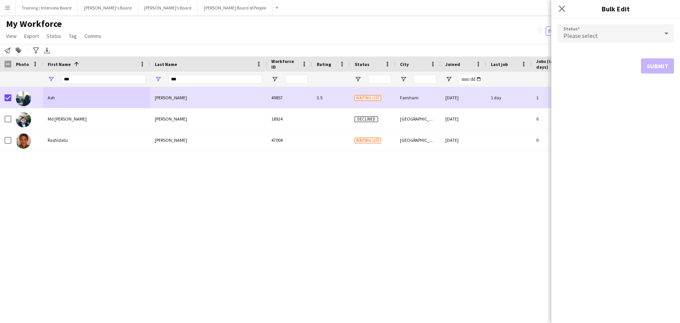
click at [666, 31] on icon at bounding box center [666, 33] width 9 height 15
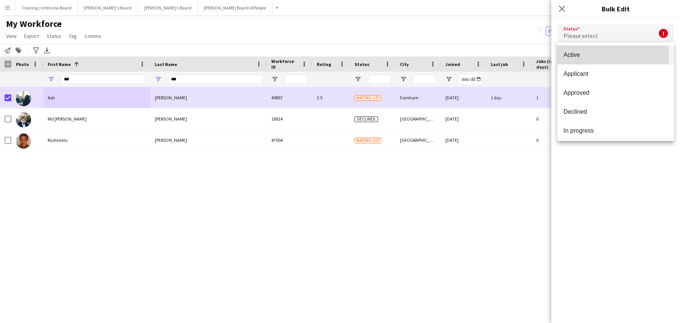
click at [583, 56] on span "Active" at bounding box center [616, 54] width 104 height 7
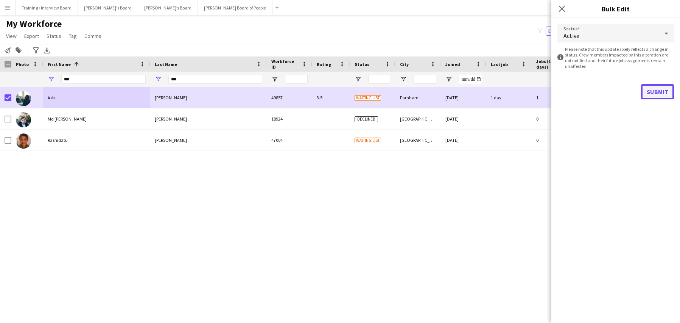
click at [652, 88] on button "Submit" at bounding box center [657, 91] width 33 height 15
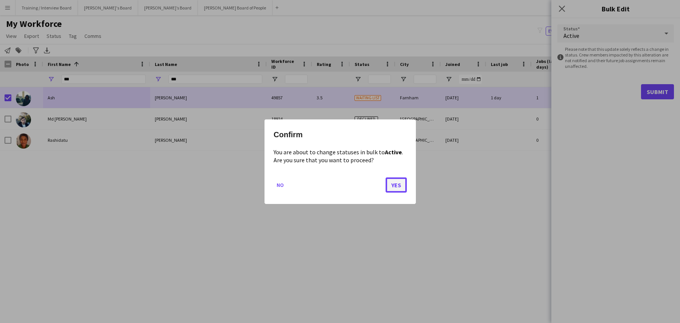
click at [403, 186] on button "Yes" at bounding box center [396, 184] width 21 height 15
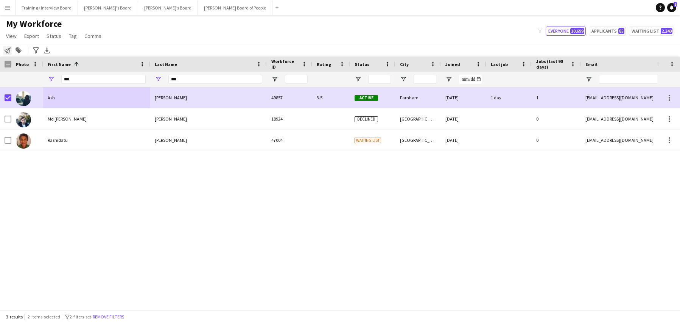
click at [4, 47] on div "Notify workforce" at bounding box center [7, 50] width 9 height 9
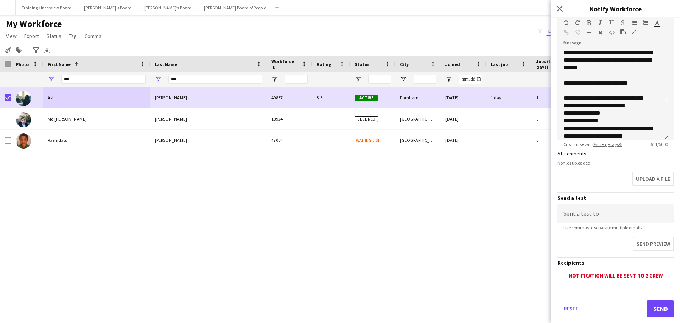
scroll to position [114, 0]
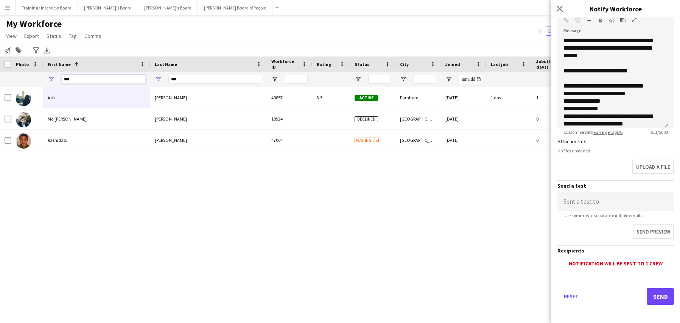
click at [90, 77] on input "***" at bounding box center [103, 79] width 84 height 9
click at [181, 77] on input "***" at bounding box center [215, 79] width 94 height 9
type input "*"
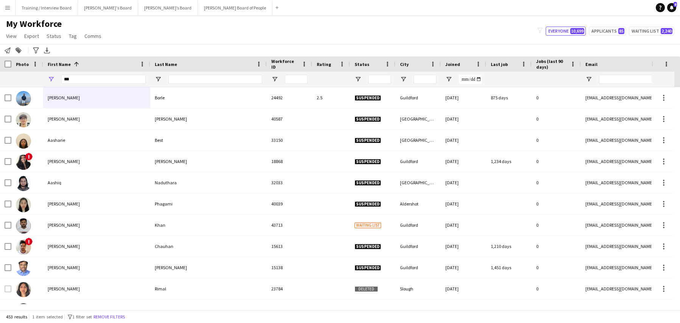
drag, startPoint x: 104, startPoint y: 84, endPoint x: 105, endPoint y: 76, distance: 8.4
click at [105, 83] on div "***" at bounding box center [103, 79] width 84 height 15
click at [99, 76] on input "***" at bounding box center [103, 79] width 84 height 9
type input "*"
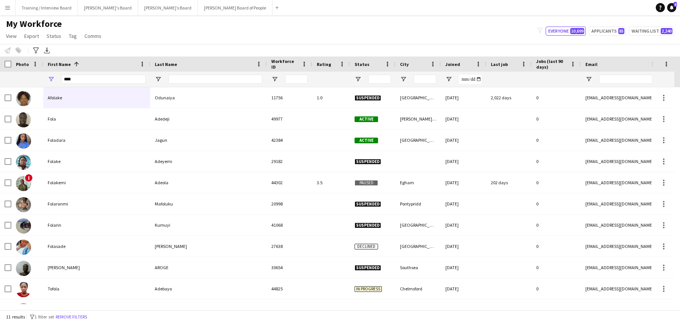
click at [104, 73] on div "****" at bounding box center [103, 79] width 84 height 15
click at [92, 77] on input "****" at bounding box center [103, 79] width 84 height 9
type input "*"
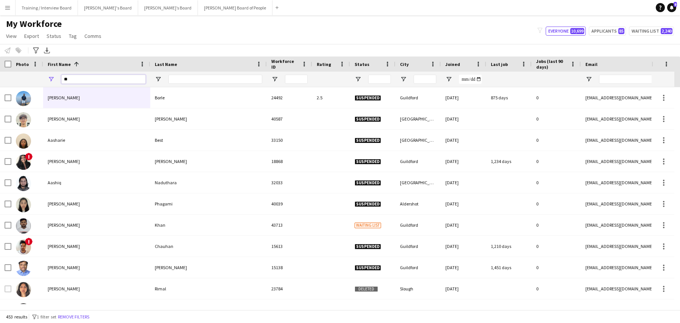
type input "*"
type input "***"
click at [181, 82] on input "Last Name Filter Input" at bounding box center [215, 79] width 94 height 9
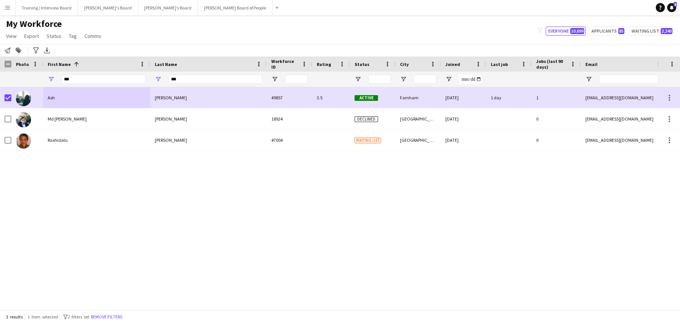
click at [2, 47] on div "Notify workforce Add to tag Search tags magnifier Add tag Advanced filters Adva…" at bounding box center [340, 50] width 680 height 12
click at [8, 47] on div "Notify workforce" at bounding box center [7, 50] width 9 height 9
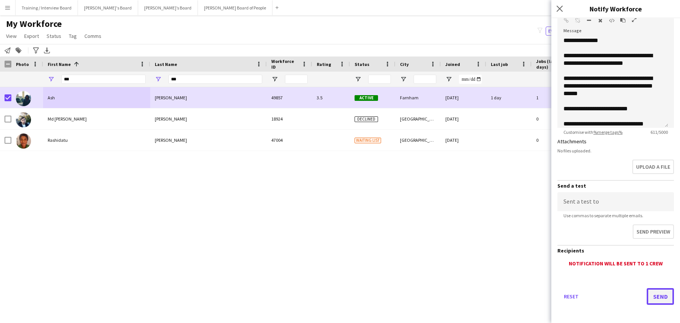
click at [658, 295] on button "Send" at bounding box center [660, 296] width 27 height 17
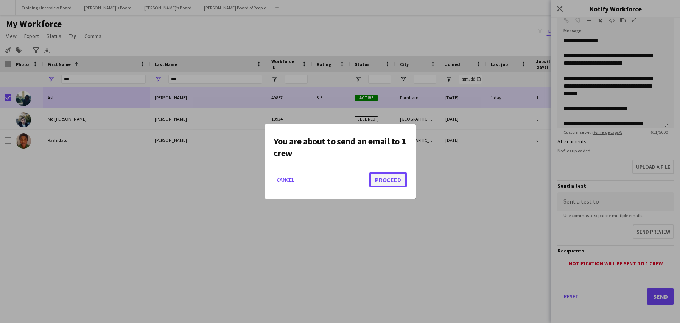
click at [393, 182] on button "Proceed" at bounding box center [388, 179] width 37 height 15
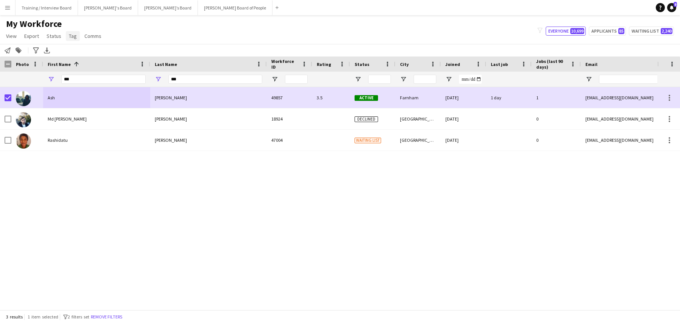
click at [69, 34] on span "Tag" at bounding box center [73, 36] width 8 height 7
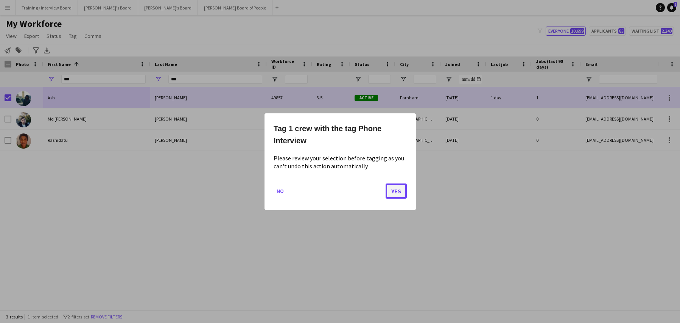
click at [395, 194] on button "Yes" at bounding box center [396, 190] width 21 height 15
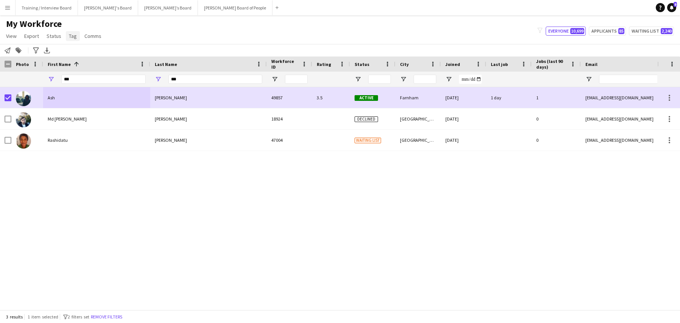
click at [69, 33] on span "Tag" at bounding box center [73, 36] width 8 height 7
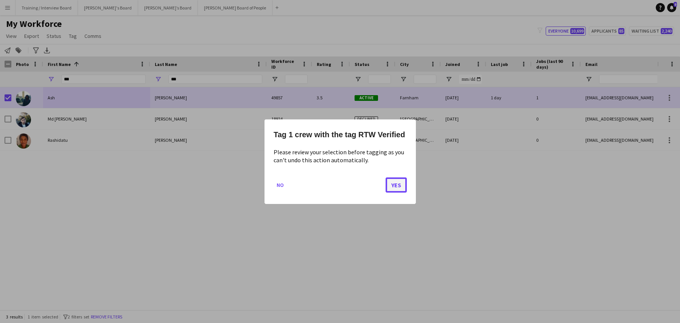
click at [396, 187] on button "Yes" at bounding box center [396, 184] width 21 height 15
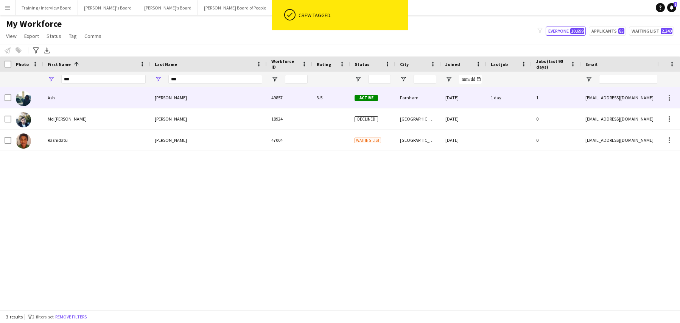
click at [188, 93] on div "[PERSON_NAME]" at bounding box center [208, 97] width 117 height 21
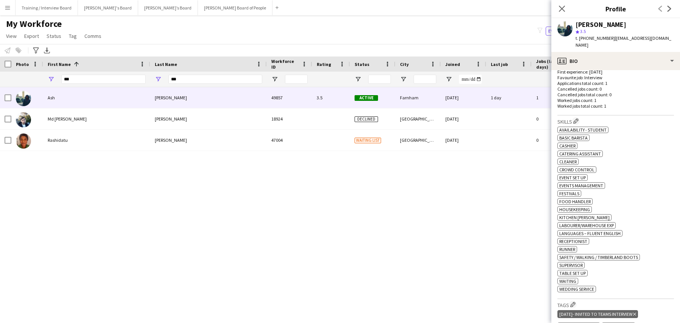
scroll to position [227, 0]
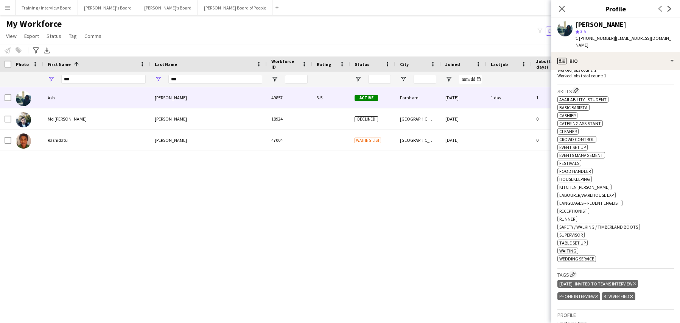
click at [636, 282] on icon at bounding box center [634, 283] width 3 height 3
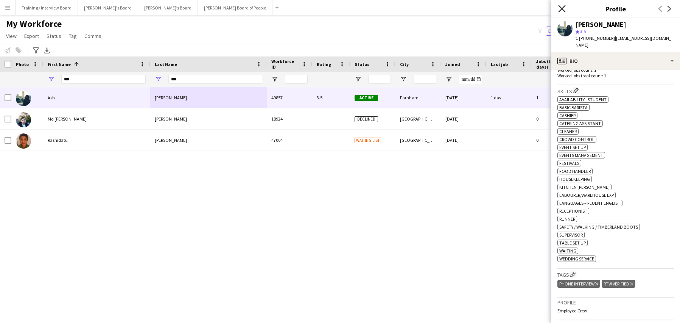
click at [563, 9] on icon at bounding box center [561, 8] width 7 height 7
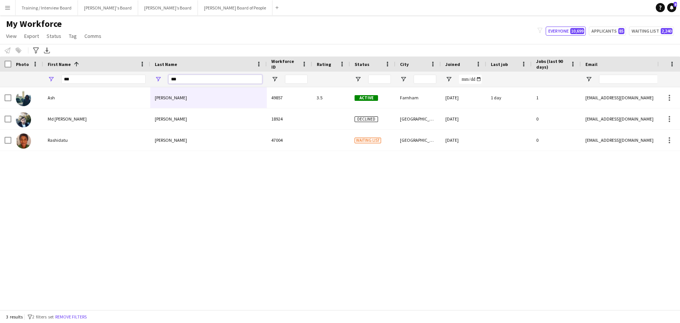
click at [193, 76] on input "***" at bounding box center [215, 79] width 94 height 9
type input "*"
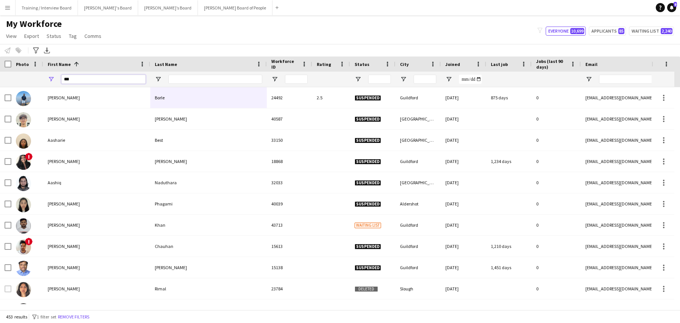
click at [84, 75] on input "***" at bounding box center [103, 79] width 84 height 9
type input "*"
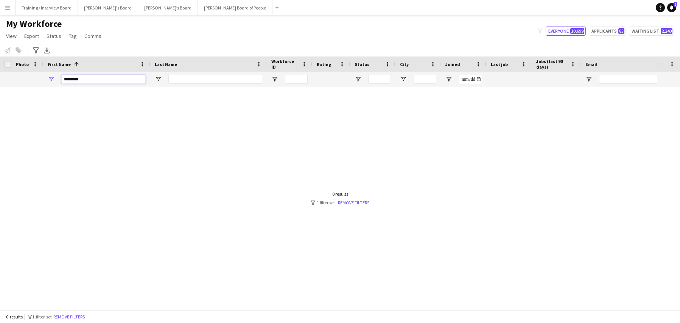
type input "*******"
click at [185, 78] on input "Last Name Filter Input" at bounding box center [215, 79] width 94 height 9
type input "***"
click at [348, 200] on link "Remove filters" at bounding box center [354, 203] width 31 height 6
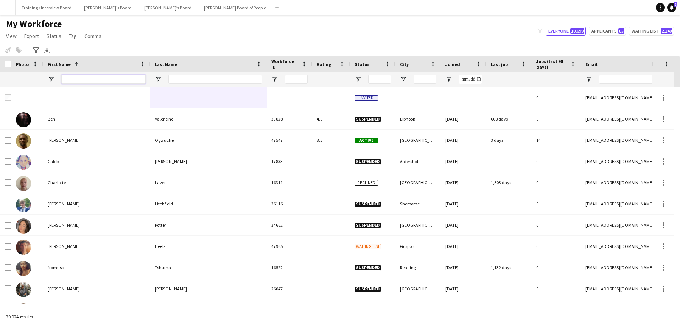
click at [72, 79] on input "First Name Filter Input" at bounding box center [103, 79] width 84 height 9
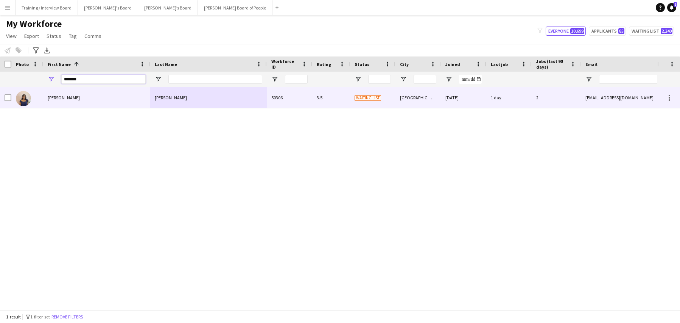
type input "*******"
click at [4, 96] on div at bounding box center [5, 97] width 11 height 21
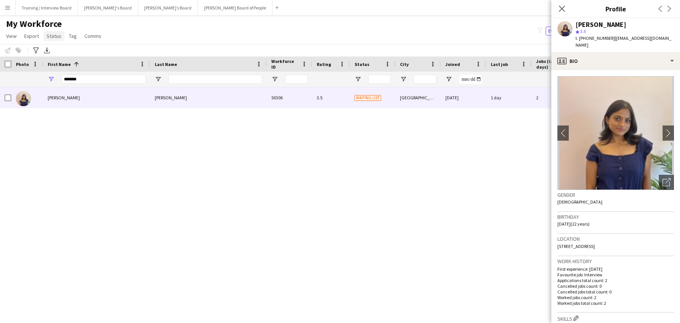
click at [52, 37] on span "Status" at bounding box center [54, 36] width 15 height 7
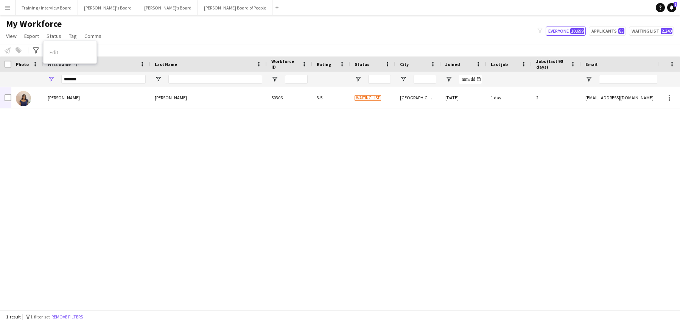
click at [54, 50] on div "Edit" at bounding box center [70, 52] width 53 height 16
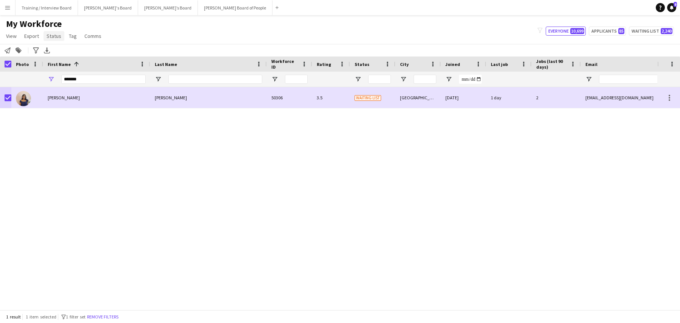
click at [57, 33] on span "Status" at bounding box center [54, 36] width 15 height 7
click at [59, 52] on link "Edit" at bounding box center [70, 52] width 53 height 16
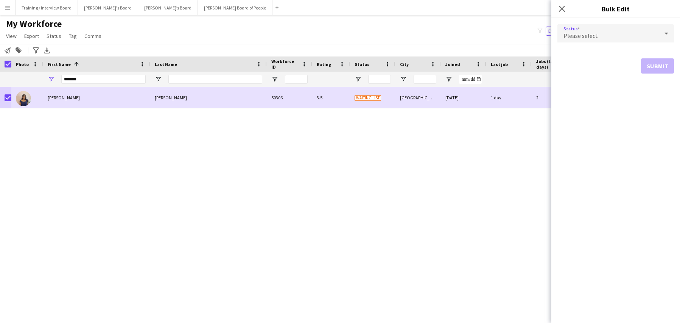
click at [664, 32] on icon at bounding box center [666, 33] width 9 height 15
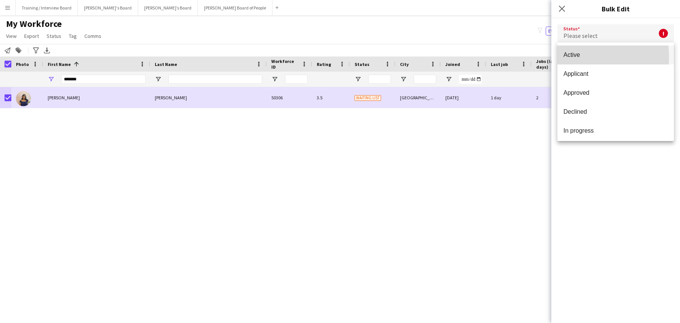
click at [578, 57] on span "Active" at bounding box center [616, 54] width 104 height 7
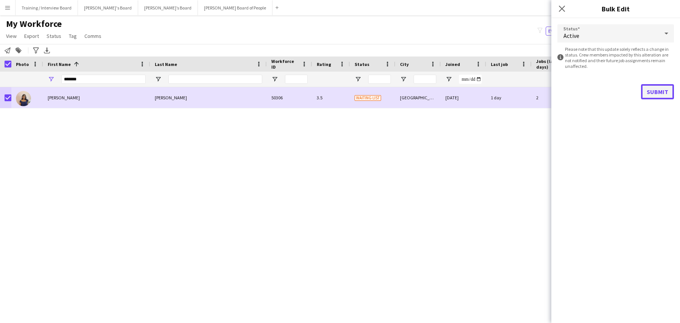
click at [655, 87] on button "Submit" at bounding box center [657, 91] width 33 height 15
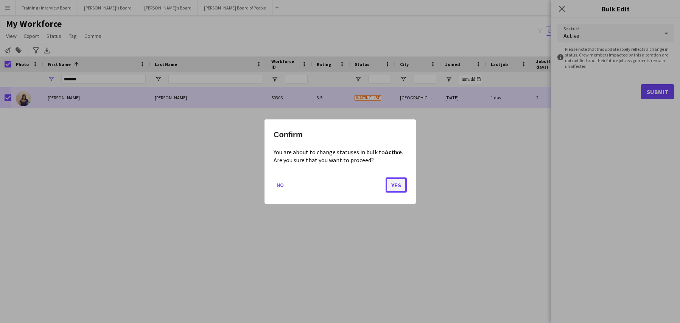
click at [391, 187] on button "Yes" at bounding box center [396, 184] width 21 height 15
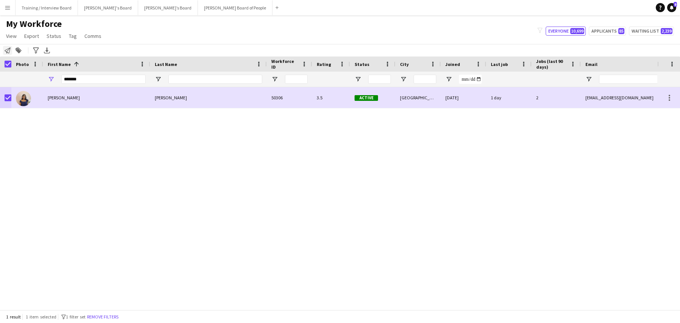
click at [9, 50] on icon "Notify workforce" at bounding box center [8, 50] width 6 height 6
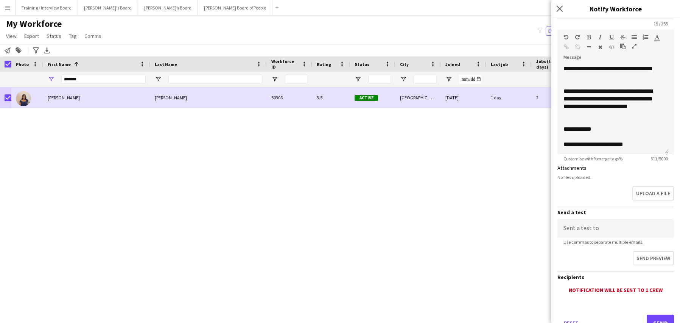
scroll to position [114, 0]
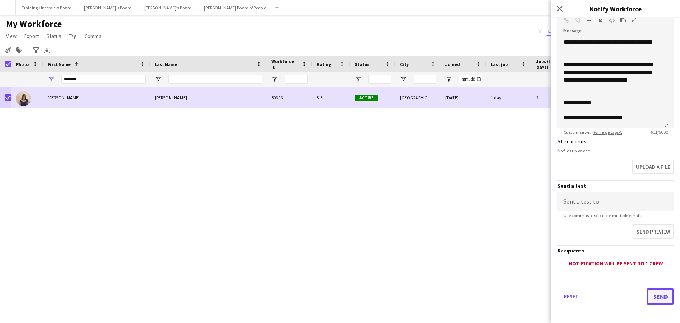
click at [652, 293] on button "Send" at bounding box center [660, 296] width 27 height 17
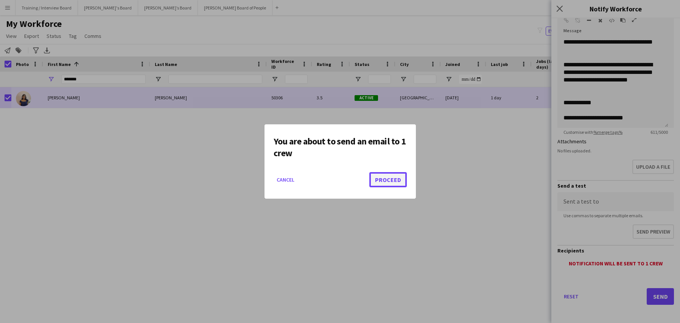
click at [376, 179] on button "Proceed" at bounding box center [388, 179] width 37 height 15
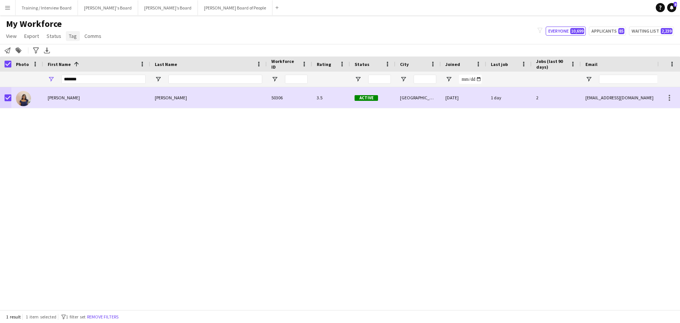
click at [72, 33] on span "Tag" at bounding box center [73, 36] width 8 height 7
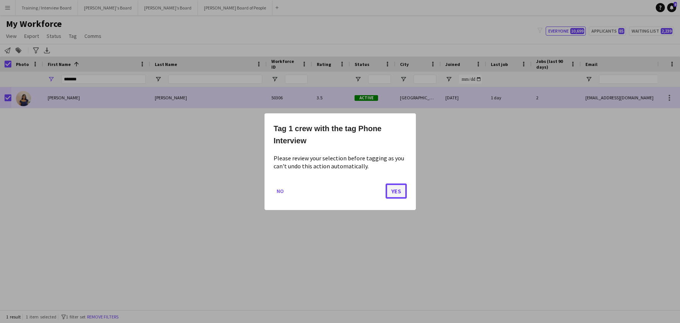
click at [399, 189] on button "Yes" at bounding box center [396, 190] width 21 height 15
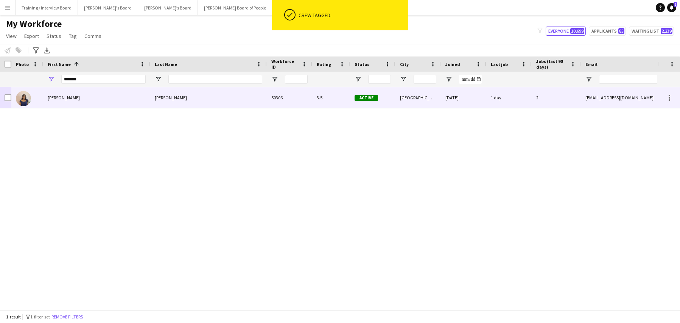
click at [13, 99] on div at bounding box center [27, 97] width 32 height 21
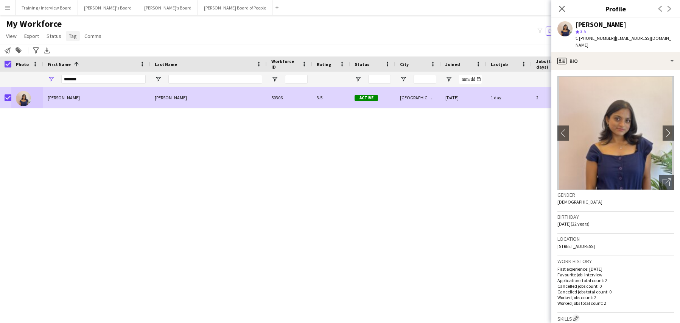
click at [74, 34] on span "Tag" at bounding box center [73, 36] width 8 height 7
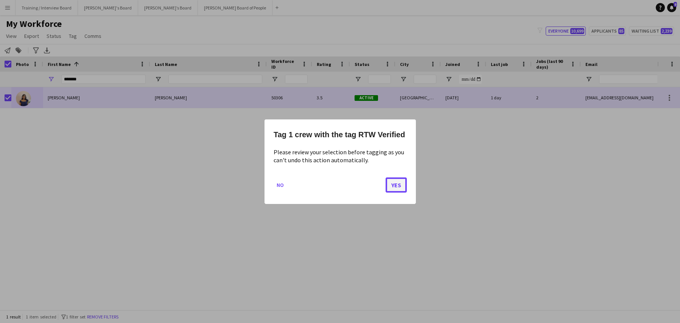
click at [401, 186] on button "Yes" at bounding box center [396, 184] width 21 height 15
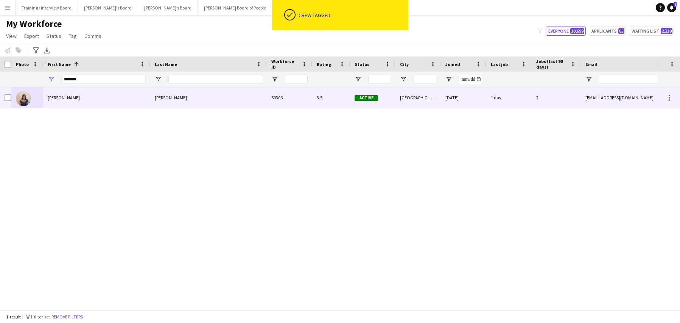
click at [105, 101] on div "Lizanne" at bounding box center [96, 97] width 107 height 21
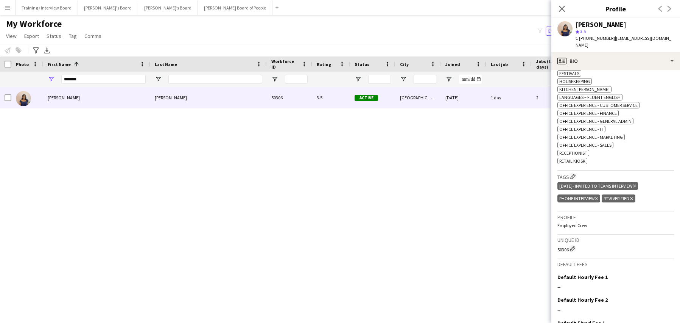
scroll to position [300, 0]
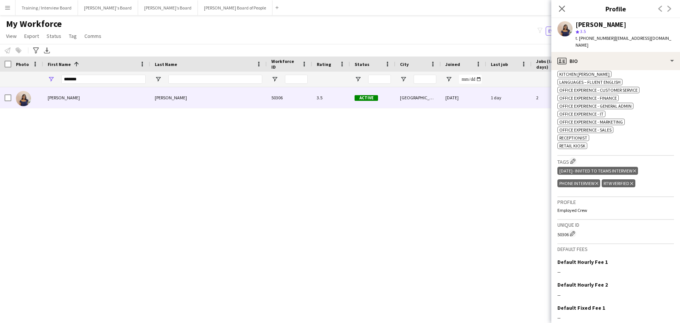
click at [636, 168] on icon "Delete tag" at bounding box center [634, 170] width 3 height 5
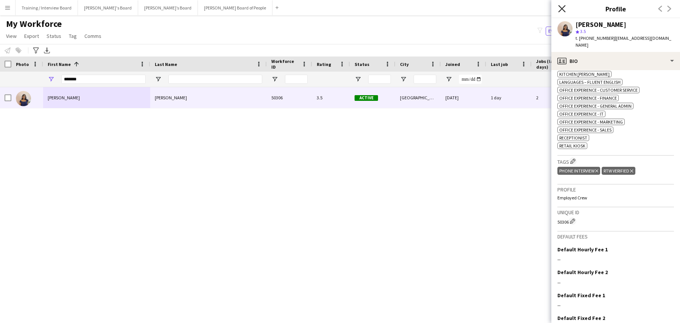
click at [562, 12] on icon "Close pop-in" at bounding box center [561, 8] width 7 height 7
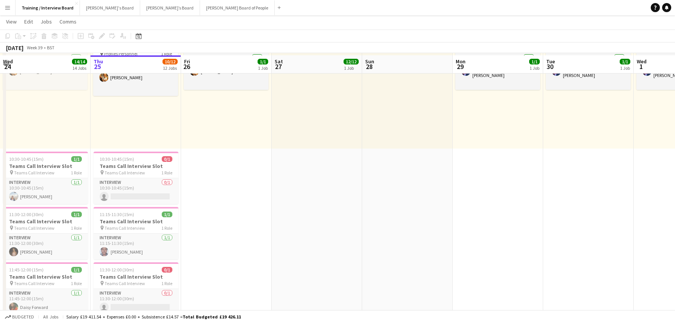
scroll to position [76, 0]
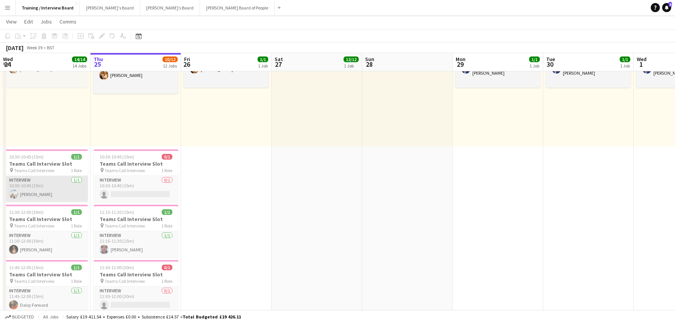
click at [35, 193] on app-card-role "Interview [DATE] 10:30-10:45 (15m) [PERSON_NAME]" at bounding box center [45, 189] width 85 height 26
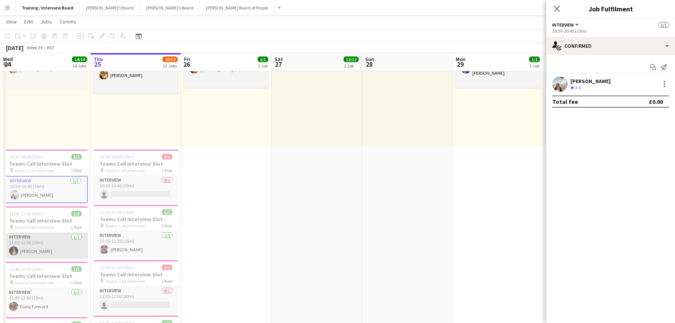
click at [30, 246] on app-card-role "Interview [DATE] 11:30-12:00 (30m) [PERSON_NAME]" at bounding box center [45, 245] width 85 height 26
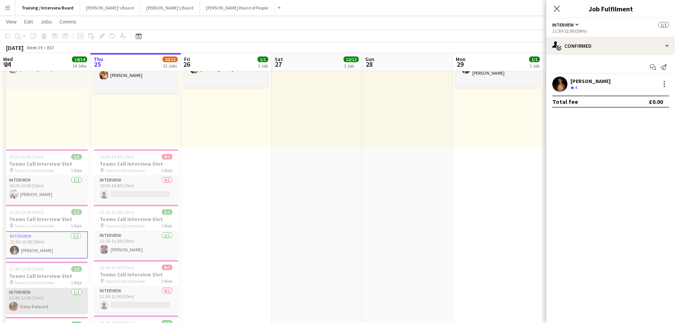
click at [40, 307] on app-card-role "Interview [DATE] 11:45-12:00 (15m) [PERSON_NAME]" at bounding box center [45, 301] width 85 height 26
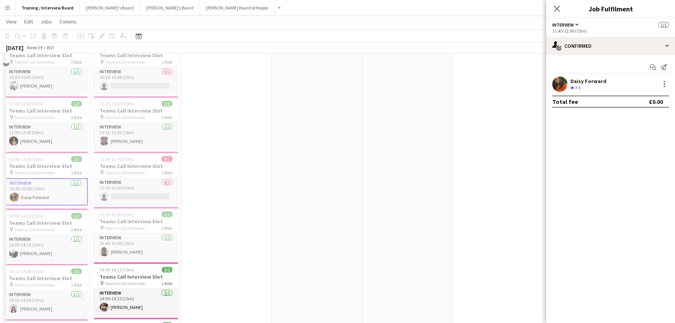
scroll to position [227, 0]
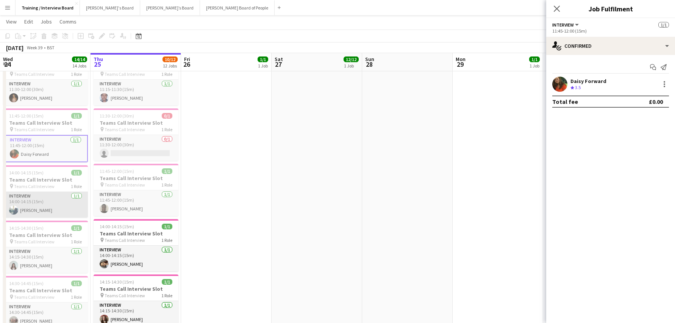
click at [34, 211] on app-card-role "Interview [DATE] 14:00-14:15 (15m) [PERSON_NAME]" at bounding box center [45, 205] width 85 height 26
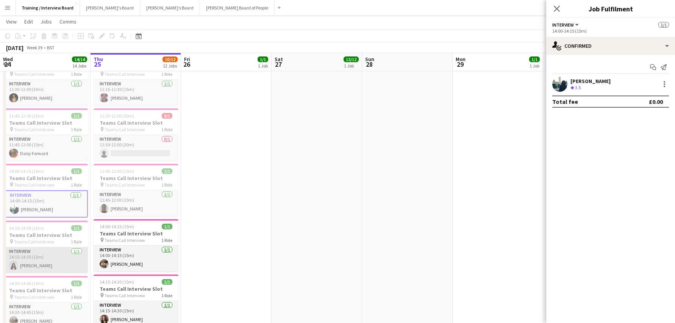
click at [28, 260] on app-card-role "Interview [DATE] 14:15-14:30 (15m) [PERSON_NAME]" at bounding box center [45, 260] width 85 height 26
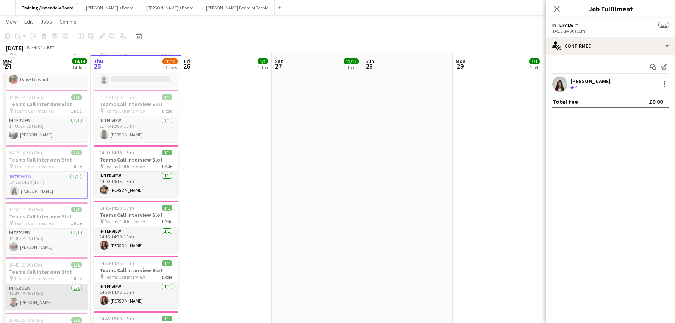
scroll to position [303, 0]
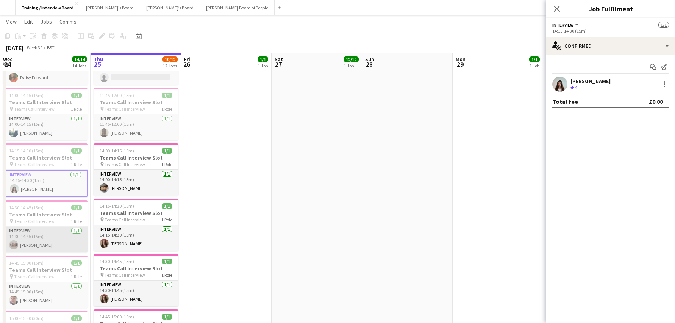
click at [36, 245] on app-card-role "Interview [DATE] 14:30-14:45 (15m) [PERSON_NAME]" at bounding box center [45, 239] width 85 height 26
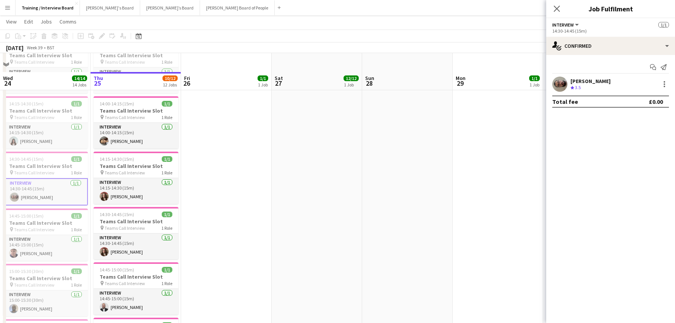
scroll to position [379, 0]
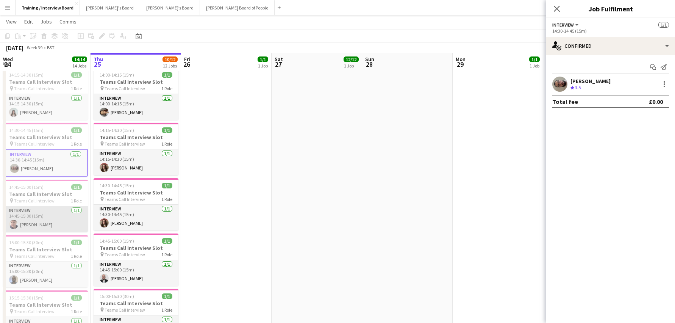
click at [33, 227] on app-card-role "Interview [DATE] 14:45-15:00 (15m) [PERSON_NAME]" at bounding box center [45, 219] width 85 height 26
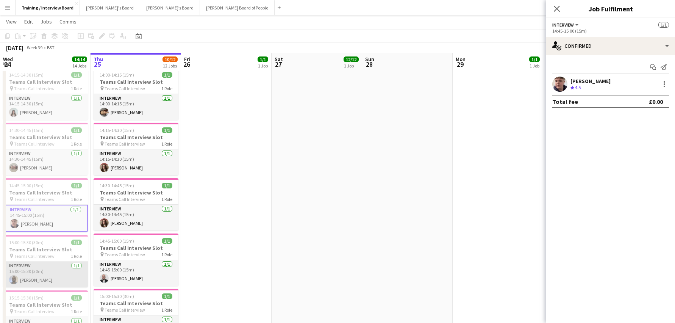
click at [30, 279] on app-card-role "Interview [DATE] 15:00-15:30 (30m) [PERSON_NAME]" at bounding box center [45, 274] width 85 height 26
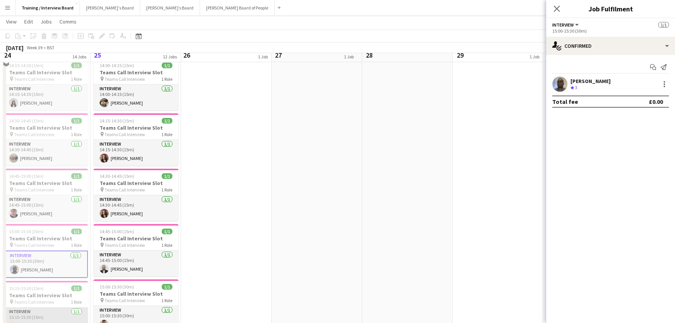
scroll to position [416, 0]
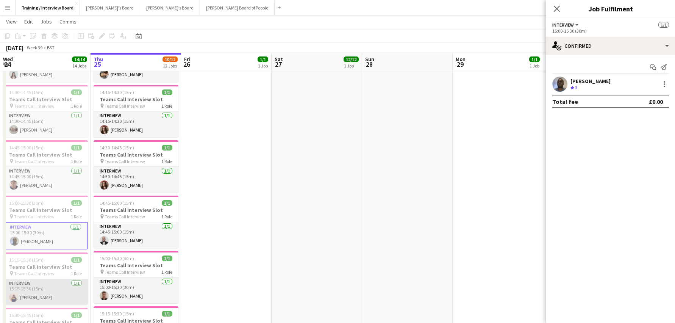
click at [41, 298] on app-card-role "Interview [DATE] 15:15-15:30 (15m) [PERSON_NAME]" at bounding box center [45, 292] width 85 height 26
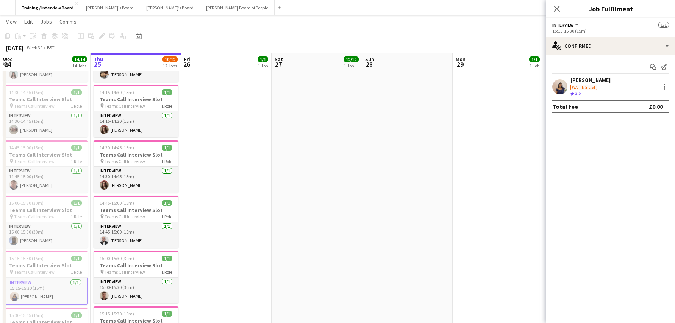
click at [580, 78] on div "[PERSON_NAME]" at bounding box center [590, 79] width 40 height 7
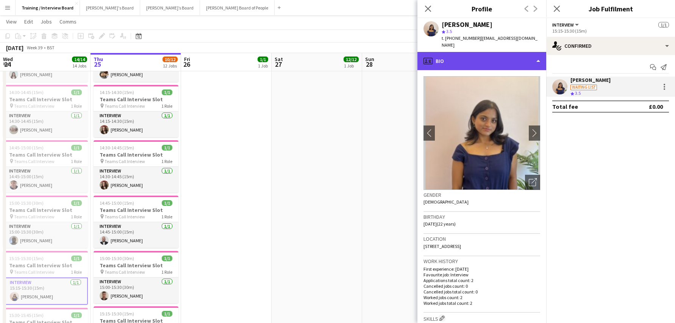
click at [538, 52] on div "profile Bio" at bounding box center [481, 61] width 129 height 18
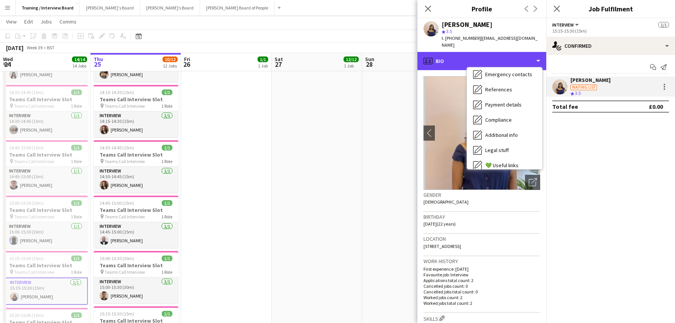
scroll to position [101, 0]
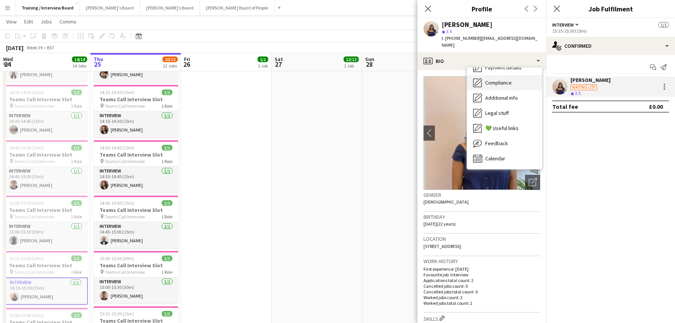
click at [507, 79] on span "Compliance" at bounding box center [498, 82] width 27 height 7
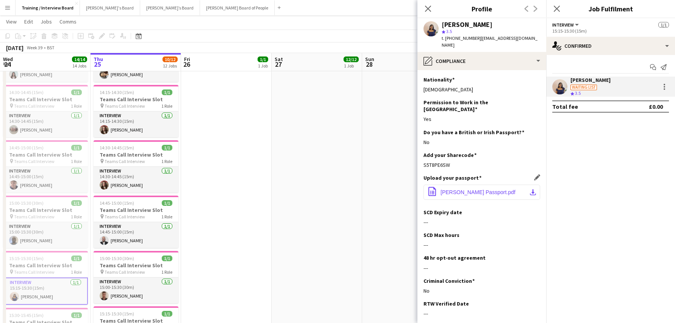
click at [518, 184] on button "office-file-sheet [PERSON_NAME] Passport.pdf download-bottom" at bounding box center [481, 191] width 117 height 15
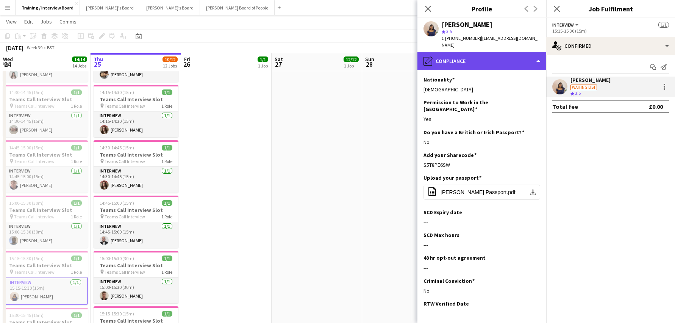
click at [537, 54] on div "pencil4 Compliance" at bounding box center [481, 61] width 129 height 18
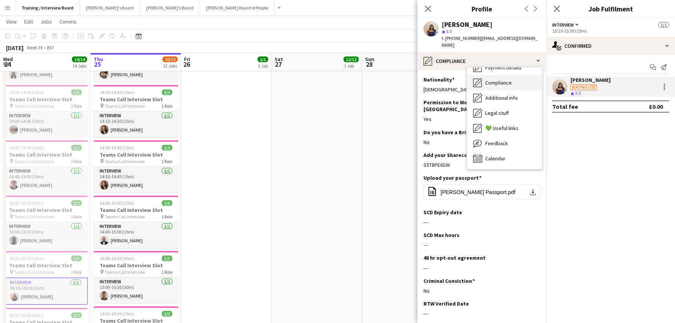
click at [504, 79] on span "Compliance" at bounding box center [498, 82] width 27 height 7
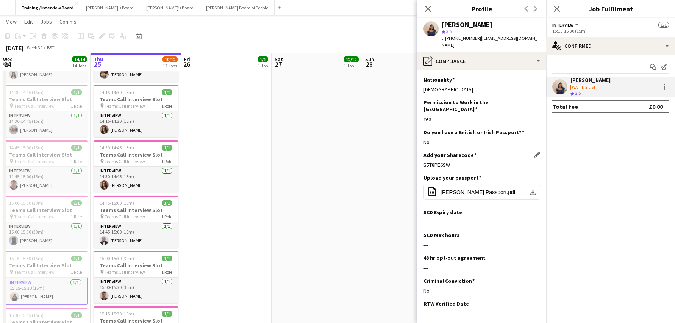
click at [460, 161] on div "S5T8PE6SW" at bounding box center [481, 164] width 117 height 7
click at [534, 151] on app-icon "Edit this field" at bounding box center [537, 154] width 6 height 6
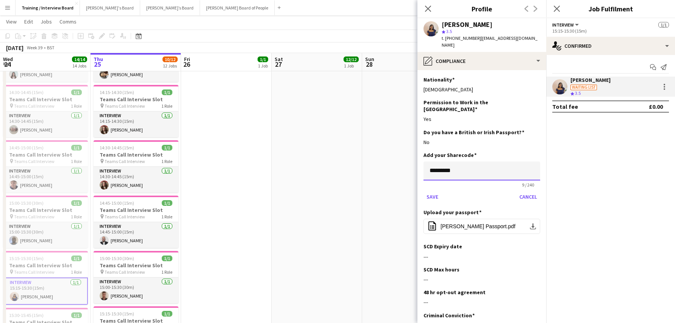
click at [466, 161] on input "*********" at bounding box center [481, 170] width 117 height 19
type input "*"
click at [441, 161] on input at bounding box center [481, 170] width 117 height 19
paste input "**********"
type input "**********"
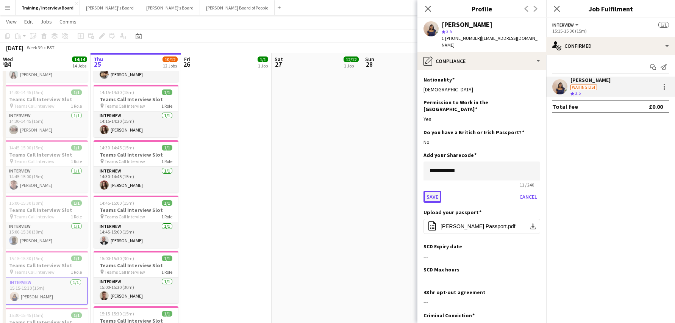
click at [430, 190] on button "Save" at bounding box center [432, 196] width 18 height 12
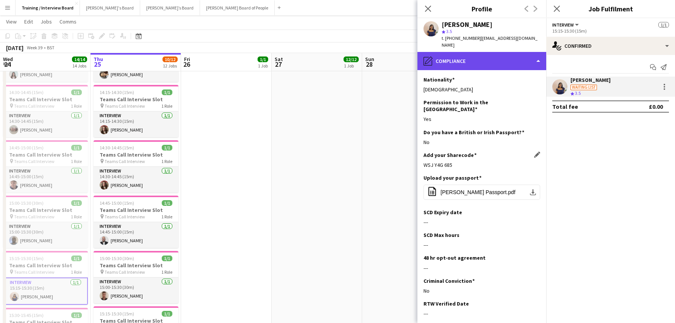
click at [538, 53] on div "pencil4 Compliance" at bounding box center [481, 61] width 129 height 18
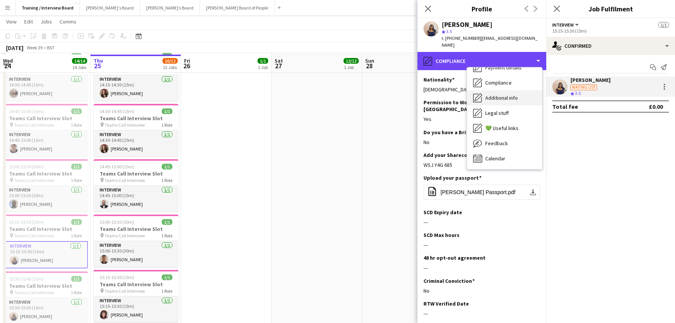
scroll to position [454, 0]
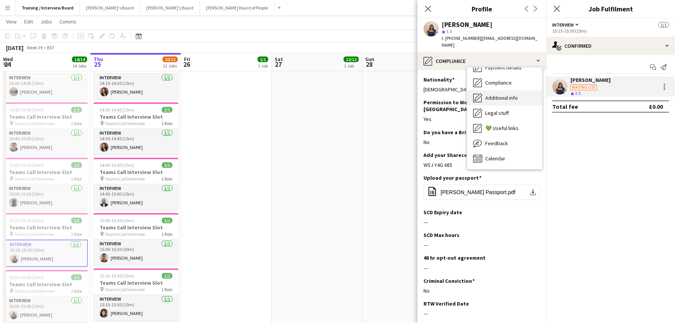
drag, startPoint x: 508, startPoint y: 93, endPoint x: 515, endPoint y: 87, distance: 8.6
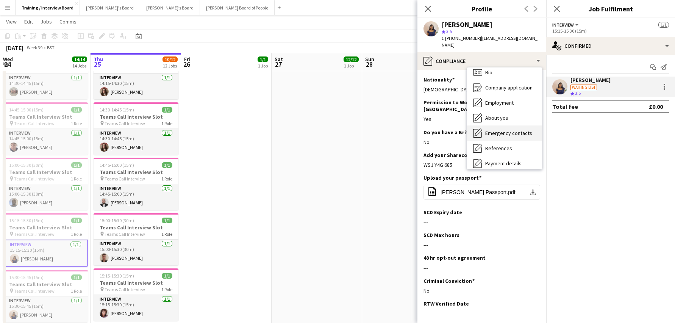
scroll to position [0, 0]
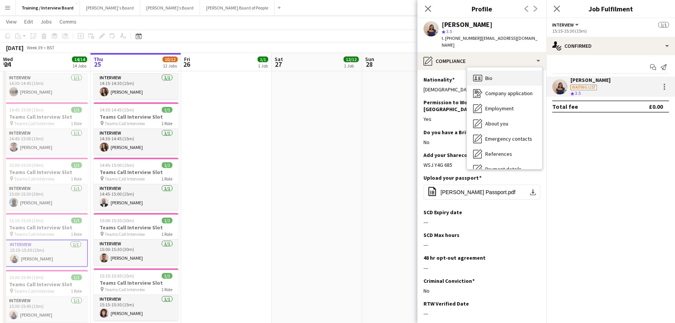
click at [495, 70] on div "Bio Bio" at bounding box center [504, 77] width 75 height 15
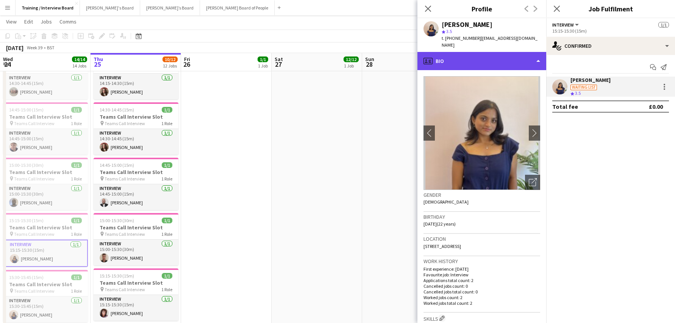
click at [538, 54] on div "profile Bio" at bounding box center [481, 61] width 129 height 18
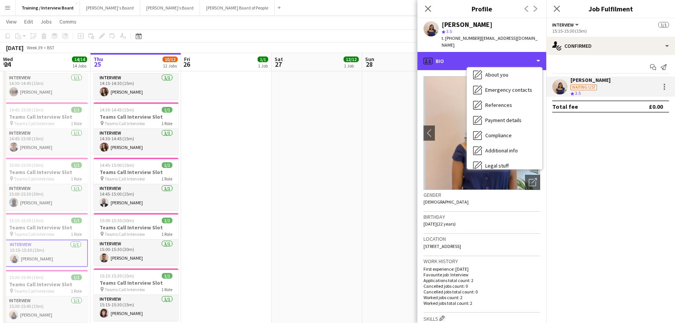
scroll to position [61, 0]
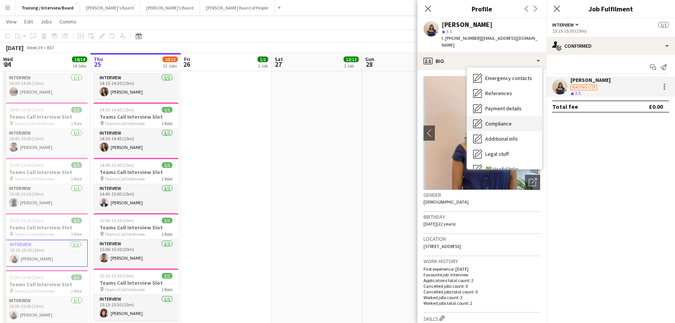
click at [496, 120] on span "Compliance" at bounding box center [498, 123] width 27 height 7
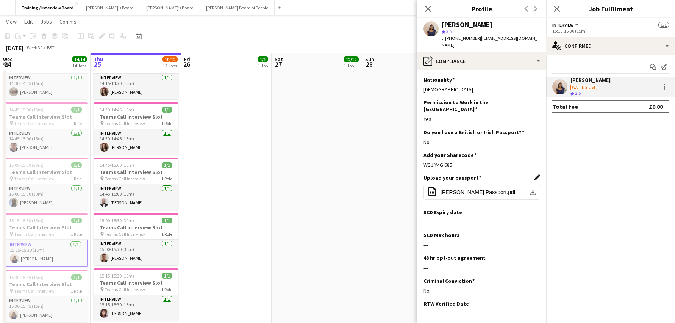
click at [534, 174] on app-icon "Edit this field" at bounding box center [537, 177] width 6 height 6
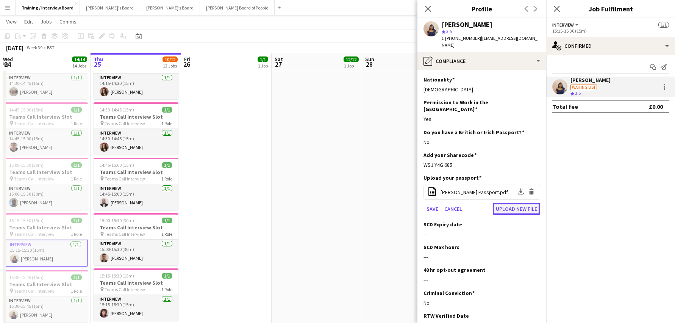
click at [516, 203] on button "Upload new file" at bounding box center [516, 209] width 47 height 12
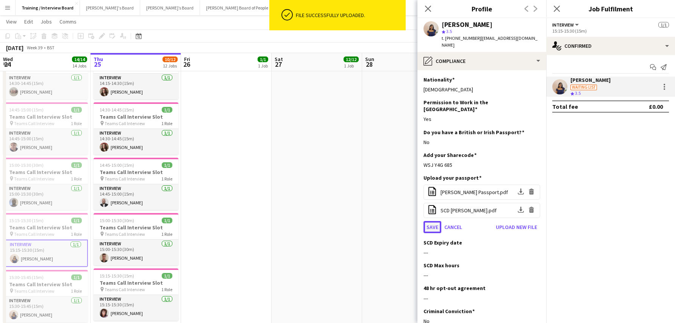
click at [431, 221] on button "Save" at bounding box center [432, 227] width 18 height 12
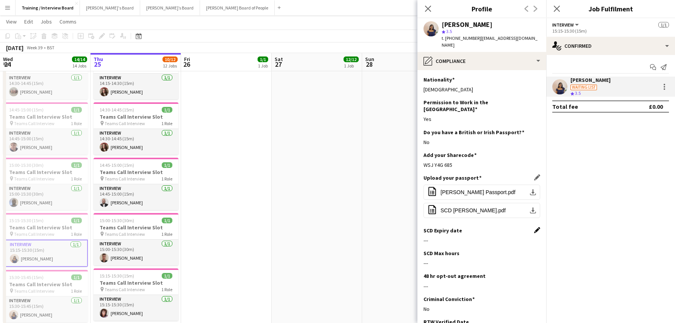
click at [534, 227] on app-icon "Edit this field" at bounding box center [537, 230] width 6 height 6
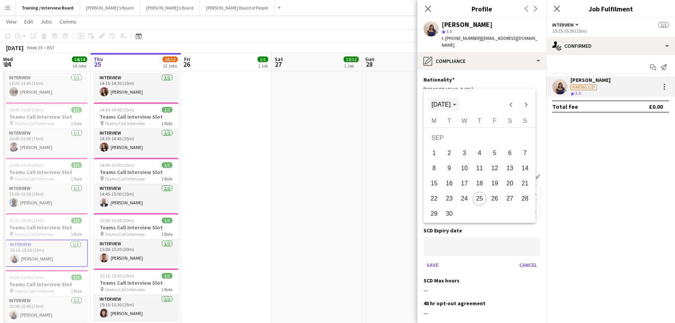
click at [459, 103] on span "Choose month and year" at bounding box center [443, 104] width 31 height 18
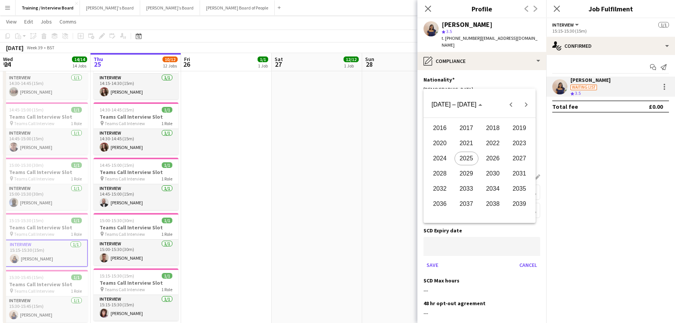
click at [437, 174] on span "2028" at bounding box center [440, 174] width 24 height 14
click at [446, 145] on span "JAN" at bounding box center [440, 143] width 24 height 14
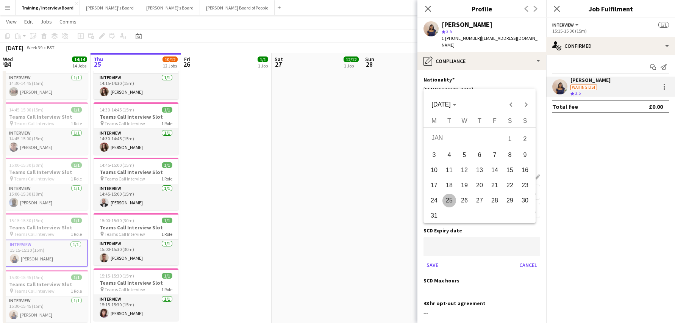
click at [451, 184] on span "18" at bounding box center [449, 185] width 14 height 14
type input "**********"
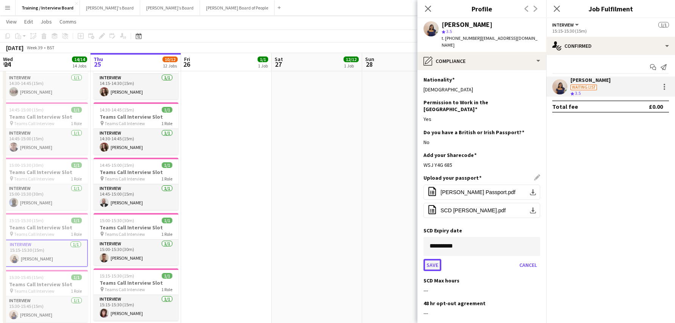
click at [439, 259] on button "Save" at bounding box center [432, 265] width 18 height 12
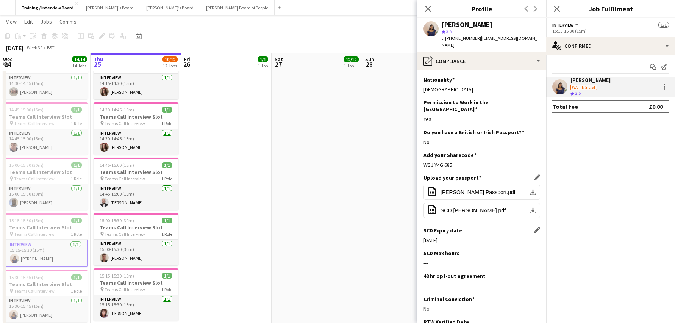
click at [534, 238] on app-section-data-types "Nationality Edit this field Indian Permission to Work in the UK Edit this field…" at bounding box center [481, 196] width 129 height 253
click at [534, 250] on app-icon "Edit this field" at bounding box center [537, 253] width 6 height 6
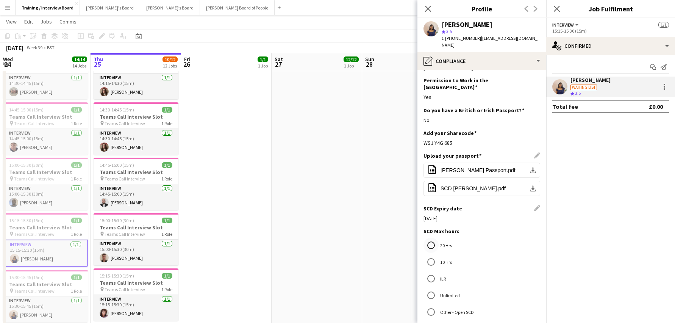
scroll to position [76, 0]
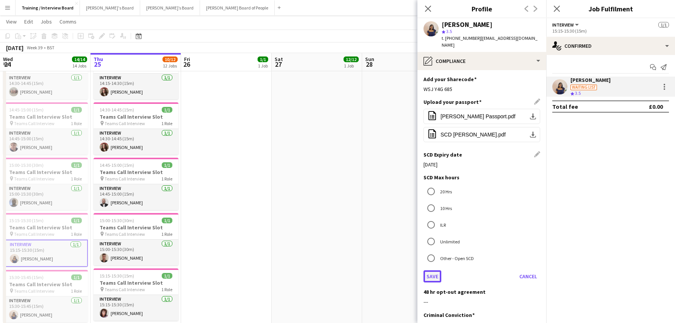
click at [440, 270] on button "Save" at bounding box center [432, 276] width 18 height 12
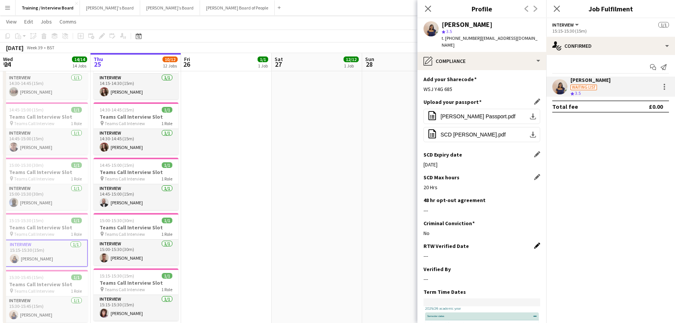
click at [534, 242] on app-icon "Edit this field" at bounding box center [537, 245] width 6 height 6
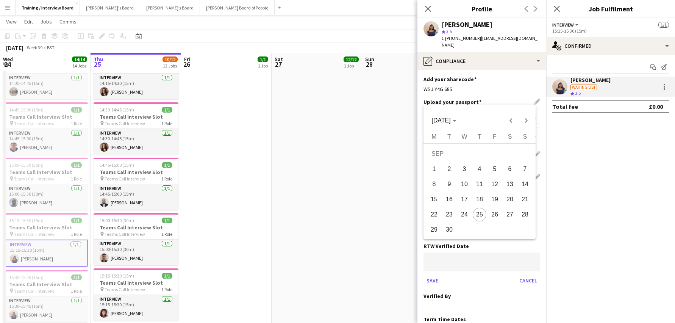
click at [476, 215] on span "25" at bounding box center [480, 214] width 14 height 14
type input "**********"
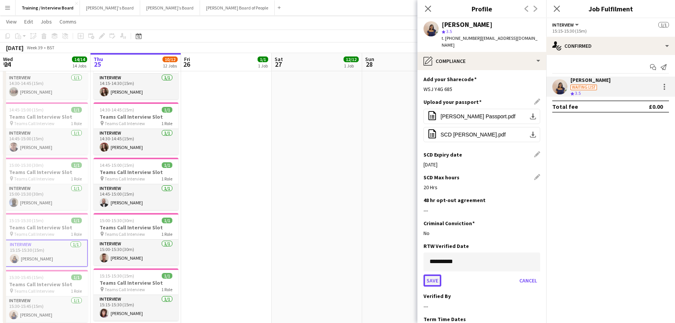
click at [438, 274] on button "Save" at bounding box center [432, 280] width 18 height 12
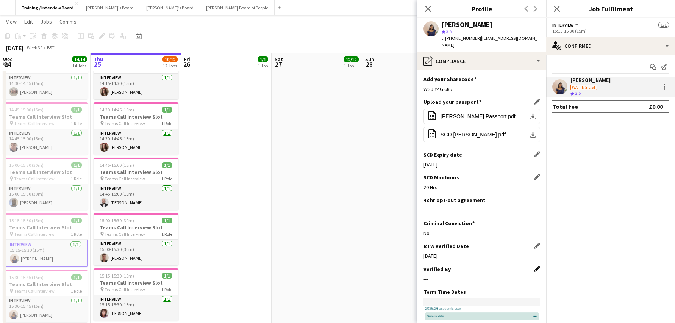
click at [534, 265] on app-icon "Edit this field" at bounding box center [537, 268] width 6 height 6
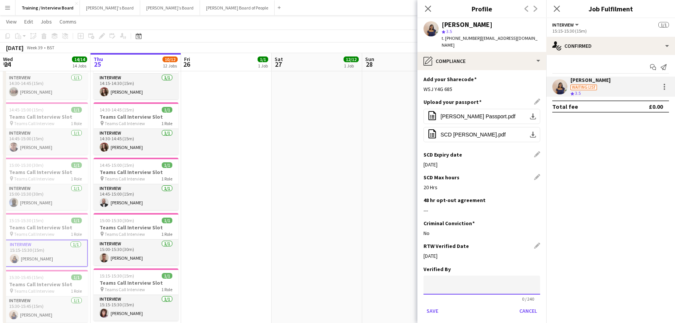
click at [446, 275] on input at bounding box center [481, 284] width 117 height 19
type input "**"
click at [434, 304] on button "Save" at bounding box center [432, 310] width 18 height 12
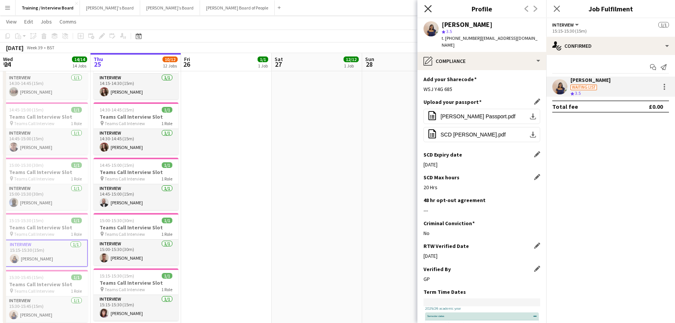
click at [427, 6] on icon "Close pop-in" at bounding box center [427, 8] width 7 height 7
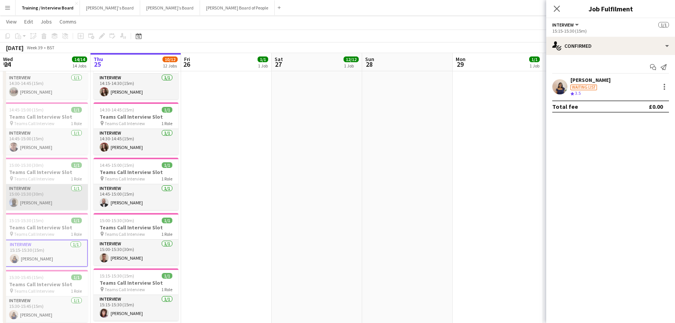
click at [34, 205] on app-card-role "Interview 1/1 15:00-15:30 (30m) Hemantha Thirumaran" at bounding box center [45, 197] width 85 height 26
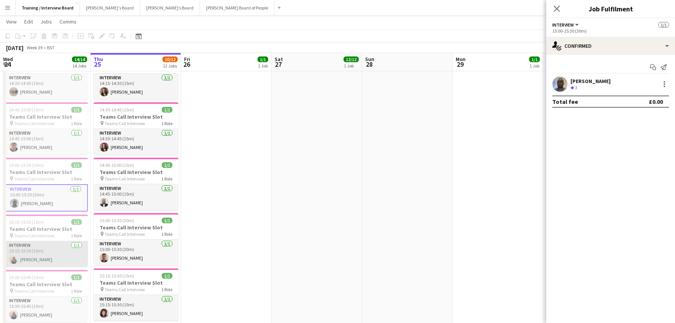
click at [42, 260] on app-card-role "Interview 1/1 15:15-15:30 (15m) Lizanne Fonseca" at bounding box center [45, 254] width 85 height 26
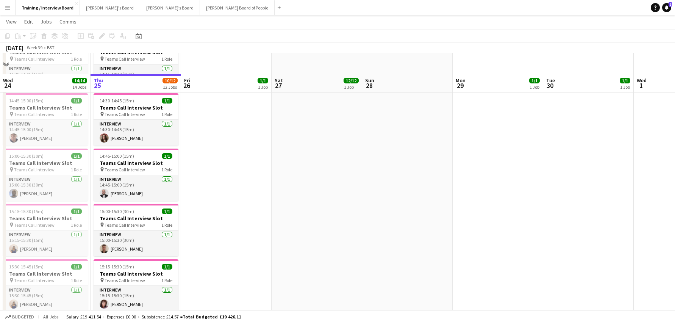
scroll to position [485, 0]
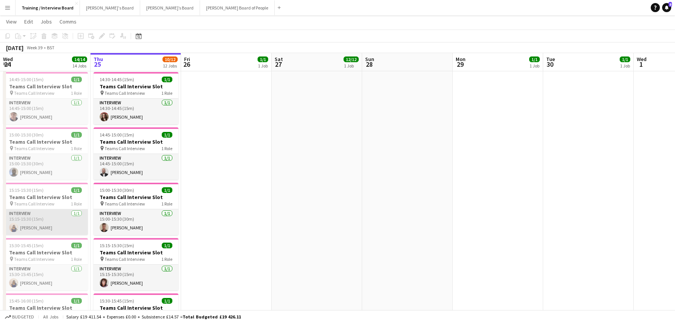
click at [27, 228] on app-card-role "Interview [DATE] 15:15-15:30 (15m) [PERSON_NAME]" at bounding box center [45, 222] width 85 height 26
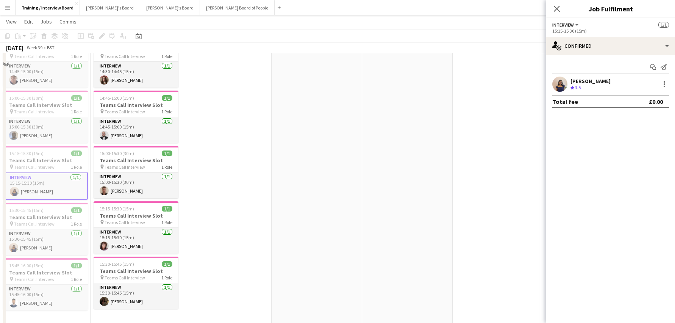
scroll to position [598, 0]
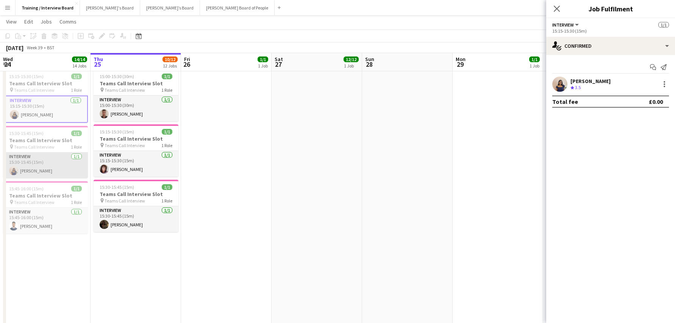
click at [39, 170] on app-card-role "Interview [DATE] 15:30-15:45 (15m) [PERSON_NAME]" at bounding box center [45, 165] width 85 height 26
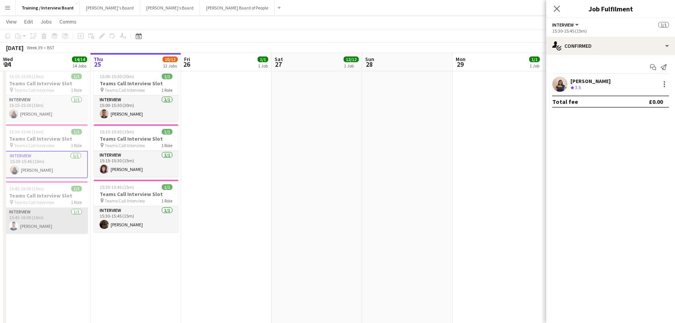
click at [53, 224] on app-card-role "Interview [DATE] 15:45-16:00 (15m) [PERSON_NAME]" at bounding box center [45, 220] width 85 height 26
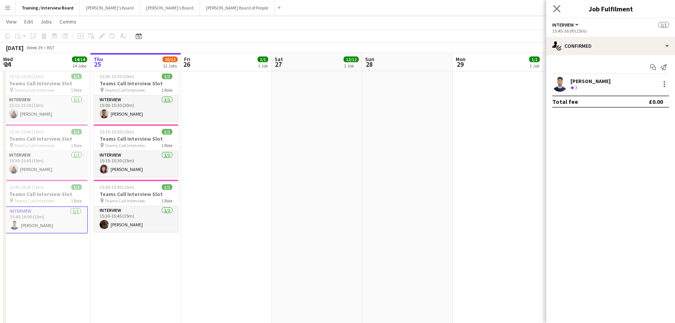
click at [557, 4] on app-icon "Close pop-in" at bounding box center [556, 8] width 11 height 11
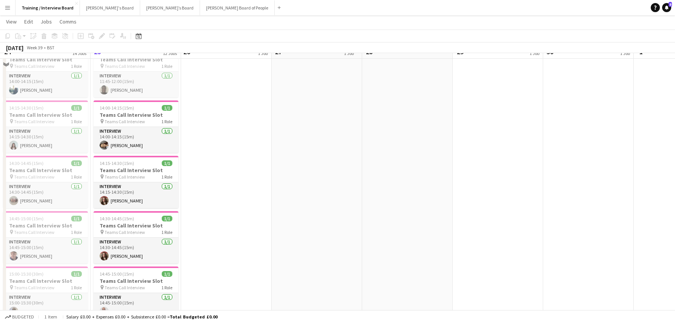
scroll to position [333, 0]
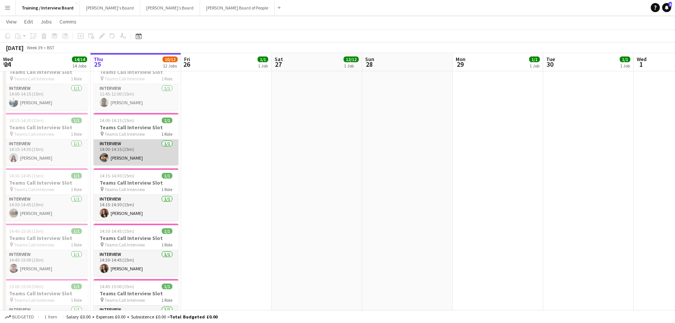
click at [116, 154] on app-card-role "Interview [DATE] 14:00-14:15 (15m) [PERSON_NAME]" at bounding box center [136, 152] width 85 height 26
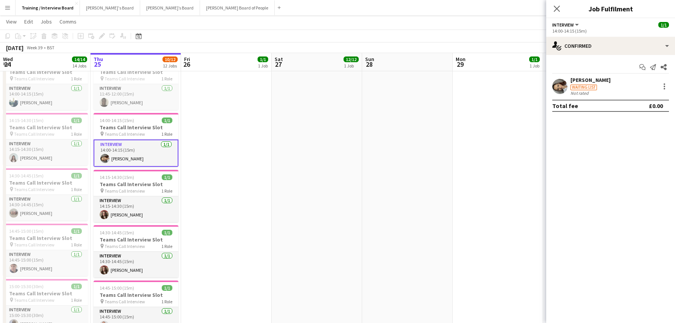
click at [597, 80] on div "[PERSON_NAME] Waiting list Not rated" at bounding box center [610, 85] width 129 height 19
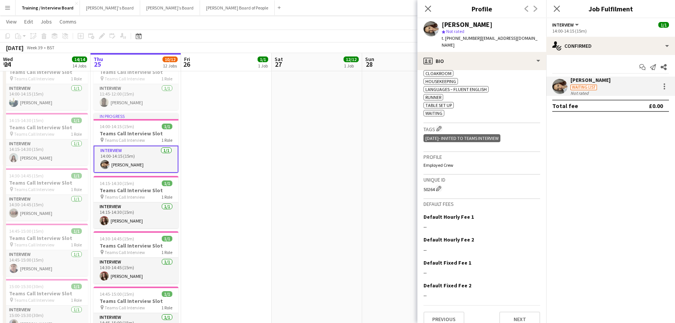
scroll to position [288, 0]
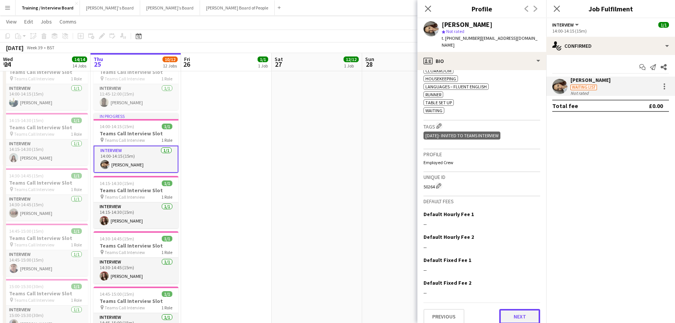
click at [522, 312] on button "Next" at bounding box center [519, 316] width 41 height 15
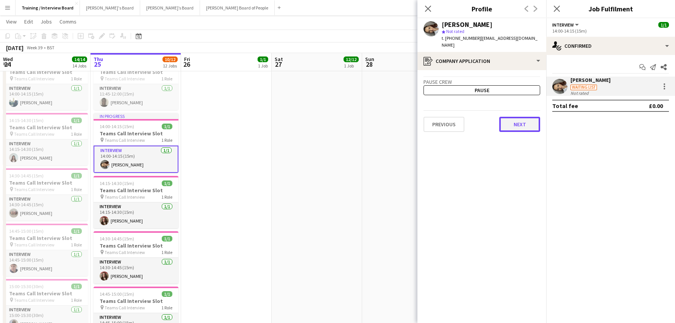
click at [520, 120] on button "Next" at bounding box center [519, 124] width 41 height 15
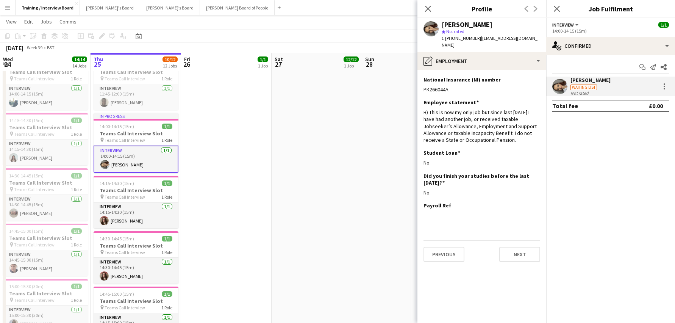
click at [520, 120] on div "B) This is now my only job but since last [DATE] I have had another job, or rec…" at bounding box center [481, 126] width 117 height 34
click at [527, 246] on button "Next" at bounding box center [519, 253] width 41 height 15
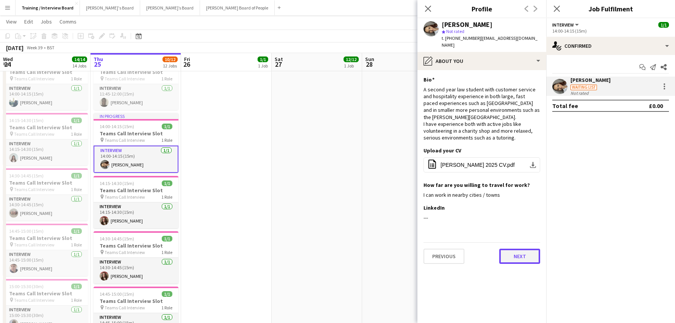
click at [529, 249] on button "Next" at bounding box center [519, 255] width 41 height 15
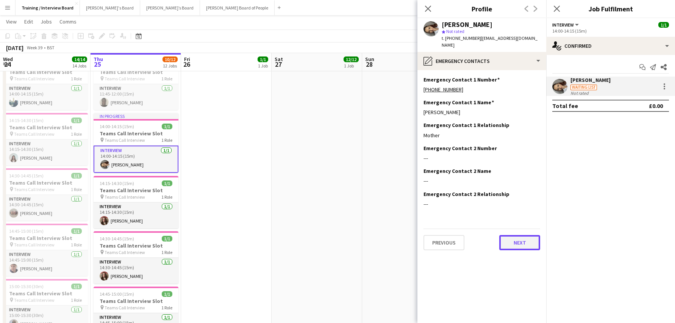
click at [521, 236] on button "Next" at bounding box center [519, 242] width 41 height 15
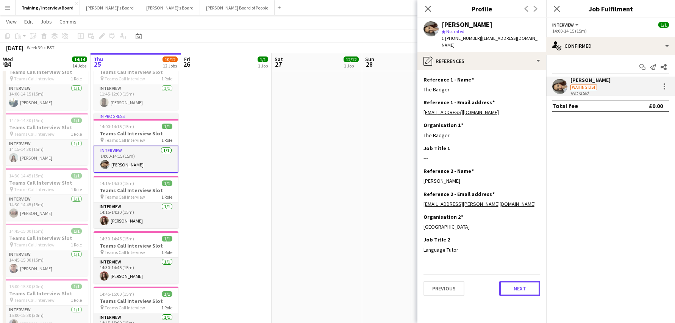
click at [524, 281] on button "Next" at bounding box center [519, 288] width 41 height 15
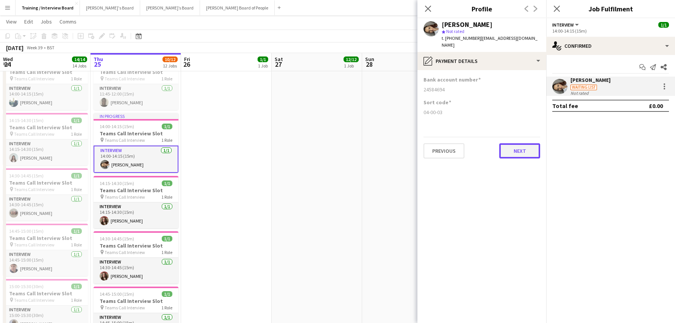
click at [516, 143] on button "Next" at bounding box center [519, 150] width 41 height 15
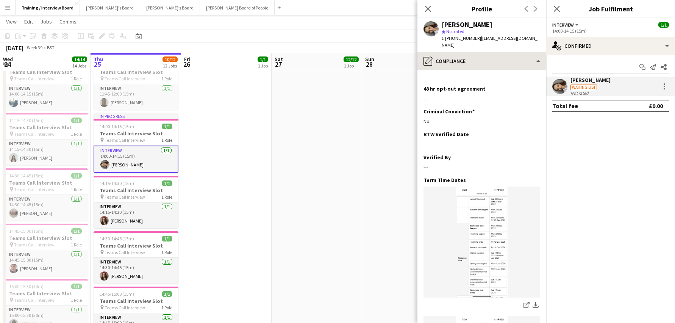
scroll to position [257, 0]
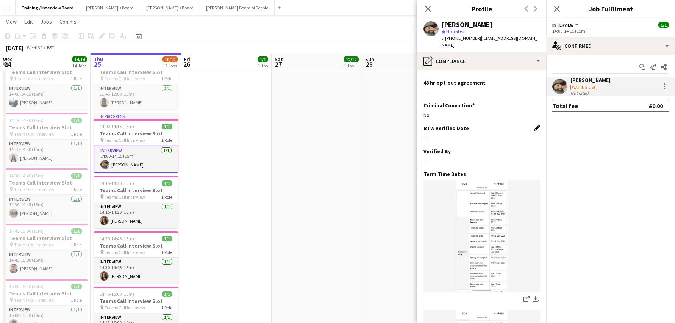
click at [534, 125] on app-icon "Edit this field" at bounding box center [537, 128] width 6 height 6
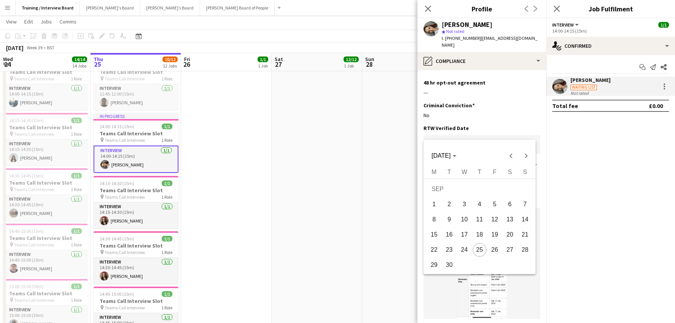
click at [476, 249] on span "25" at bounding box center [480, 250] width 14 height 14
type input "**********"
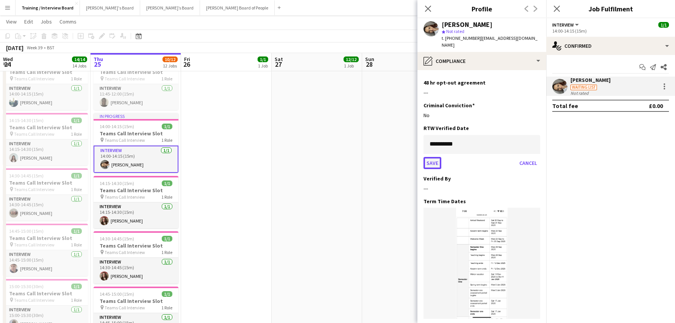
click at [440, 157] on button "Save" at bounding box center [432, 163] width 18 height 12
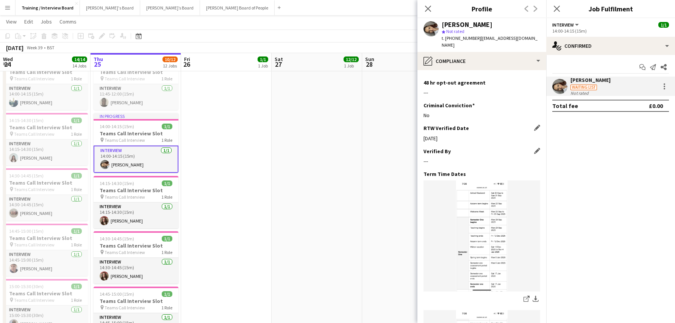
click at [529, 148] on div "Verified By Edit this field ---" at bounding box center [481, 159] width 117 height 23
click at [534, 148] on app-icon "Edit this field" at bounding box center [537, 151] width 6 height 6
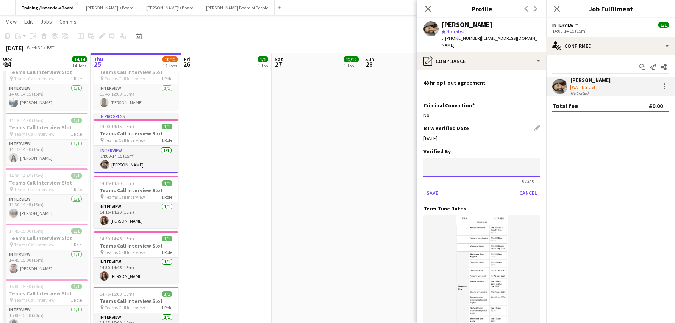
click at [453, 158] on input at bounding box center [481, 167] width 117 height 19
type input "**"
click at [437, 187] on button "Save" at bounding box center [432, 193] width 18 height 12
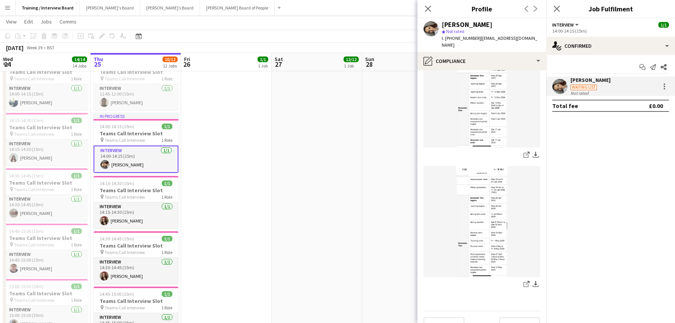
scroll to position [403, 0]
click at [516, 315] on button "Next" at bounding box center [519, 322] width 41 height 15
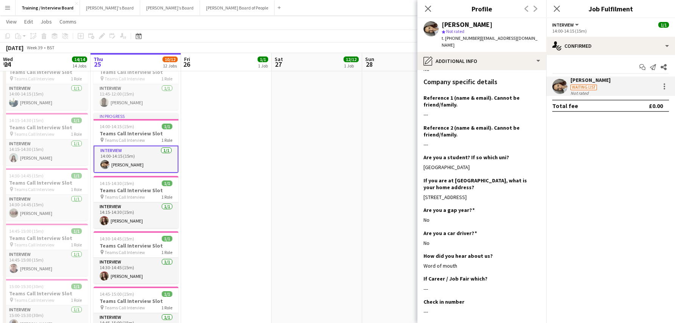
scroll to position [266, 0]
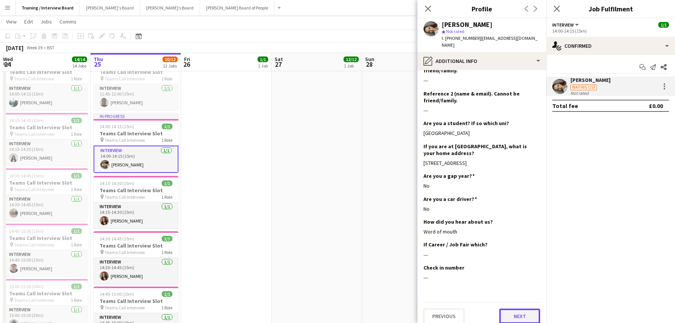
click at [510, 312] on button "Next" at bounding box center [519, 315] width 41 height 15
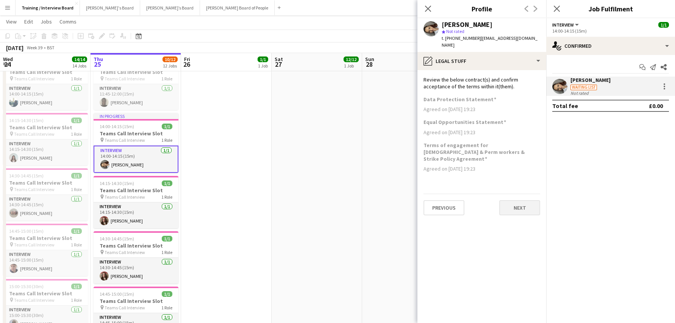
scroll to position [0, 0]
drag, startPoint x: 515, startPoint y: 192, endPoint x: 516, endPoint y: 186, distance: 6.5
click at [515, 200] on button "Next" at bounding box center [519, 207] width 41 height 15
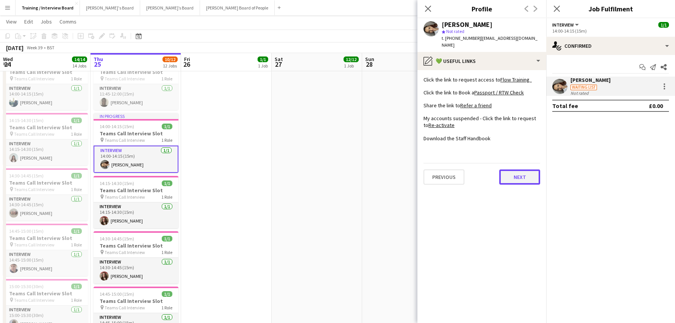
click at [526, 173] on button "Next" at bounding box center [519, 176] width 41 height 15
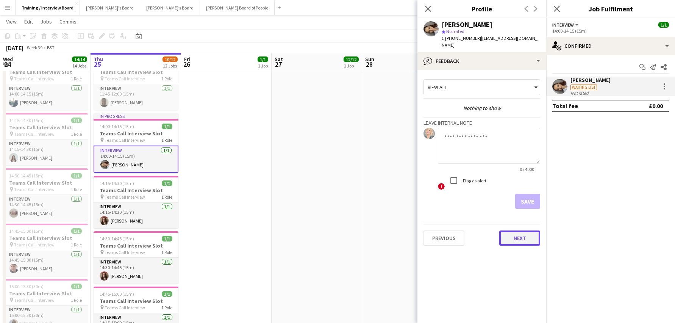
click at [524, 234] on button "Next" at bounding box center [519, 237] width 41 height 15
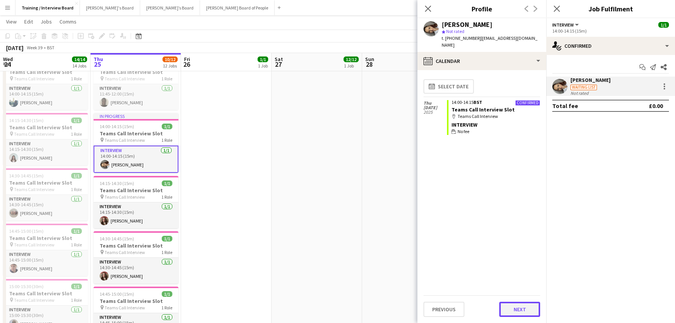
click at [537, 307] on button "Next" at bounding box center [519, 308] width 41 height 15
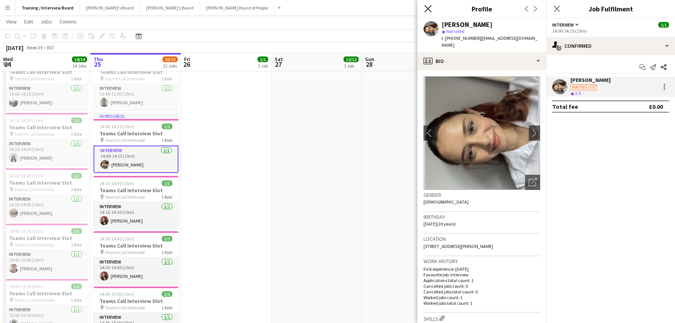
click at [430, 7] on icon "Close pop-in" at bounding box center [427, 8] width 7 height 7
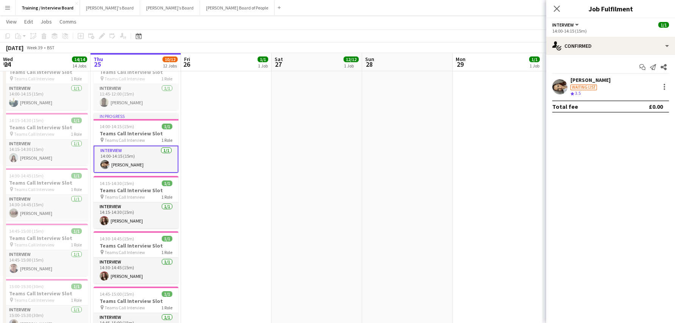
click at [124, 168] on app-card-role "Interview 1/1 14:00-14:15 (15m) Tia Francis" at bounding box center [136, 158] width 85 height 27
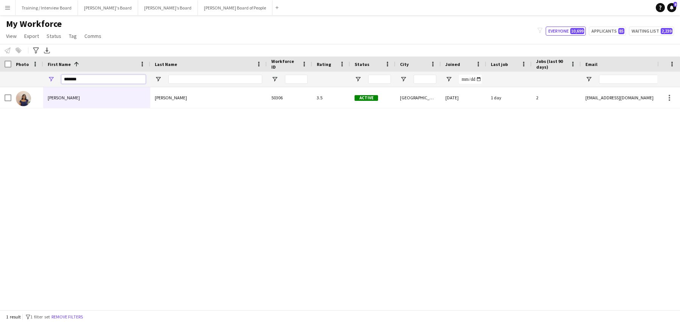
click at [86, 78] on input "*******" at bounding box center [103, 79] width 84 height 9
type input "*"
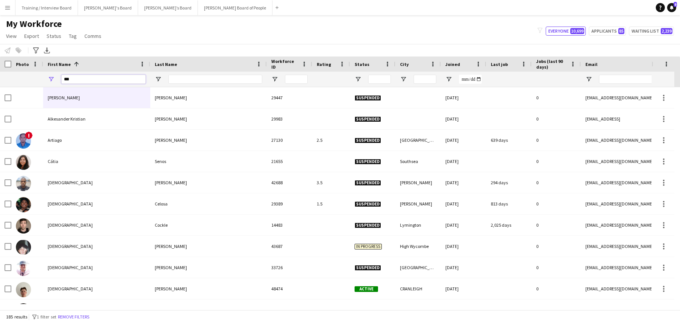
type input "***"
click at [181, 77] on input "Last Name Filter Input" at bounding box center [215, 79] width 94 height 9
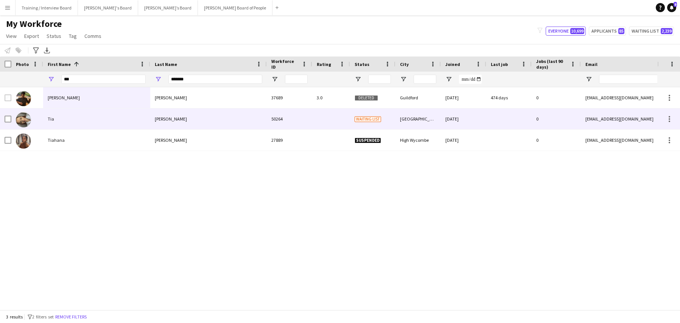
click at [121, 121] on div "Tia" at bounding box center [96, 118] width 107 height 21
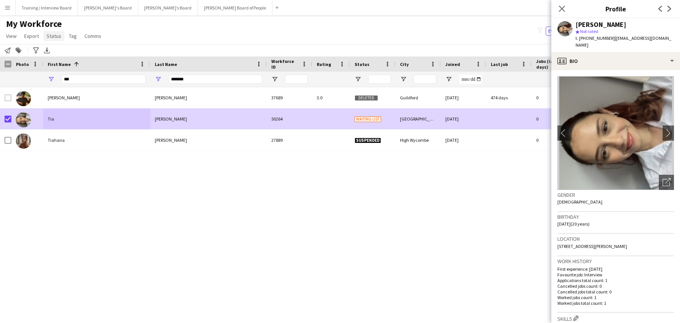
click at [53, 36] on span "Status" at bounding box center [54, 36] width 15 height 7
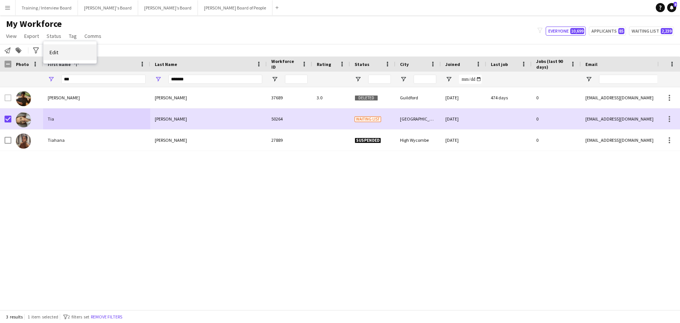
click at [56, 50] on span "Edit" at bounding box center [54, 52] width 9 height 7
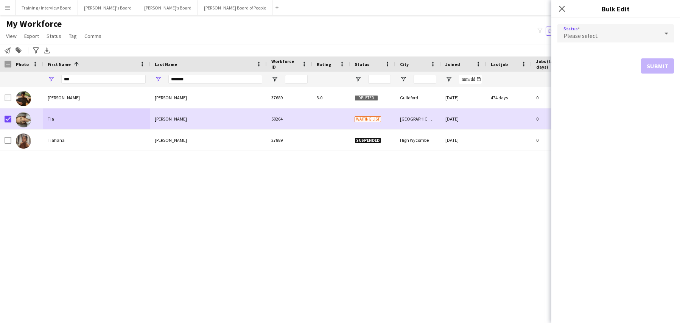
click at [664, 35] on icon at bounding box center [666, 33] width 9 height 15
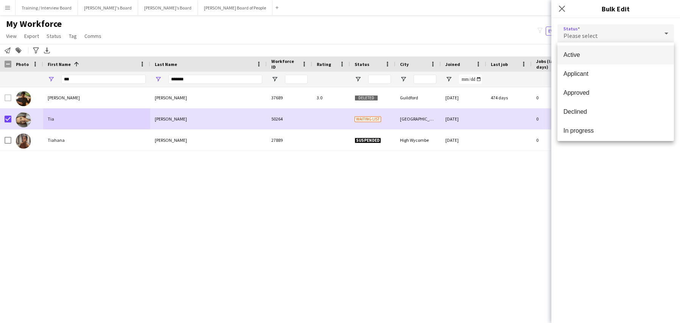
click at [596, 58] on span "Active" at bounding box center [616, 54] width 104 height 7
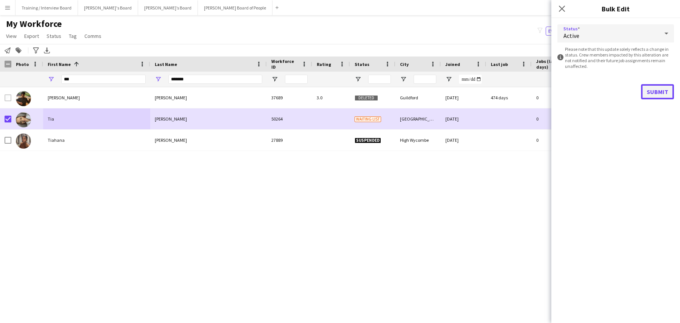
click at [650, 88] on button "Submit" at bounding box center [657, 91] width 33 height 15
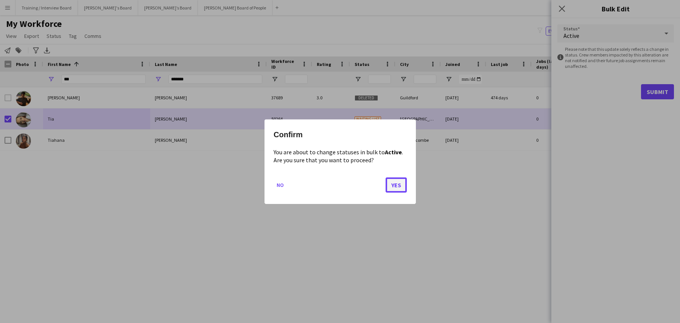
click at [391, 182] on button "Yes" at bounding box center [396, 184] width 21 height 15
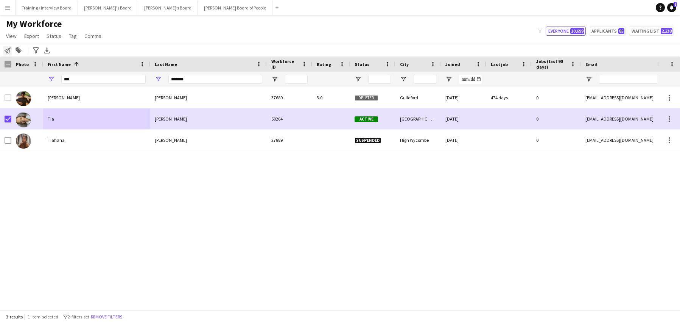
click at [5, 50] on icon "Notify workforce" at bounding box center [8, 50] width 6 height 6
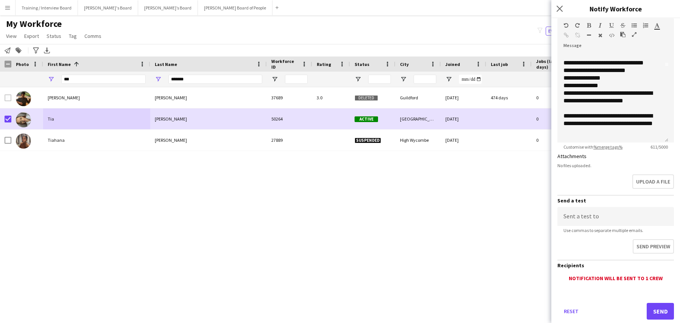
scroll to position [117, 0]
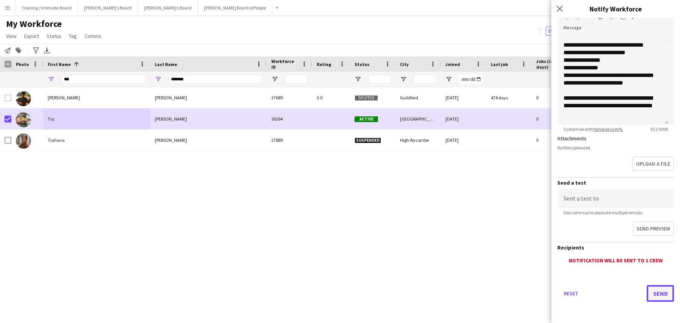
click at [656, 298] on button "Send" at bounding box center [660, 293] width 27 height 17
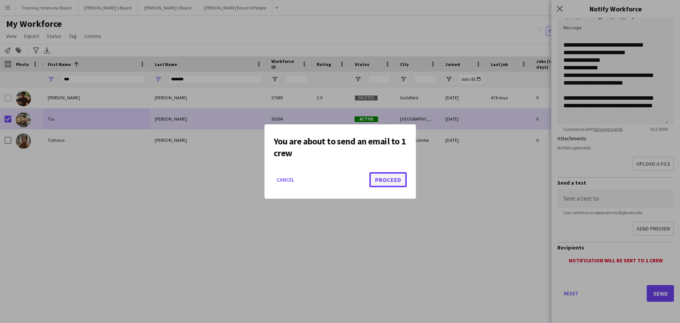
click at [395, 180] on button "Proceed" at bounding box center [388, 179] width 37 height 15
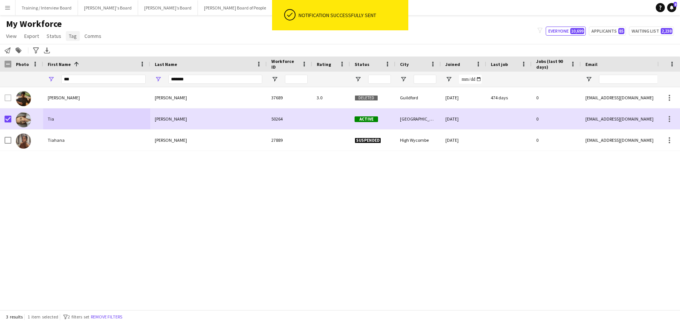
click at [69, 33] on span "Tag" at bounding box center [73, 36] width 8 height 7
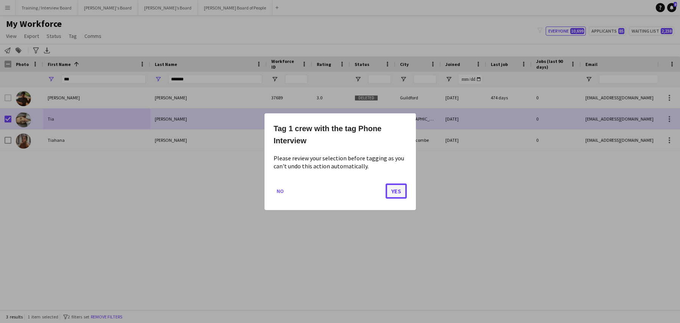
click at [393, 188] on button "Yes" at bounding box center [396, 190] width 21 height 15
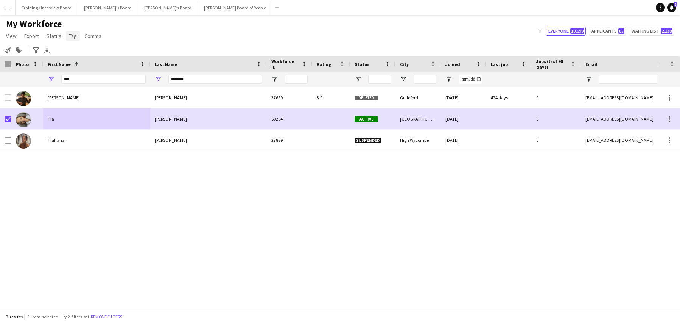
click at [77, 34] on link "Tag" at bounding box center [73, 36] width 14 height 10
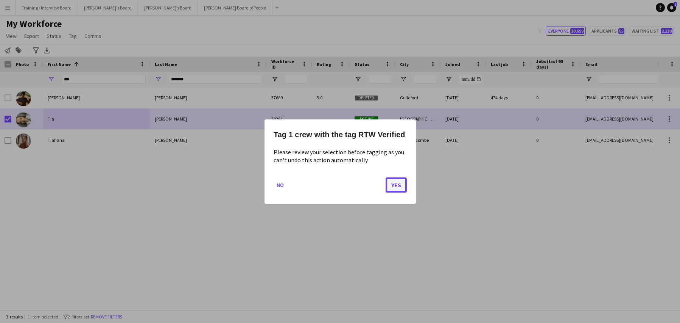
click at [399, 184] on button "Yes" at bounding box center [396, 184] width 21 height 15
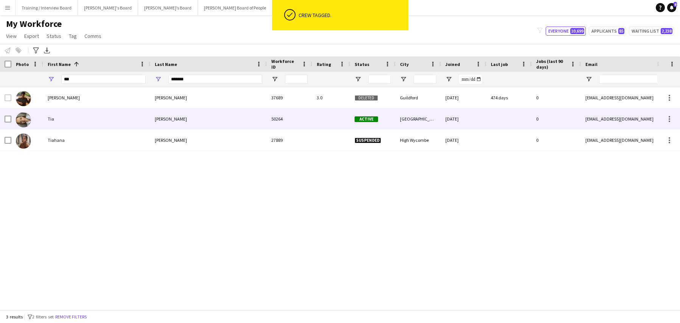
click at [196, 115] on div "Francis" at bounding box center [208, 118] width 117 height 21
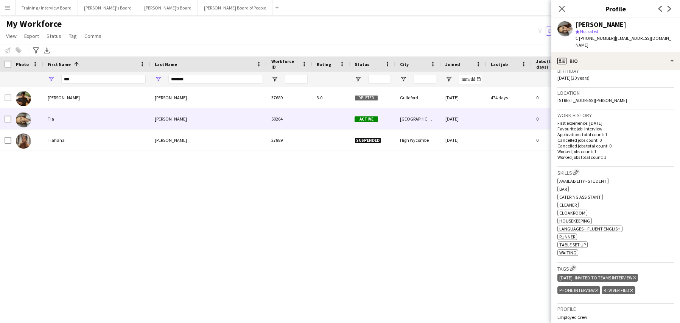
scroll to position [151, 0]
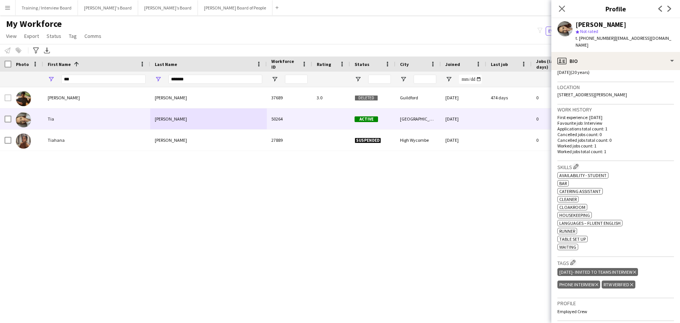
click at [636, 270] on icon "Delete tag" at bounding box center [634, 272] width 3 height 5
drag, startPoint x: 563, startPoint y: 6, endPoint x: 563, endPoint y: 2, distance: 4.9
click at [563, 6] on icon "Close pop-in" at bounding box center [562, 9] width 6 height 6
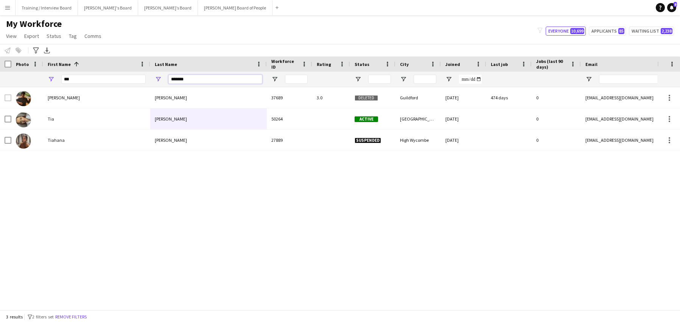
click at [193, 82] on input "*******" at bounding box center [215, 79] width 94 height 9
type input "*"
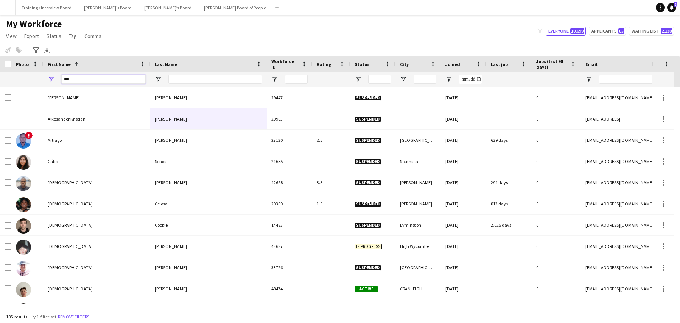
click at [75, 78] on input "***" at bounding box center [103, 79] width 84 height 9
type input "*"
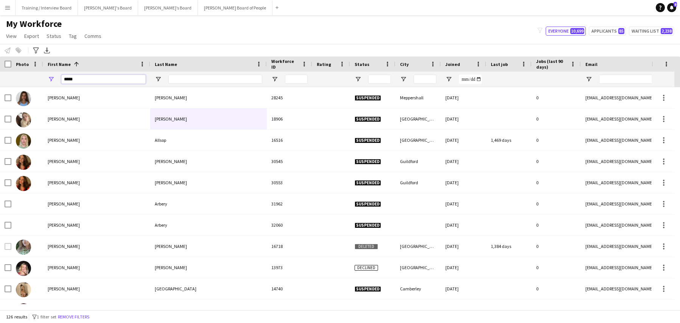
type input "*****"
click at [170, 79] on input "Last Name Filter Input" at bounding box center [215, 79] width 94 height 9
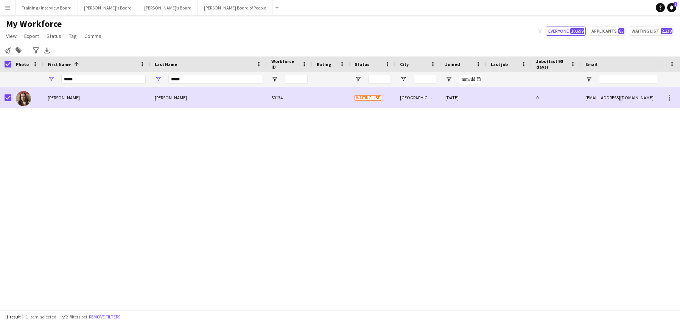
click at [51, 30] on app-page-menu "View Views Default view Compliance RTW Checks MANCHESTER Search UNI New view Up…" at bounding box center [54, 37] width 109 height 14
click at [51, 32] on link "Status" at bounding box center [54, 36] width 21 height 10
click at [59, 45] on link "Edit" at bounding box center [70, 52] width 53 height 16
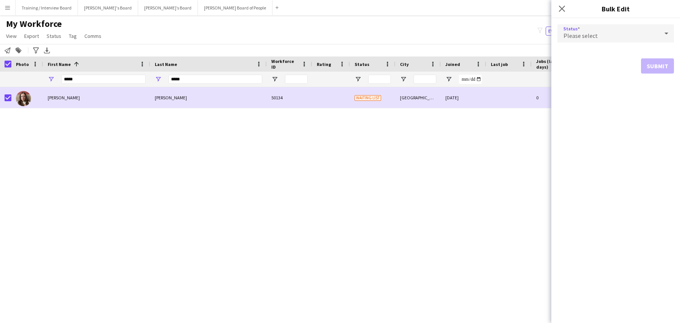
click at [666, 28] on icon at bounding box center [666, 33] width 9 height 15
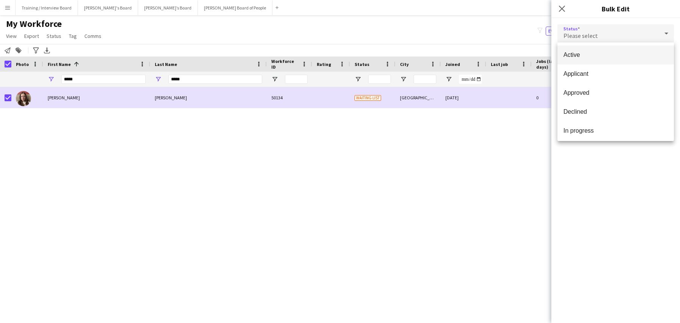
click at [588, 57] on span "Active" at bounding box center [616, 54] width 104 height 7
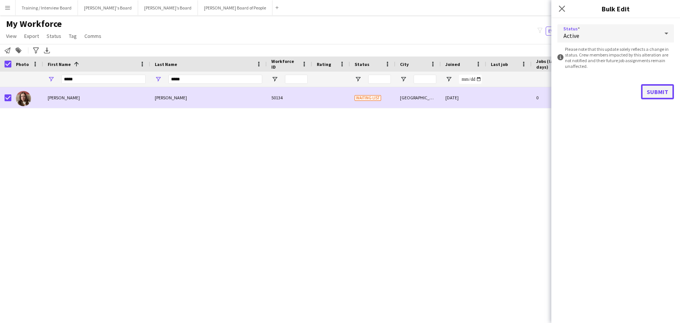
click at [665, 91] on button "Submit" at bounding box center [657, 91] width 33 height 15
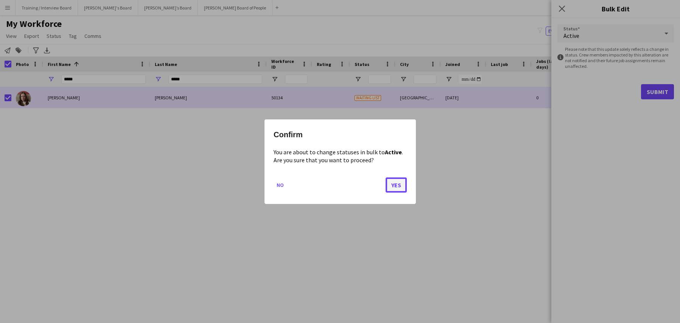
click at [406, 184] on button "Yes" at bounding box center [396, 184] width 21 height 15
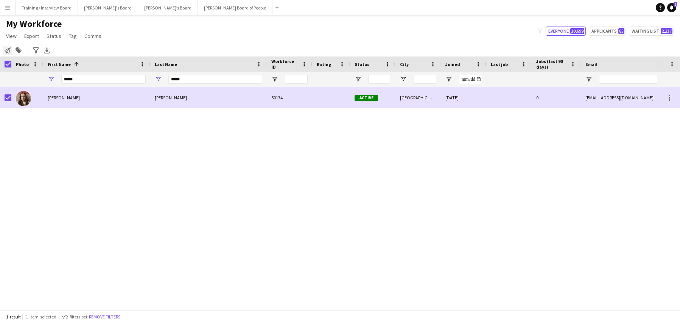
click at [7, 51] on icon "Notify workforce" at bounding box center [8, 50] width 6 height 6
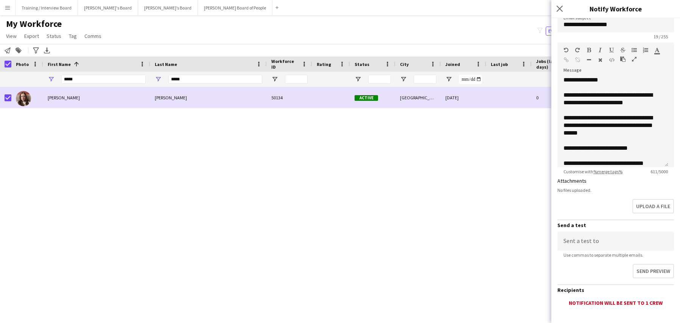
scroll to position [114, 0]
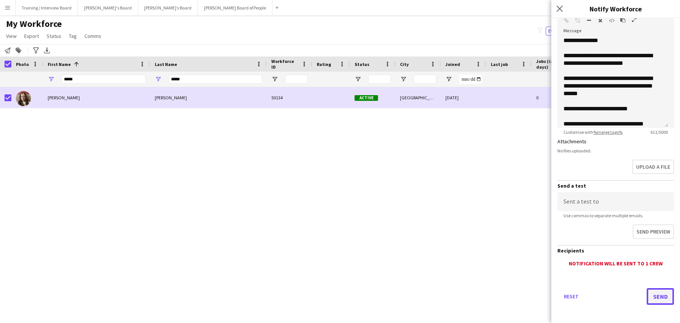
click at [662, 296] on button "Send" at bounding box center [660, 296] width 27 height 17
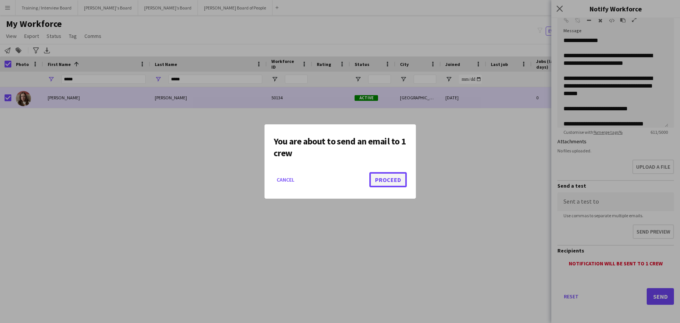
click at [388, 179] on button "Proceed" at bounding box center [388, 179] width 37 height 15
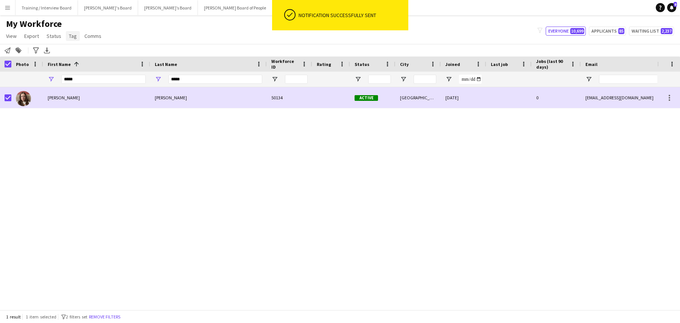
click at [69, 33] on span "Tag" at bounding box center [73, 36] width 8 height 7
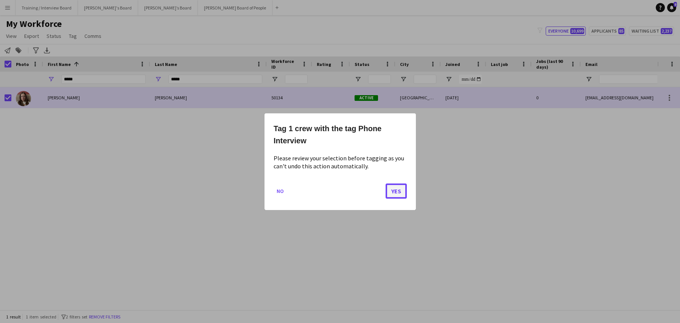
click at [396, 190] on button "Yes" at bounding box center [396, 190] width 21 height 15
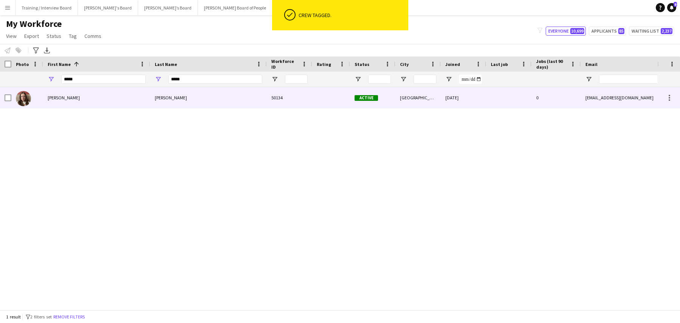
click at [12, 97] on div at bounding box center [27, 97] width 32 height 21
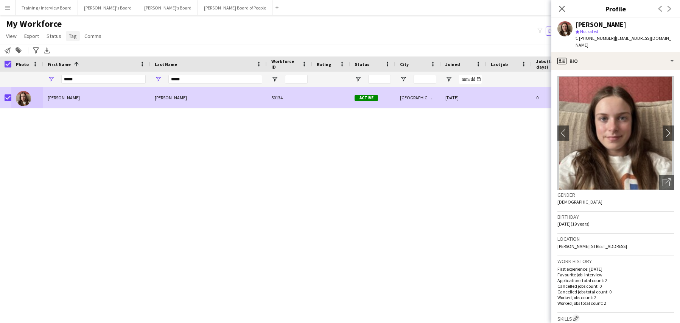
click at [77, 38] on link "Tag" at bounding box center [73, 36] width 14 height 10
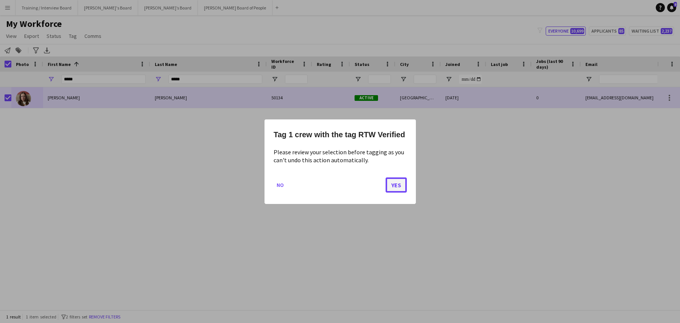
click at [404, 187] on button "Yes" at bounding box center [396, 184] width 21 height 15
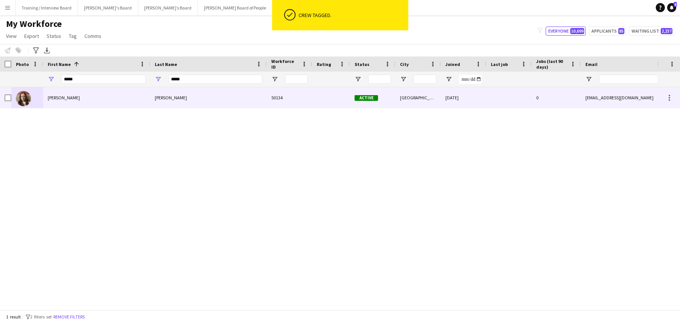
click at [81, 96] on div "[PERSON_NAME]" at bounding box center [96, 97] width 107 height 21
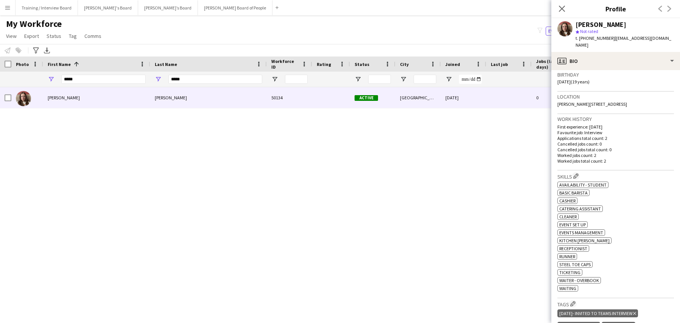
scroll to position [151, 0]
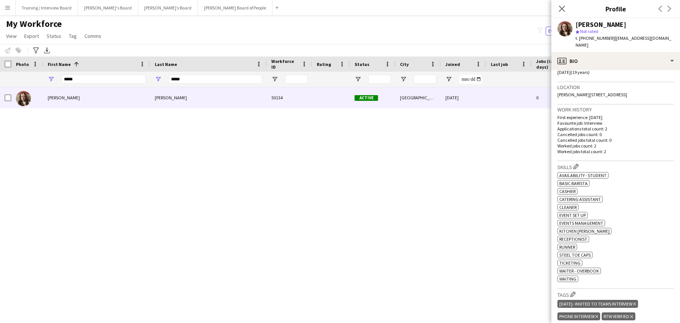
click at [638, 299] on div "22/09/25- Invited to Teams Interview Delete tag" at bounding box center [598, 303] width 81 height 8
click at [636, 302] on icon at bounding box center [634, 303] width 3 height 3
click at [561, 11] on icon at bounding box center [561, 8] width 7 height 7
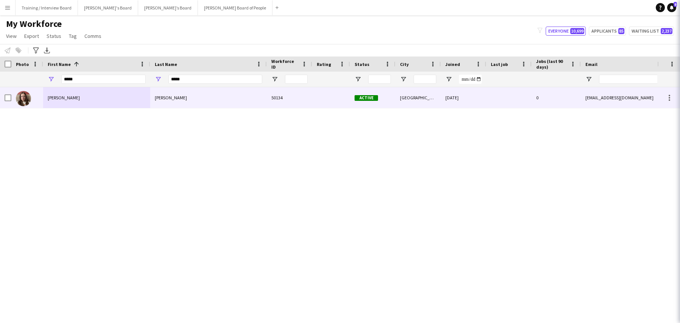
click at [680, 11] on icon at bounding box center [690, 8] width 7 height 7
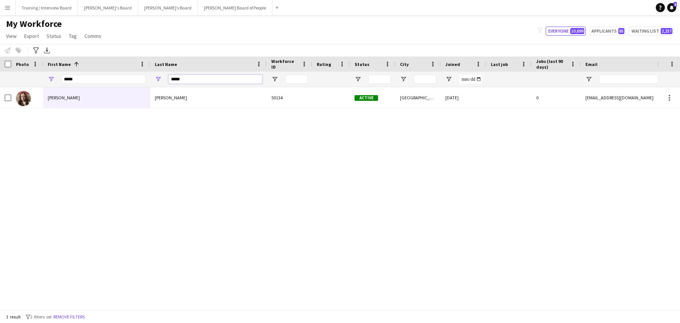
click at [189, 77] on input "*****" at bounding box center [215, 79] width 94 height 9
type input "*"
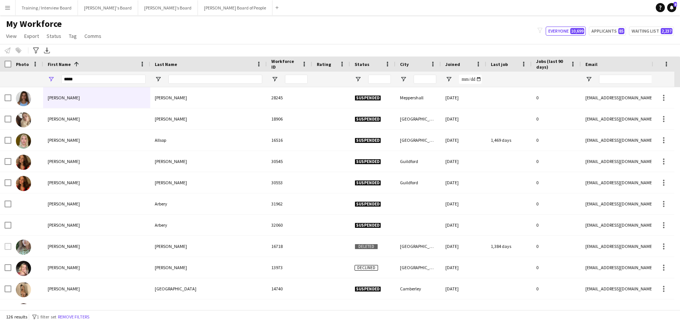
click at [82, 73] on div "*****" at bounding box center [103, 79] width 84 height 15
click at [81, 77] on input "*****" at bounding box center [103, 79] width 84 height 9
type input "*"
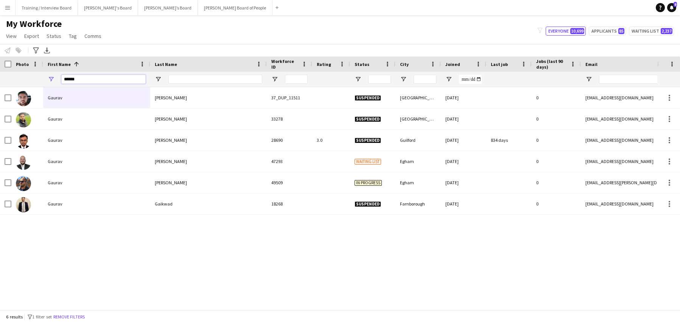
type input "******"
click at [179, 78] on input "Last Name Filter Input" at bounding box center [215, 79] width 94 height 9
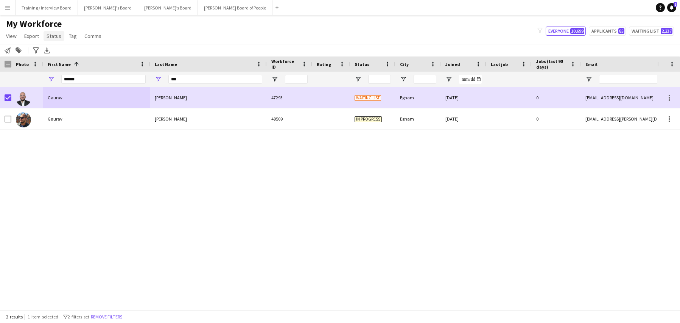
click at [52, 36] on span "Status" at bounding box center [54, 36] width 15 height 7
click at [48, 47] on link "Edit" at bounding box center [70, 52] width 53 height 16
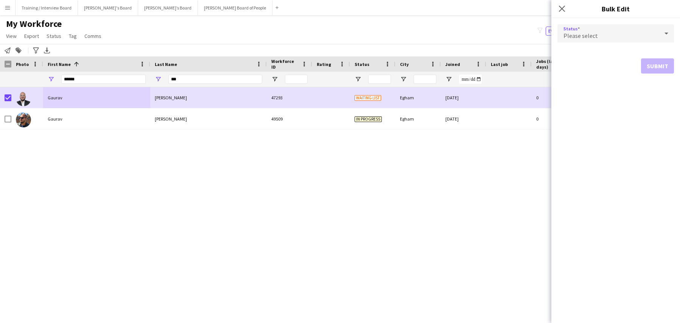
click at [667, 27] on icon at bounding box center [666, 33] width 9 height 15
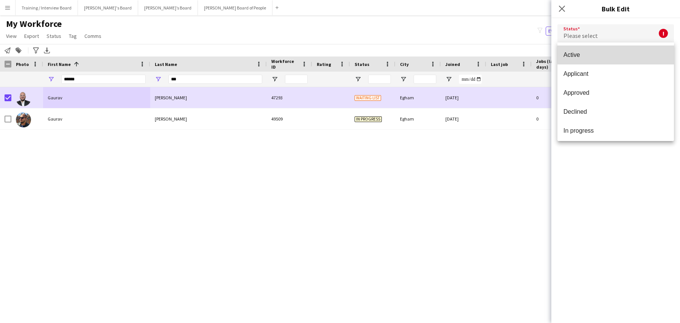
click at [643, 52] on span "Active" at bounding box center [616, 54] width 104 height 7
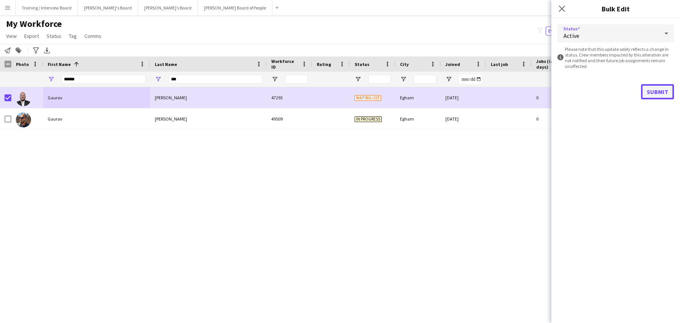
click at [657, 90] on button "Submit" at bounding box center [657, 91] width 33 height 15
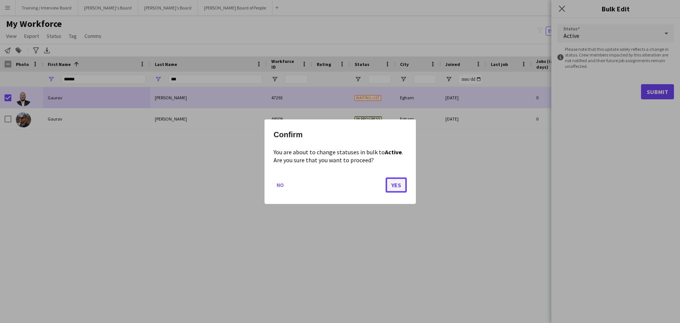
click at [397, 185] on button "Yes" at bounding box center [396, 184] width 21 height 15
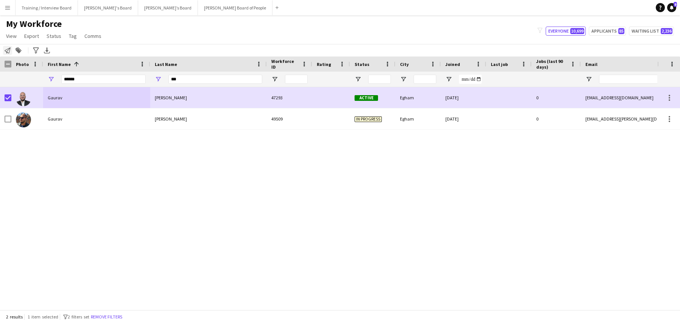
click at [8, 50] on icon at bounding box center [8, 50] width 6 height 6
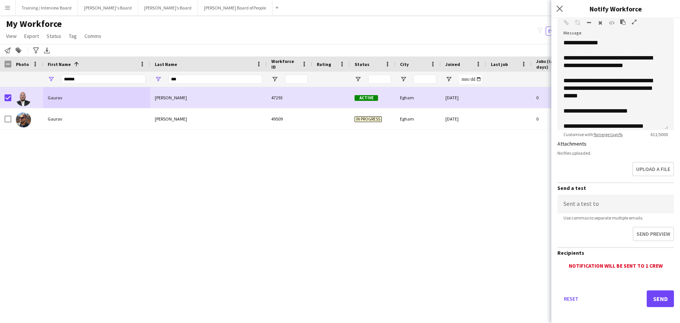
scroll to position [114, 0]
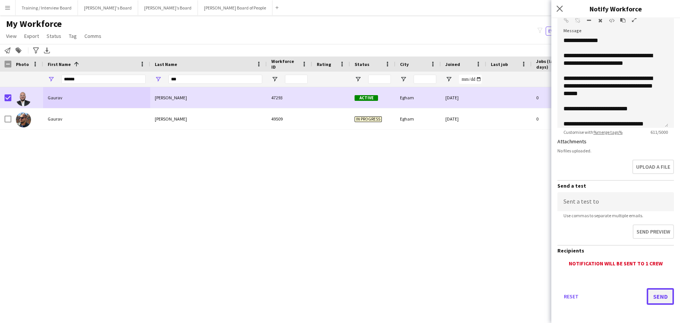
click at [661, 299] on button "Send" at bounding box center [660, 296] width 27 height 17
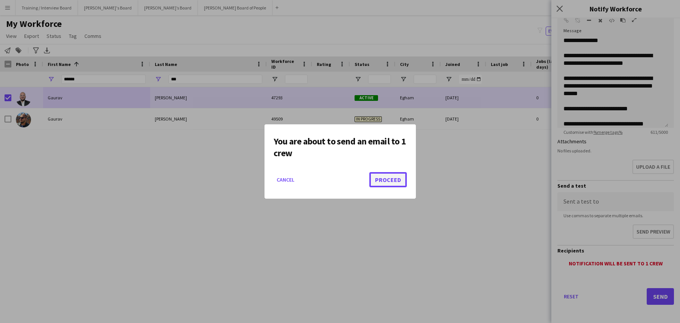
click at [395, 184] on button "Proceed" at bounding box center [388, 179] width 37 height 15
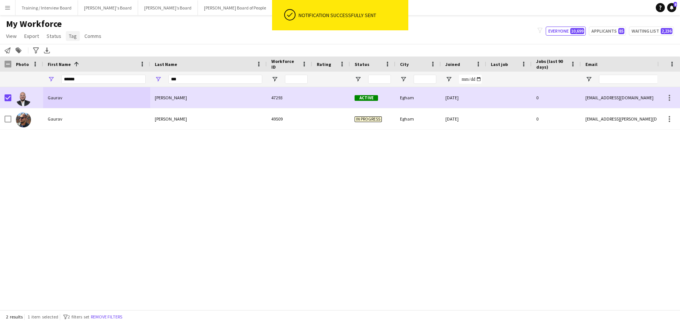
click at [73, 33] on span "Tag" at bounding box center [73, 36] width 8 height 7
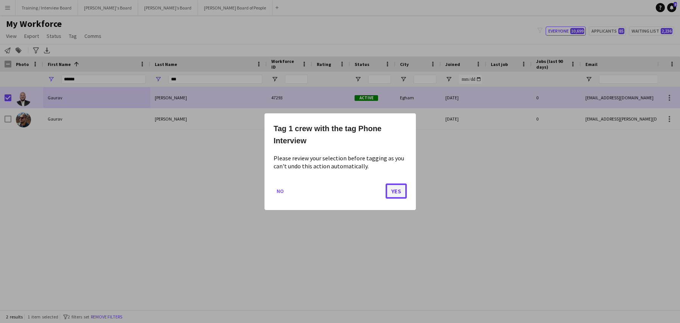
click at [390, 187] on button "Yes" at bounding box center [396, 190] width 21 height 15
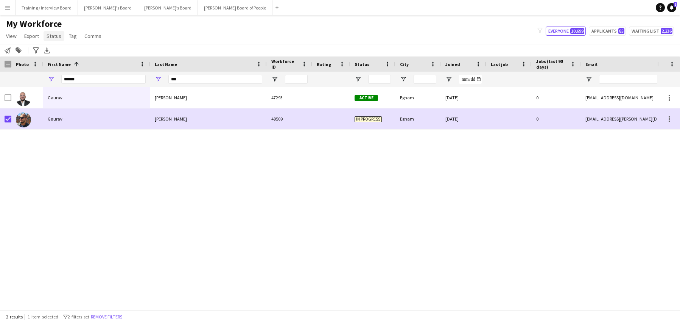
click at [51, 34] on span "Status" at bounding box center [54, 36] width 15 height 7
click at [70, 37] on span "Tag" at bounding box center [73, 36] width 8 height 7
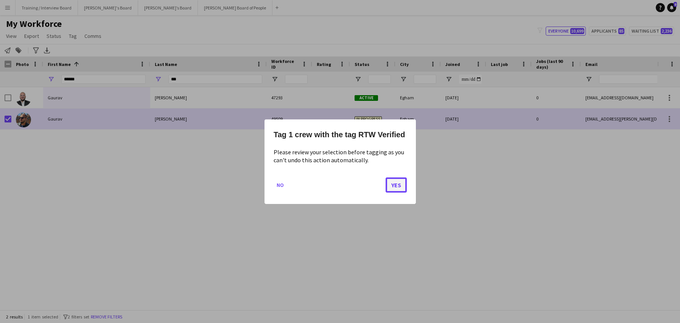
click at [401, 188] on button "Yes" at bounding box center [396, 184] width 21 height 15
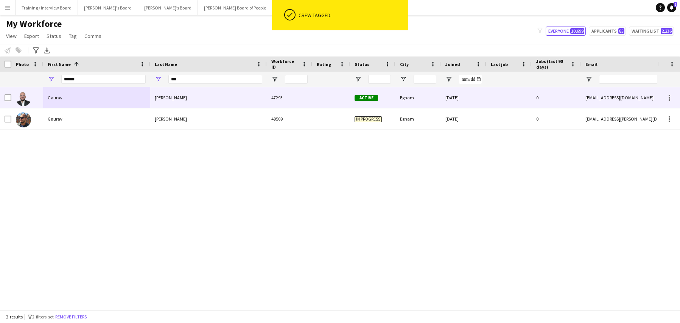
click at [90, 93] on div "Gaurav" at bounding box center [96, 97] width 107 height 21
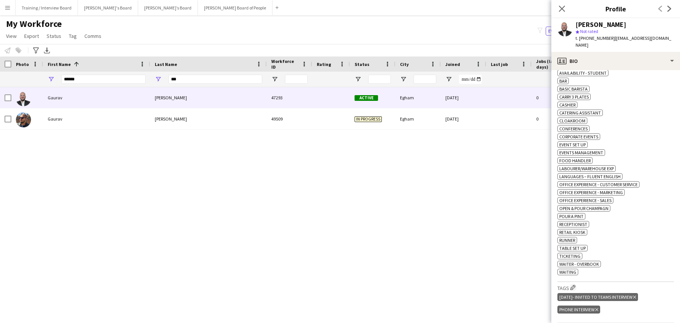
scroll to position [265, 0]
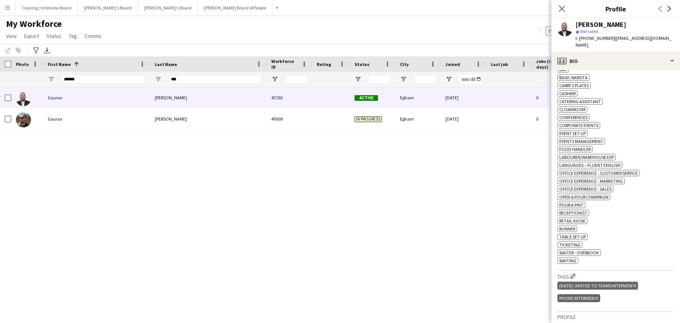
click at [636, 284] on icon "Delete tag" at bounding box center [634, 285] width 3 height 5
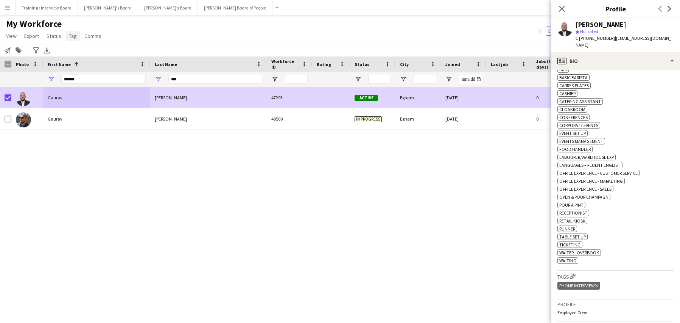
click at [73, 36] on span "Tag" at bounding box center [73, 36] width 8 height 7
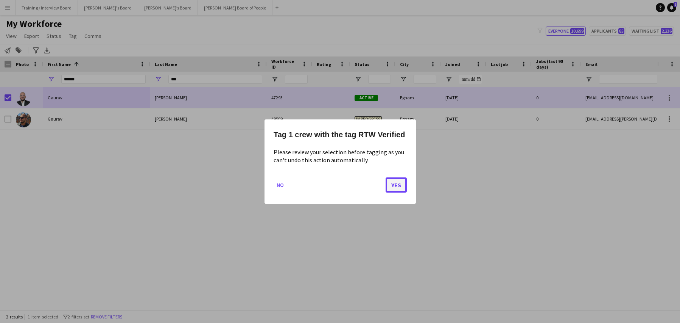
click at [400, 182] on button "Yes" at bounding box center [396, 184] width 21 height 15
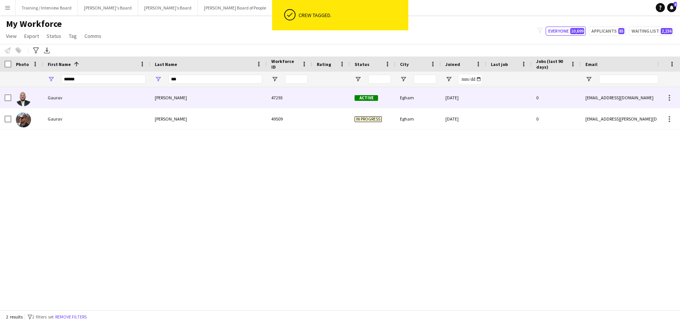
click at [110, 97] on div "Gaurav" at bounding box center [96, 97] width 107 height 21
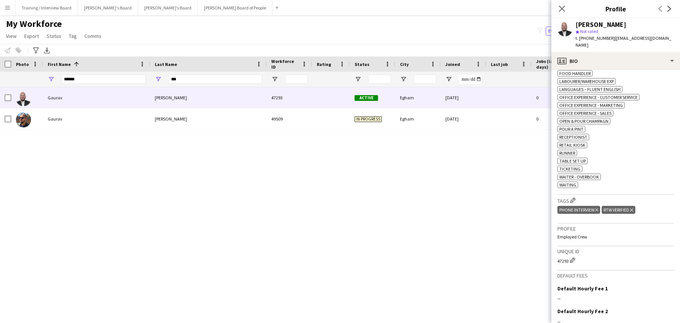
scroll to position [366, 0]
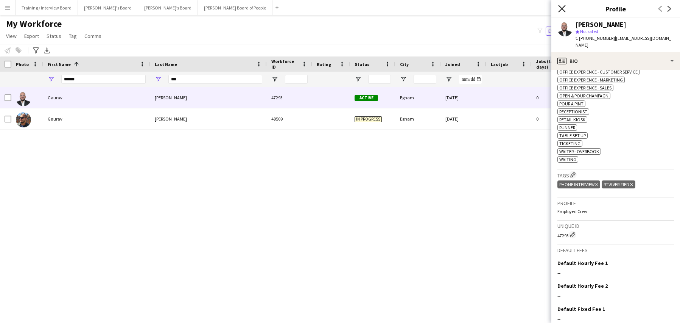
click at [561, 8] on icon "Close pop-in" at bounding box center [561, 8] width 7 height 7
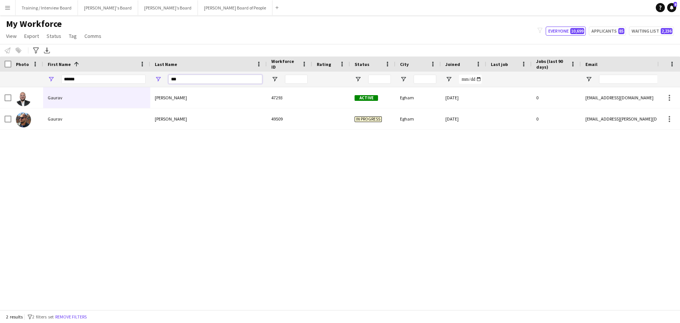
click at [188, 78] on input "***" at bounding box center [215, 79] width 94 height 9
type input "*"
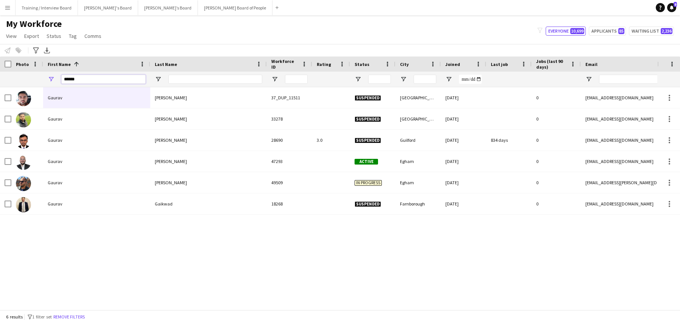
click at [109, 81] on input "******" at bounding box center [103, 79] width 84 height 9
type input "*"
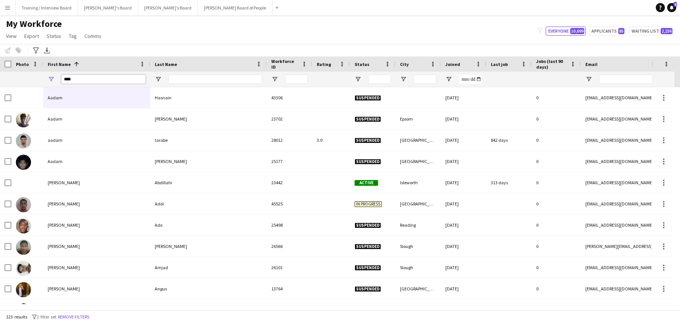
type input "****"
click at [178, 83] on input "Last Name Filter Input" at bounding box center [215, 79] width 94 height 9
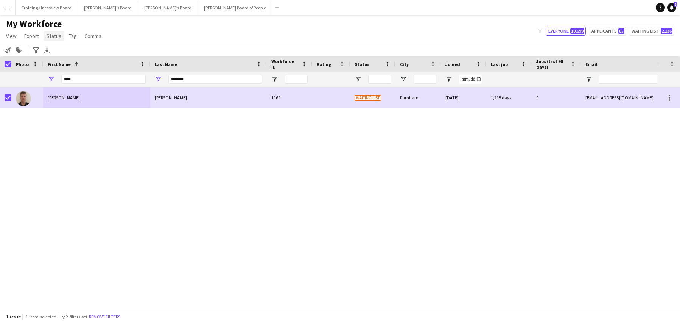
click at [52, 32] on link "Status" at bounding box center [54, 36] width 21 height 10
click at [70, 52] on link "Edit" at bounding box center [70, 52] width 53 height 16
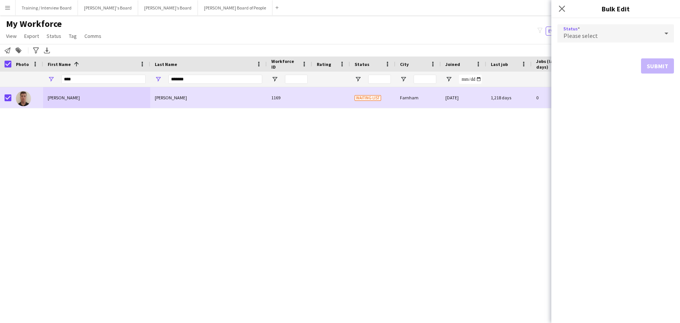
click at [663, 32] on icon at bounding box center [666, 33] width 9 height 15
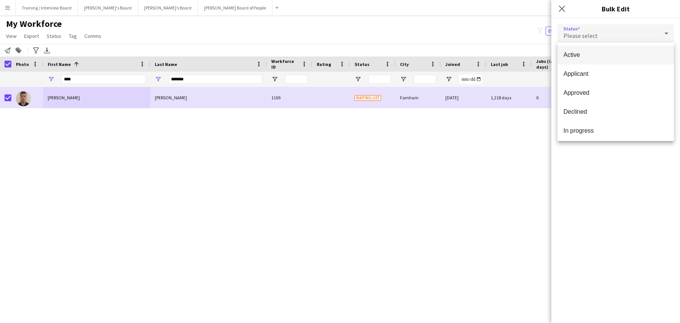
click at [616, 55] on span "Active" at bounding box center [616, 54] width 104 height 7
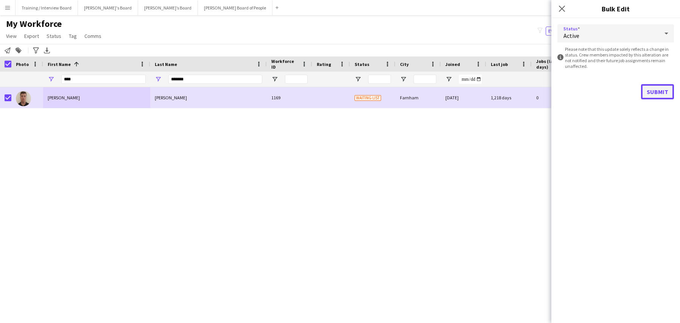
click at [662, 92] on button "Submit" at bounding box center [657, 91] width 33 height 15
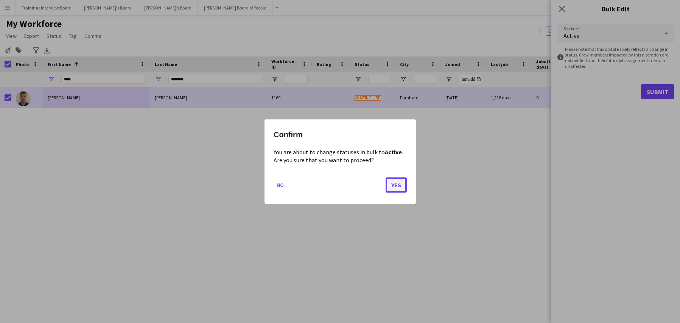
click at [401, 186] on button "Yes" at bounding box center [396, 184] width 21 height 15
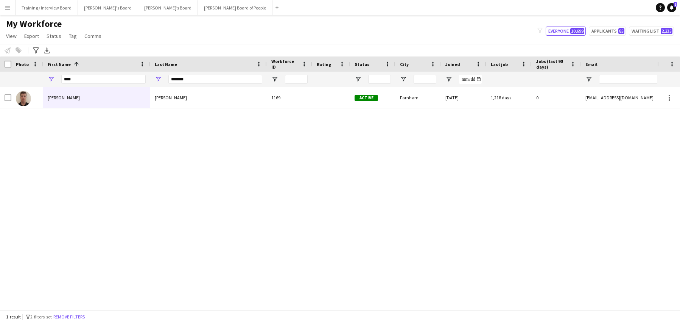
click at [190, 69] on div "Last Name" at bounding box center [204, 63] width 98 height 11
click at [186, 79] on input "*******" at bounding box center [215, 79] width 94 height 9
type input "*"
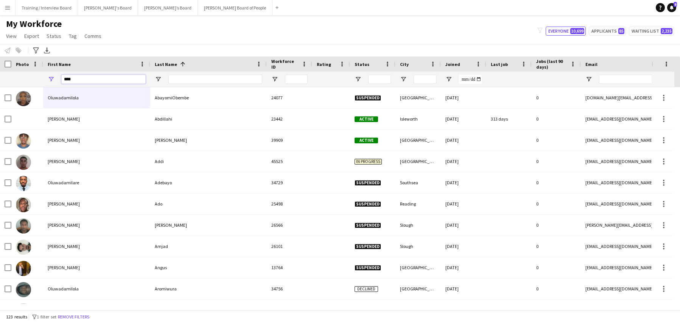
click at [94, 82] on input "****" at bounding box center [103, 79] width 84 height 9
type input "*"
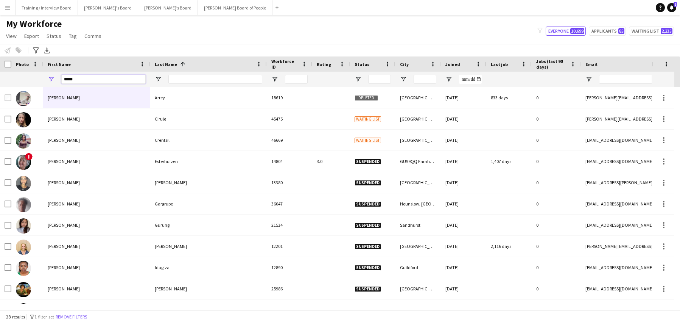
type input "*****"
click at [181, 80] on input "Last Name Filter Input" at bounding box center [215, 79] width 94 height 9
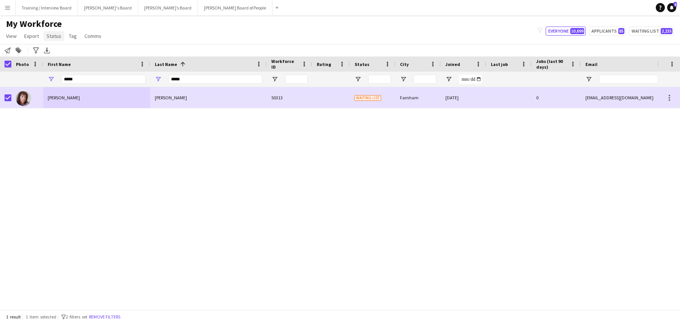
click at [49, 36] on span "Status" at bounding box center [54, 36] width 15 height 7
click at [63, 47] on link "Edit" at bounding box center [70, 52] width 53 height 16
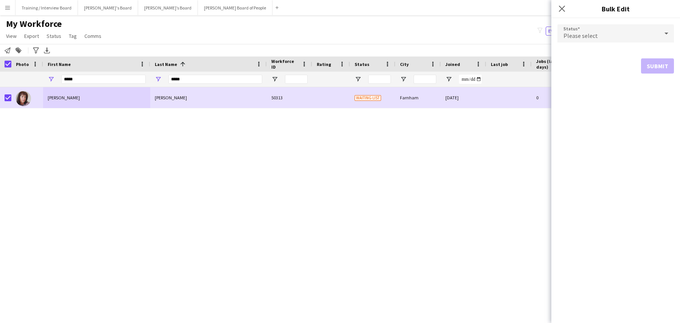
click at [668, 35] on icon at bounding box center [666, 33] width 9 height 15
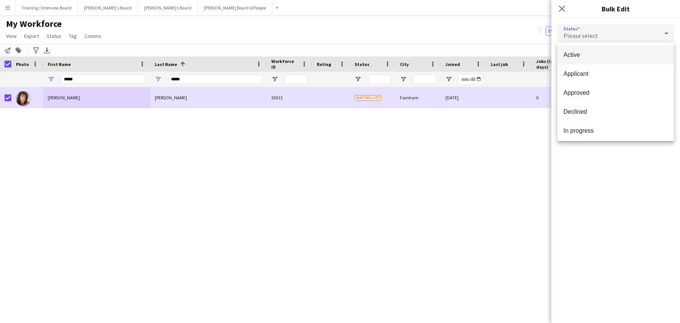
click at [607, 56] on span "Active" at bounding box center [616, 54] width 104 height 7
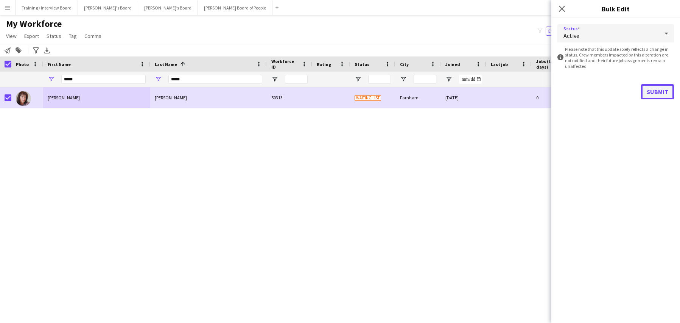
click at [657, 93] on button "Submit" at bounding box center [657, 91] width 33 height 15
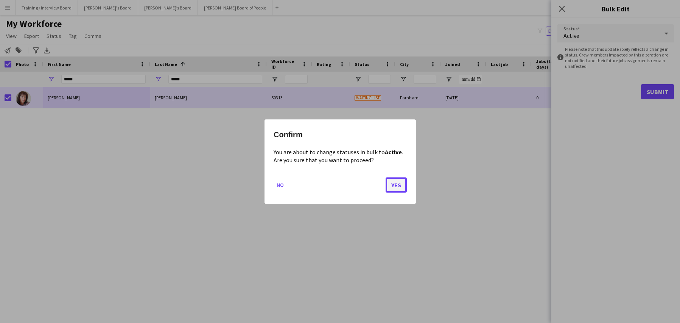
click at [399, 188] on button "Yes" at bounding box center [396, 184] width 21 height 15
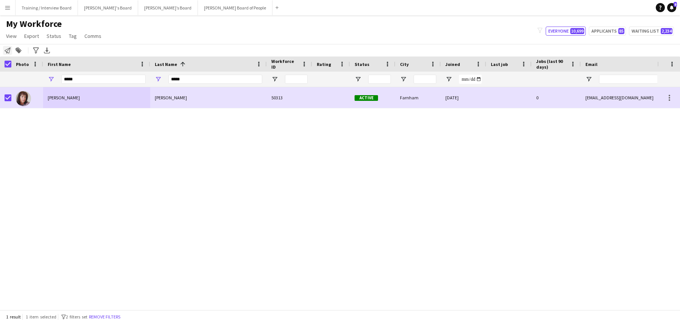
click at [4, 46] on div "Notify workforce" at bounding box center [7, 50] width 9 height 9
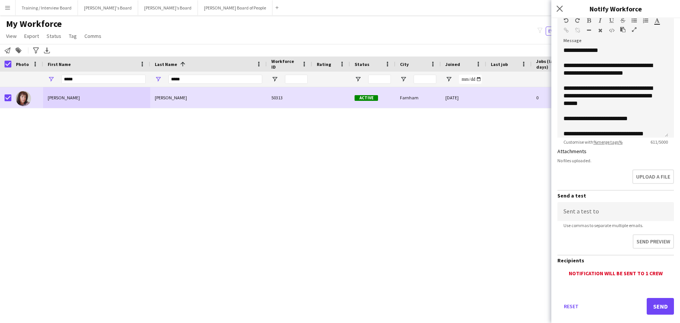
scroll to position [117, 0]
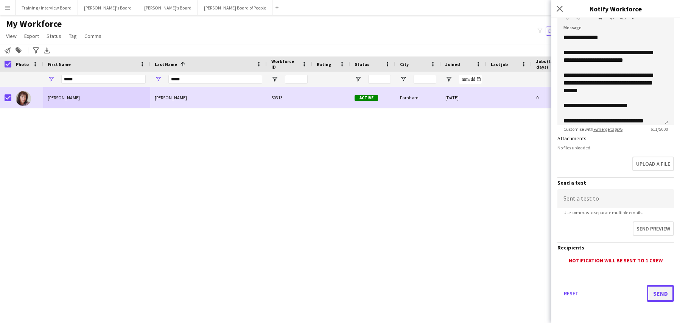
click at [655, 296] on button "Send" at bounding box center [660, 293] width 27 height 17
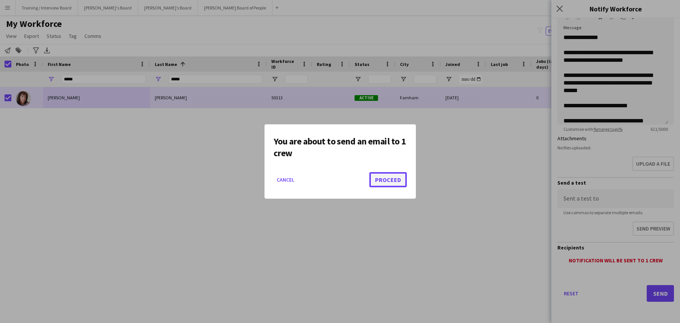
click at [384, 181] on button "Proceed" at bounding box center [388, 179] width 37 height 15
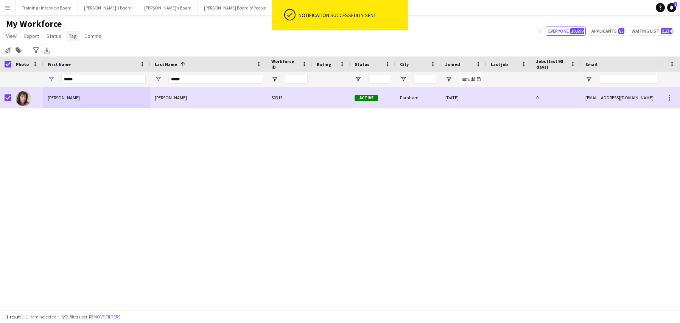
click at [70, 36] on span "Tag" at bounding box center [73, 36] width 8 height 7
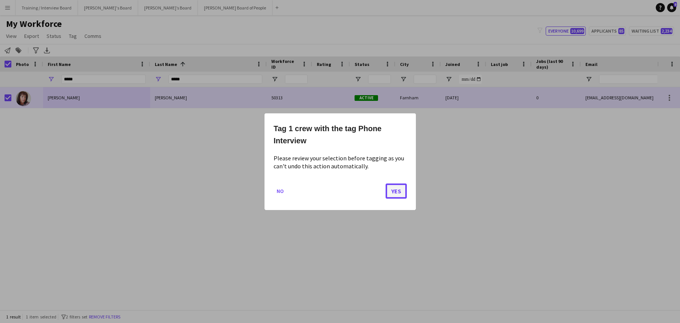
click at [398, 190] on button "Yes" at bounding box center [396, 190] width 21 height 15
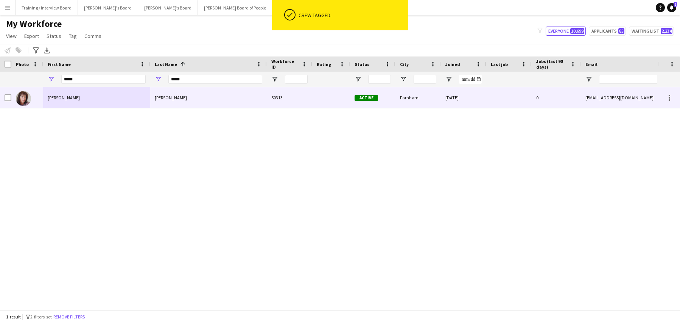
click at [11, 97] on div at bounding box center [27, 97] width 32 height 21
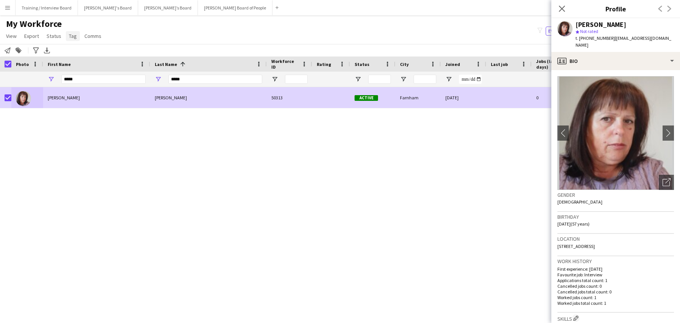
click at [72, 36] on span "Tag" at bounding box center [73, 36] width 8 height 7
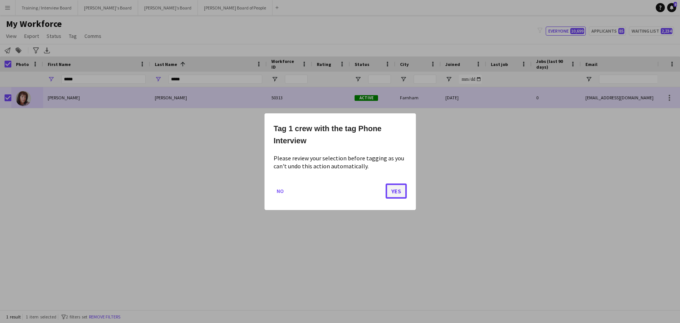
click at [403, 190] on button "Yes" at bounding box center [396, 190] width 21 height 15
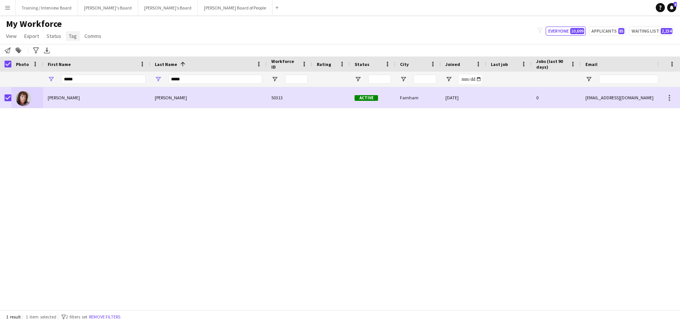
click at [74, 34] on span "Tag" at bounding box center [73, 36] width 8 height 7
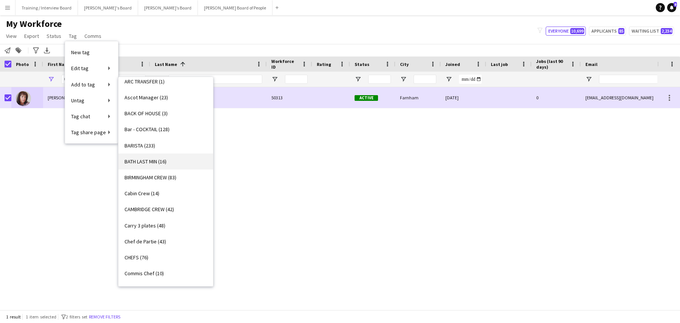
scroll to position [89, 0]
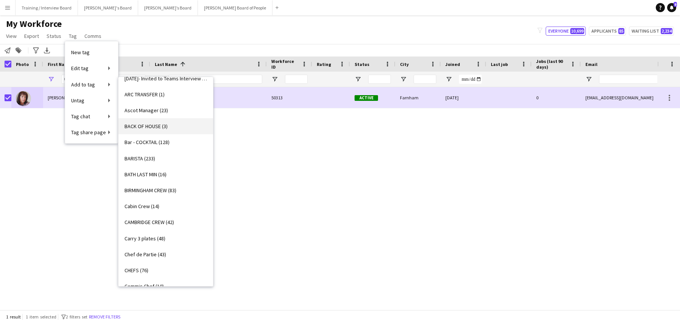
click at [153, 123] on span "BACK OF HOUSE (3)" at bounding box center [146, 126] width 43 height 7
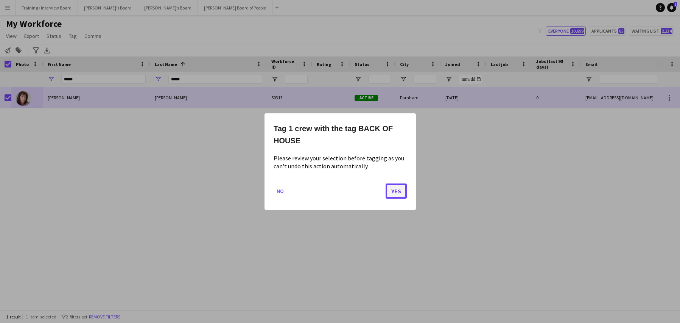
click at [401, 193] on button "Yes" at bounding box center [396, 190] width 21 height 15
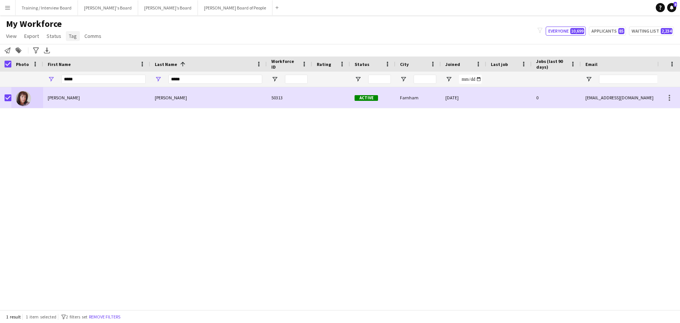
click at [69, 36] on span "Tag" at bounding box center [73, 36] width 8 height 7
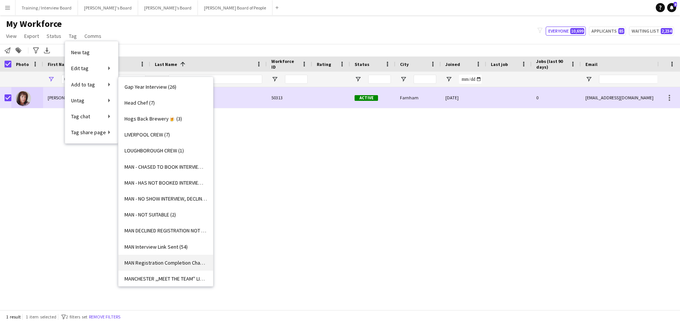
scroll to position [582, 0]
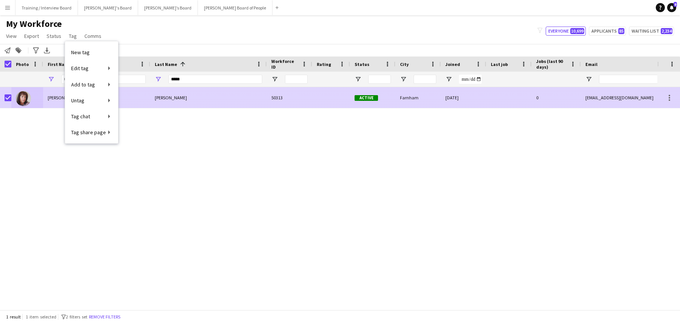
click at [302, 108] on div "50313" at bounding box center [289, 97] width 45 height 21
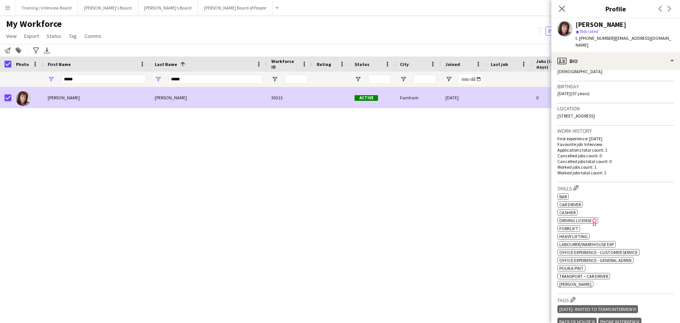
scroll to position [189, 0]
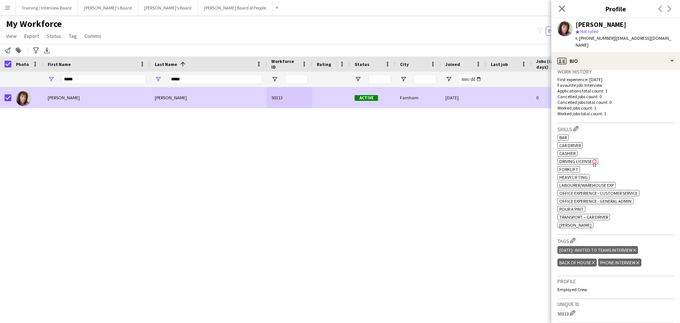
click at [636, 248] on icon "Delete tag" at bounding box center [634, 250] width 3 height 5
click at [566, 6] on icon "Close pop-in" at bounding box center [561, 8] width 7 height 7
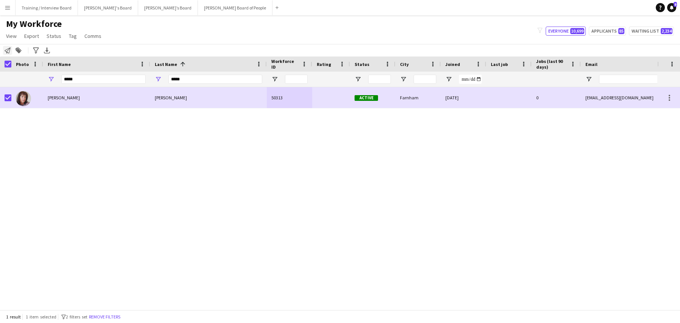
click at [7, 50] on icon at bounding box center [8, 50] width 6 height 6
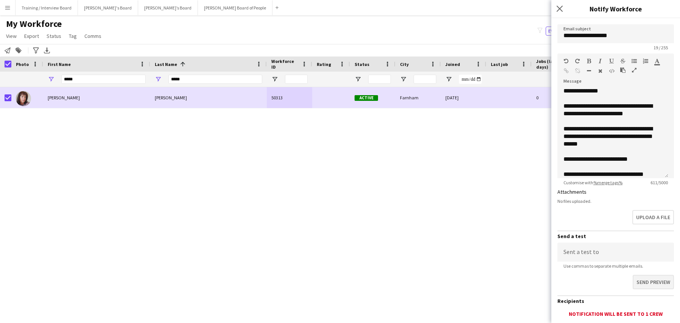
scroll to position [114, 0]
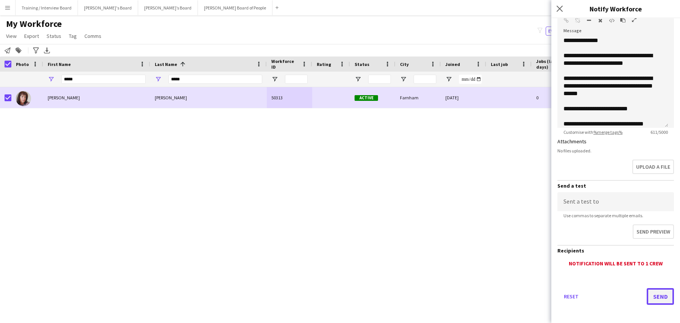
click at [655, 291] on button "Send" at bounding box center [660, 296] width 27 height 17
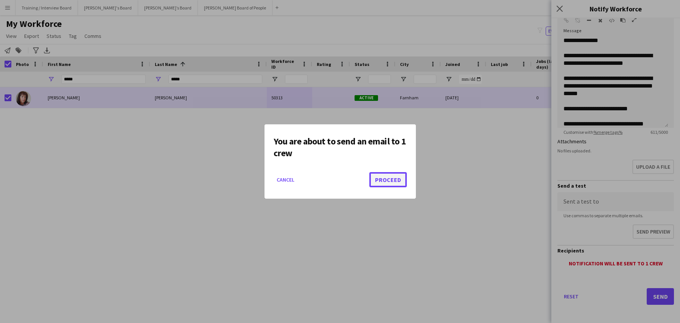
click at [392, 179] on button "Proceed" at bounding box center [388, 179] width 37 height 15
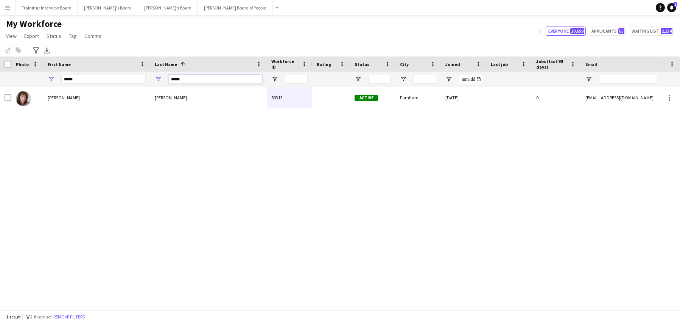
click at [206, 75] on input "*****" at bounding box center [215, 79] width 94 height 9
type input "*"
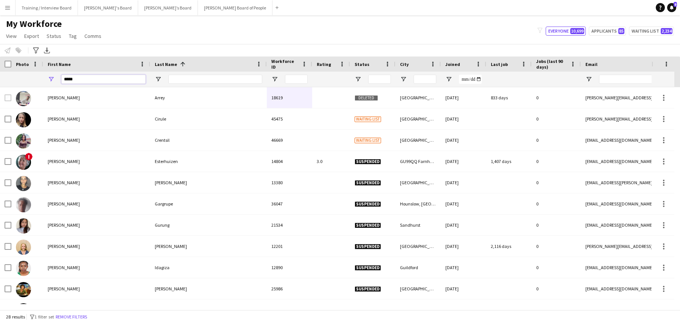
click at [97, 80] on input "*****" at bounding box center [103, 79] width 84 height 9
type input "*"
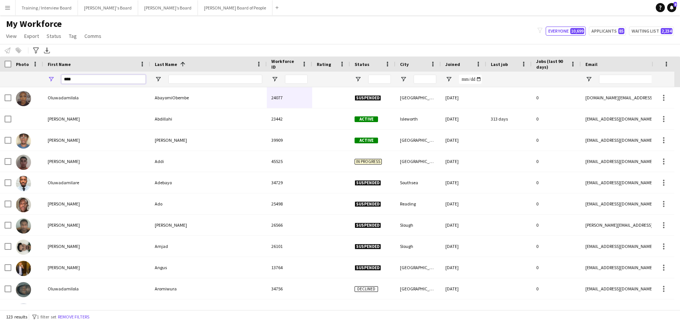
type input "****"
click at [203, 83] on input "Last Name Filter Input" at bounding box center [215, 79] width 94 height 9
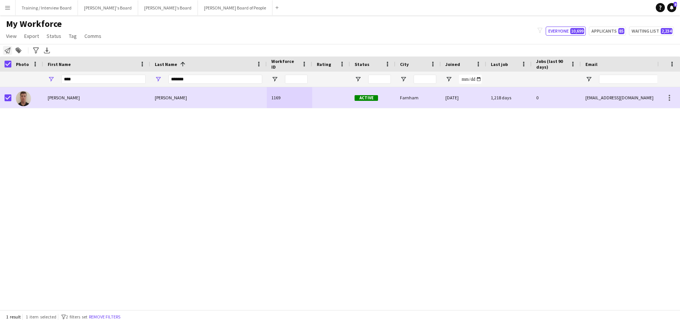
click at [10, 49] on icon at bounding box center [8, 50] width 6 height 6
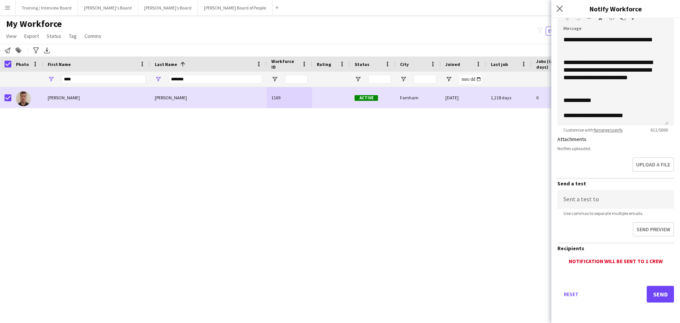
scroll to position [117, 0]
click at [654, 296] on button "Send" at bounding box center [660, 293] width 27 height 17
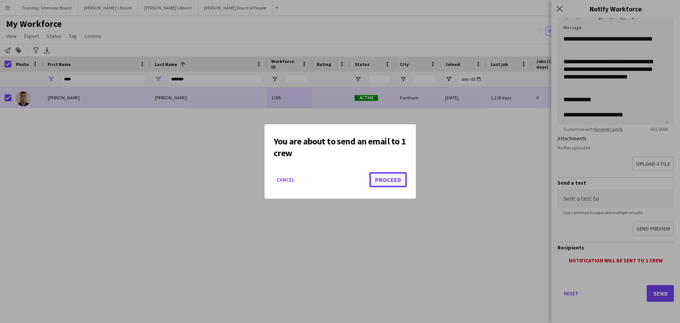
click at [386, 179] on button "Proceed" at bounding box center [388, 179] width 37 height 15
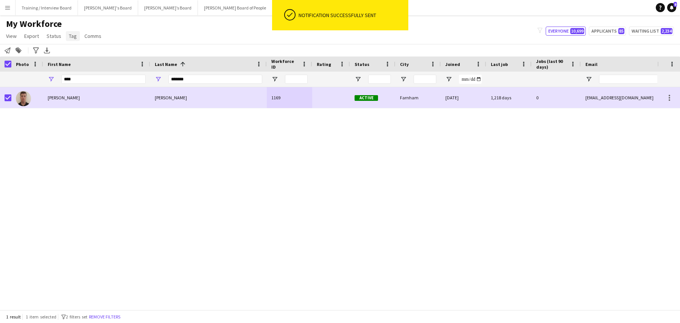
click at [71, 33] on span "Tag" at bounding box center [73, 36] width 8 height 7
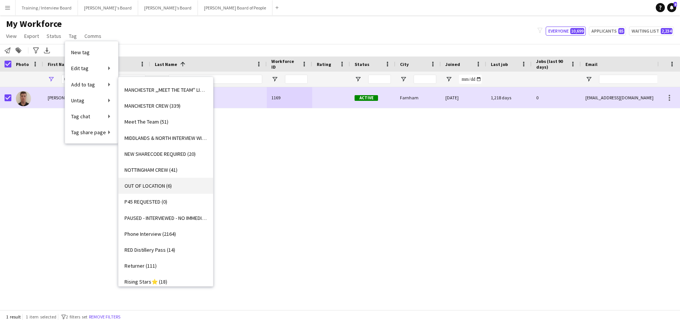
scroll to position [771, 0]
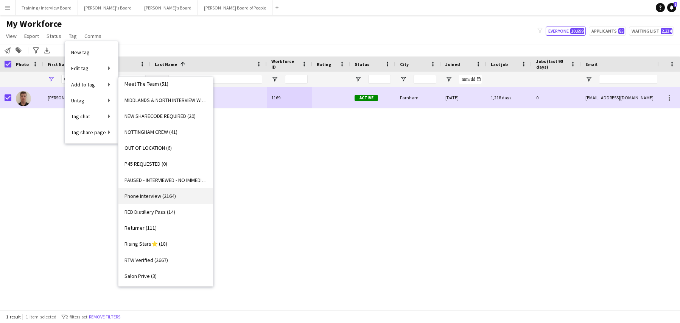
click at [141, 195] on span "Phone Interview (2164)" at bounding box center [150, 195] width 51 height 7
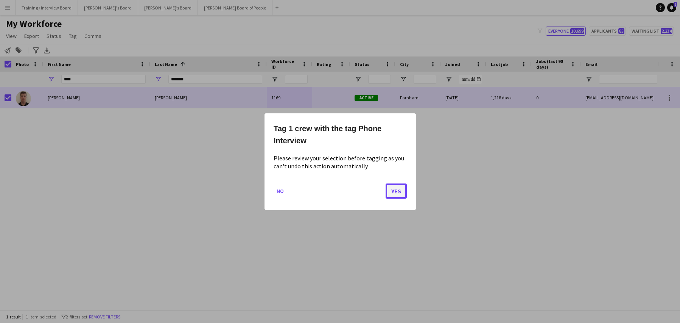
click at [403, 190] on button "Yes" at bounding box center [396, 190] width 21 height 15
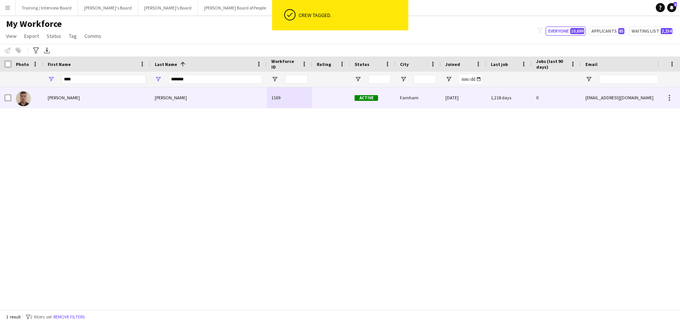
click at [4, 96] on div at bounding box center [5, 97] width 11 height 21
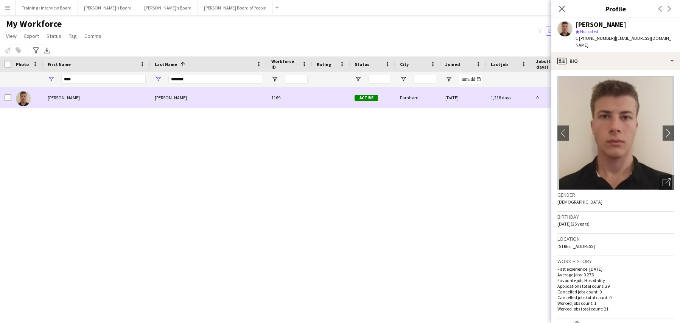
click at [6, 94] on div at bounding box center [8, 97] width 7 height 21
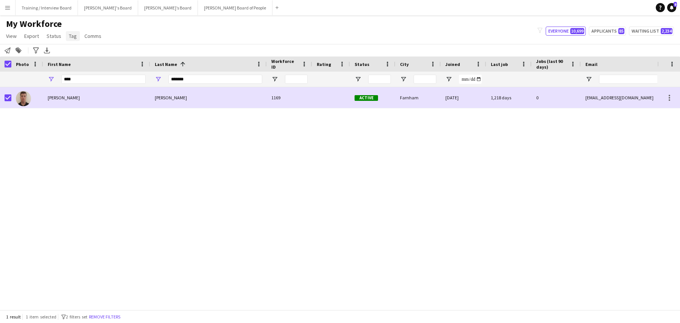
click at [76, 33] on link "Tag" at bounding box center [73, 36] width 14 height 10
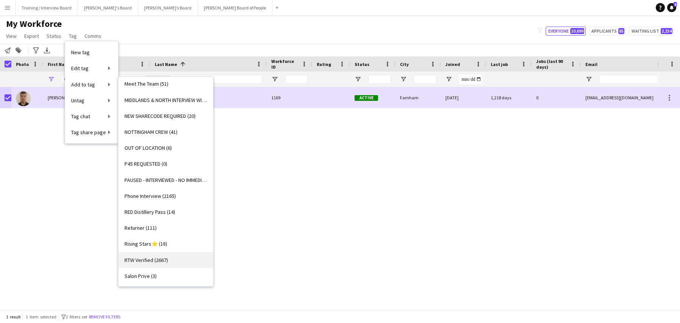
click at [148, 259] on span "RTW Verified (2667)" at bounding box center [147, 259] width 44 height 7
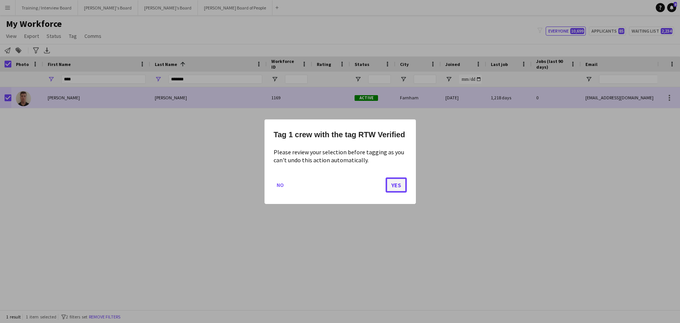
click at [391, 187] on button "Yes" at bounding box center [396, 184] width 21 height 15
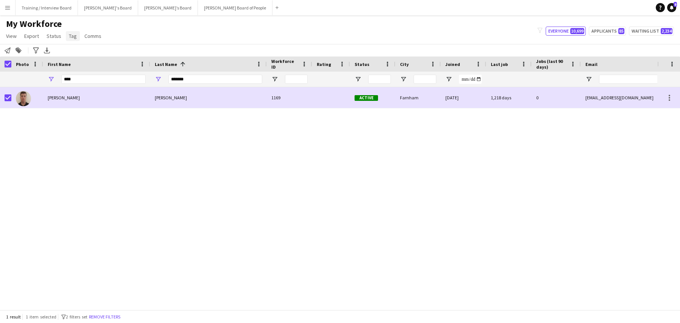
click at [70, 35] on span "Tag" at bounding box center [73, 36] width 8 height 7
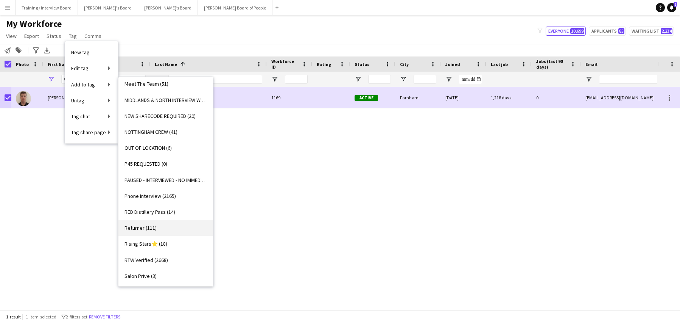
click at [139, 229] on span "Returner (111)" at bounding box center [141, 227] width 32 height 7
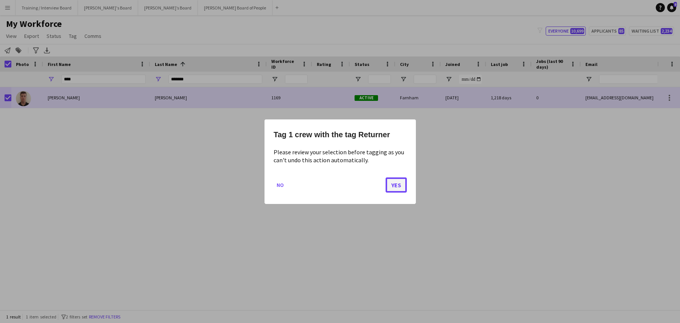
click at [393, 188] on button "Yes" at bounding box center [396, 184] width 21 height 15
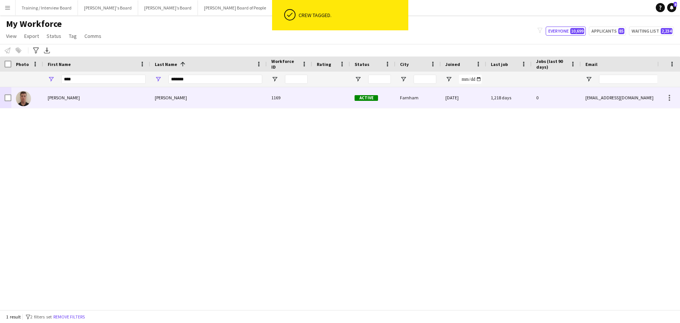
click at [198, 97] on div "Burdett" at bounding box center [208, 97] width 117 height 21
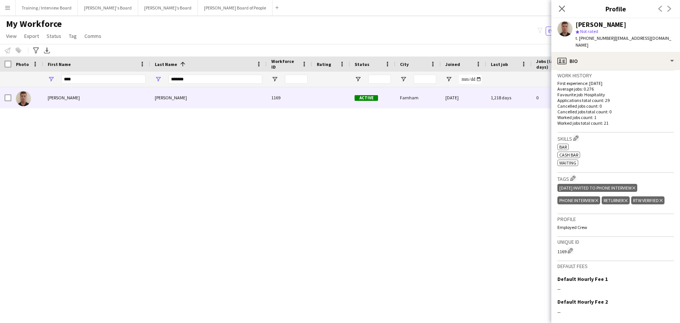
scroll to position [189, 0]
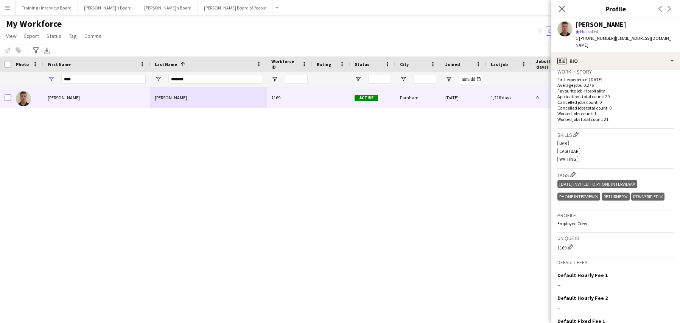
click at [638, 180] on div "18/09/2025 Invited to Phone Interview Delete tag" at bounding box center [598, 184] width 80 height 8
click at [636, 182] on icon "Delete tag" at bounding box center [634, 184] width 3 height 5
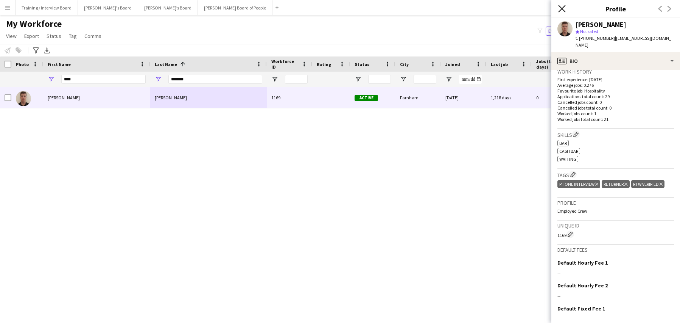
click at [562, 10] on icon "Close pop-in" at bounding box center [561, 8] width 7 height 7
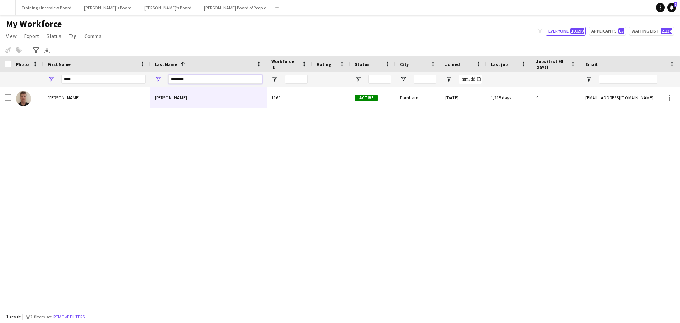
click at [204, 81] on input "*******" at bounding box center [215, 79] width 94 height 9
type input "*"
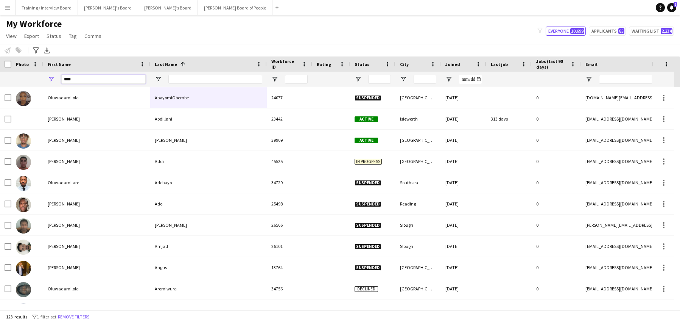
click at [90, 80] on input "****" at bounding box center [103, 79] width 84 height 9
type input "*"
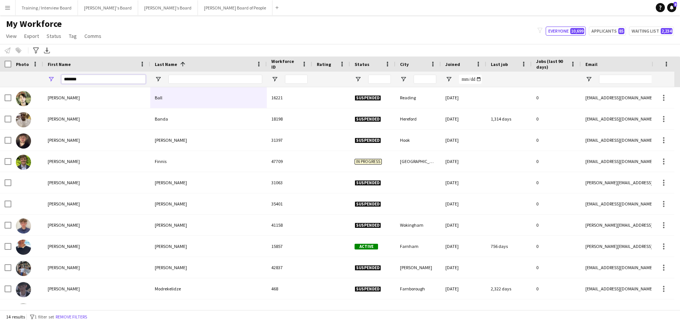
type input "******"
click at [192, 80] on input "Last Name Filter Input" at bounding box center [215, 79] width 94 height 9
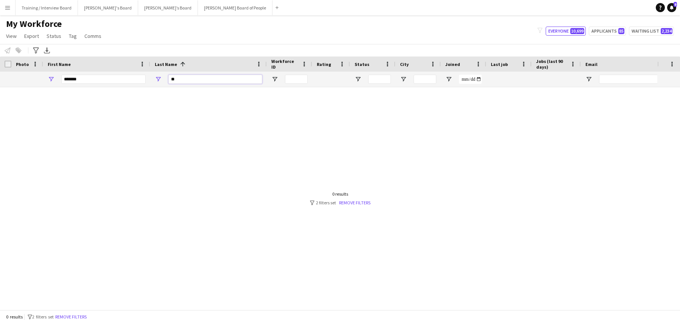
type input "*"
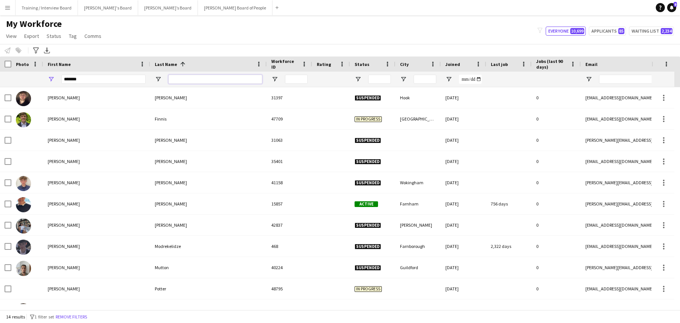
scroll to position [0, 0]
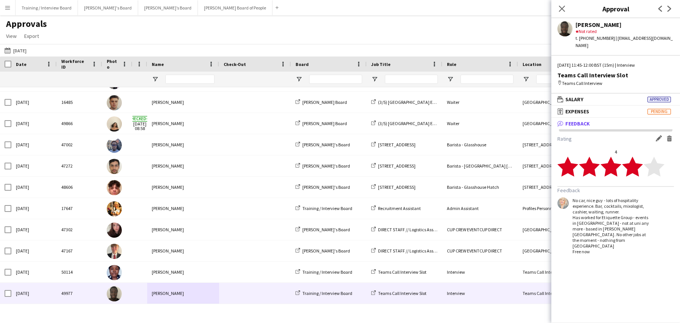
scroll to position [483, 0]
click at [563, 6] on icon "Close pop-in" at bounding box center [561, 8] width 7 height 7
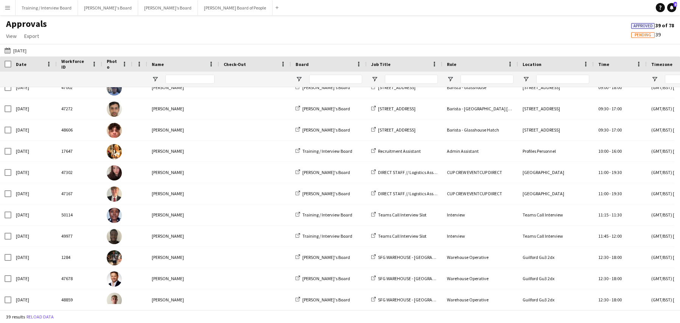
scroll to position [576, 0]
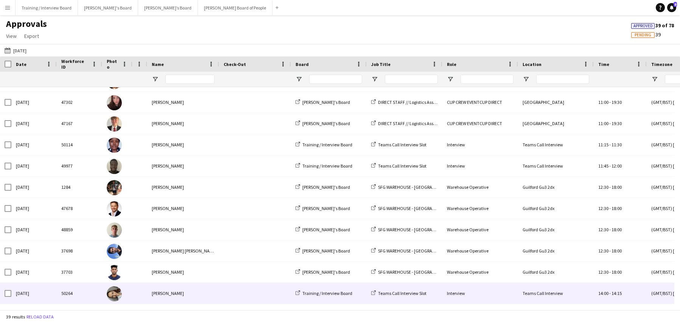
click at [163, 295] on div "[PERSON_NAME]" at bounding box center [183, 292] width 72 height 21
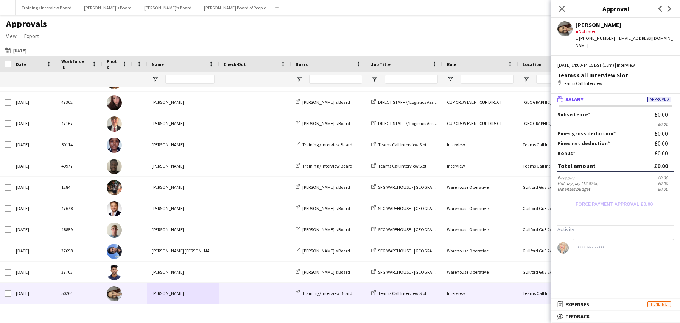
click at [594, 245] on input at bounding box center [623, 248] width 101 height 18
click at [583, 320] on mat-expansion-panel-header "bubble-pencil Feedback" at bounding box center [616, 315] width 129 height 11
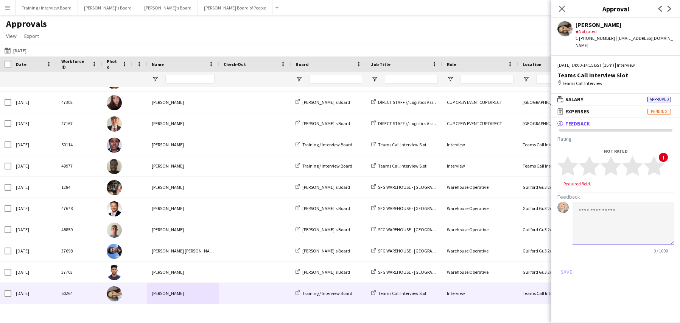
click at [582, 206] on textarea at bounding box center [623, 223] width 101 height 44
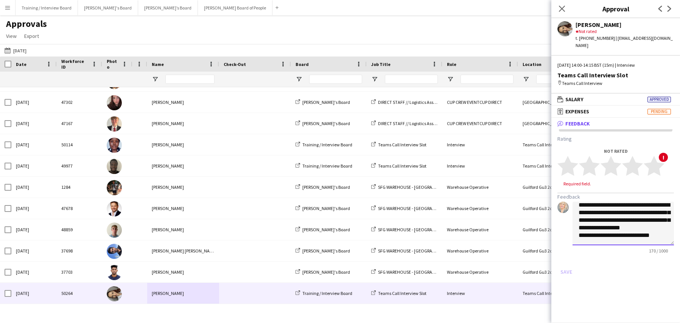
scroll to position [16, 0]
click at [632, 201] on textarea "**********" at bounding box center [623, 223] width 101 height 44
click at [636, 236] on textarea "**********" at bounding box center [623, 223] width 101 height 44
type textarea "**********"
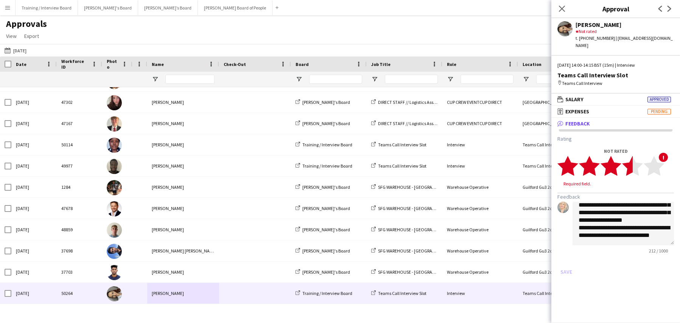
click at [633, 161] on polygon at bounding box center [632, 166] width 21 height 20
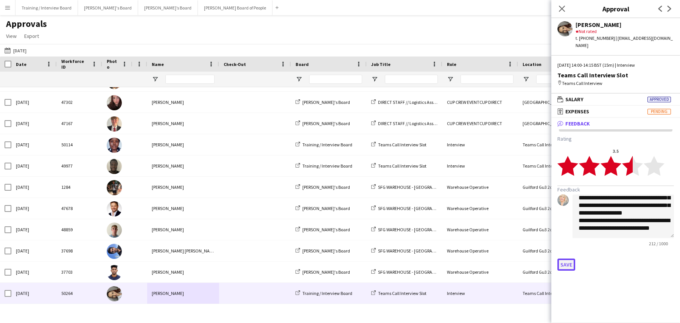
click at [574, 260] on button "Save" at bounding box center [567, 264] width 18 height 12
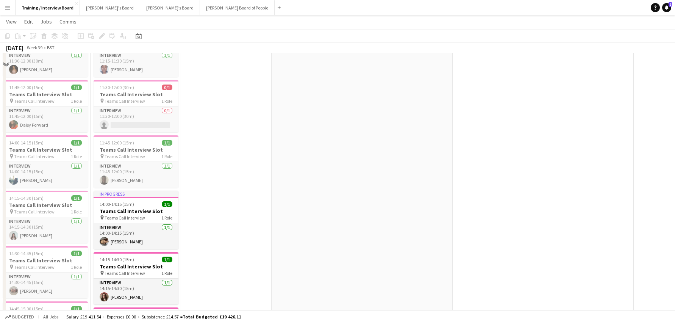
scroll to position [341, 0]
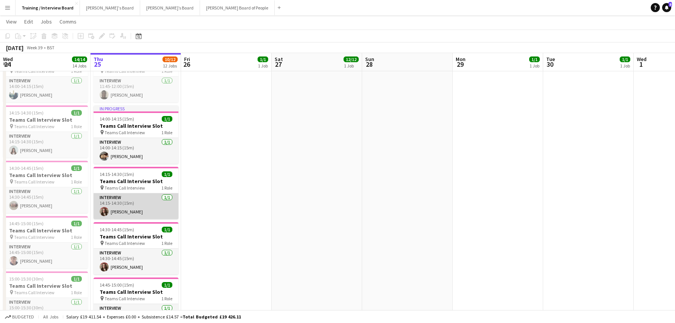
click at [124, 207] on app-card-role "Interview [DATE] 14:15-14:30 (15m) [PERSON_NAME]" at bounding box center [136, 206] width 85 height 26
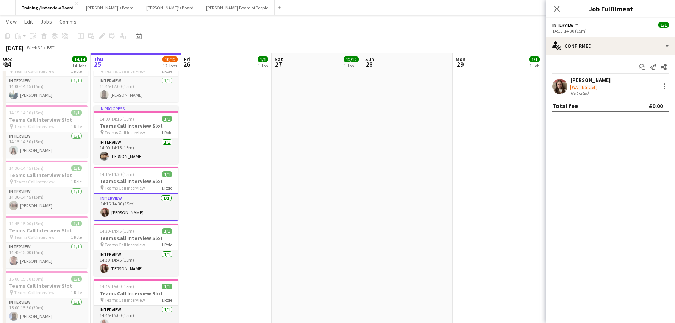
click at [586, 84] on div "Waiting list" at bounding box center [590, 86] width 40 height 7
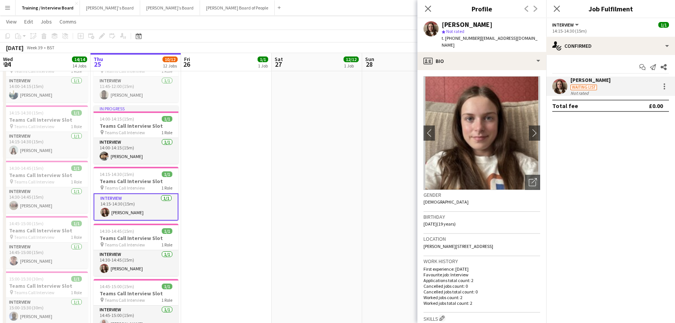
click at [578, 150] on mat-expansion-panel "check Confirmed Start chat Send notification Share [PERSON_NAME] Waiting list N…" at bounding box center [610, 189] width 129 height 268
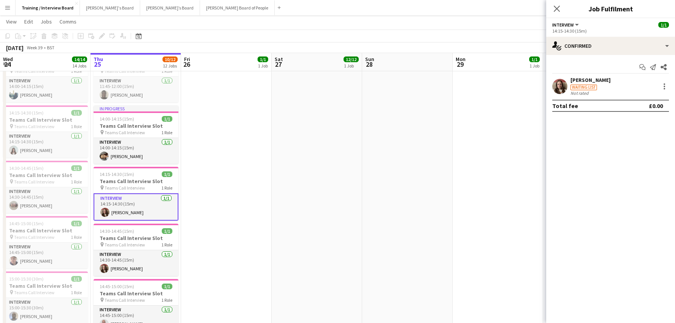
click at [593, 81] on div "[PERSON_NAME]" at bounding box center [590, 79] width 40 height 7
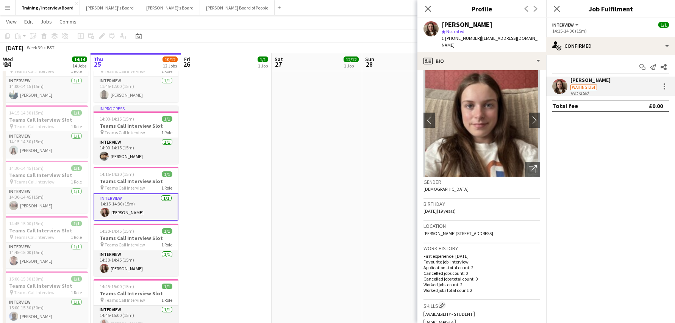
scroll to position [0, 0]
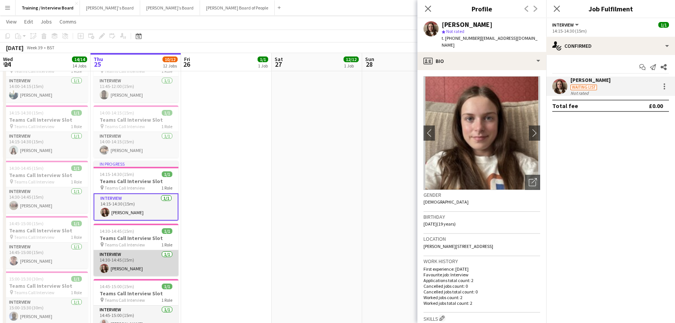
click at [134, 270] on app-card-role "Interview [DATE] 14:30-14:45 (15m) [PERSON_NAME]" at bounding box center [136, 263] width 85 height 26
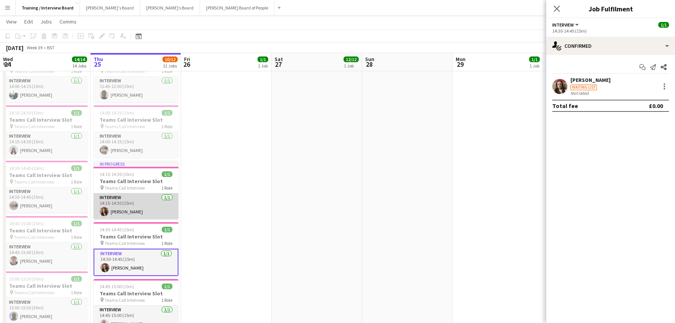
click at [121, 208] on app-card-role "Interview [DATE] 14:15-14:30 (15m) [PERSON_NAME]" at bounding box center [136, 206] width 85 height 26
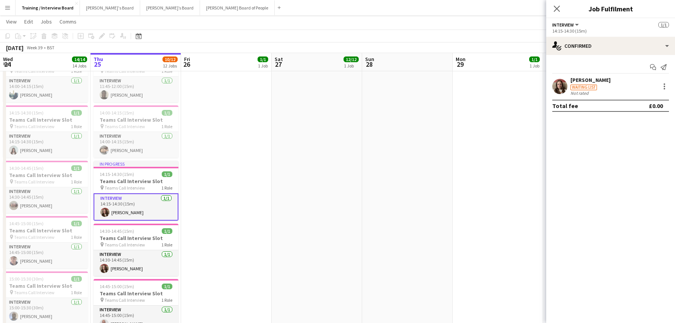
scroll to position [0, 181]
click at [662, 84] on div at bounding box center [664, 86] width 9 height 9
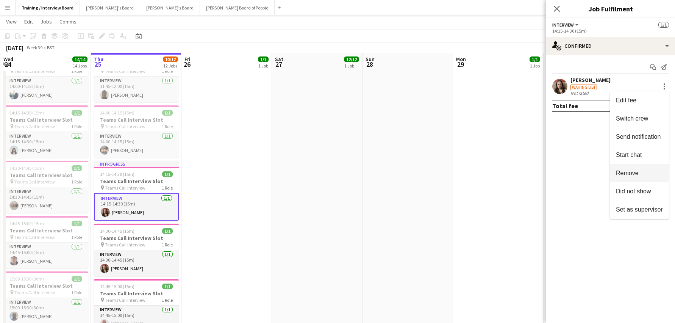
click at [644, 174] on span "Remove" at bounding box center [639, 173] width 47 height 7
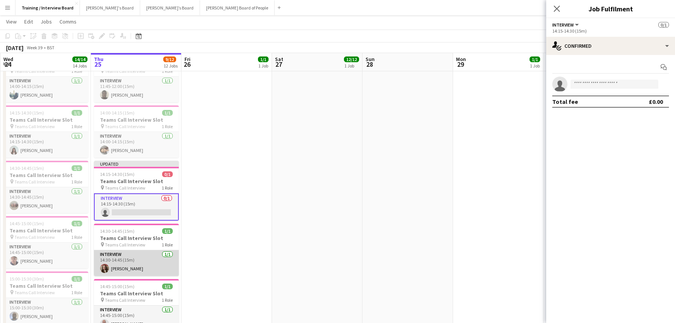
click at [115, 269] on app-card-role "Interview [DATE] 14:30-14:45 (15m) [PERSON_NAME]" at bounding box center [136, 263] width 85 height 26
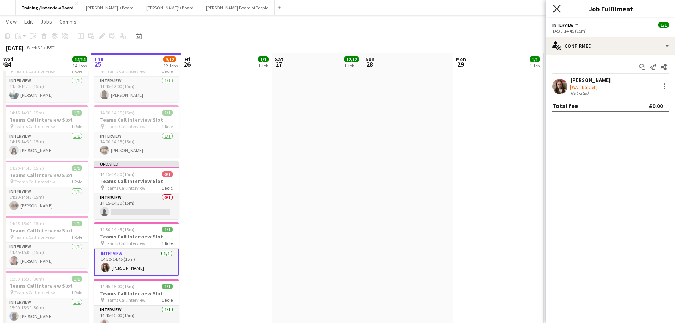
click at [558, 9] on icon "Close pop-in" at bounding box center [556, 8] width 7 height 7
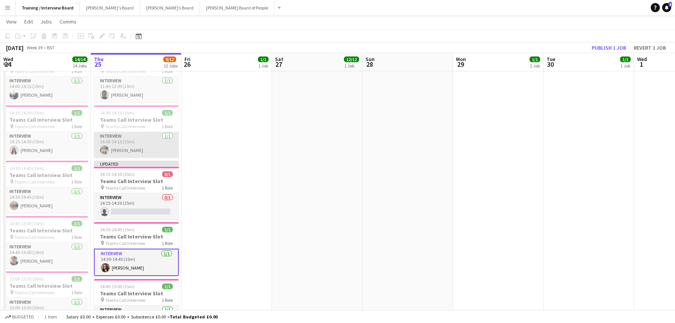
click at [135, 144] on app-card-role "Interview [DATE] 14:00-14:15 (15m) [PERSON_NAME]" at bounding box center [136, 145] width 85 height 26
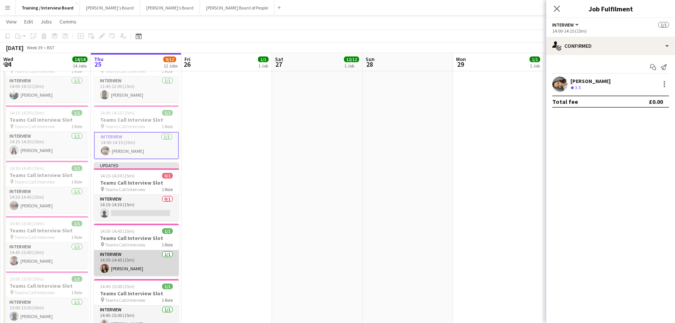
click at [144, 256] on app-card-role "Interview [DATE] 14:30-14:45 (15m) [PERSON_NAME]" at bounding box center [136, 263] width 85 height 26
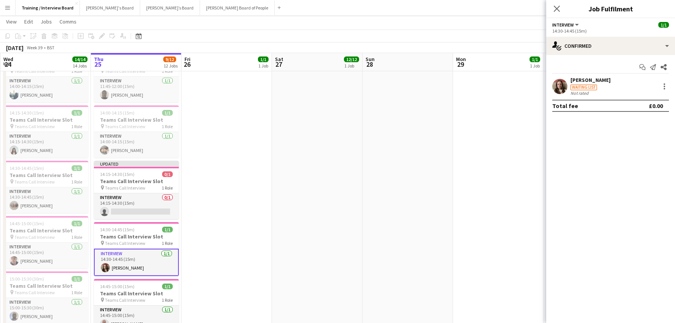
click at [576, 82] on div "[PERSON_NAME]" at bounding box center [590, 79] width 40 height 7
click at [619, 83] on div "[PERSON_NAME] Waiting list Not rated" at bounding box center [610, 85] width 129 height 19
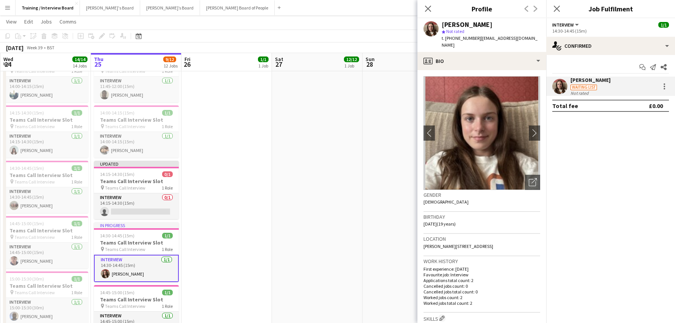
click at [596, 146] on mat-expansion-panel "check Confirmed Start chat Send notification Share [PERSON_NAME] Waiting list N…" at bounding box center [610, 189] width 129 height 268
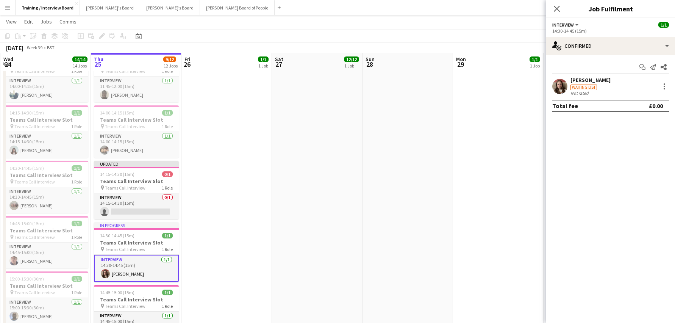
click at [591, 81] on div "[PERSON_NAME]" at bounding box center [590, 79] width 40 height 7
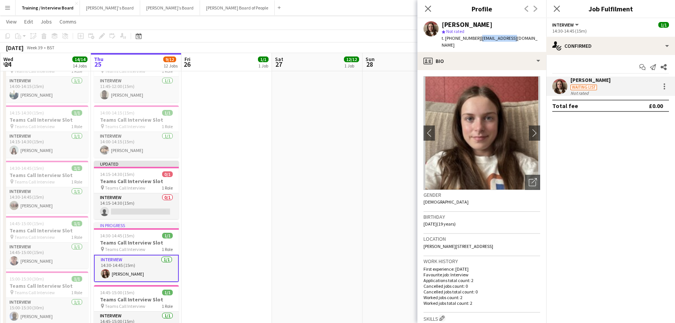
drag, startPoint x: 476, startPoint y: 39, endPoint x: 510, endPoint y: 37, distance: 34.5
click at [510, 37] on span "| [EMAIL_ADDRESS][DOMAIN_NAME]" at bounding box center [489, 41] width 96 height 12
click at [525, 35] on span "| [EMAIL_ADDRESS][DOMAIN_NAME]" at bounding box center [489, 41] width 96 height 12
drag, startPoint x: 526, startPoint y: 35, endPoint x: 479, endPoint y: 39, distance: 47.5
click at [479, 39] on span "| [EMAIL_ADDRESS][DOMAIN_NAME]" at bounding box center [489, 41] width 96 height 12
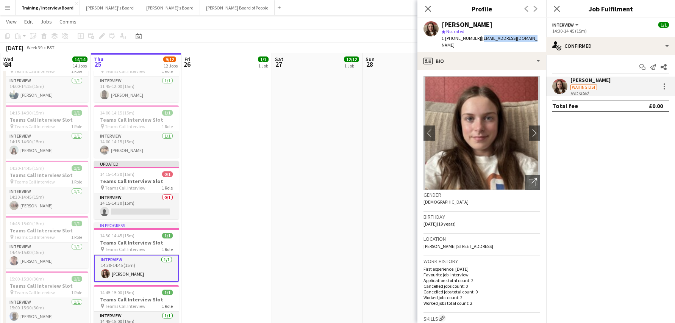
copy span "[EMAIL_ADDRESS][DOMAIN_NAME]"
click at [529, 24] on div "[PERSON_NAME] star Not rated t. [PHONE_NUMBER] | [EMAIL_ADDRESS][DOMAIN_NAME]" at bounding box center [481, 35] width 129 height 34
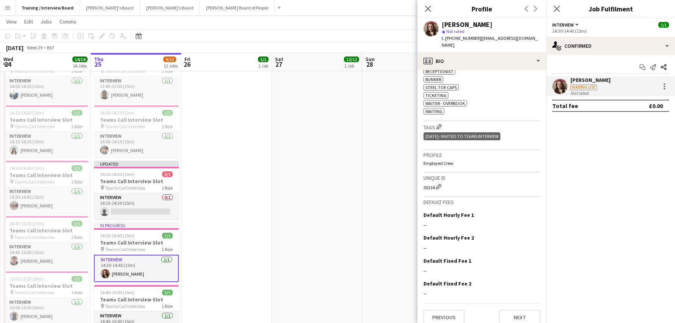
scroll to position [320, 0]
click at [505, 309] on button "Next" at bounding box center [519, 316] width 41 height 15
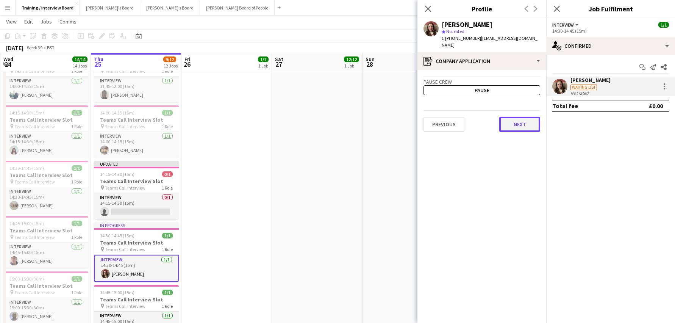
click at [515, 120] on button "Next" at bounding box center [519, 124] width 41 height 15
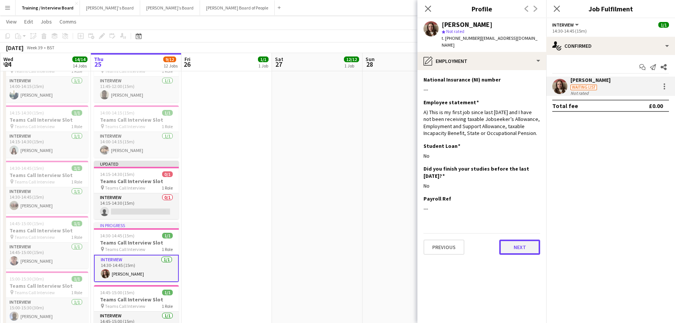
click at [512, 240] on button "Next" at bounding box center [519, 246] width 41 height 15
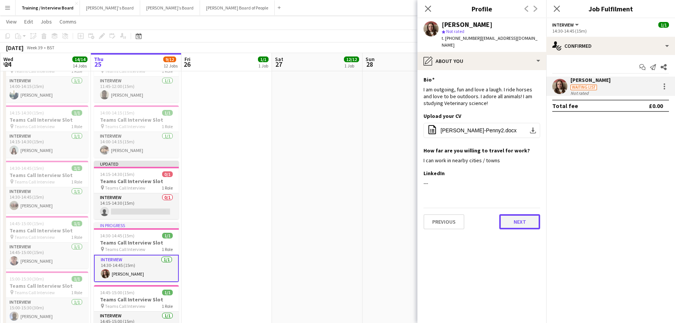
click at [523, 214] on button "Next" at bounding box center [519, 221] width 41 height 15
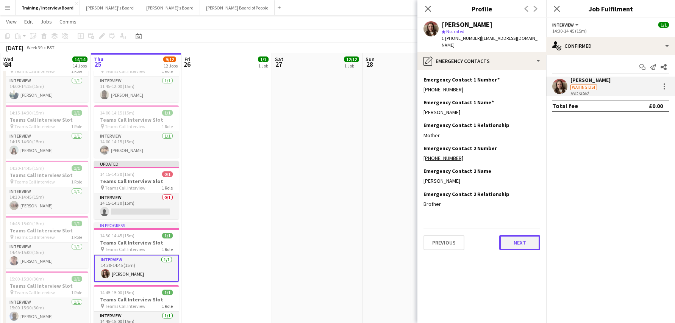
click at [505, 235] on button "Next" at bounding box center [519, 242] width 41 height 15
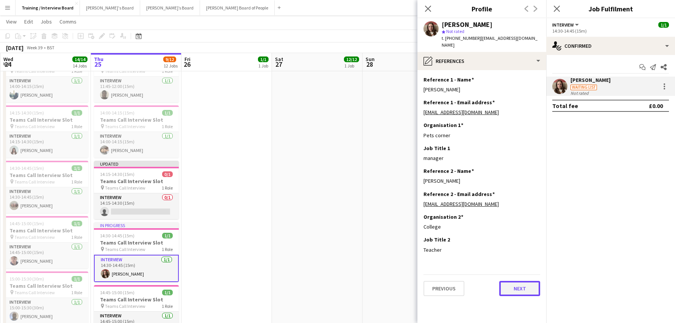
click at [505, 281] on button "Next" at bounding box center [519, 288] width 41 height 15
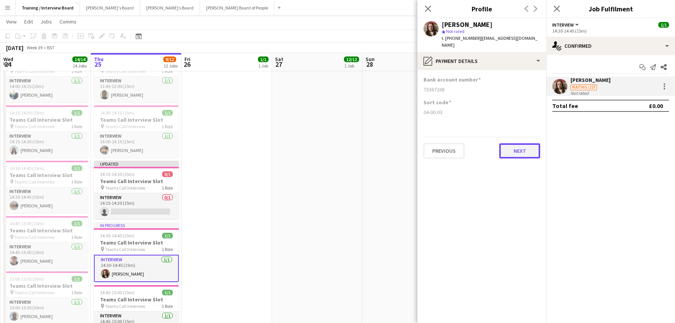
click at [508, 143] on button "Next" at bounding box center [519, 150] width 41 height 15
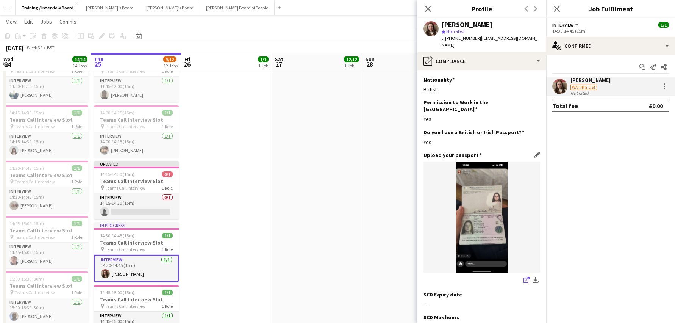
click at [526, 276] on icon at bounding box center [528, 278] width 4 height 4
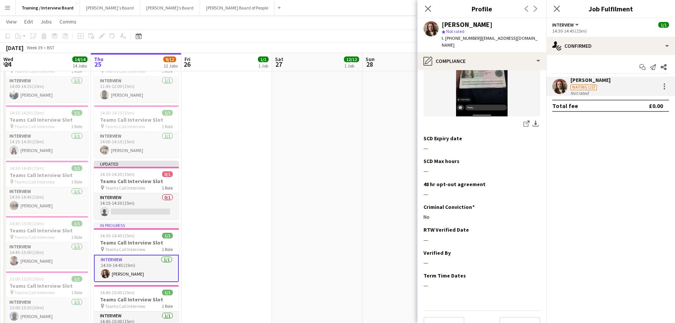
scroll to position [157, 0]
click at [523, 315] on button "Next" at bounding box center [519, 322] width 41 height 15
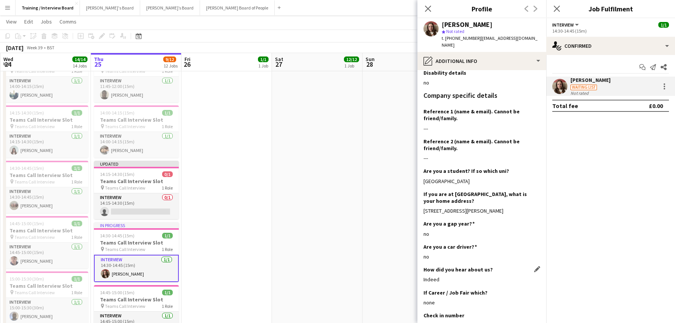
scroll to position [107, 0]
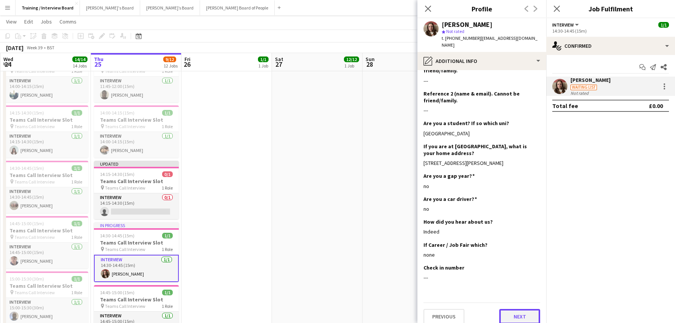
click at [512, 311] on button "Next" at bounding box center [519, 316] width 41 height 15
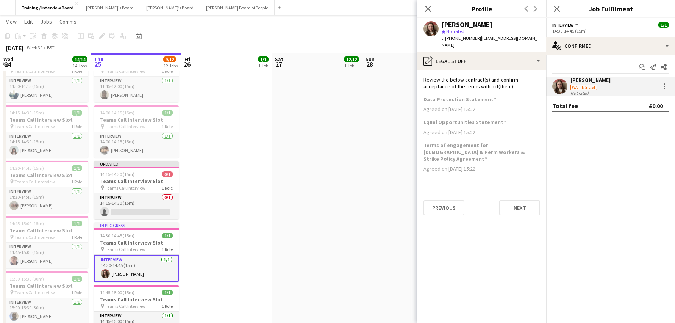
scroll to position [0, 0]
click at [513, 200] on button "Next" at bounding box center [519, 207] width 41 height 15
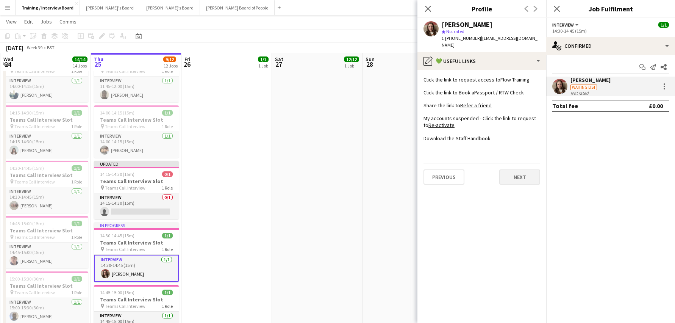
click at [513, 194] on app-section-data-types "Click the link to request access to Flow Training Click the link to Book a Pass…" at bounding box center [481, 196] width 129 height 253
click at [521, 171] on button "Next" at bounding box center [519, 176] width 41 height 15
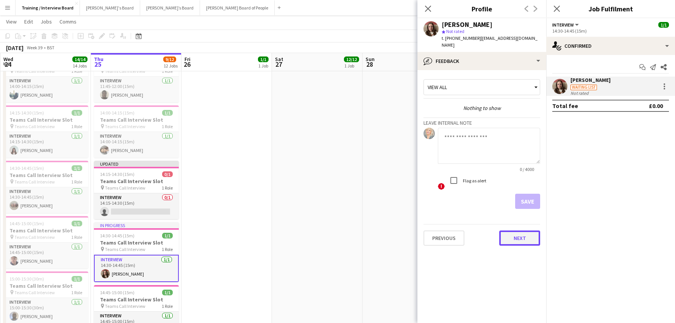
click at [521, 231] on button "Next" at bounding box center [519, 237] width 41 height 15
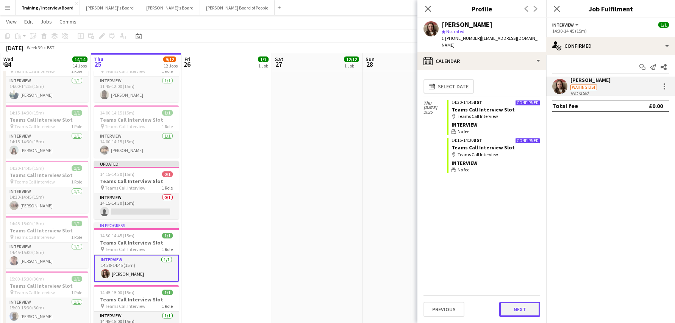
click at [519, 304] on button "Next" at bounding box center [519, 308] width 41 height 15
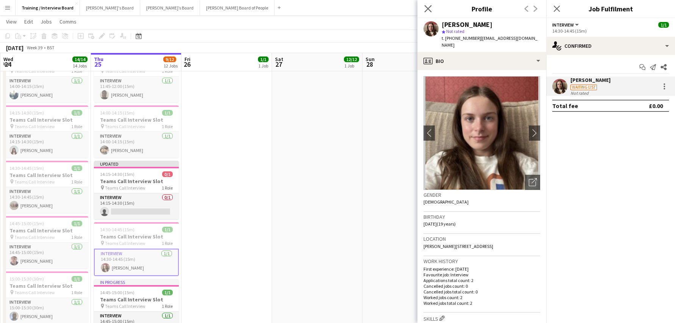
click at [429, 5] on icon "Close pop-in" at bounding box center [427, 8] width 7 height 7
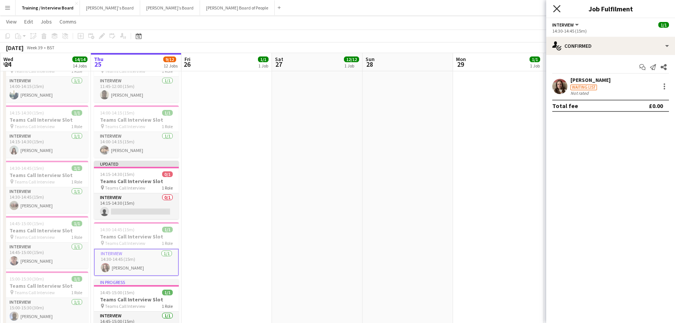
click at [554, 7] on icon "Close pop-in" at bounding box center [556, 8] width 7 height 7
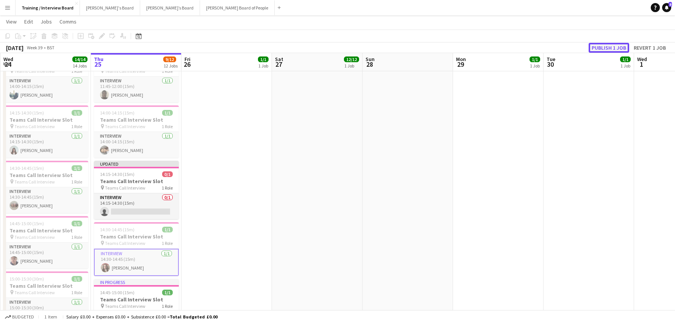
click at [603, 50] on button "Publish 1 job" at bounding box center [608, 48] width 41 height 10
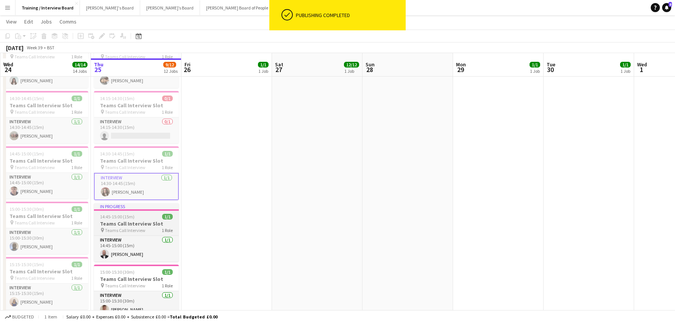
scroll to position [416, 0]
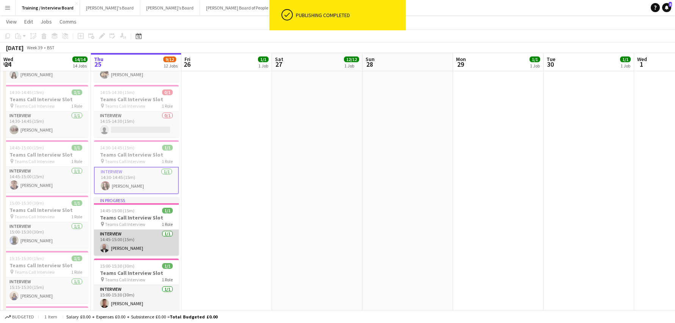
click at [136, 249] on app-card-role "Interview [DATE] 14:45-15:00 (15m) [PERSON_NAME]" at bounding box center [136, 242] width 85 height 26
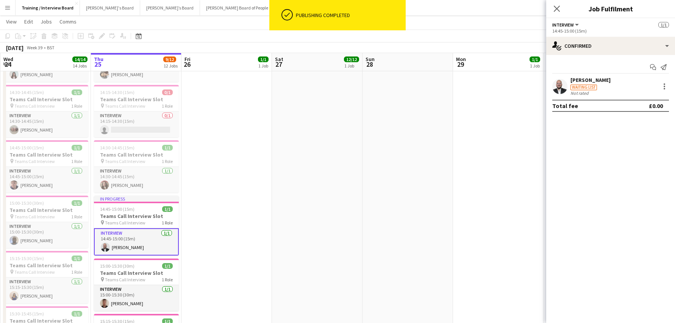
click at [587, 81] on div "[PERSON_NAME]" at bounding box center [590, 79] width 40 height 7
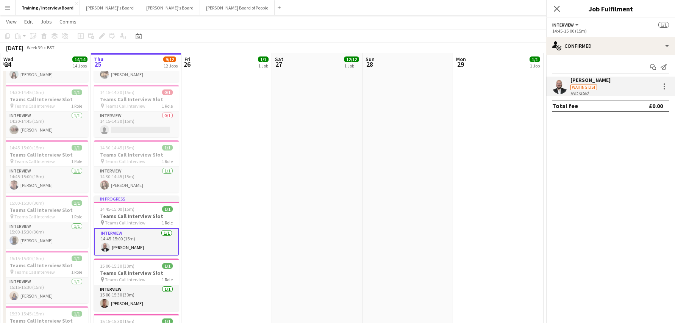
click at [587, 81] on div "[PERSON_NAME]" at bounding box center [590, 79] width 40 height 7
click at [604, 76] on div "[PERSON_NAME]" at bounding box center [590, 79] width 40 height 7
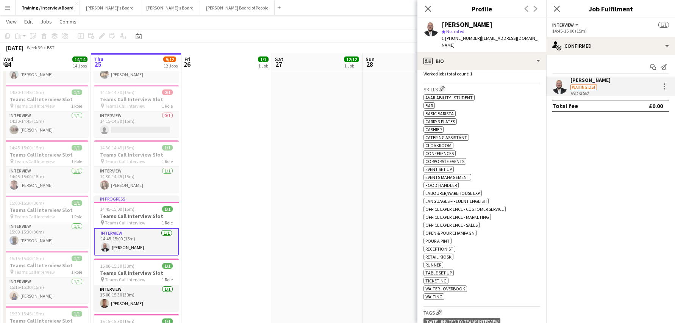
scroll to position [189, 0]
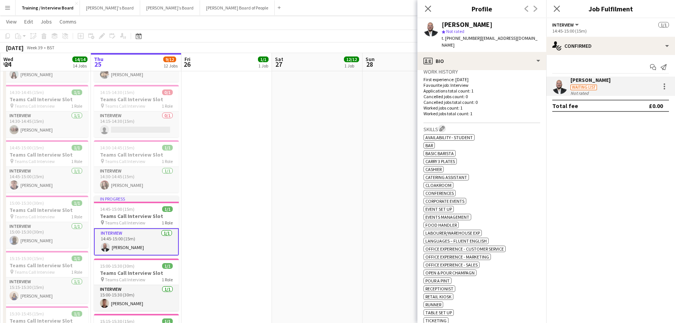
click at [441, 125] on h3 "Skills Edit crew company skills" at bounding box center [481, 129] width 117 height 8
click at [445, 129] on app-icon "Edit crew company skills" at bounding box center [441, 128] width 5 height 5
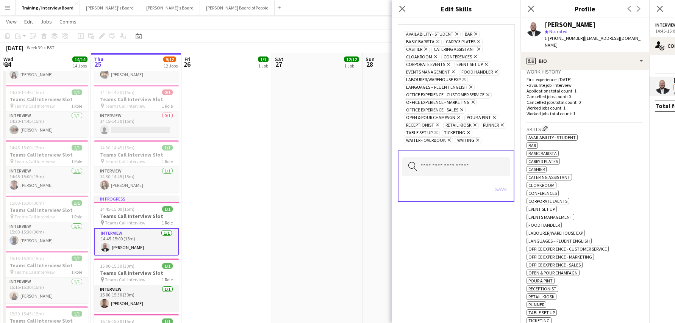
click at [438, 40] on icon "Remove" at bounding box center [436, 41] width 5 height 5
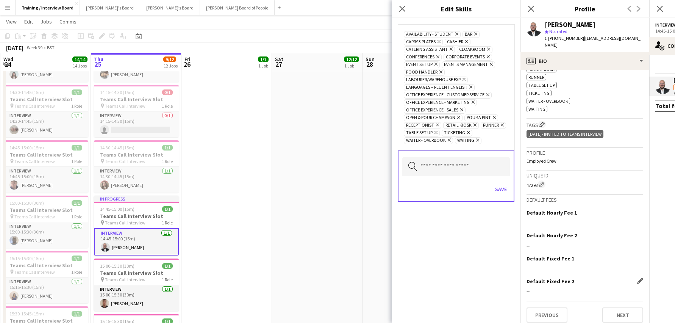
scroll to position [422, 0]
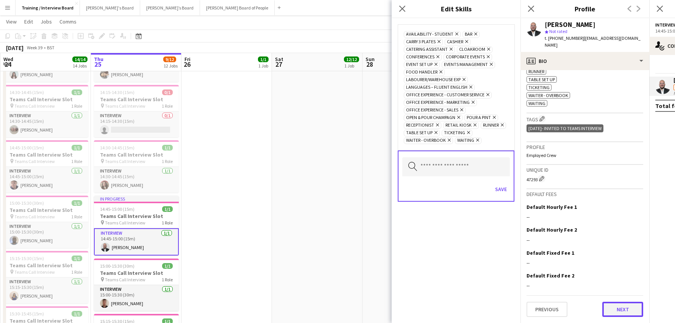
click at [612, 305] on button "Next" at bounding box center [622, 308] width 41 height 15
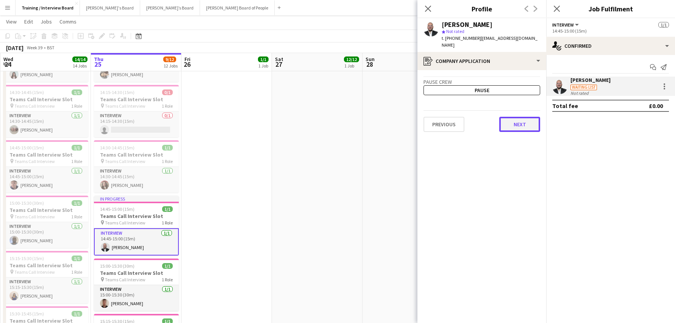
click at [516, 126] on button "Next" at bounding box center [519, 124] width 41 height 15
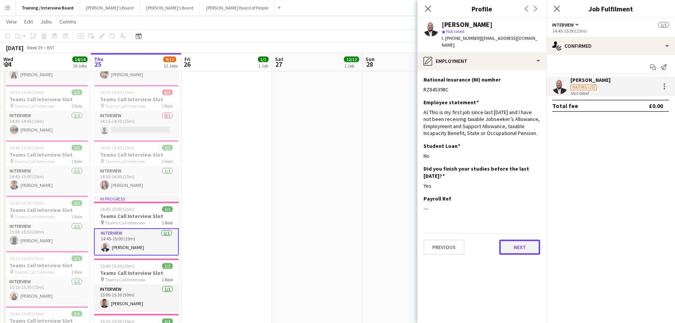
click at [518, 248] on button "Next" at bounding box center [519, 246] width 41 height 15
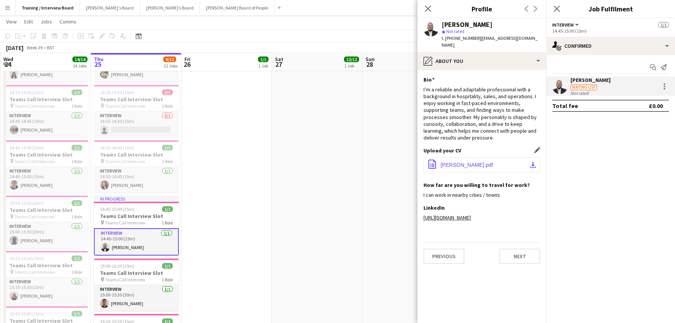
click at [531, 164] on app-icon "download-bottom" at bounding box center [533, 165] width 6 height 6
click at [508, 252] on button "Next" at bounding box center [519, 255] width 41 height 15
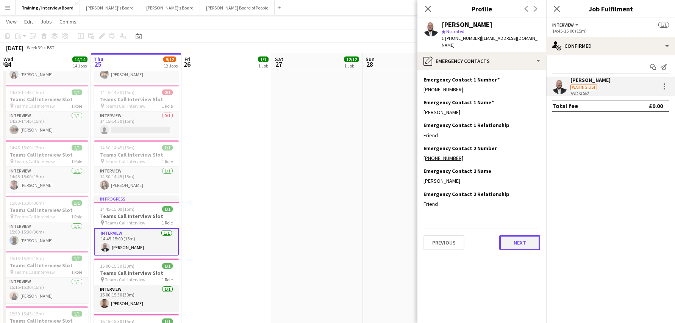
click at [523, 243] on button "Next" at bounding box center [519, 242] width 41 height 15
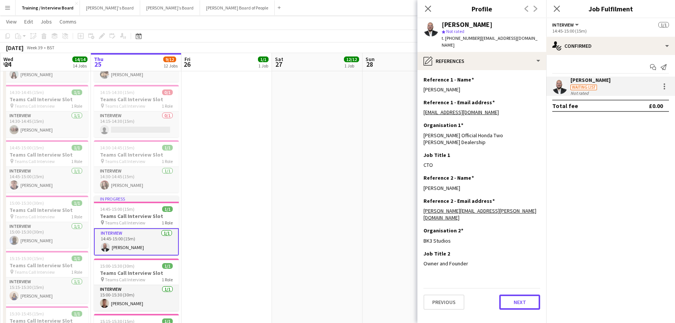
drag, startPoint x: 516, startPoint y: 296, endPoint x: 516, endPoint y: 290, distance: 5.3
click at [516, 296] on button "Next" at bounding box center [519, 301] width 41 height 15
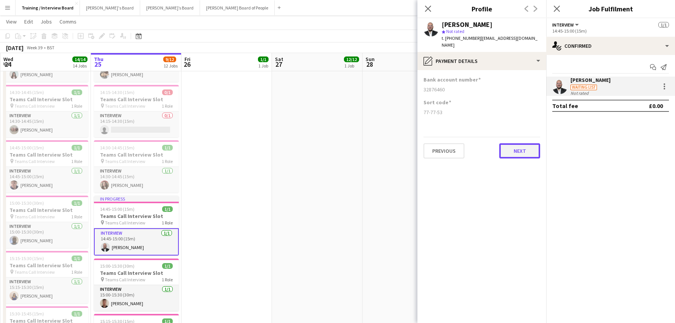
click at [517, 154] on button "Next" at bounding box center [519, 150] width 41 height 15
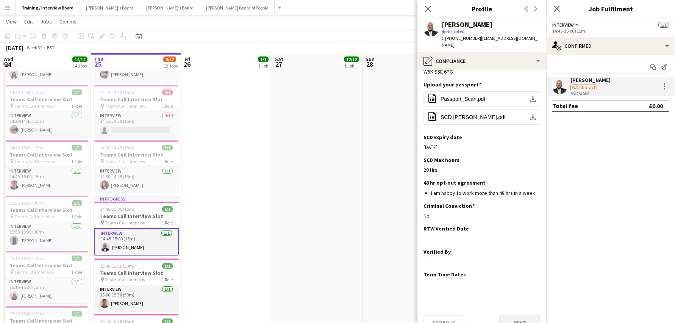
scroll to position [100, 0]
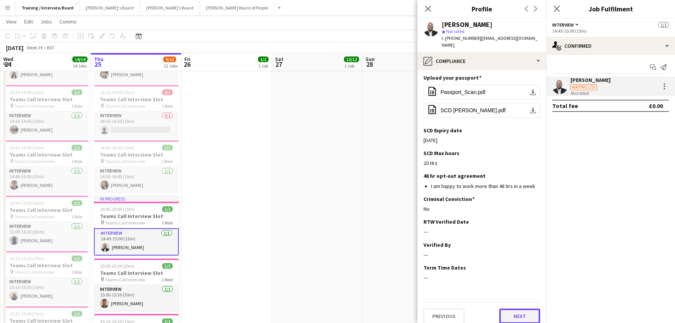
click at [524, 308] on button "Next" at bounding box center [519, 315] width 41 height 15
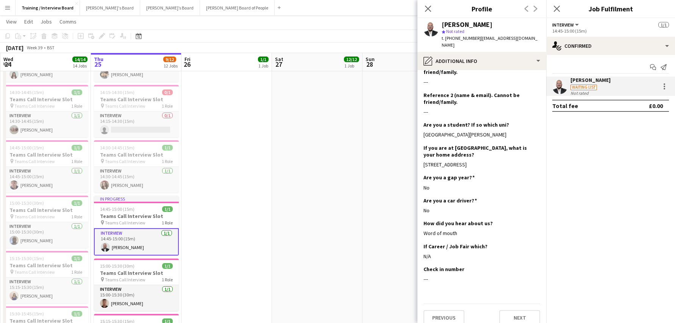
scroll to position [176, 0]
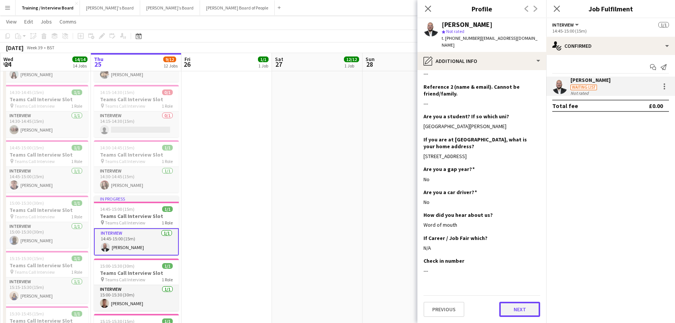
click at [508, 304] on button "Next" at bounding box center [519, 308] width 41 height 15
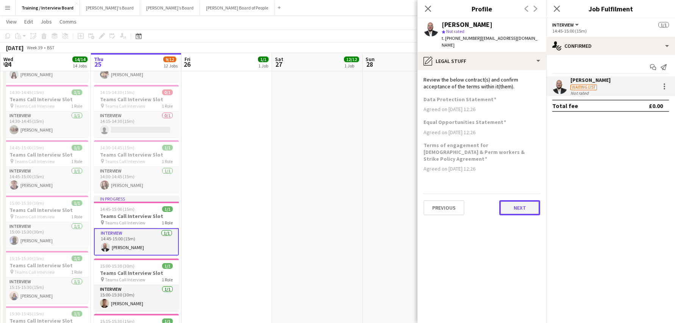
click at [515, 206] on button "Next" at bounding box center [519, 207] width 41 height 15
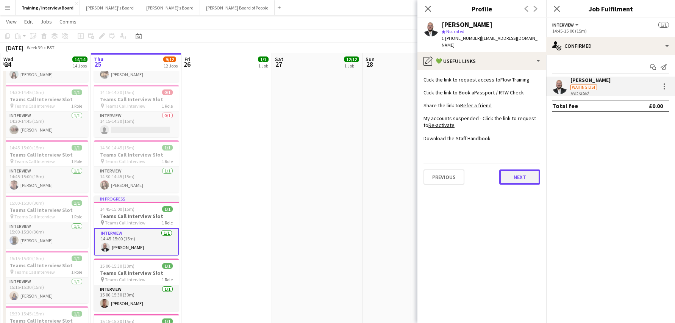
click at [530, 180] on button "Next" at bounding box center [519, 176] width 41 height 15
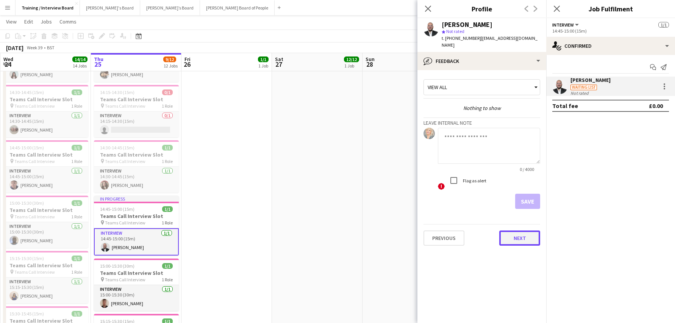
click at [522, 240] on button "Next" at bounding box center [519, 237] width 41 height 15
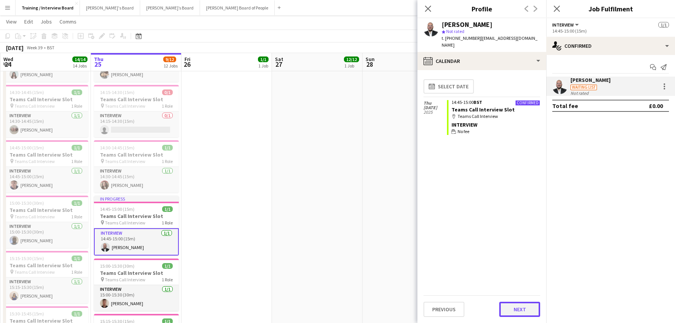
click at [515, 304] on button "Next" at bounding box center [519, 308] width 41 height 15
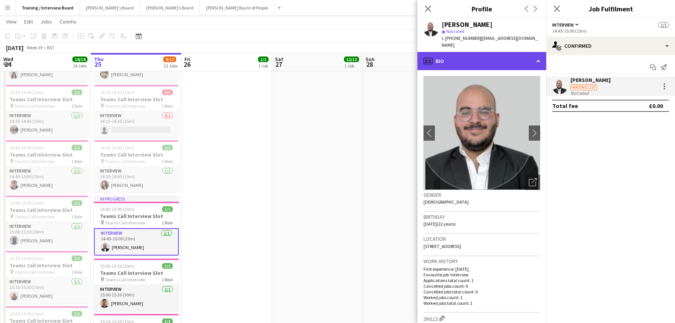
click at [540, 58] on div "profile Bio" at bounding box center [481, 61] width 129 height 18
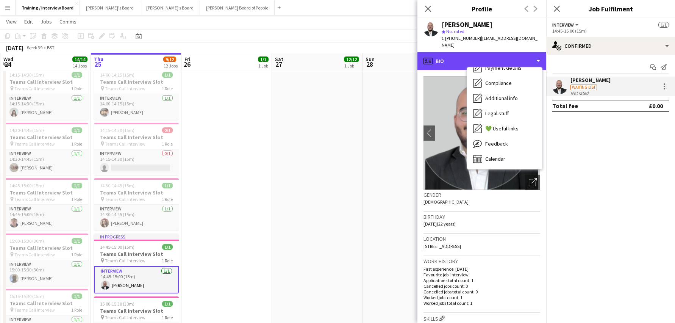
scroll to position [101, 0]
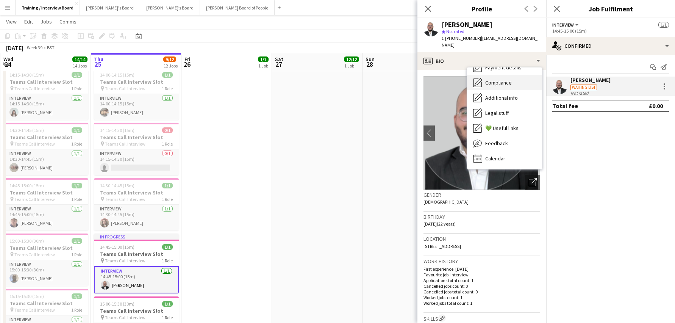
click at [499, 87] on div "Compliance Compliance" at bounding box center [504, 82] width 75 height 15
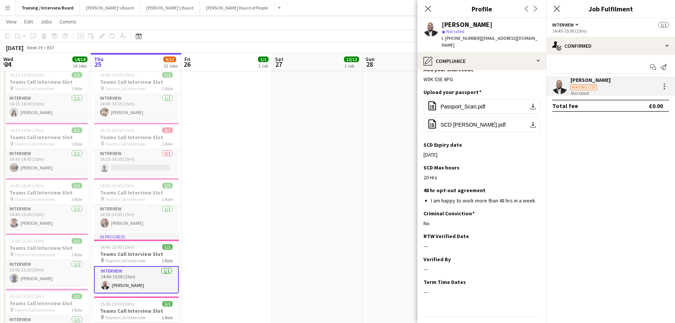
scroll to position [100, 0]
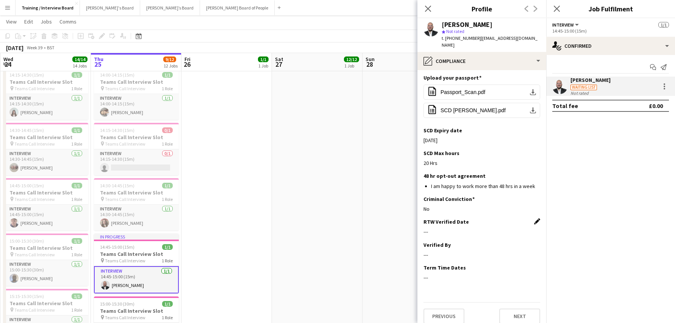
click at [534, 218] on app-icon "Edit this field" at bounding box center [537, 221] width 6 height 6
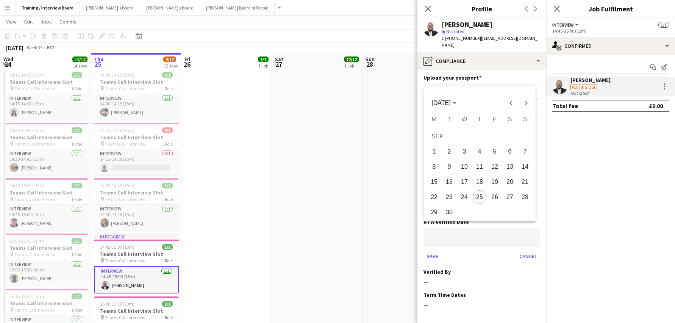
click at [483, 199] on span "25" at bounding box center [480, 197] width 14 height 14
type input "**********"
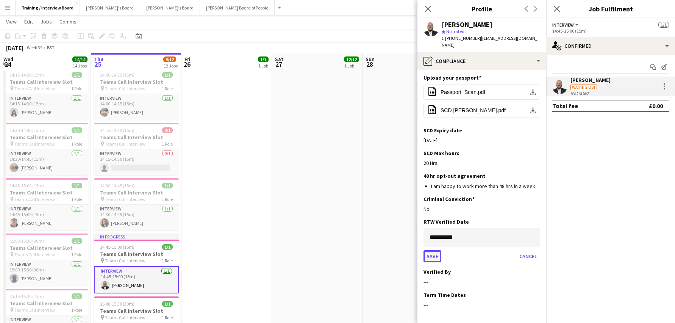
click at [433, 250] on button "Save" at bounding box center [432, 256] width 18 height 12
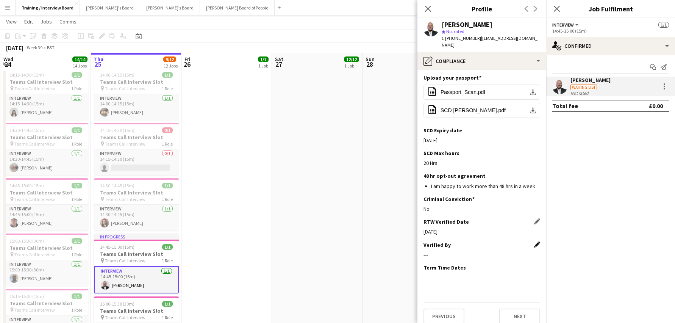
click at [534, 241] on app-icon "Edit this field" at bounding box center [537, 244] width 6 height 6
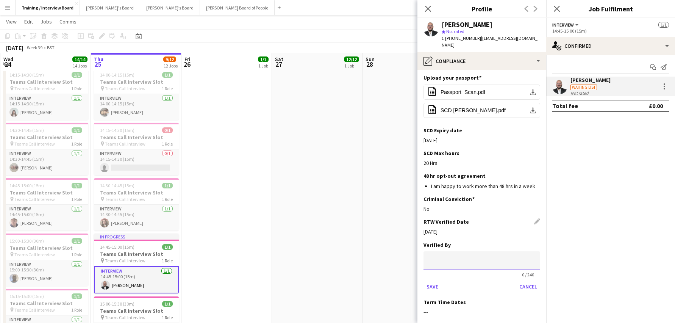
click at [429, 251] on input at bounding box center [481, 260] width 117 height 19
click at [430, 280] on button "Save" at bounding box center [432, 286] width 18 height 12
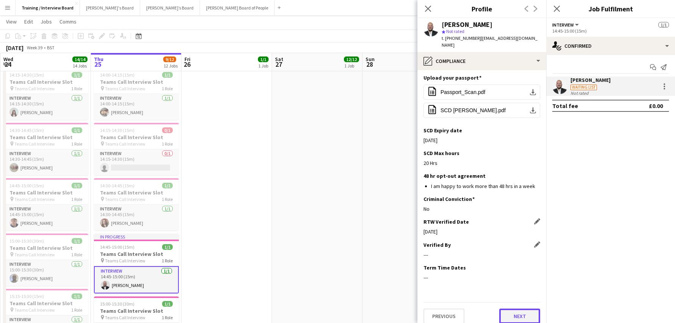
click at [518, 308] on button "Next" at bounding box center [519, 315] width 41 height 15
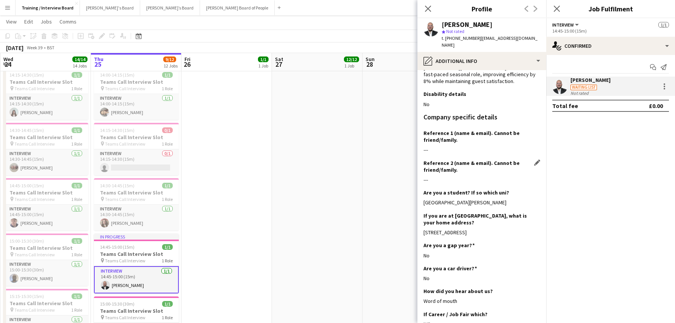
scroll to position [0, 0]
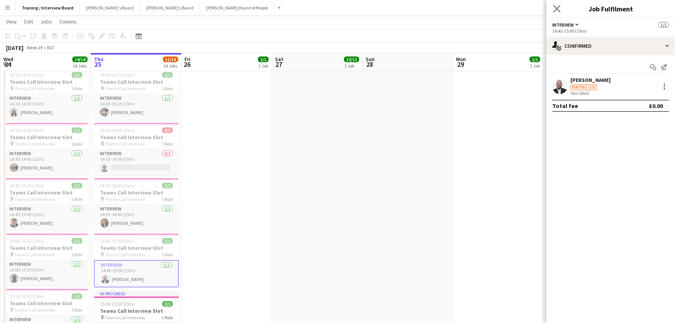
click at [552, 11] on app-icon "Close pop-in" at bounding box center [556, 8] width 11 height 11
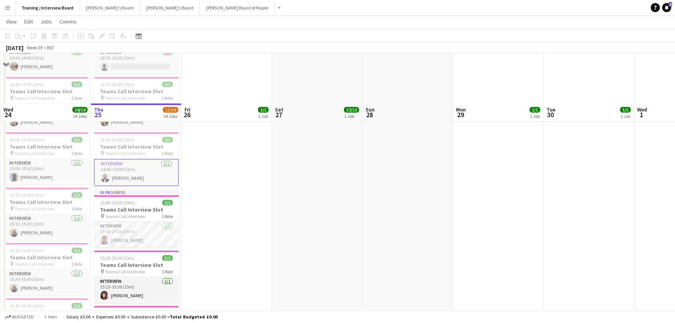
scroll to position [530, 0]
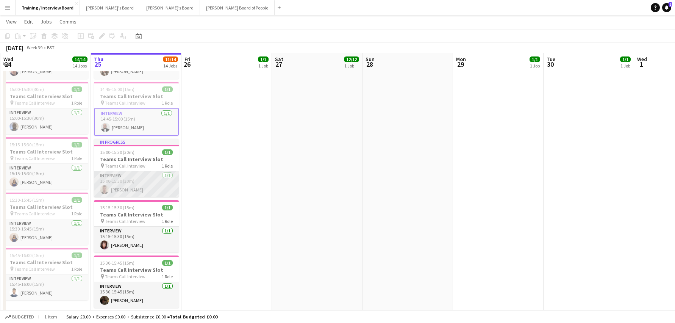
click at [134, 191] on app-card-role "Interview 1/1 15:00-15:30 (30m) Adam Burdett" at bounding box center [136, 184] width 85 height 26
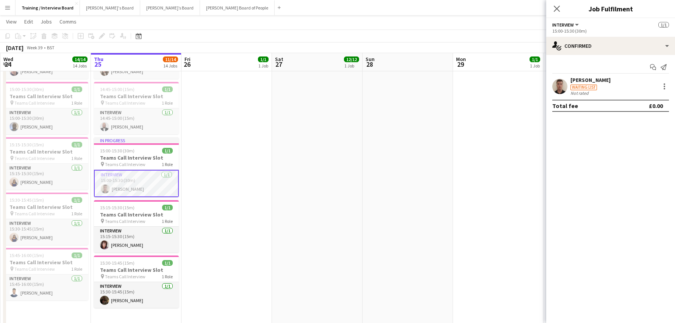
click at [583, 80] on div "[PERSON_NAME]" at bounding box center [590, 79] width 40 height 7
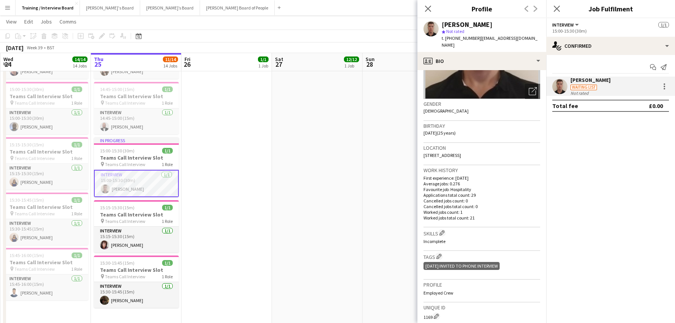
scroll to position [114, 0]
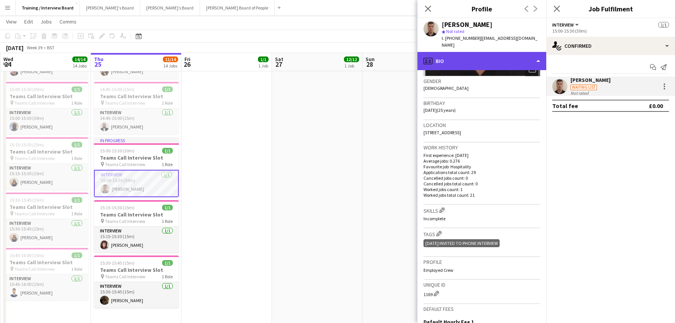
click at [538, 52] on div "profile Bio" at bounding box center [481, 61] width 129 height 18
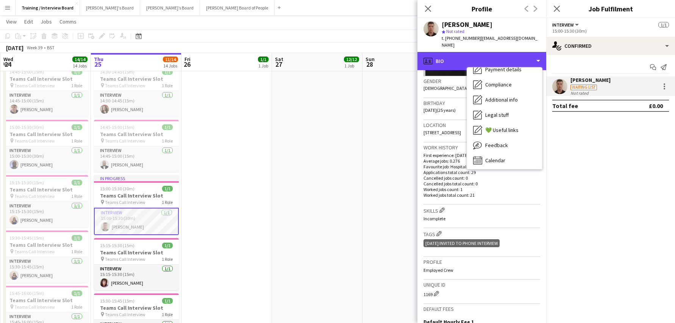
scroll to position [101, 0]
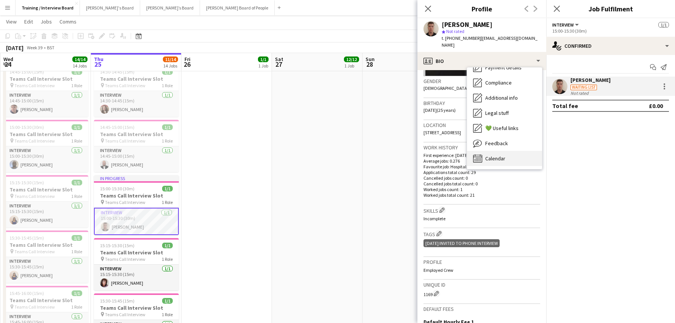
click at [488, 155] on span "Calendar" at bounding box center [495, 158] width 20 height 7
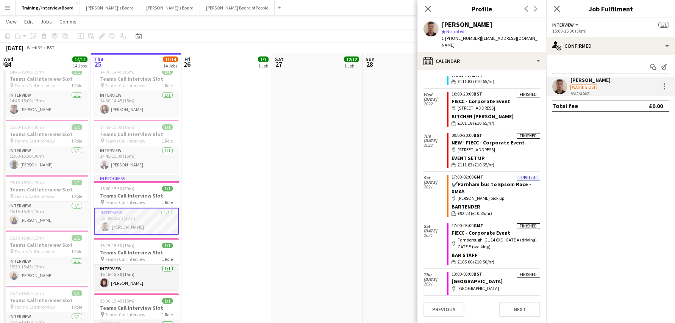
scroll to position [0, 0]
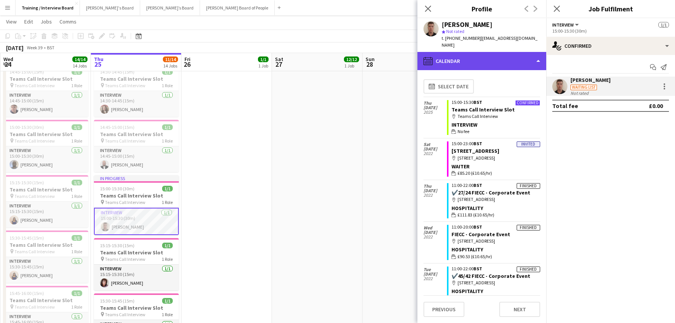
click at [538, 55] on div "calendar-full Calendar" at bounding box center [481, 61] width 129 height 18
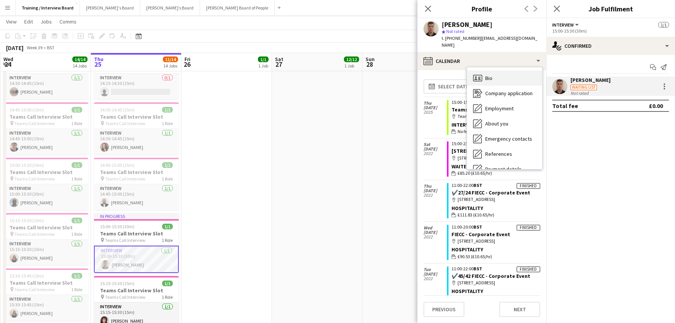
click at [488, 75] on span "Bio" at bounding box center [488, 78] width 7 height 7
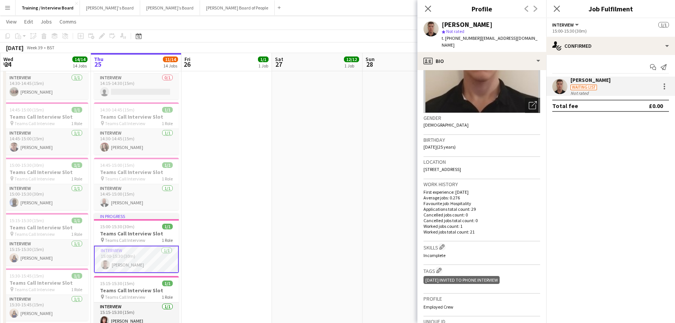
scroll to position [114, 0]
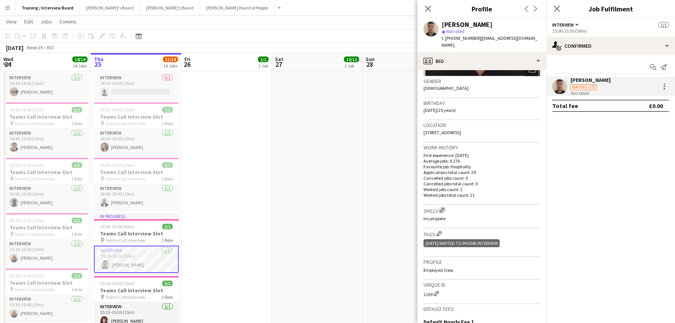
click at [443, 207] on app-icon "Edit crew company skills" at bounding box center [441, 209] width 5 height 5
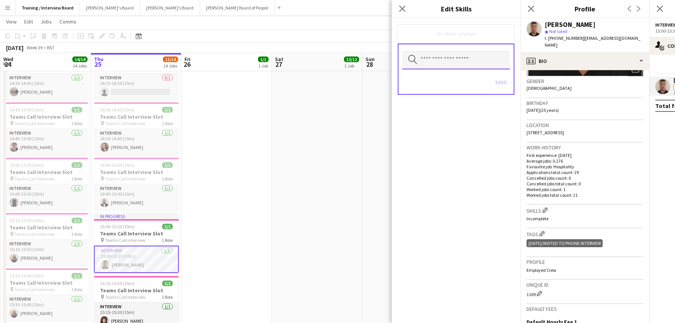
click at [462, 63] on input "text" at bounding box center [456, 59] width 108 height 19
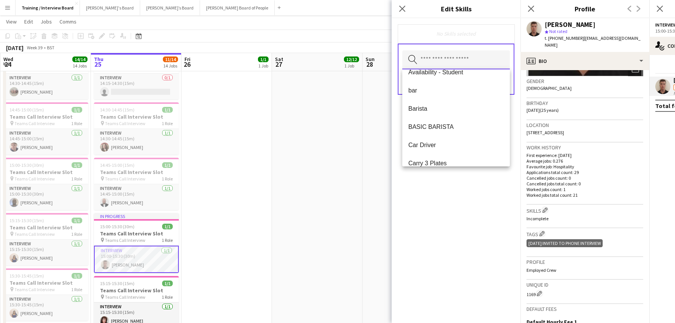
scroll to position [53, 0]
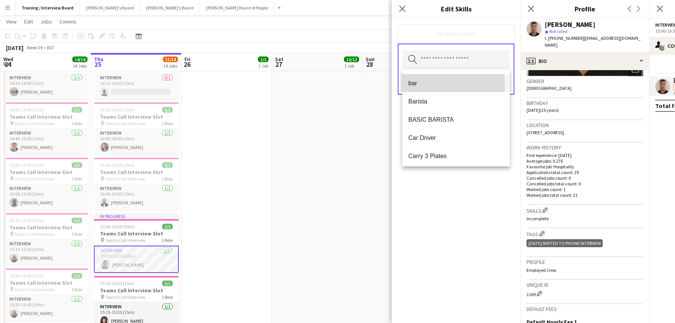
click at [419, 84] on span "bar" at bounding box center [455, 83] width 95 height 7
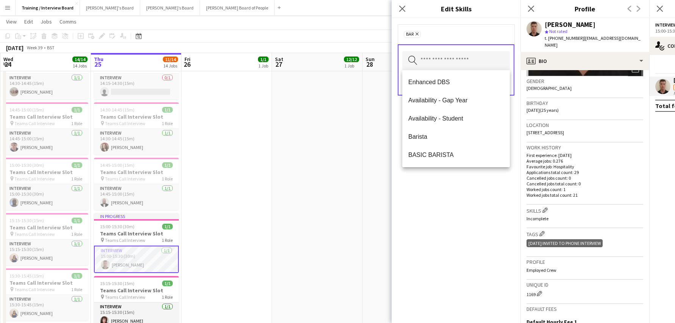
click at [504, 163] on div "Enhanced DBS Availability - Gap Year Availability - Student Barista BASIC BARIS…" at bounding box center [456, 118] width 108 height 97
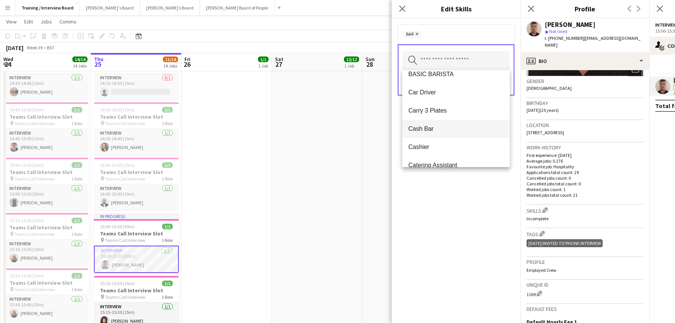
click at [431, 131] on span "Cash Bar" at bounding box center [455, 128] width 95 height 7
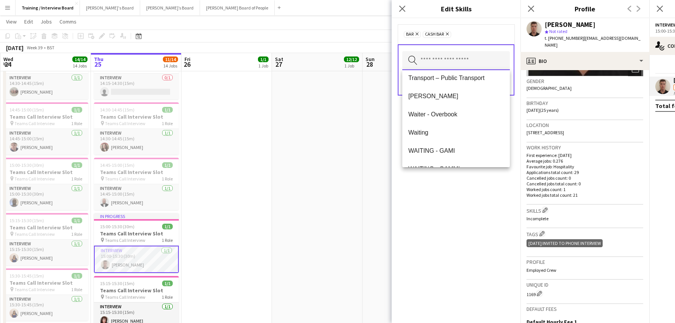
scroll to position [1156, 0]
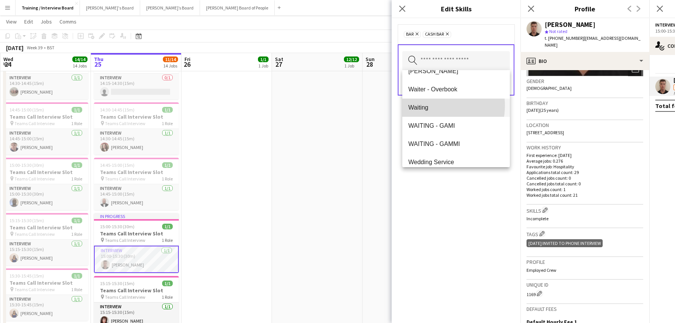
click at [426, 105] on span "Waiting" at bounding box center [455, 107] width 95 height 7
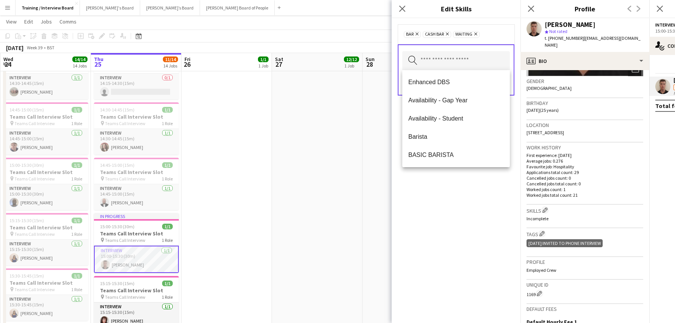
click at [450, 198] on div "bar Remove Cash Bar Remove Waiting Remove Search by skill name Save" at bounding box center [455, 170] width 129 height 304
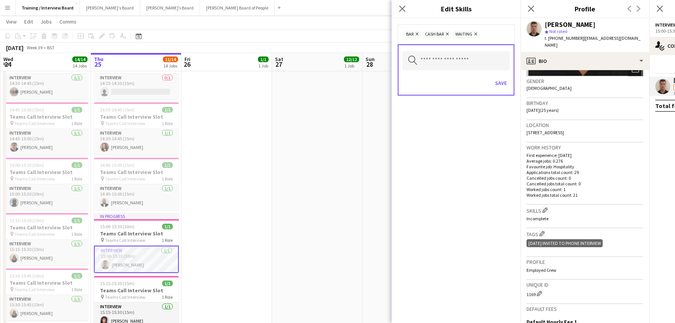
click at [510, 82] on div "Search by skill name Save" at bounding box center [456, 69] width 117 height 51
click at [501, 84] on button "Save" at bounding box center [501, 83] width 18 height 12
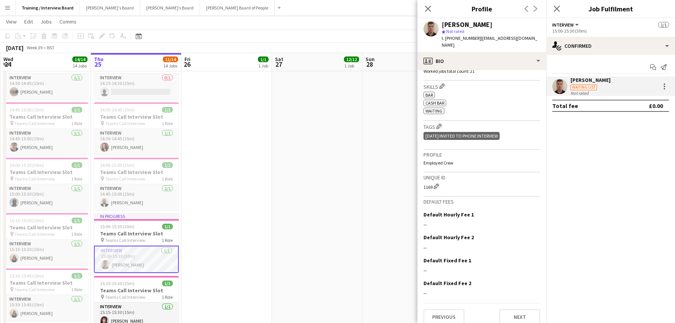
scroll to position [238, 0]
click at [519, 310] on button "Next" at bounding box center [519, 316] width 41 height 15
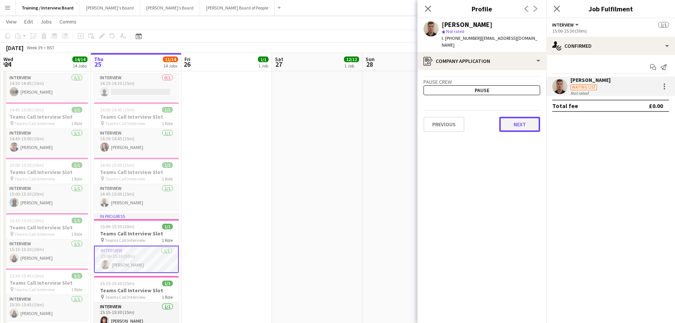
click at [513, 118] on button "Next" at bounding box center [519, 124] width 41 height 15
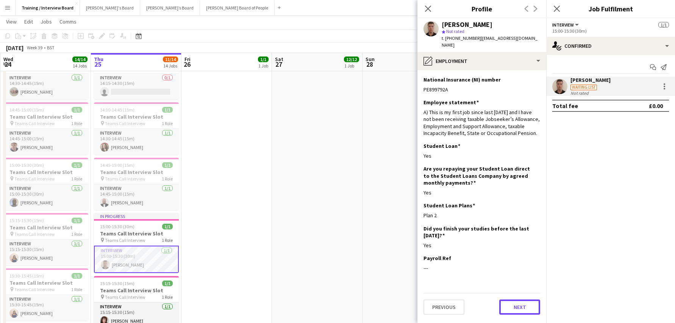
click at [532, 300] on button "Next" at bounding box center [519, 306] width 41 height 15
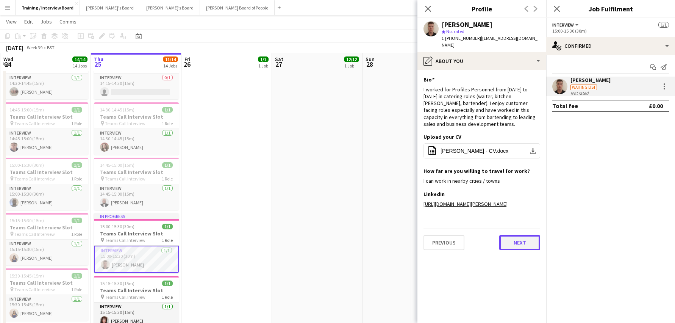
click at [519, 236] on button "Next" at bounding box center [519, 242] width 41 height 15
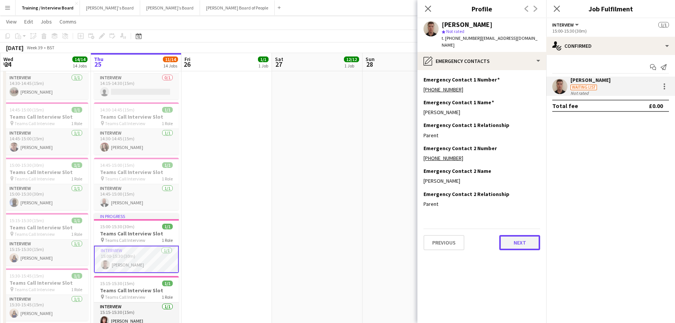
click at [523, 236] on button "Next" at bounding box center [519, 242] width 41 height 15
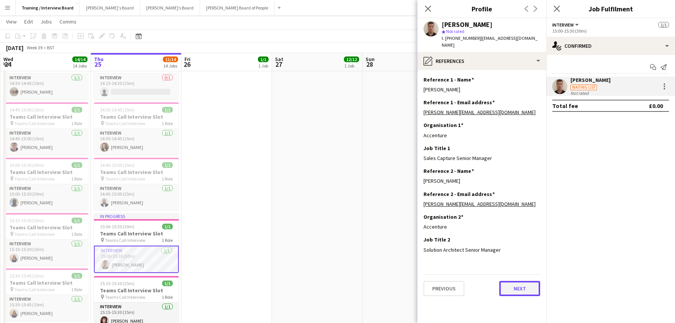
click at [515, 281] on button "Next" at bounding box center [519, 288] width 41 height 15
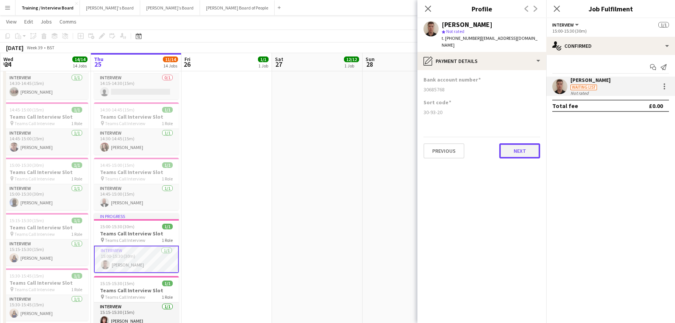
click at [518, 145] on button "Next" at bounding box center [519, 150] width 41 height 15
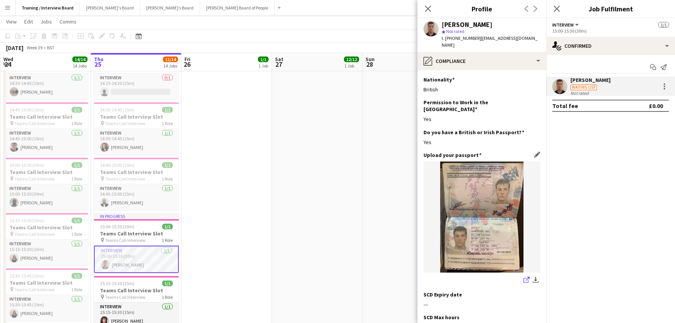
click at [523, 276] on icon "share-external-link-1" at bounding box center [526, 279] width 6 height 6
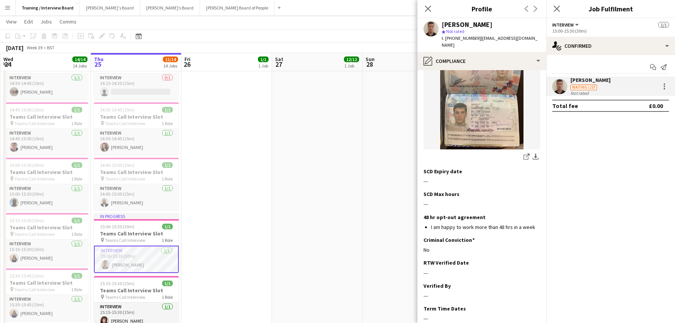
scroll to position [157, 0]
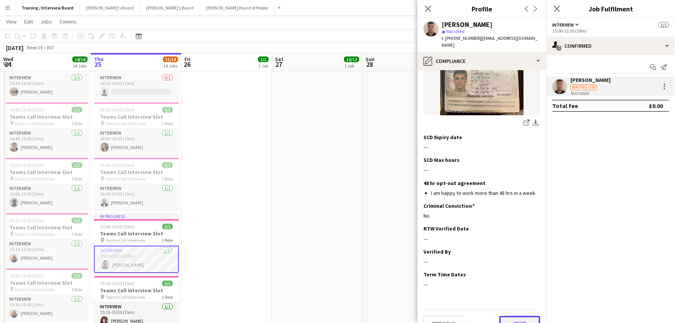
click at [528, 315] on button "Next" at bounding box center [519, 322] width 41 height 15
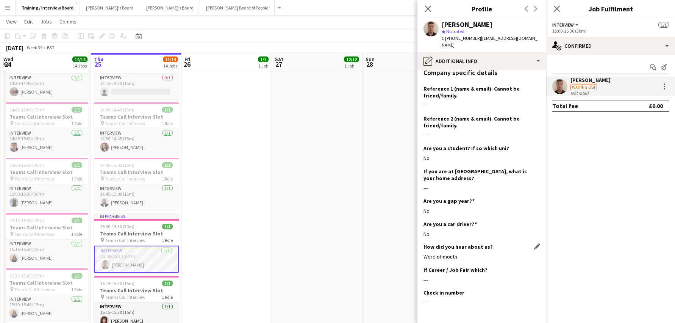
scroll to position [135, 0]
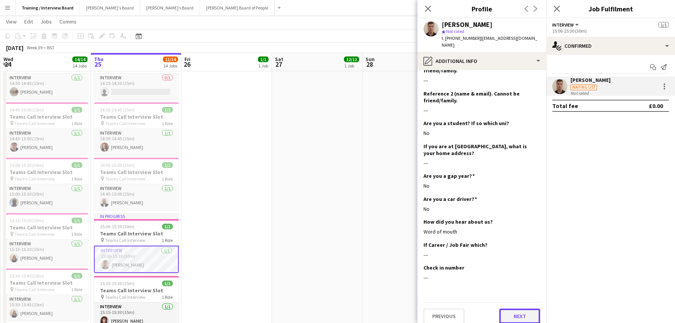
click at [519, 309] on button "Next" at bounding box center [519, 315] width 41 height 15
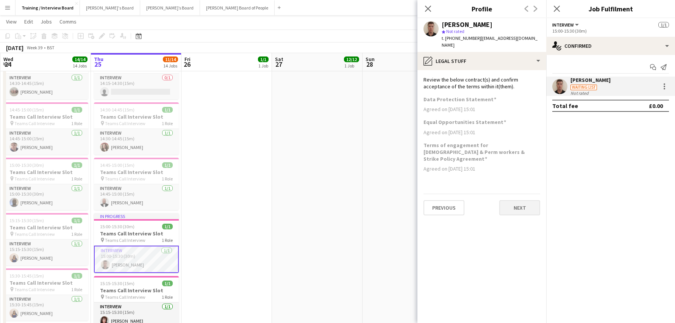
scroll to position [0, 0]
click at [515, 200] on button "Next" at bounding box center [519, 207] width 41 height 15
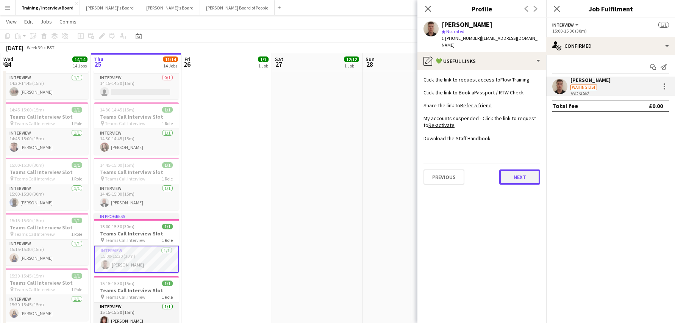
click at [526, 172] on button "Next" at bounding box center [519, 176] width 41 height 15
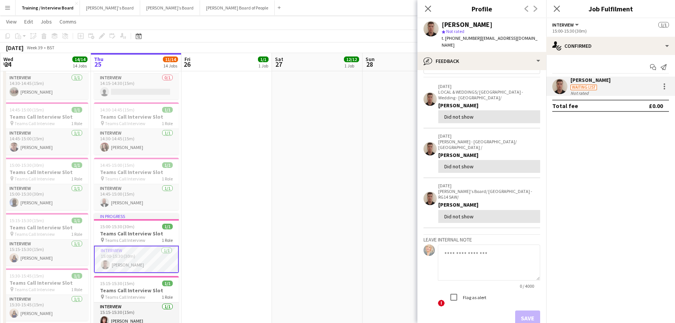
scroll to position [38, 0]
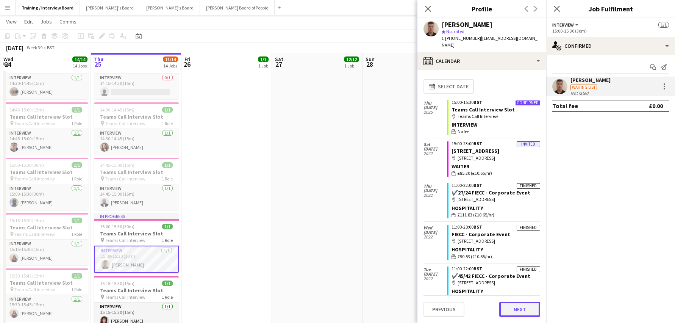
click at [531, 311] on button "Next" at bounding box center [519, 308] width 41 height 15
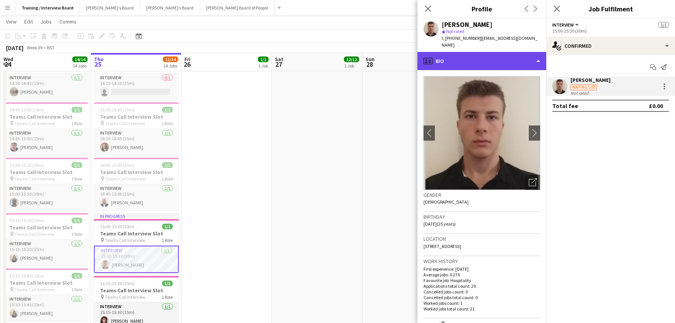
click at [540, 52] on div "profile Bio" at bounding box center [481, 61] width 129 height 18
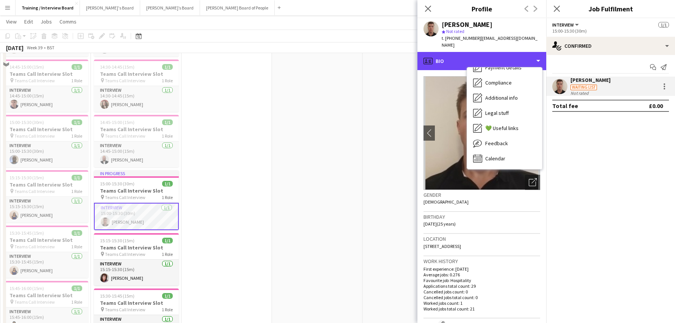
scroll to position [568, 0]
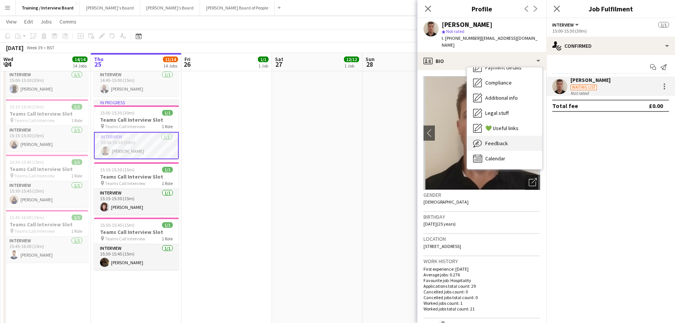
click at [506, 140] on span "Feedback" at bounding box center [496, 143] width 23 height 7
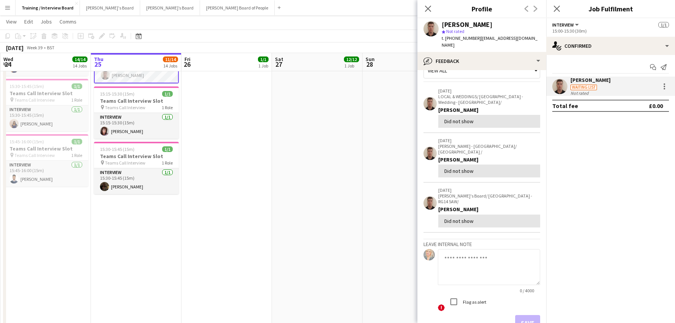
scroll to position [38, 0]
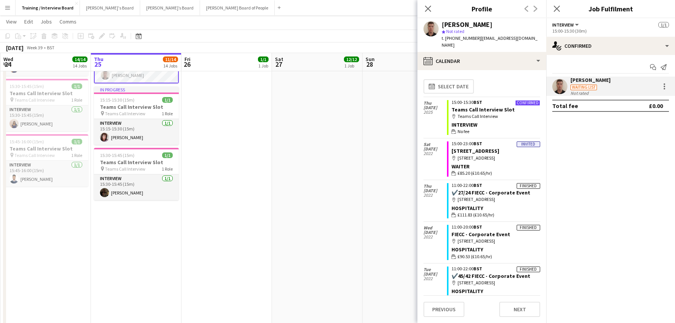
click at [425, 3] on div "Close pop-in" at bounding box center [427, 8] width 21 height 17
click at [427, 6] on icon "Close pop-in" at bounding box center [427, 8] width 7 height 7
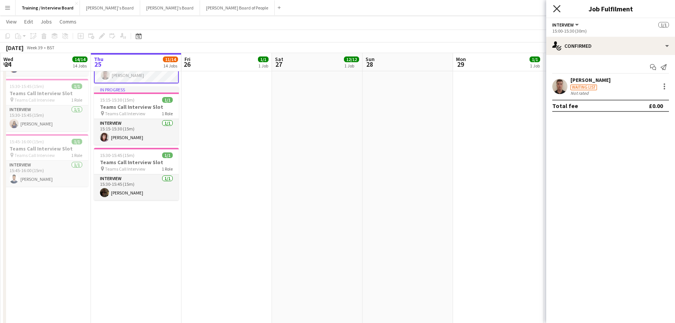
click at [554, 9] on icon "Close pop-in" at bounding box center [556, 8] width 7 height 7
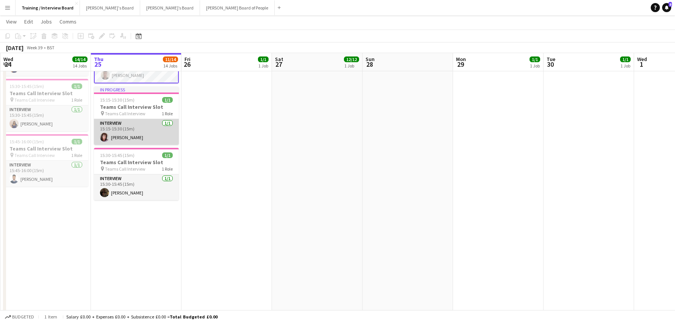
click at [121, 137] on app-card-role "Interview 1/1 15:15-15:30 (15m) Linda Warne" at bounding box center [136, 132] width 85 height 26
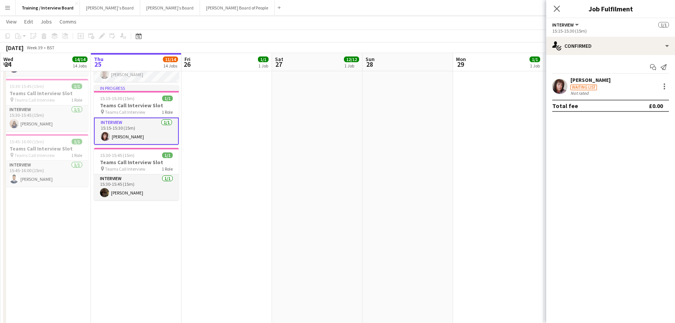
click at [571, 81] on div "[PERSON_NAME]" at bounding box center [590, 79] width 40 height 7
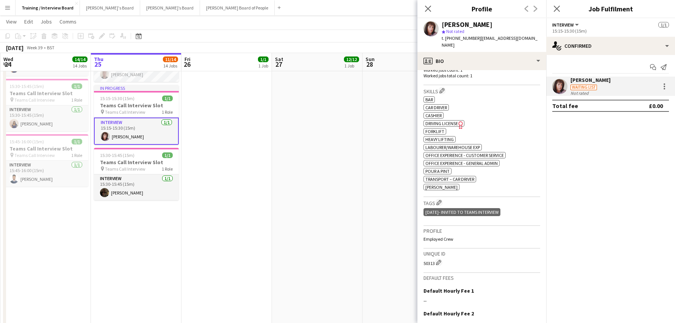
scroll to position [304, 0]
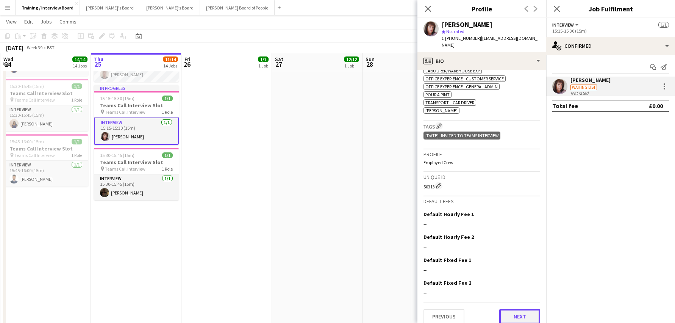
click at [504, 309] on button "Next" at bounding box center [519, 316] width 41 height 15
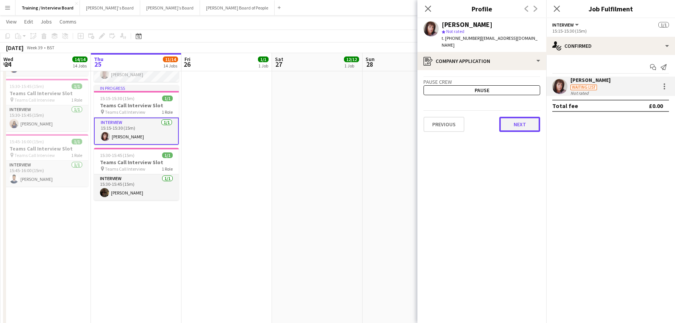
click at [515, 118] on button "Next" at bounding box center [519, 124] width 41 height 15
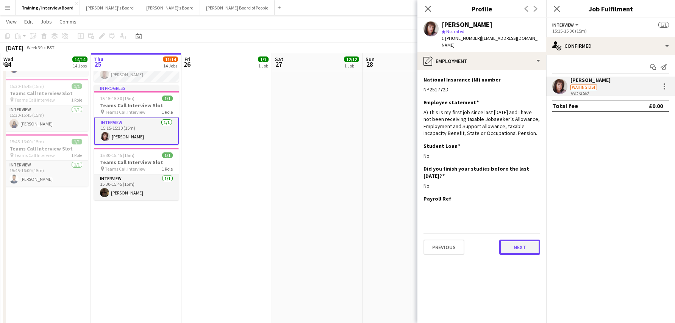
click at [521, 239] on button "Next" at bounding box center [519, 246] width 41 height 15
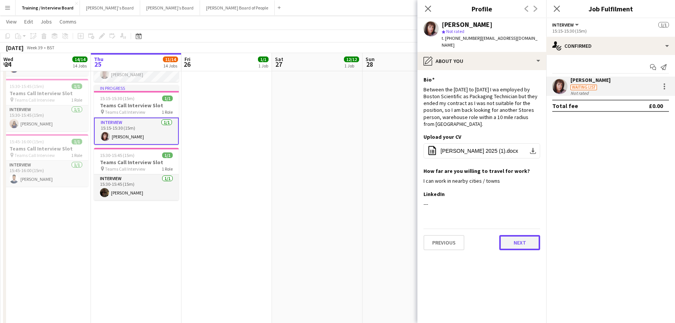
click at [519, 235] on button "Next" at bounding box center [519, 242] width 41 height 15
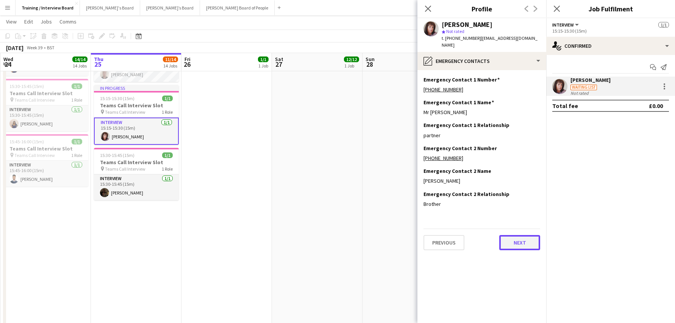
click at [526, 235] on button "Next" at bounding box center [519, 242] width 41 height 15
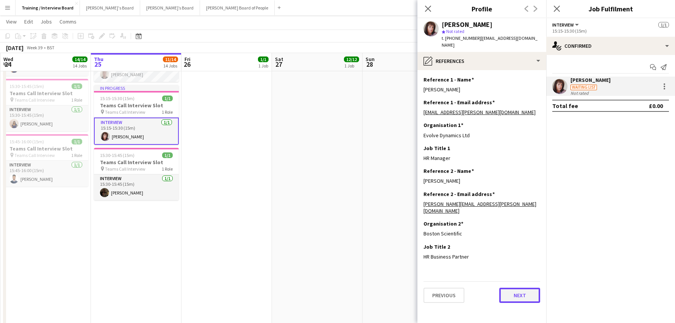
click at [510, 287] on button "Next" at bounding box center [519, 294] width 41 height 15
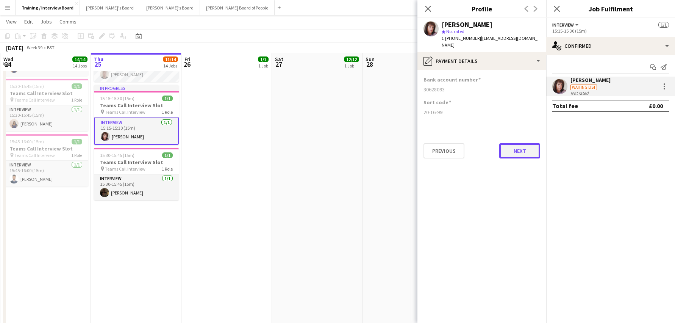
click at [508, 143] on button "Next" at bounding box center [519, 150] width 41 height 15
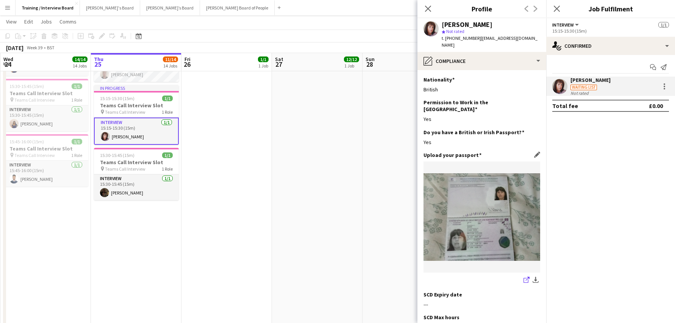
click at [523, 276] on icon "share-external-link-1" at bounding box center [526, 279] width 6 height 6
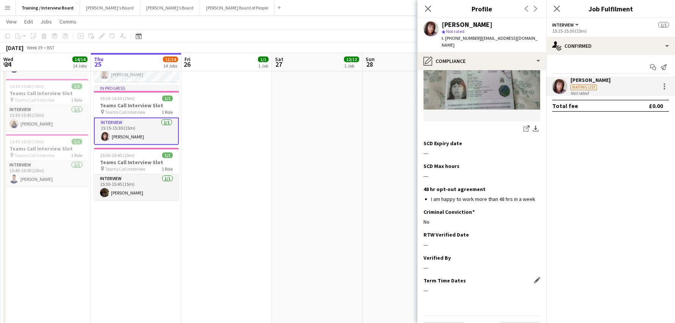
scroll to position [151, 0]
click at [507, 321] on button "Next" at bounding box center [519, 328] width 41 height 15
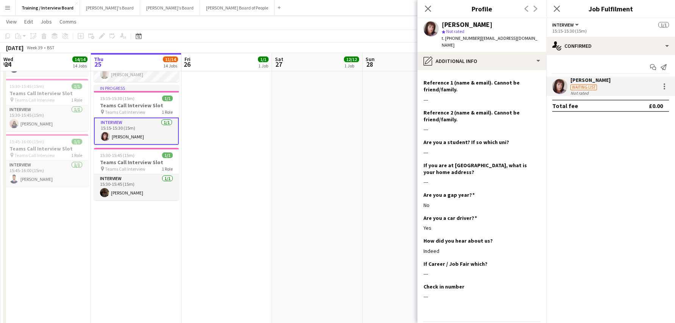
scroll to position [142, 0]
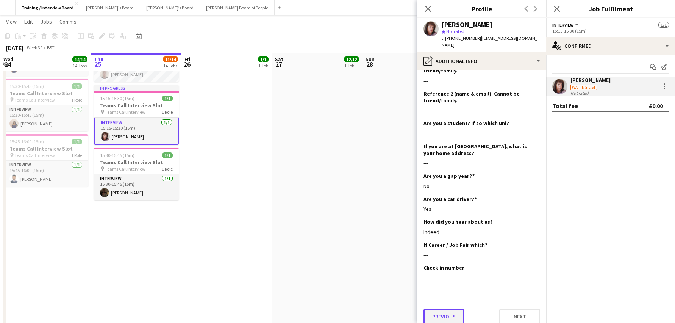
click at [449, 313] on button "Previous" at bounding box center [443, 316] width 41 height 15
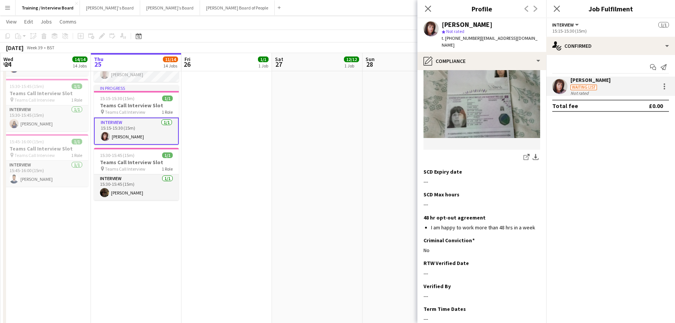
scroll to position [157, 0]
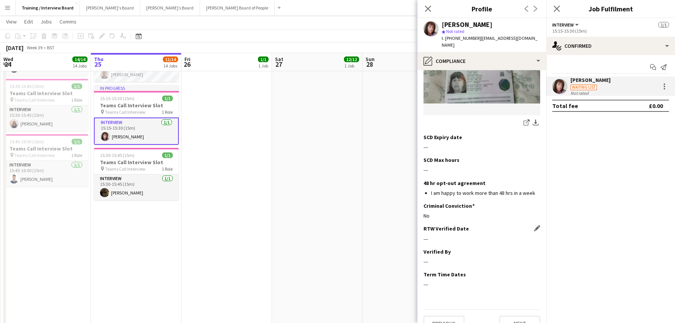
click at [534, 225] on app-icon "Edit this field" at bounding box center [537, 228] width 6 height 6
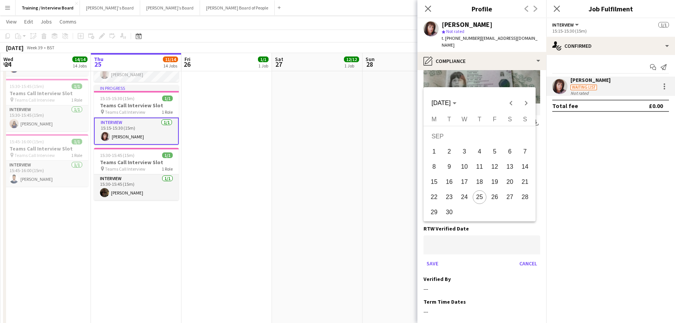
click at [479, 233] on body "Menu Boards Boards Boards All jobs Status Workforce Workforce My Workforce Recr…" at bounding box center [337, 219] width 675 height 1726
click at [481, 194] on span "25" at bounding box center [480, 197] width 14 height 14
type input "**********"
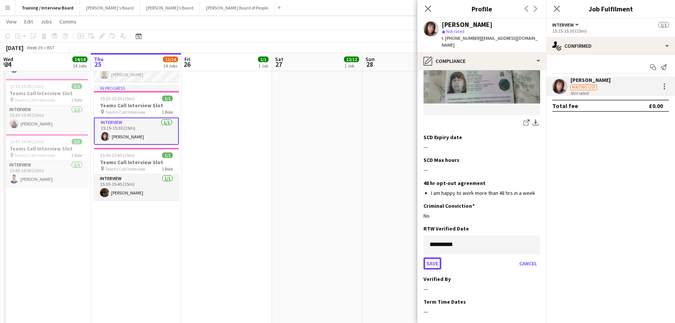
click at [438, 257] on button "Save" at bounding box center [432, 263] width 18 height 12
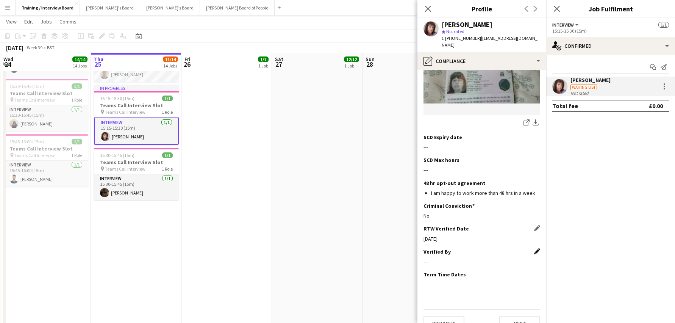
click at [534, 248] on app-icon "Edit this field" at bounding box center [537, 251] width 6 height 6
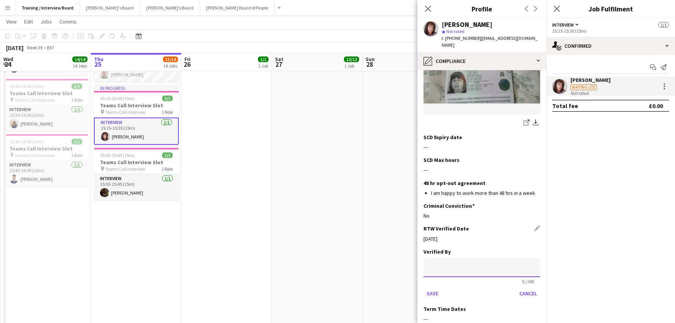
click at [482, 258] on input at bounding box center [481, 267] width 117 height 19
click at [443, 258] on input "*" at bounding box center [481, 267] width 117 height 19
type input "**"
click at [436, 287] on button "Save" at bounding box center [432, 293] width 18 height 12
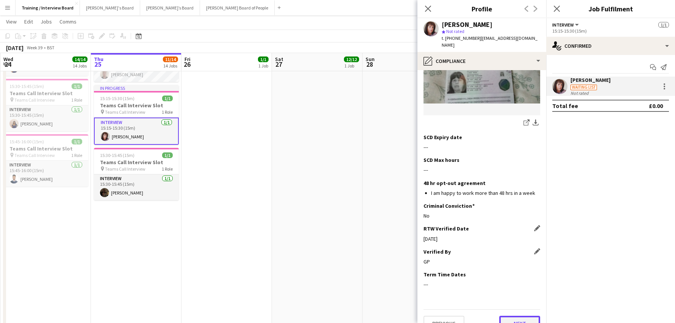
click at [517, 315] on button "Next" at bounding box center [519, 322] width 41 height 15
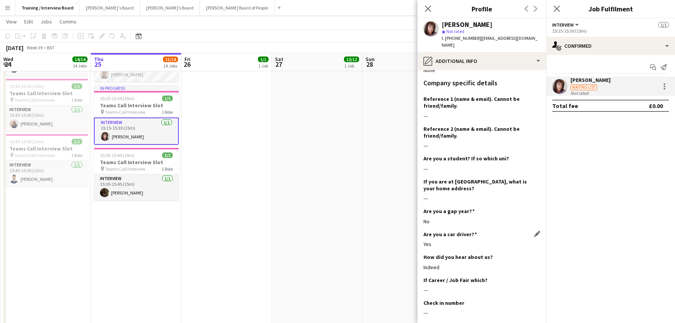
scroll to position [142, 0]
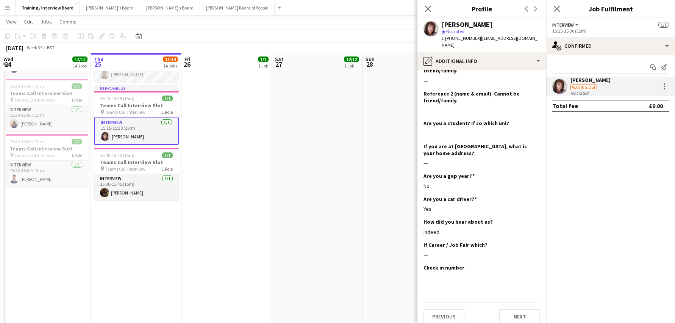
click at [517, 302] on div "Previous Next" at bounding box center [481, 313] width 117 height 22
click at [499, 309] on button "Next" at bounding box center [519, 316] width 41 height 15
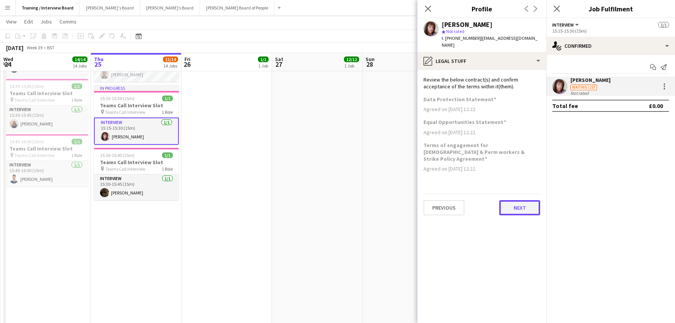
click at [514, 200] on button "Next" at bounding box center [519, 207] width 41 height 15
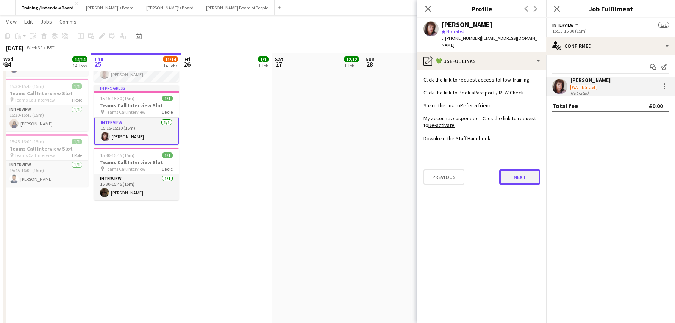
click at [527, 171] on button "Next" at bounding box center [519, 176] width 41 height 15
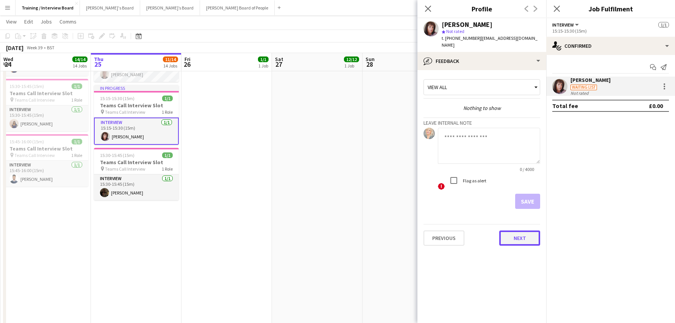
click at [526, 233] on button "Next" at bounding box center [519, 237] width 41 height 15
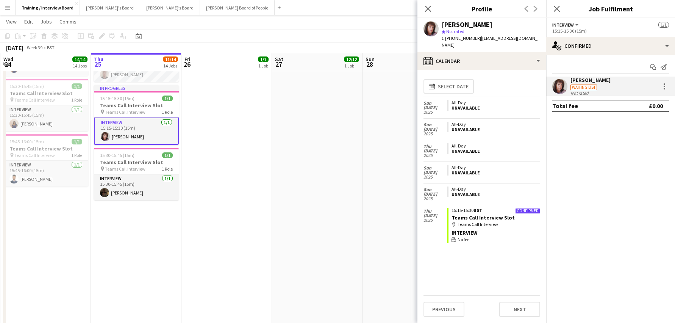
click at [508, 300] on div "Previous Next" at bounding box center [481, 306] width 117 height 22
click at [526, 303] on button "Next" at bounding box center [519, 308] width 41 height 15
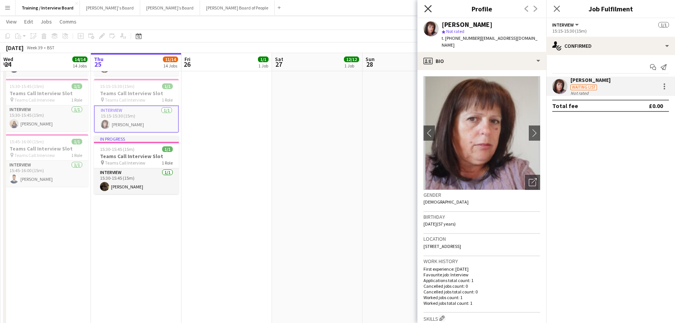
click at [428, 9] on icon at bounding box center [427, 8] width 7 height 7
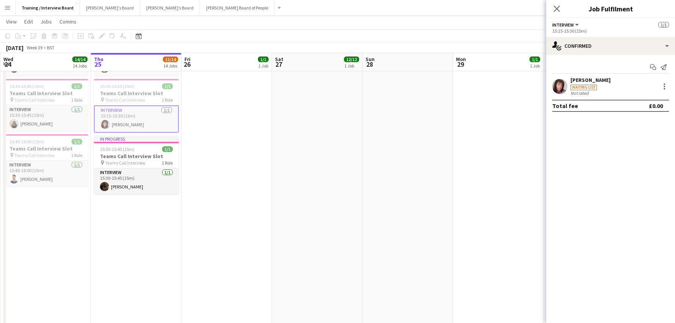
click at [586, 81] on div "[PERSON_NAME]" at bounding box center [590, 79] width 40 height 7
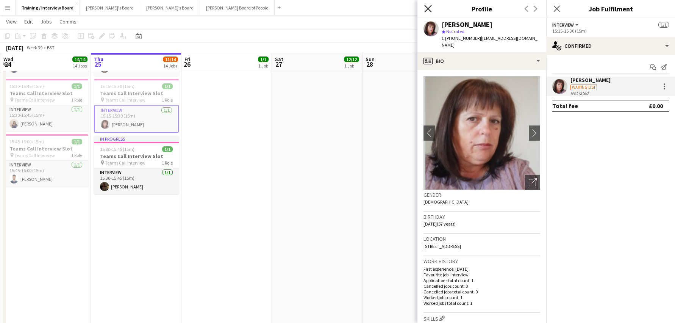
click at [425, 10] on icon "Close pop-in" at bounding box center [427, 8] width 7 height 7
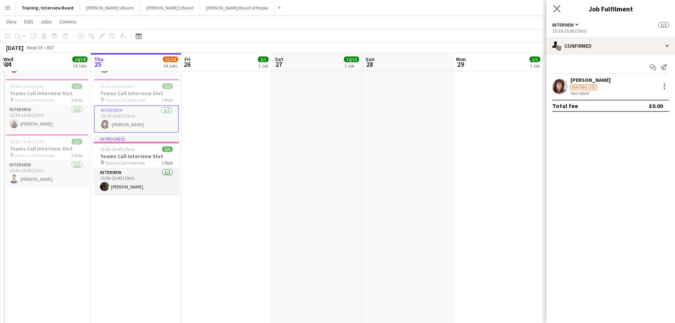
click at [553, 9] on icon "Close pop-in" at bounding box center [556, 8] width 7 height 7
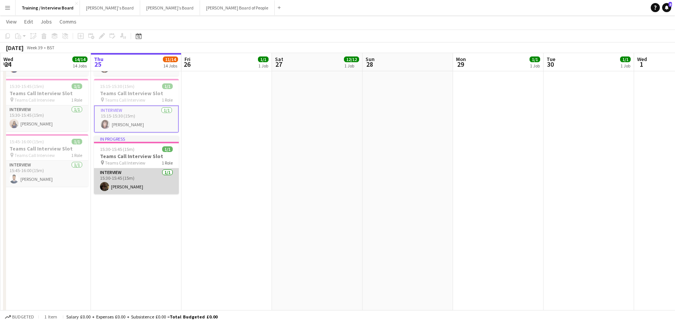
click at [158, 189] on app-card-role "Interview 1/1 15:30-15:45 (15m) Flossie Thornton-Wood" at bounding box center [136, 181] width 85 height 26
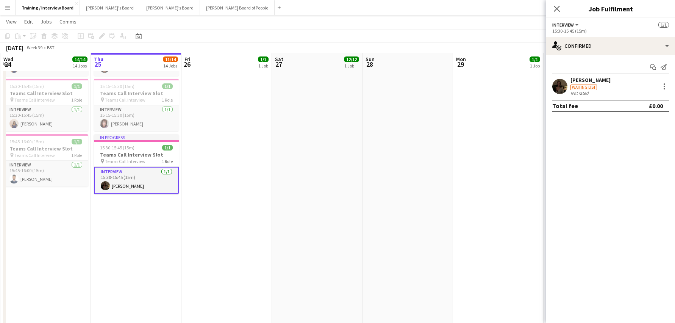
click at [607, 79] on div "[PERSON_NAME]" at bounding box center [590, 79] width 40 height 7
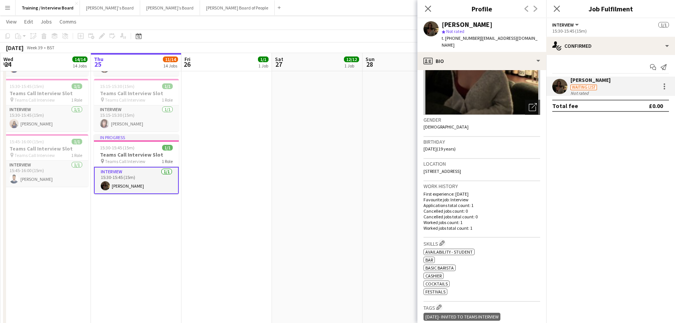
scroll to position [76, 0]
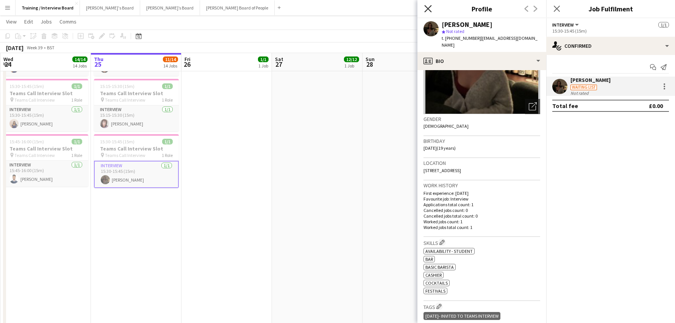
click at [428, 8] on icon at bounding box center [427, 8] width 7 height 7
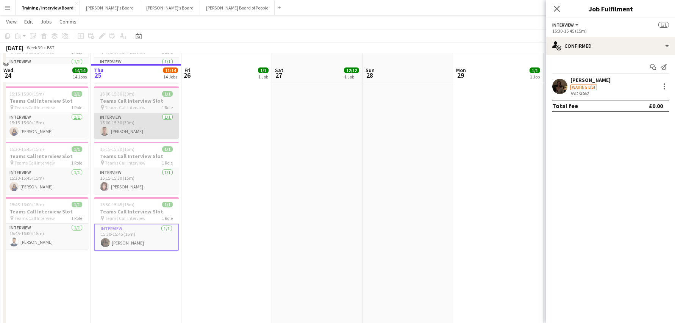
scroll to position [568, 0]
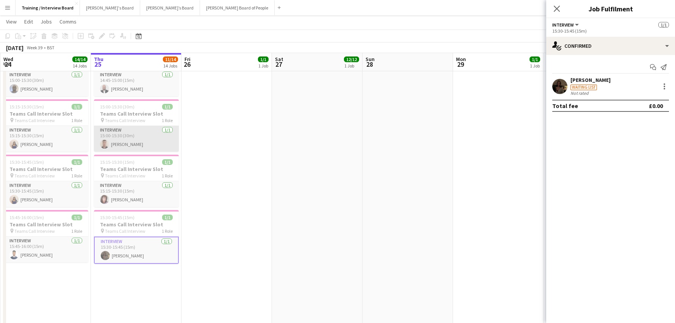
click at [131, 142] on app-card-role "Interview 1/1 15:00-15:30 (30m) Adam Burdett" at bounding box center [136, 139] width 85 height 26
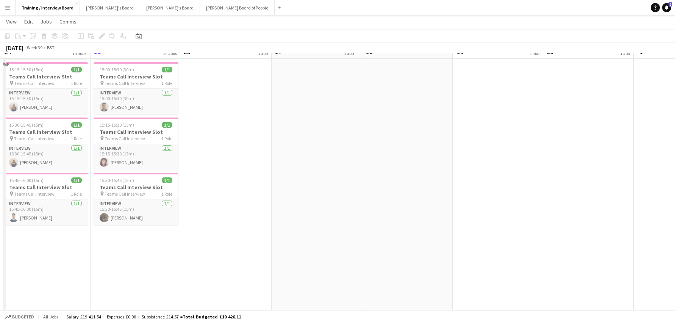
scroll to position [620, 0]
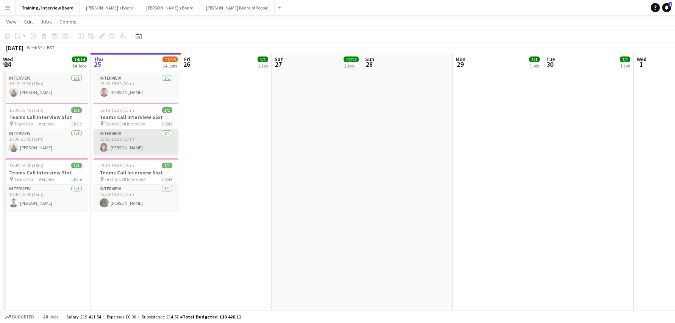
click at [126, 147] on app-card-role "Interview [DATE] 15:15-15:30 (15m) [PERSON_NAME]" at bounding box center [136, 142] width 85 height 26
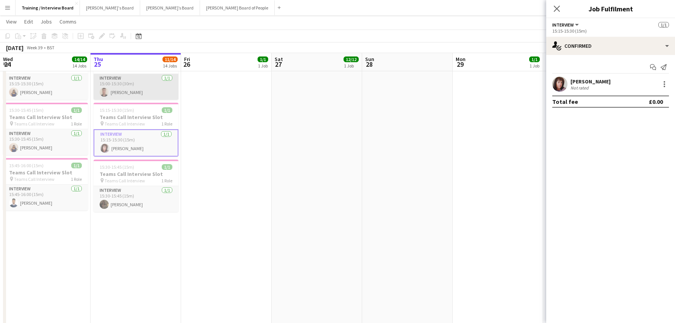
click at [132, 94] on app-card-role "Interview [DATE] 15:00-15:30 (30m) [PERSON_NAME]" at bounding box center [136, 87] width 85 height 26
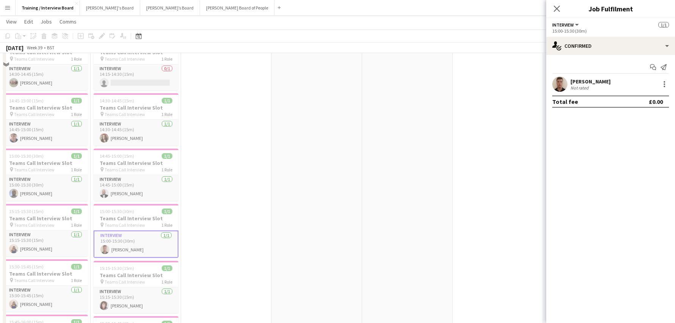
scroll to position [409, 0]
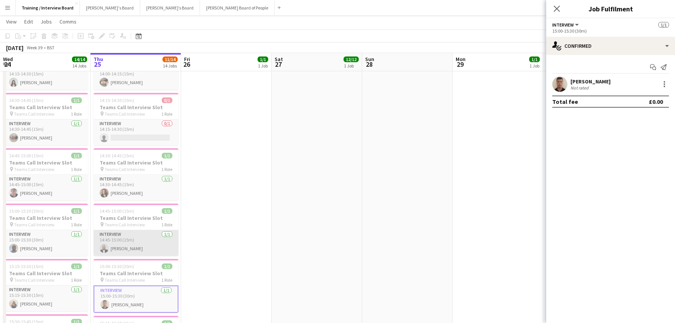
click at [120, 246] on app-card-role "Interview [DATE] 14:45-15:00 (15m) [PERSON_NAME]" at bounding box center [136, 243] width 85 height 26
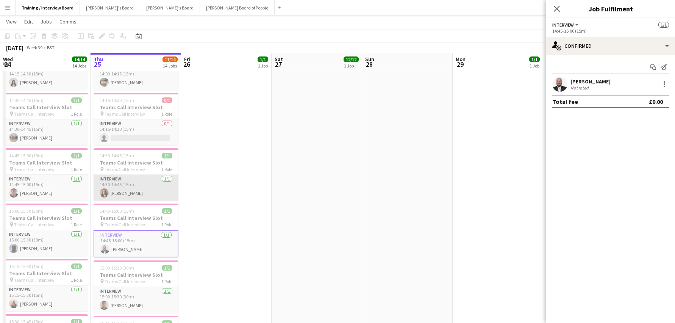
click at [142, 190] on app-card-role "Interview [DATE] 14:30-14:45 (15m) [PERSON_NAME]" at bounding box center [136, 188] width 85 height 26
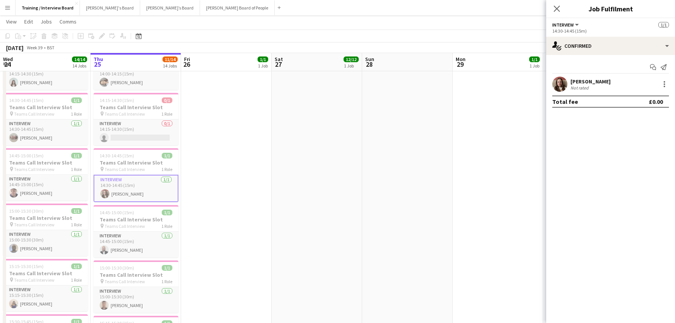
click at [555, 4] on div "Close pop-in" at bounding box center [556, 8] width 21 height 17
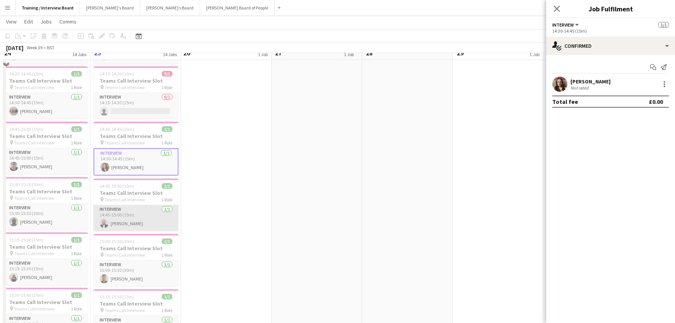
scroll to position [446, 0]
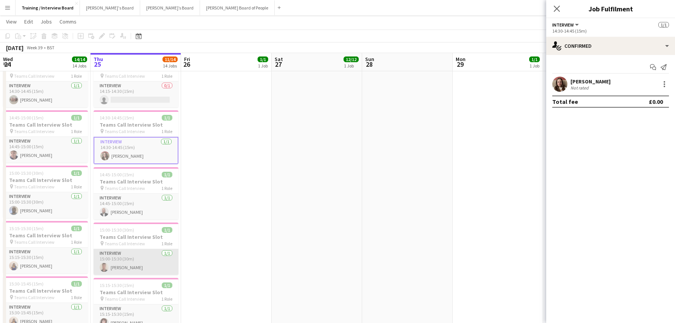
click at [130, 267] on app-card-role "Interview [DATE] 15:00-15:30 (30m) [PERSON_NAME]" at bounding box center [136, 262] width 85 height 26
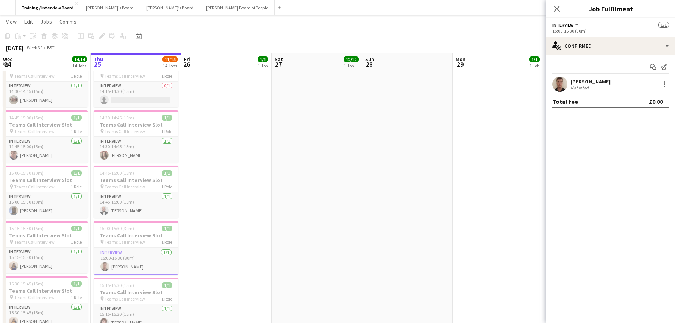
click at [588, 84] on div "[PERSON_NAME]" at bounding box center [590, 81] width 40 height 7
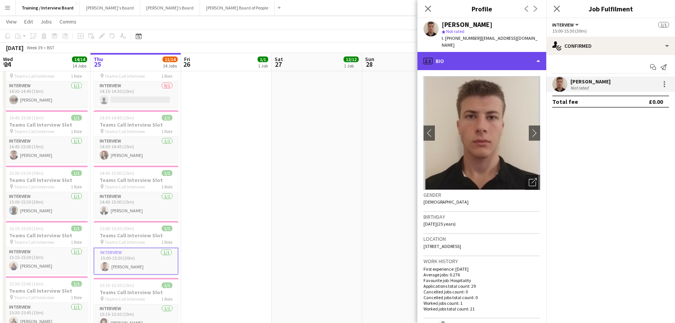
click at [537, 54] on div "profile Bio" at bounding box center [481, 61] width 129 height 18
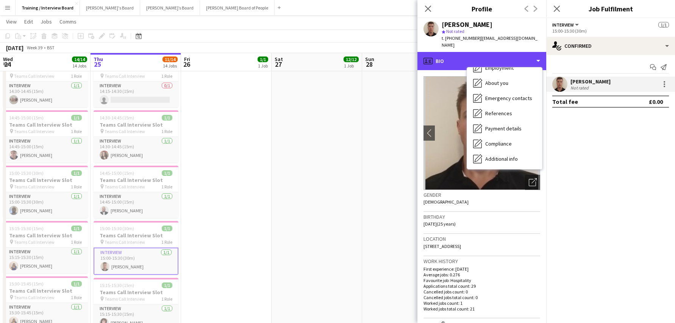
scroll to position [101, 0]
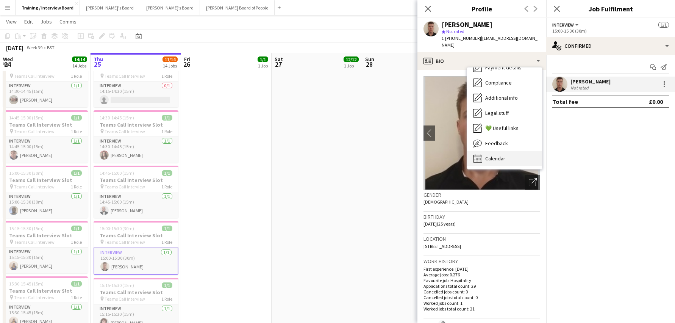
click at [505, 155] on span "Calendar" at bounding box center [495, 158] width 20 height 7
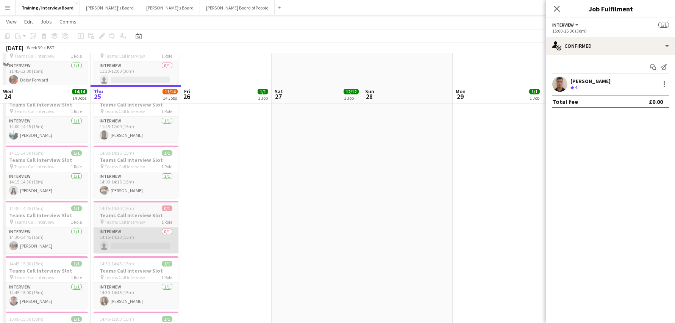
scroll to position [257, 0]
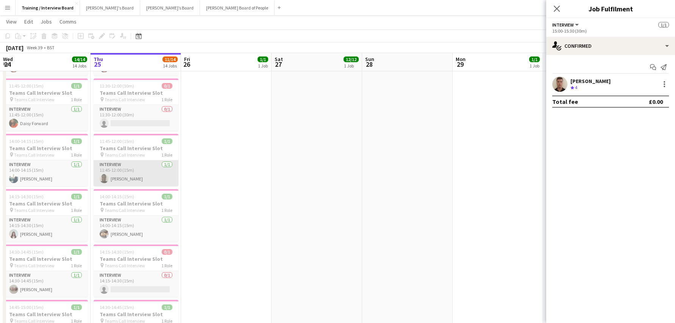
click at [126, 182] on app-card-role "Interview 1/1 11:45-12:00 (15m) Fola Adedeji" at bounding box center [136, 173] width 85 height 26
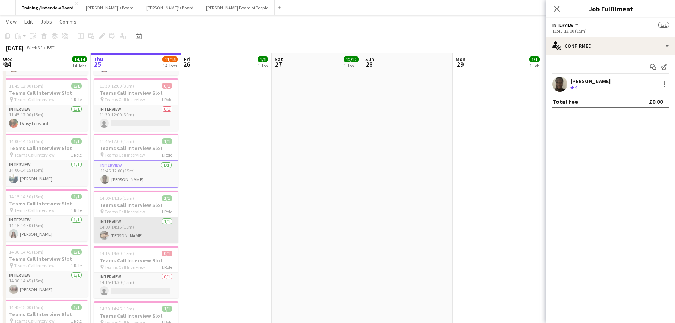
click at [123, 237] on app-card-role "Interview [DATE] 14:00-14:15 (15m) [PERSON_NAME]" at bounding box center [136, 230] width 85 height 26
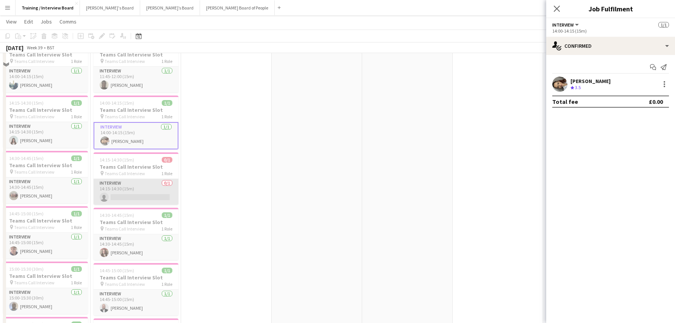
scroll to position [371, 0]
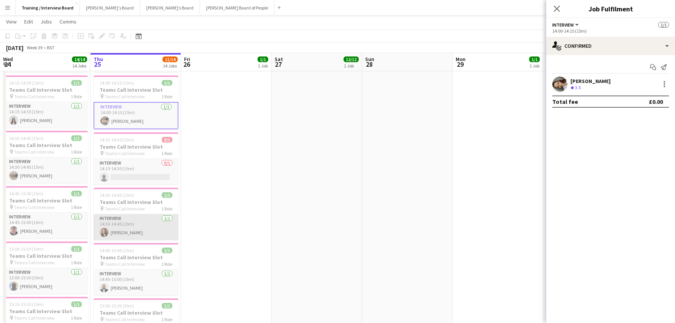
click at [133, 232] on app-card-role "Interview [DATE] 14:30-14:45 (15m) [PERSON_NAME]" at bounding box center [136, 227] width 85 height 26
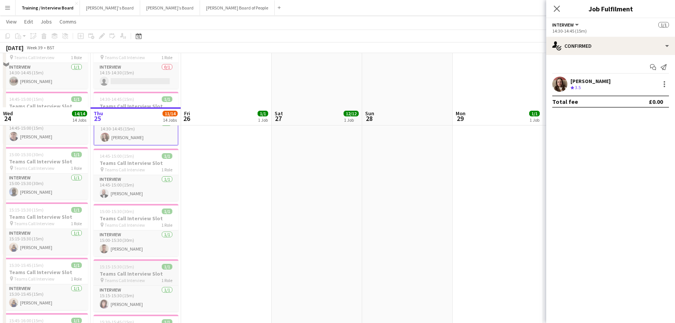
scroll to position [522, 0]
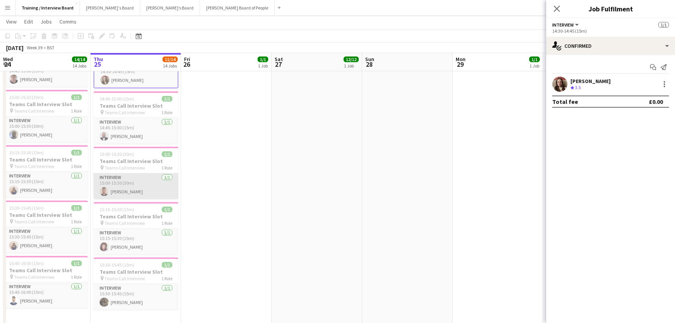
click at [138, 190] on app-card-role "Interview [DATE] 15:00-15:30 (30m) [PERSON_NAME]" at bounding box center [136, 186] width 85 height 26
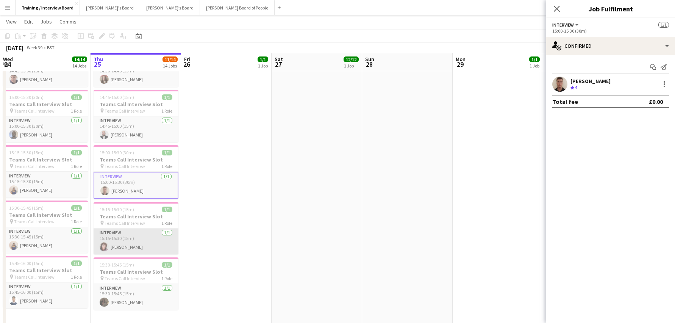
click at [118, 245] on app-card-role "Interview [DATE] 15:15-15:30 (15m) [PERSON_NAME]" at bounding box center [136, 241] width 85 height 26
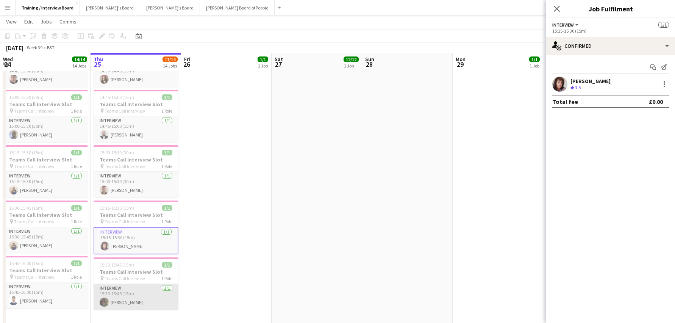
click at [137, 300] on app-card-role "Interview [DATE] 15:30-15:45 (15m) [PERSON_NAME]" at bounding box center [136, 297] width 85 height 26
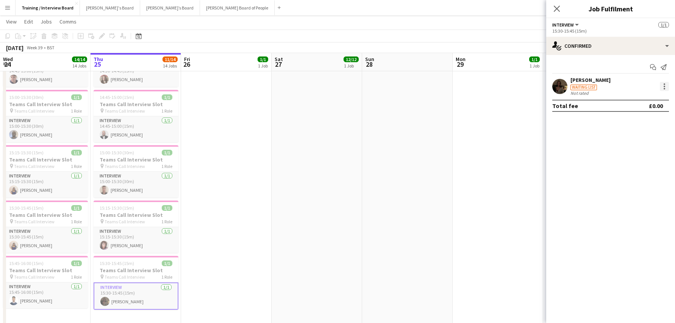
click at [664, 86] on div at bounding box center [664, 87] width 2 height 2
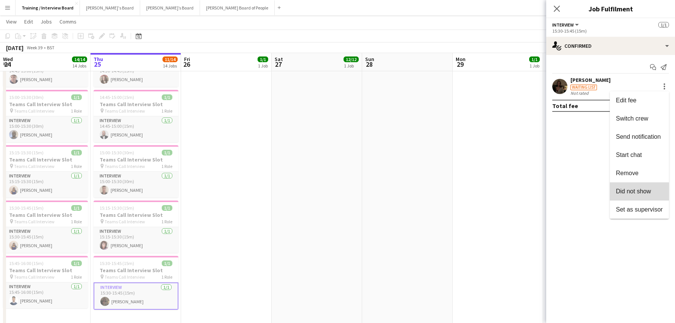
click at [625, 190] on span "Did not show" at bounding box center [633, 191] width 35 height 6
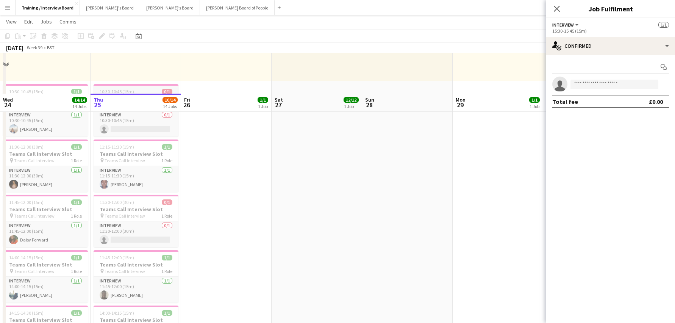
scroll to position [106, 0]
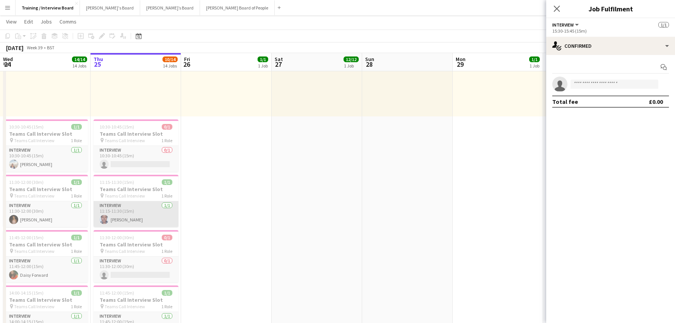
click at [118, 217] on app-card-role "Interview 1/1 11:15-11:30 (15m) Bolanle Ayorinde" at bounding box center [136, 214] width 85 height 26
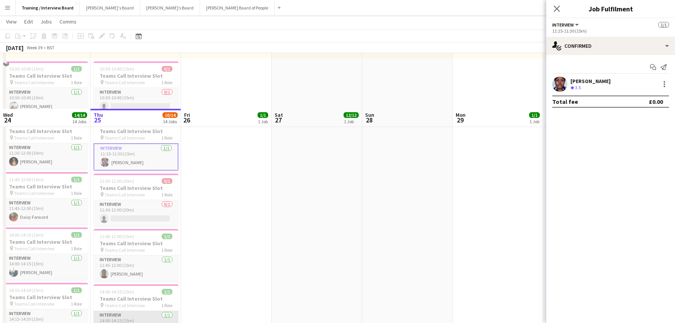
scroll to position [219, 0]
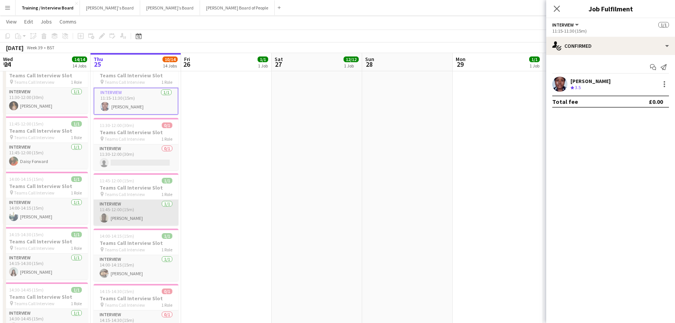
click at [127, 220] on app-card-role "Interview 1/1 11:45-12:00 (15m) Fola Adedeji" at bounding box center [136, 213] width 85 height 26
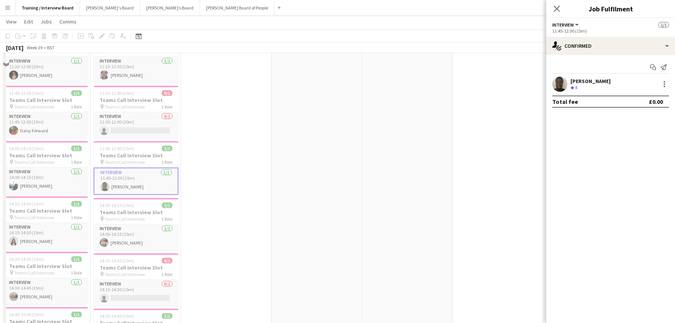
scroll to position [295, 0]
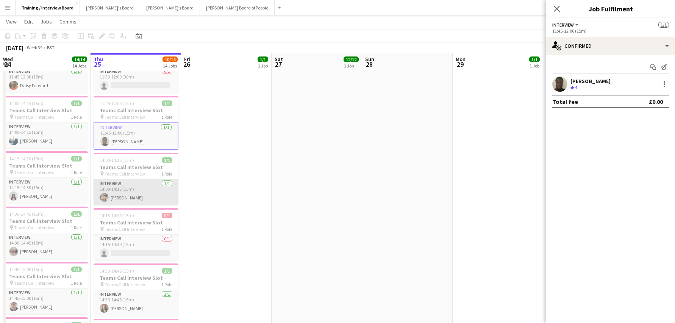
click at [123, 200] on app-card-role "Interview [DATE] 14:00-14:15 (15m) [PERSON_NAME]" at bounding box center [136, 192] width 85 height 26
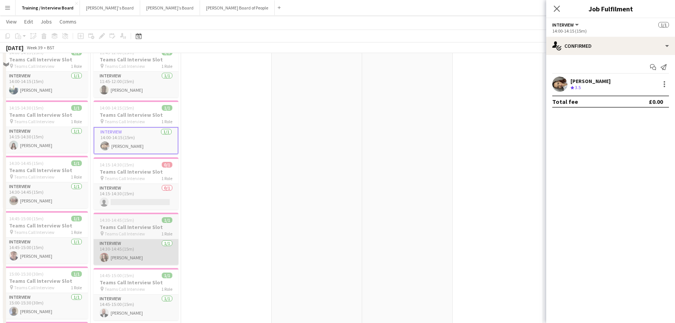
scroll to position [409, 0]
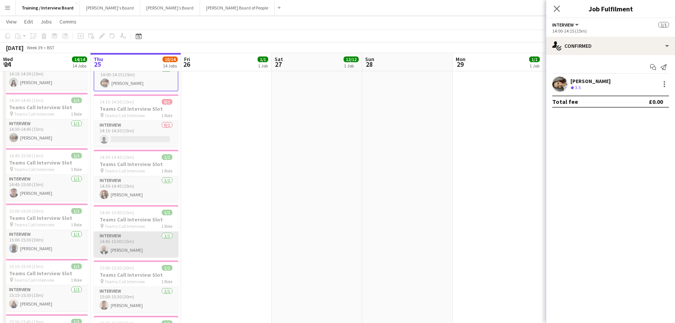
click at [131, 251] on app-card-role "Interview 1/1 14:45-15:00 (15m) Gaurav Ramchandani" at bounding box center [136, 244] width 85 height 26
click at [557, 9] on icon at bounding box center [556, 8] width 7 height 7
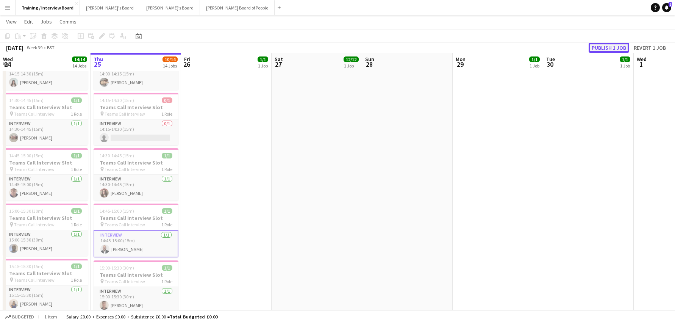
click at [598, 48] on button "Publish 1 job" at bounding box center [608, 48] width 41 height 10
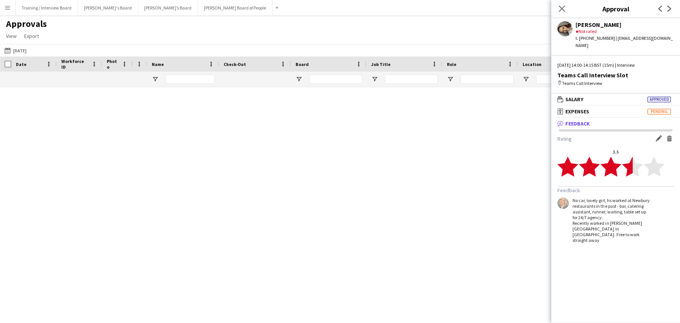
scroll to position [610, 0]
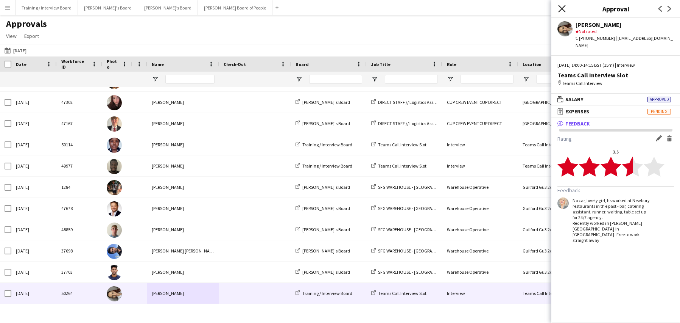
click at [562, 9] on icon at bounding box center [561, 8] width 7 height 7
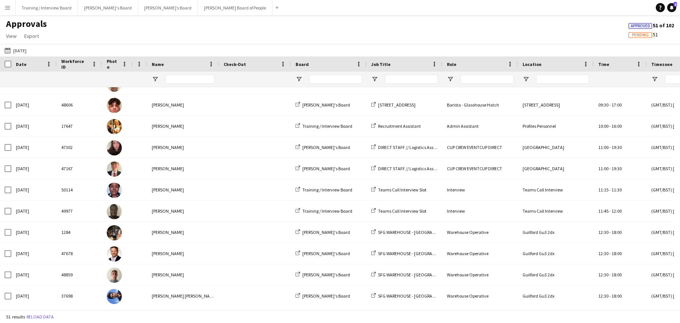
scroll to position [636, 0]
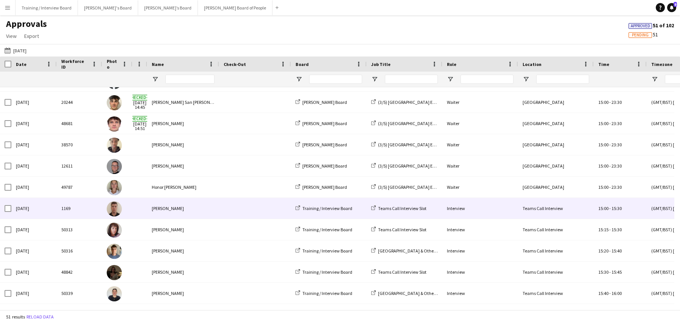
click at [160, 207] on div "[PERSON_NAME]" at bounding box center [183, 208] width 72 height 21
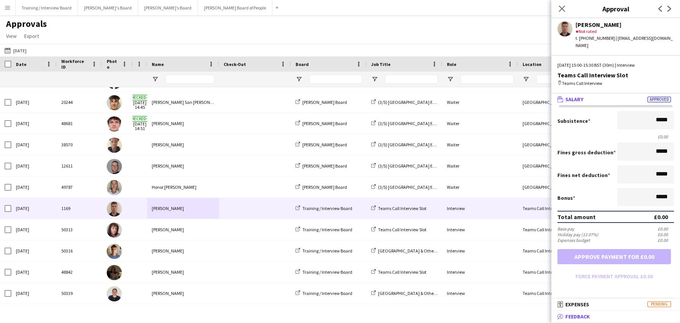
click at [579, 312] on mat-expansion-panel-header "bubble-pencil Feedback" at bounding box center [616, 315] width 129 height 11
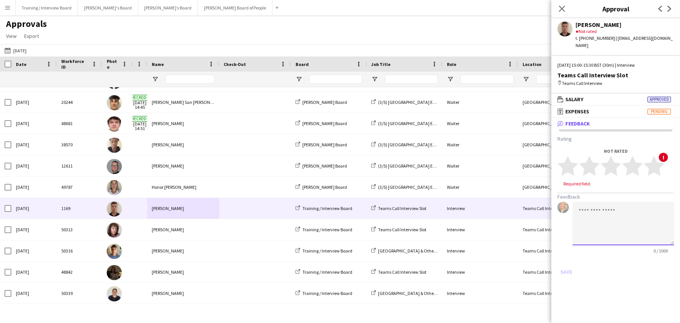
click at [580, 206] on textarea at bounding box center [623, 223] width 101 height 44
type textarea "*"
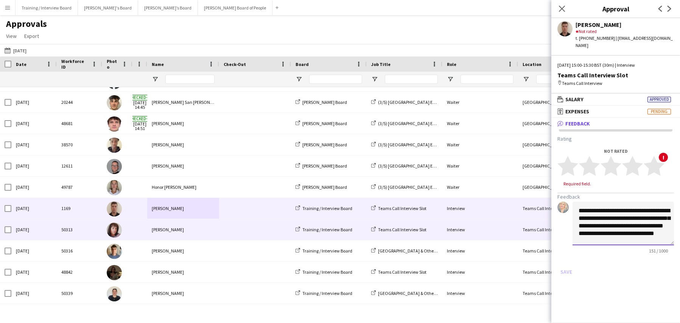
scroll to position [8, 0]
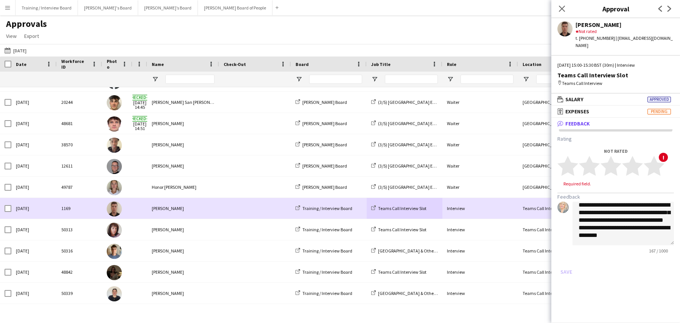
drag, startPoint x: 395, startPoint y: 220, endPoint x: 398, endPoint y: 217, distance: 4.3
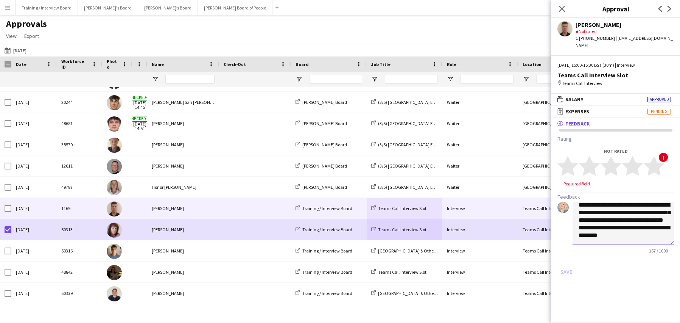
click at [624, 234] on textarea "**********" at bounding box center [623, 223] width 101 height 44
click at [590, 225] on textarea "**********" at bounding box center [623, 223] width 101 height 44
click at [623, 231] on textarea "**********" at bounding box center [623, 223] width 101 height 44
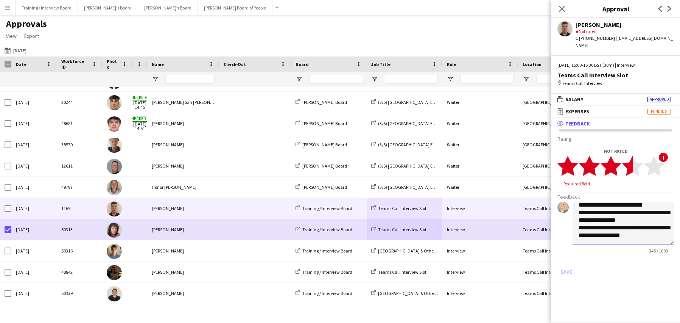
type textarea "**********"
click at [633, 157] on polygon at bounding box center [632, 166] width 21 height 20
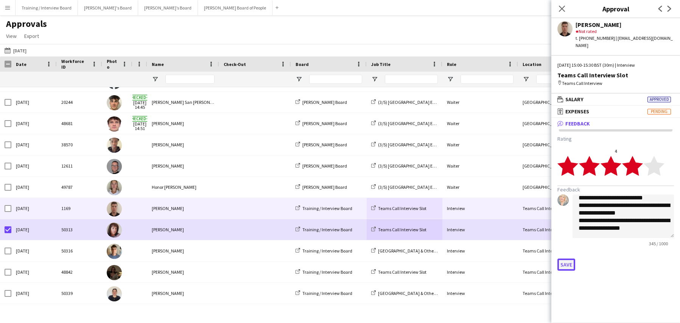
click at [563, 258] on button "Save" at bounding box center [567, 264] width 18 height 12
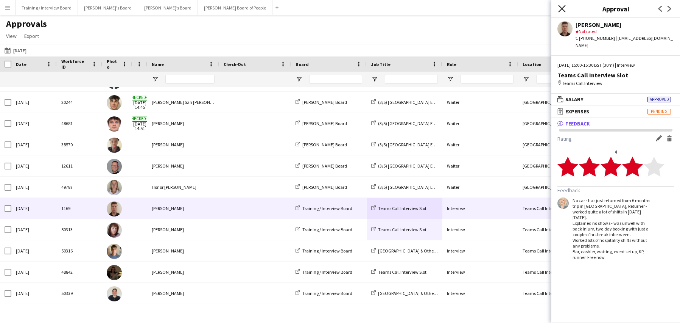
click at [561, 6] on icon "Close pop-in" at bounding box center [561, 8] width 7 height 7
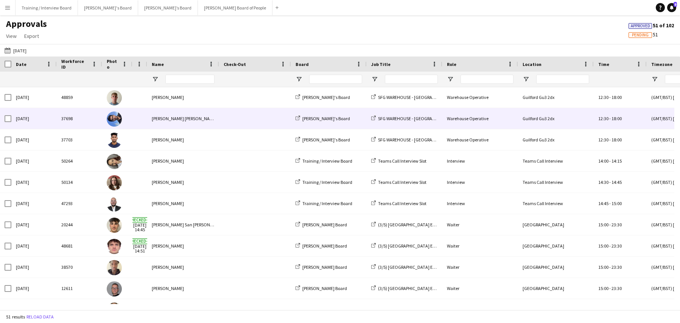
scroll to position [713, 0]
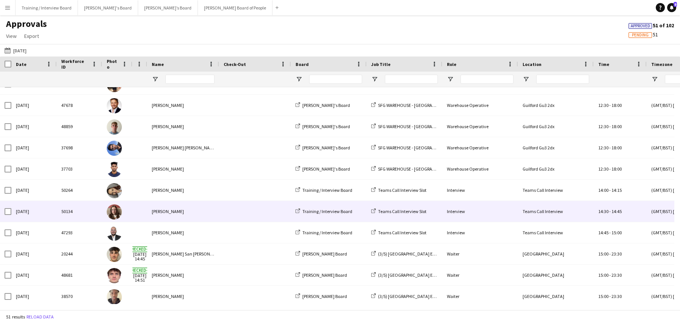
click at [155, 212] on div "[PERSON_NAME]" at bounding box center [183, 211] width 72 height 21
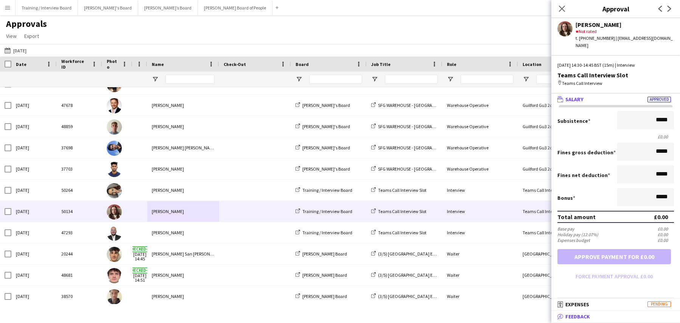
click at [574, 312] on mat-expansion-panel-header "bubble-pencil Feedback" at bounding box center [616, 315] width 129 height 11
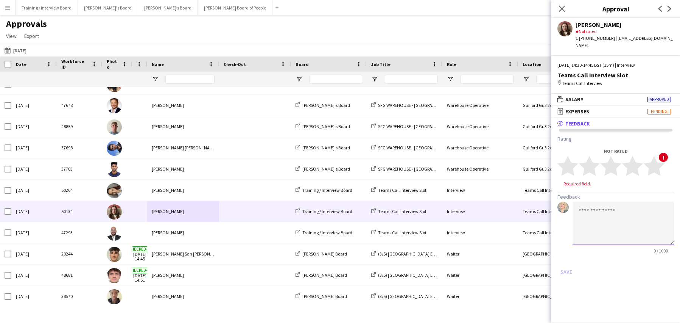
click at [579, 209] on textarea at bounding box center [623, 223] width 101 height 44
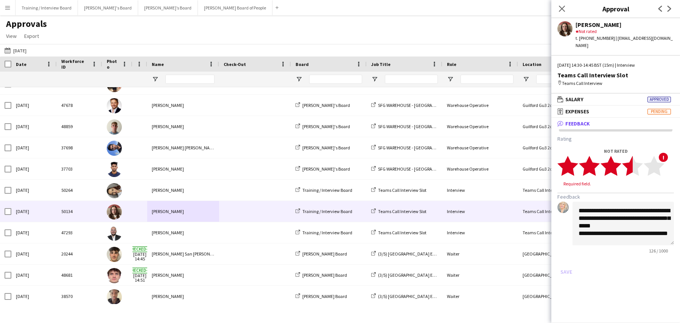
click at [630, 159] on polygon at bounding box center [632, 166] width 21 height 20
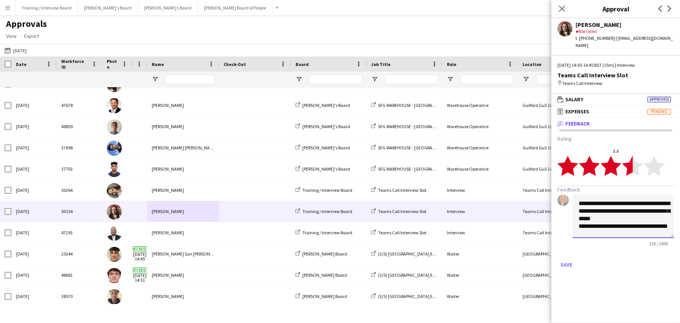
click at [667, 220] on textarea "**********" at bounding box center [623, 216] width 101 height 44
type textarea "**********"
click at [560, 258] on button "Save" at bounding box center [567, 264] width 18 height 12
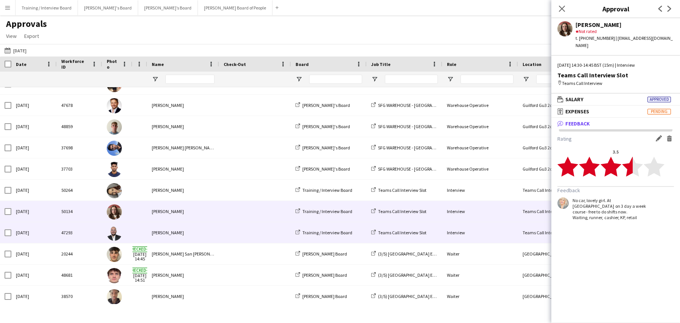
click at [167, 230] on div "[PERSON_NAME]" at bounding box center [183, 232] width 72 height 21
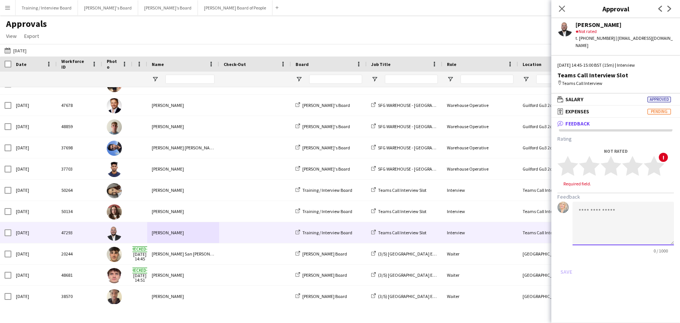
click at [588, 211] on textarea at bounding box center [623, 223] width 101 height 44
click at [644, 222] on textarea "**********" at bounding box center [623, 223] width 101 height 44
click at [646, 220] on textarea "**********" at bounding box center [623, 223] width 101 height 44
click at [590, 233] on textarea "**********" at bounding box center [623, 223] width 101 height 44
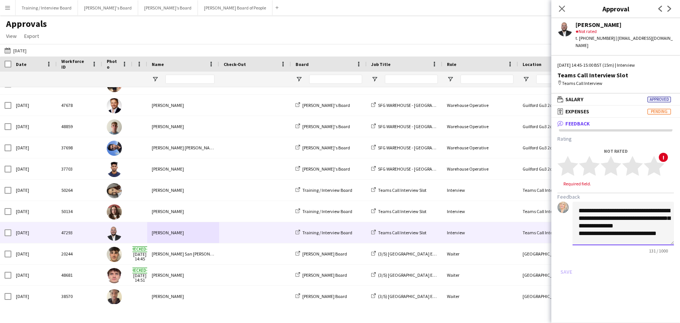
click at [591, 233] on textarea "**********" at bounding box center [623, 223] width 101 height 44
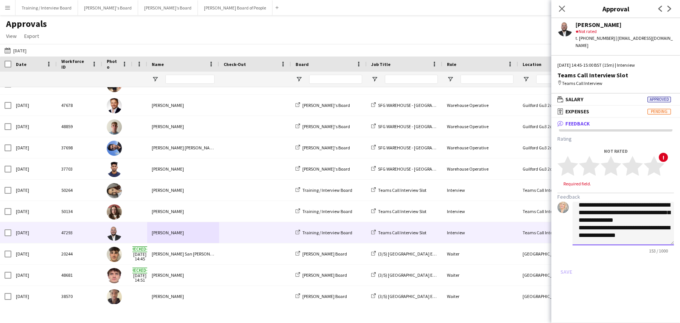
click at [600, 234] on textarea "**********" at bounding box center [623, 223] width 101 height 44
click at [658, 233] on textarea "**********" at bounding box center [623, 223] width 101 height 44
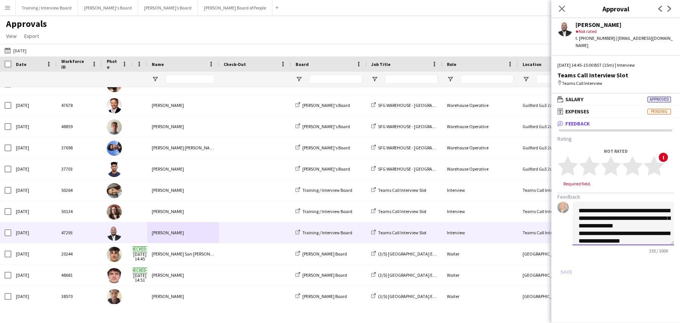
click at [621, 209] on textarea "**********" at bounding box center [623, 223] width 101 height 44
click at [627, 217] on textarea "**********" at bounding box center [623, 223] width 101 height 44
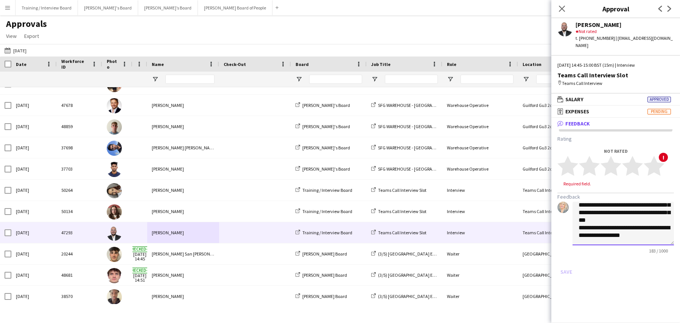
scroll to position [21, 0]
click at [636, 236] on textarea "**********" at bounding box center [623, 223] width 101 height 44
type textarea "**********"
click at [624, 162] on icon "star" at bounding box center [632, 165] width 21 height 21
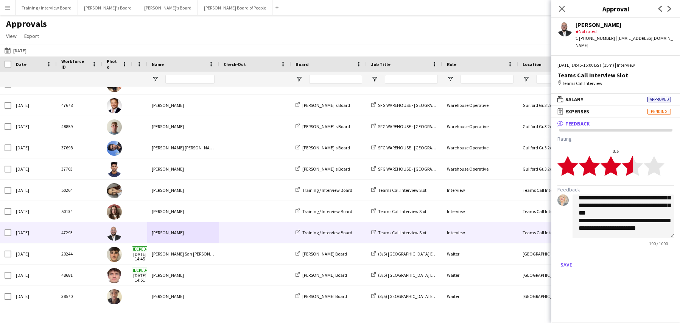
click at [555, 260] on app-approvals-popin-feedback-tab "**********" at bounding box center [616, 202] width 129 height 135
click at [562, 262] on button "Save" at bounding box center [567, 264] width 18 height 12
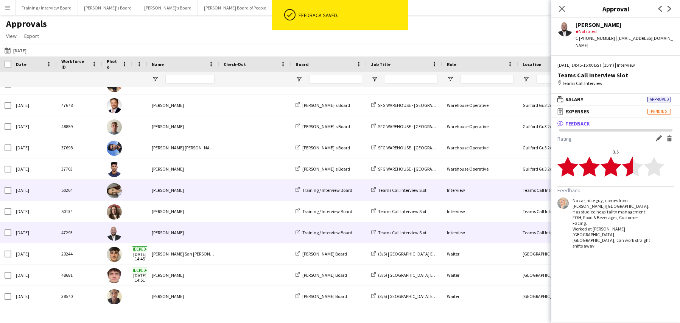
click at [166, 193] on div "[PERSON_NAME]" at bounding box center [183, 189] width 72 height 21
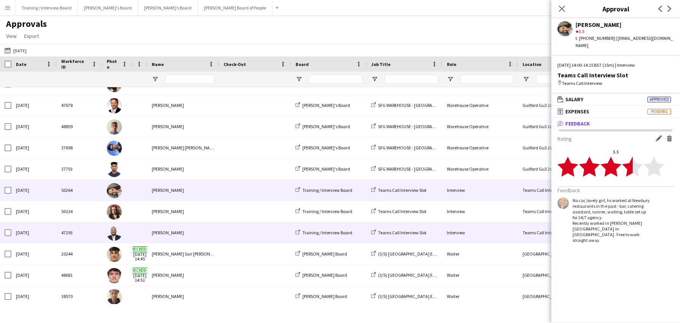
click at [192, 232] on div "[PERSON_NAME]" at bounding box center [183, 232] width 72 height 21
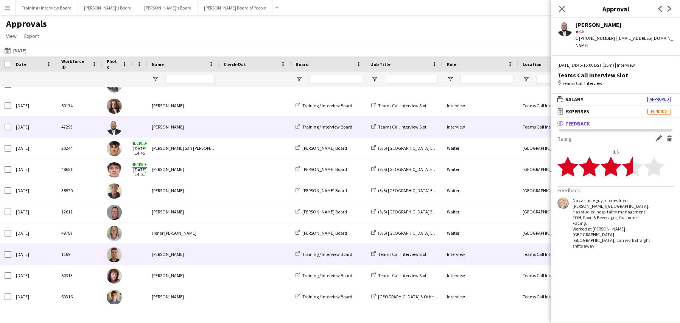
scroll to position [865, 0]
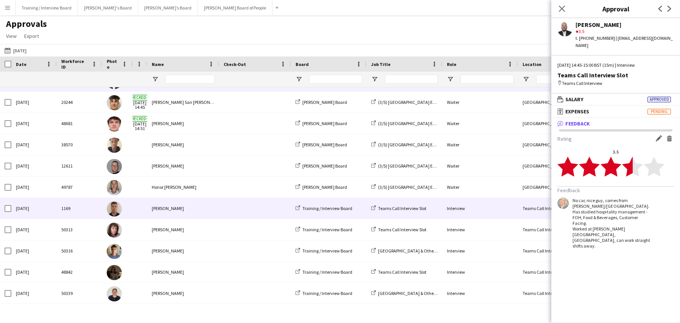
click at [179, 212] on div "[PERSON_NAME]" at bounding box center [183, 208] width 72 height 21
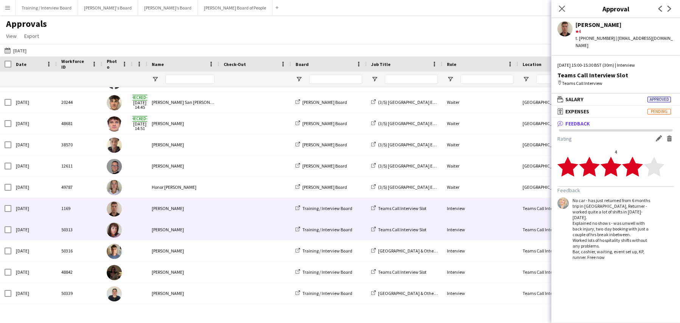
click at [174, 232] on div "[PERSON_NAME]" at bounding box center [183, 229] width 72 height 21
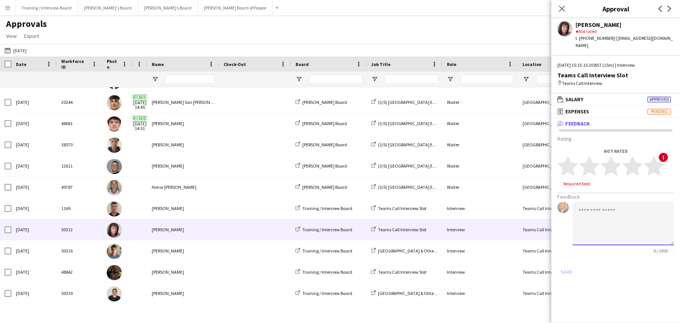
click at [588, 206] on textarea at bounding box center [623, 223] width 101 height 44
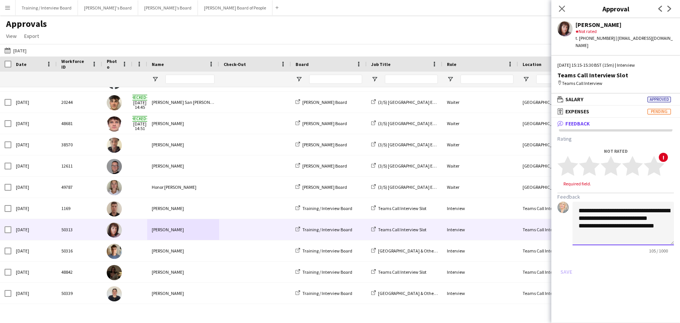
click at [637, 211] on textarea "**********" at bounding box center [623, 223] width 101 height 44
click at [666, 225] on textarea "**********" at bounding box center [623, 223] width 101 height 44
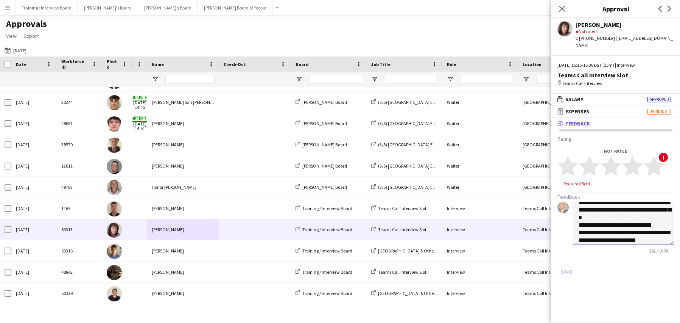
scroll to position [16, 0]
click at [629, 206] on textarea "**********" at bounding box center [623, 223] width 101 height 44
click at [629, 210] on textarea "**********" at bounding box center [623, 223] width 101 height 44
click at [658, 235] on textarea "**********" at bounding box center [623, 223] width 101 height 44
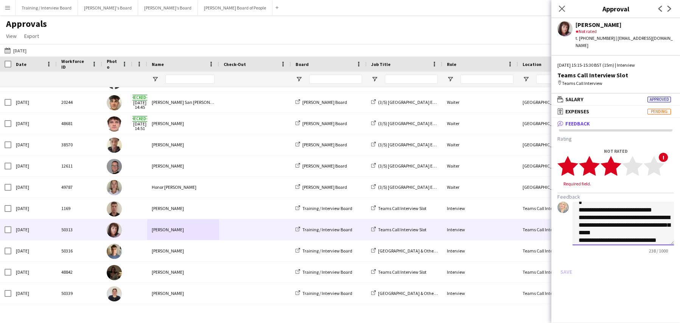
type textarea "**********"
click at [613, 161] on polygon at bounding box center [611, 166] width 21 height 20
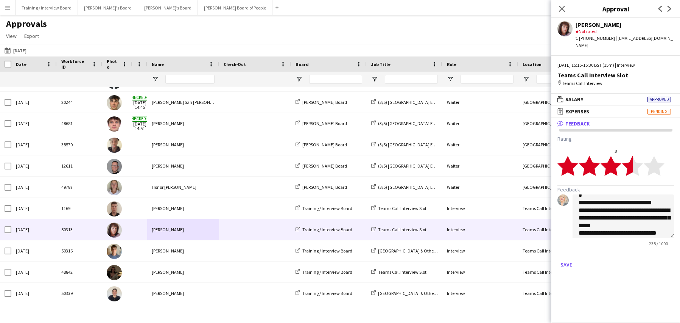
click at [627, 156] on polygon at bounding box center [632, 166] width 21 height 20
click at [571, 258] on button "Save" at bounding box center [567, 264] width 18 height 12
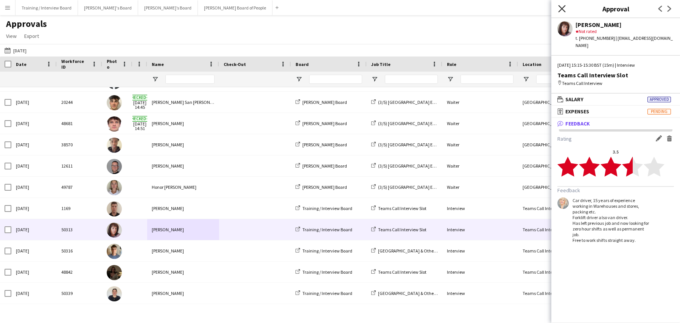
click at [561, 9] on icon at bounding box center [561, 8] width 7 height 7
